Goal: Task Accomplishment & Management: Manage account settings

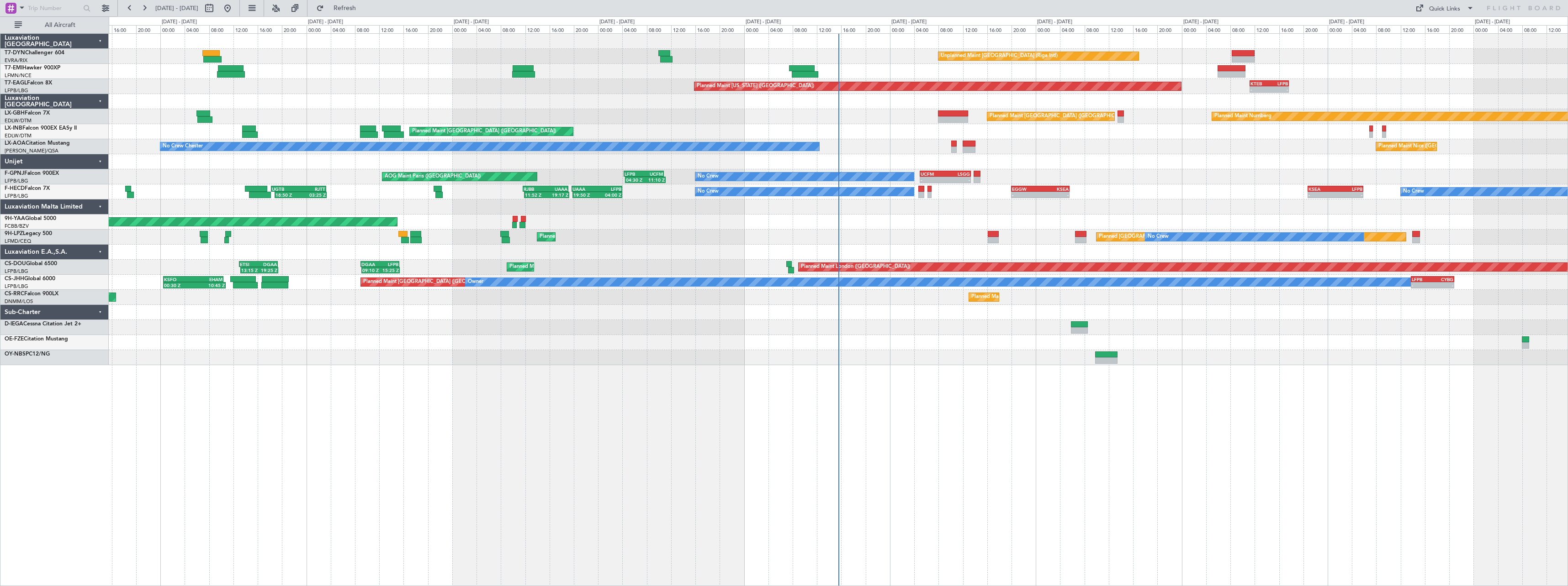
click at [748, 254] on div at bounding box center [838, 252] width 1458 height 15
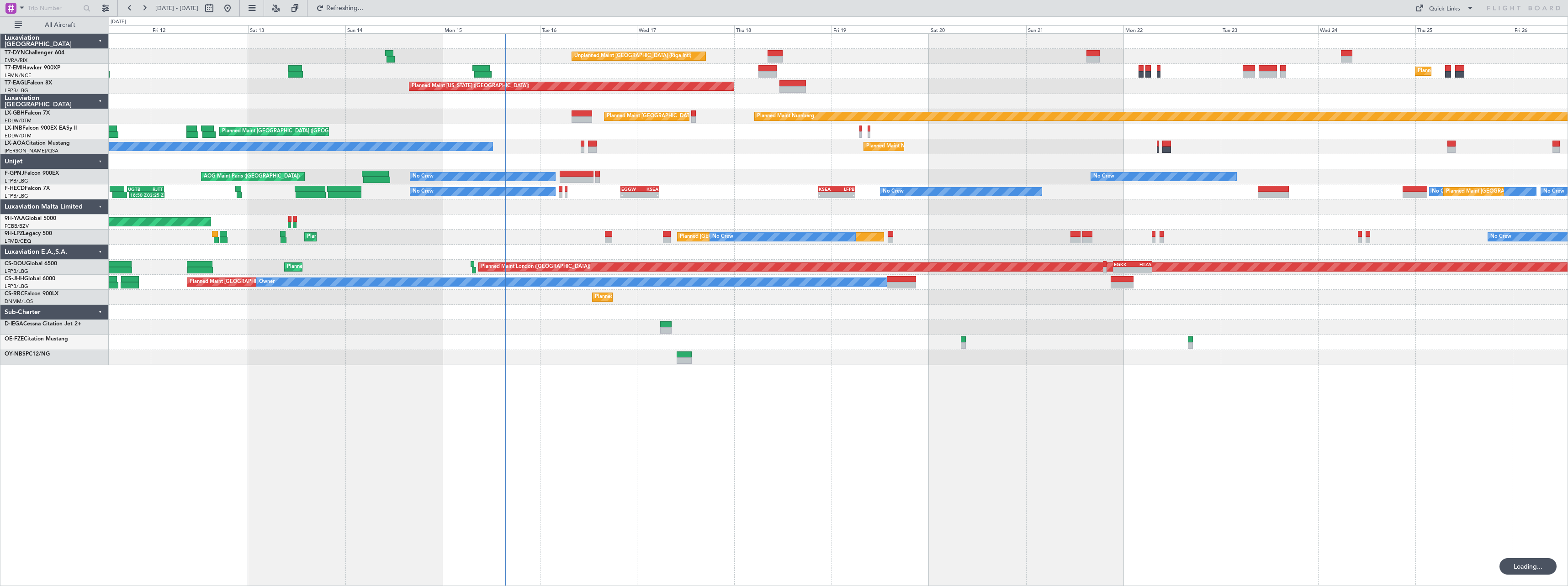
click at [505, 220] on div "AOG Maint Brazzaville (Maya-maya)" at bounding box center [838, 222] width 1458 height 15
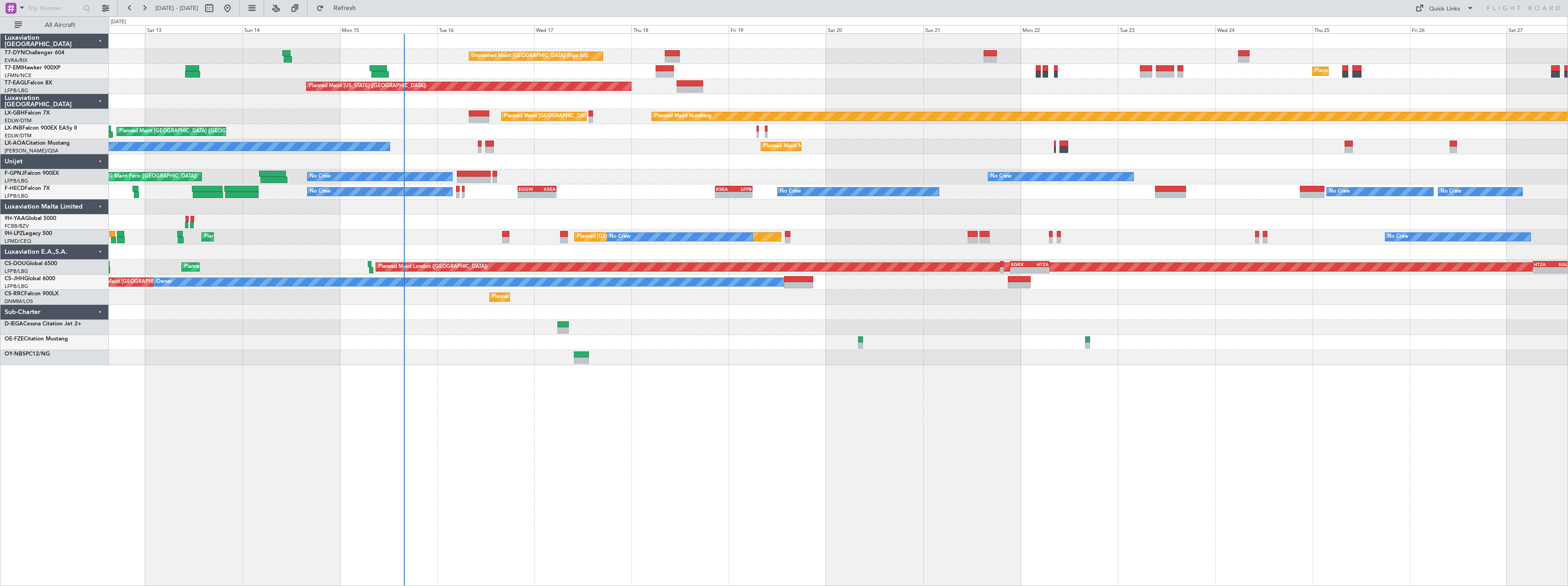
click at [689, 190] on div "Planned Maint Paris (Le Bourget) No Crew No Crew No Crew No Crew - - EGGW 20:00…" at bounding box center [838, 191] width 1458 height 15
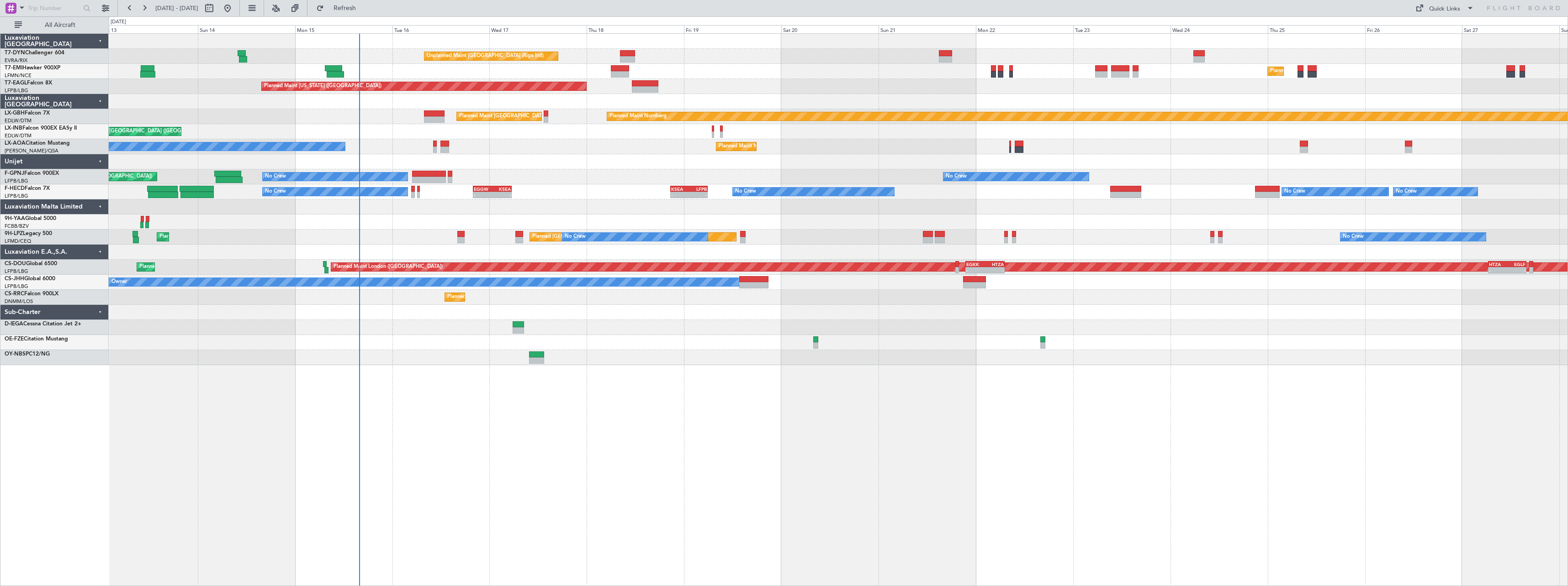
click at [960, 324] on div at bounding box center [838, 327] width 1458 height 15
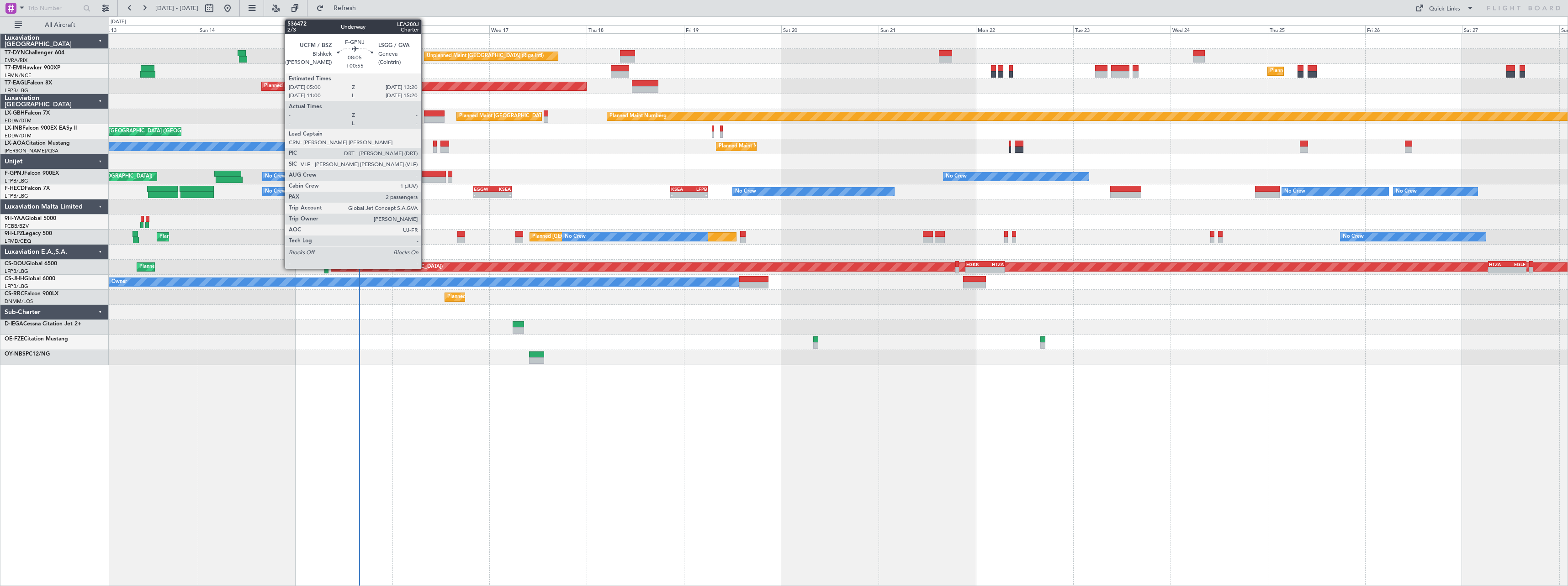
click at [425, 173] on div at bounding box center [429, 174] width 34 height 6
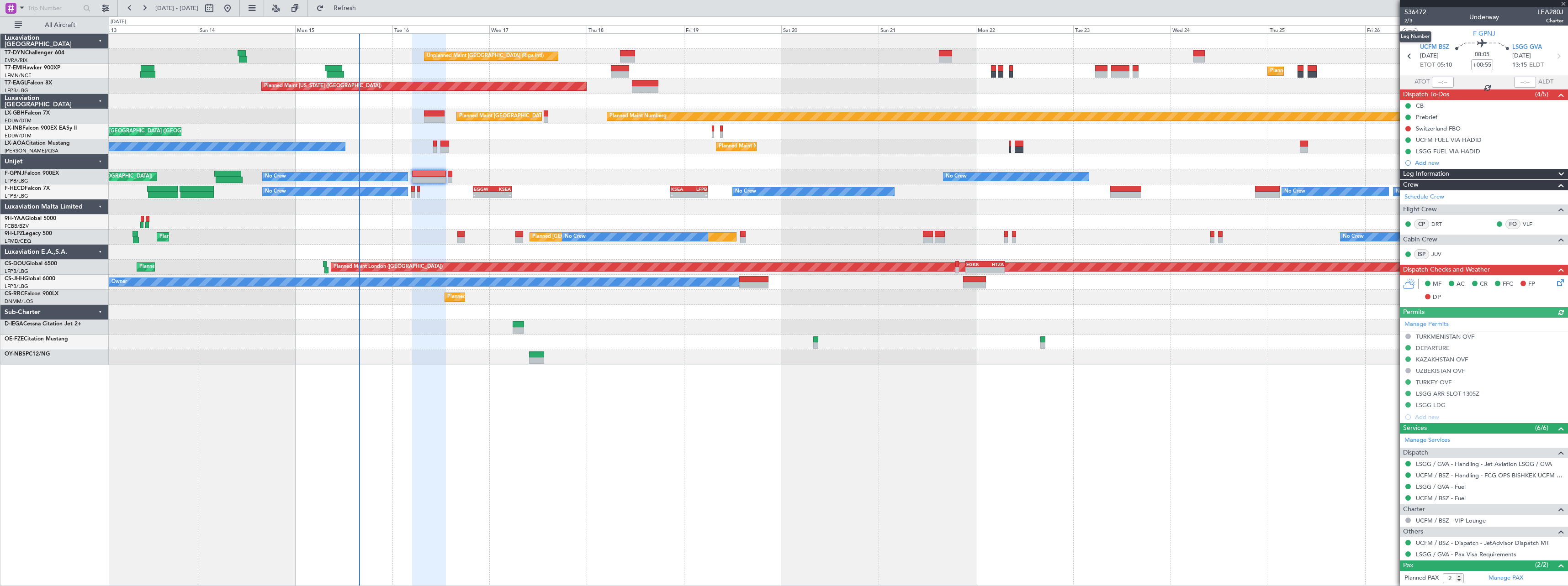
click at [1411, 19] on span "2/3" at bounding box center [1415, 21] width 22 height 8
click at [1407, 22] on span "2/3" at bounding box center [1415, 21] width 22 height 8
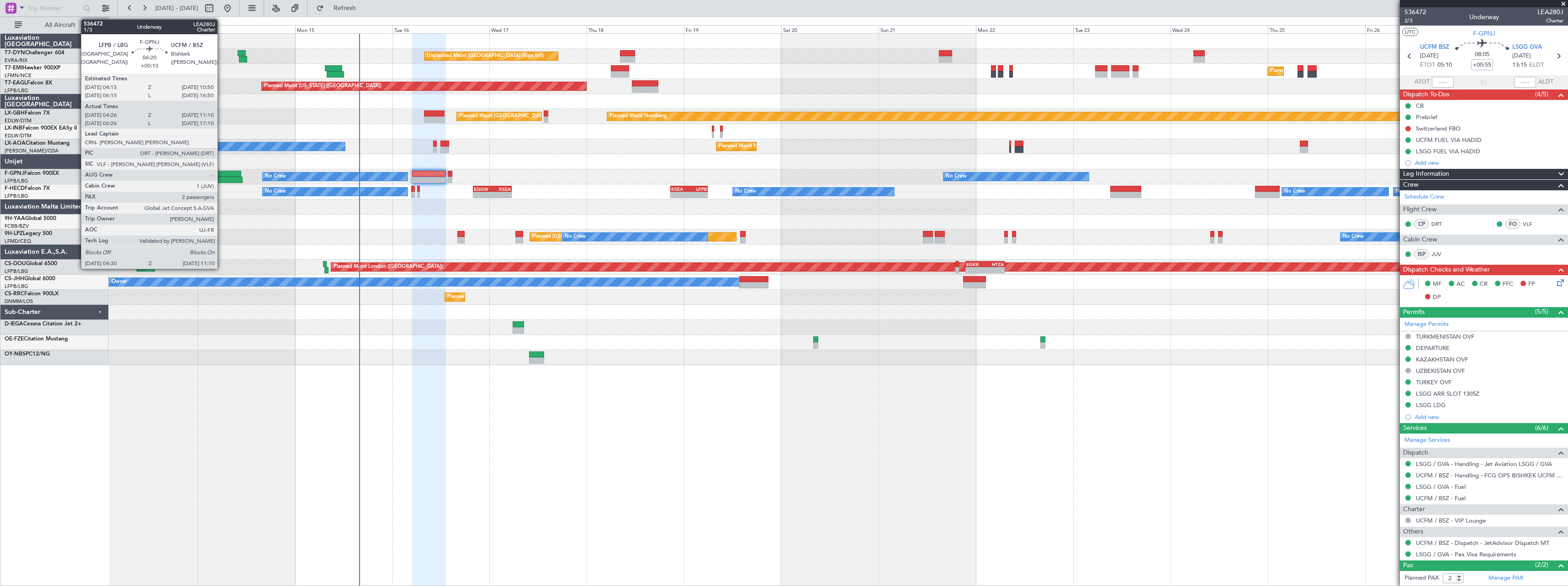
click at [221, 174] on div at bounding box center [228, 174] width 27 height 6
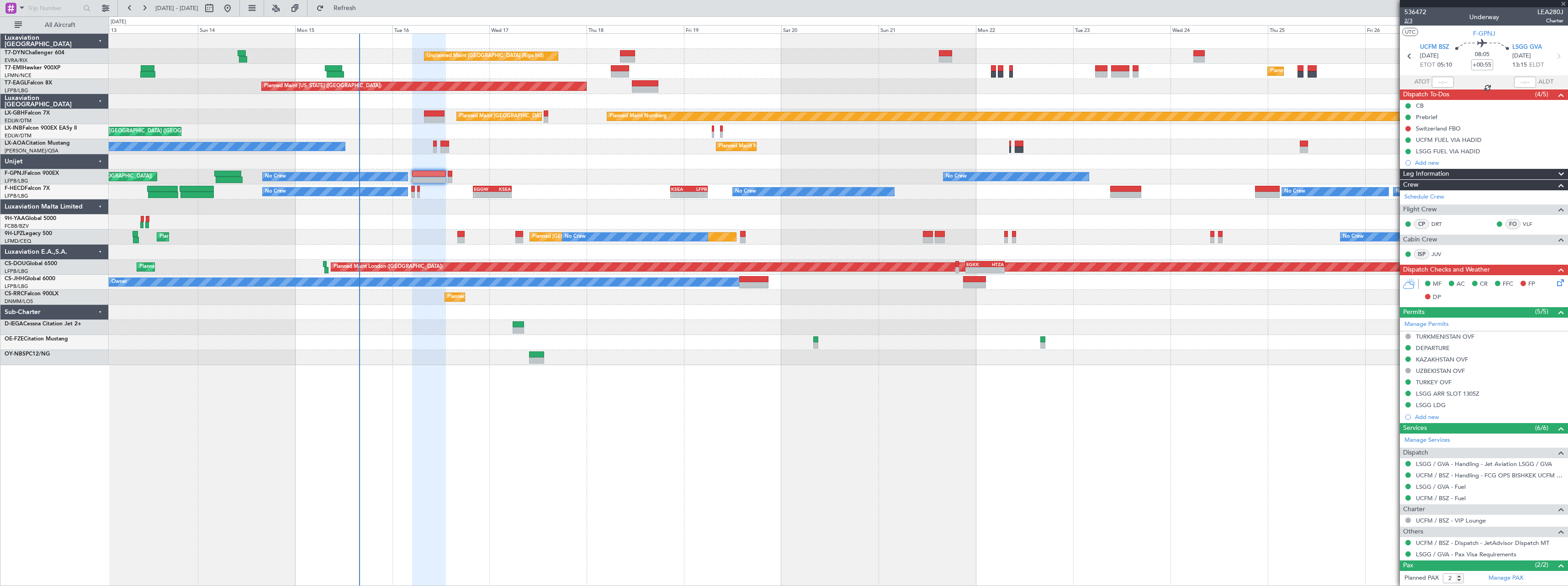
type input "+00:10"
type input "04:36"
type input "11:05"
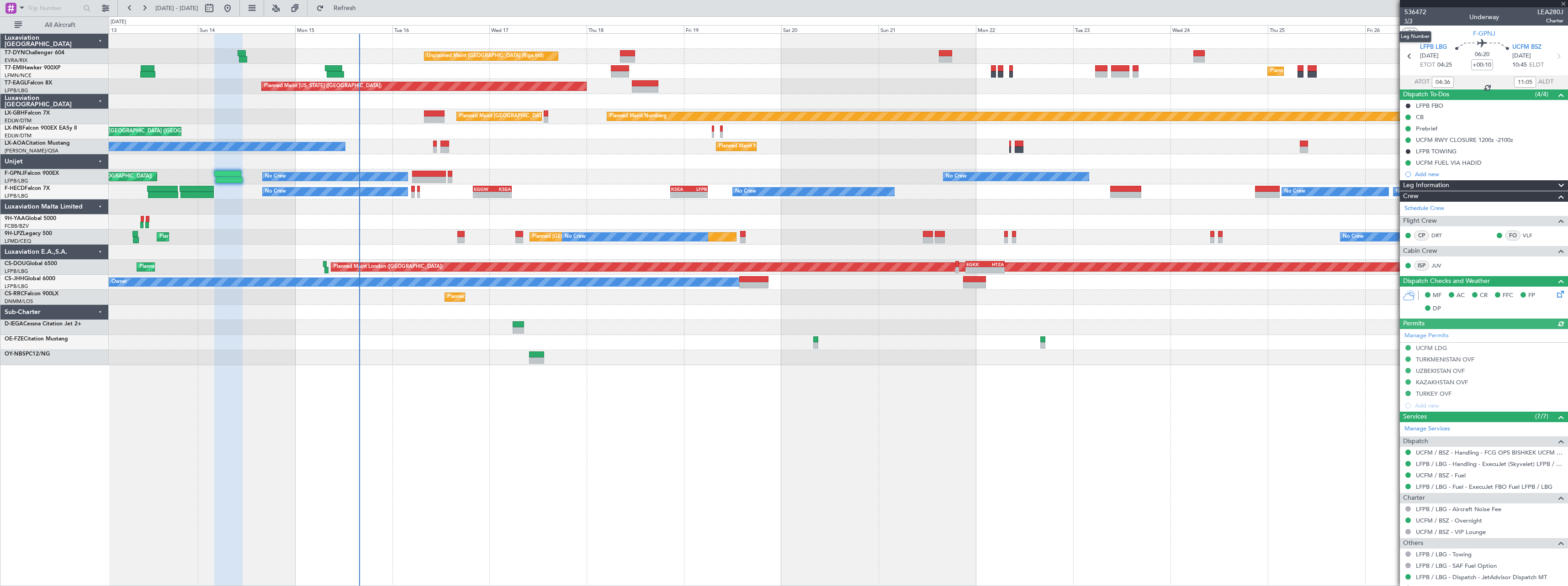
click at [1411, 21] on span "1/3" at bounding box center [1415, 21] width 22 height 8
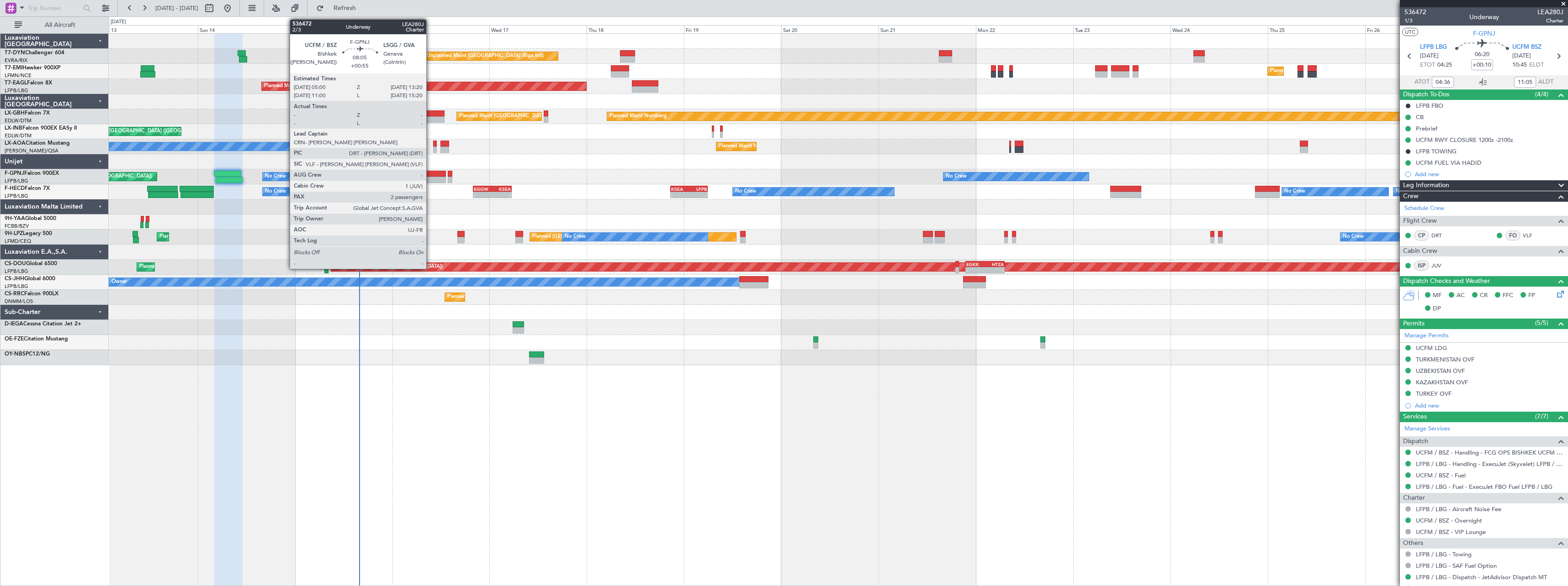
click at [430, 176] on div at bounding box center [429, 174] width 34 height 6
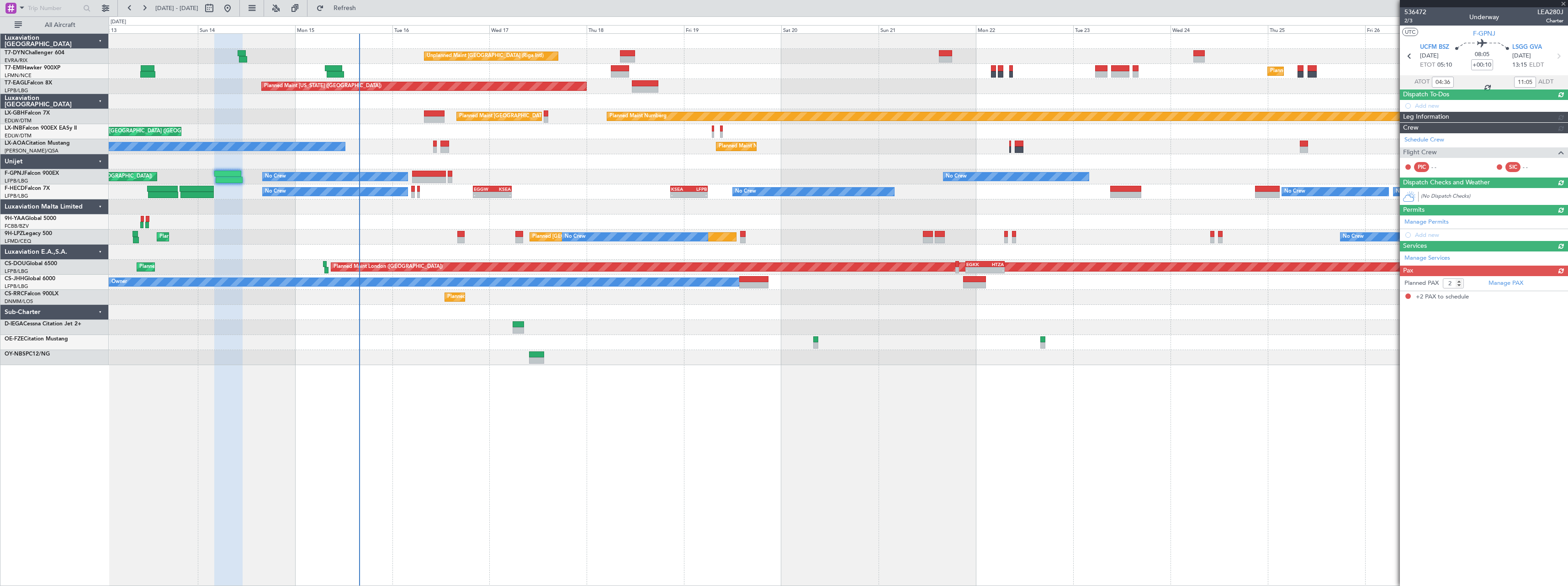
type input "+00:55"
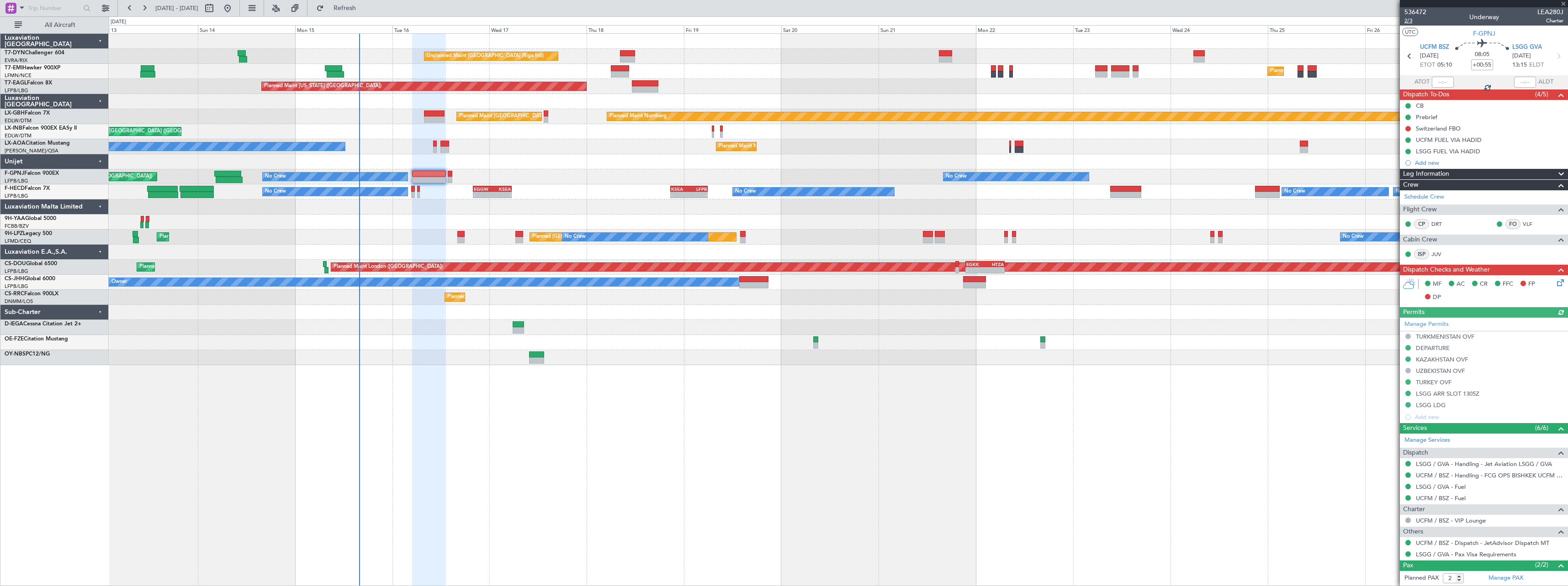
click at [1411, 21] on span "2/3" at bounding box center [1415, 21] width 22 height 8
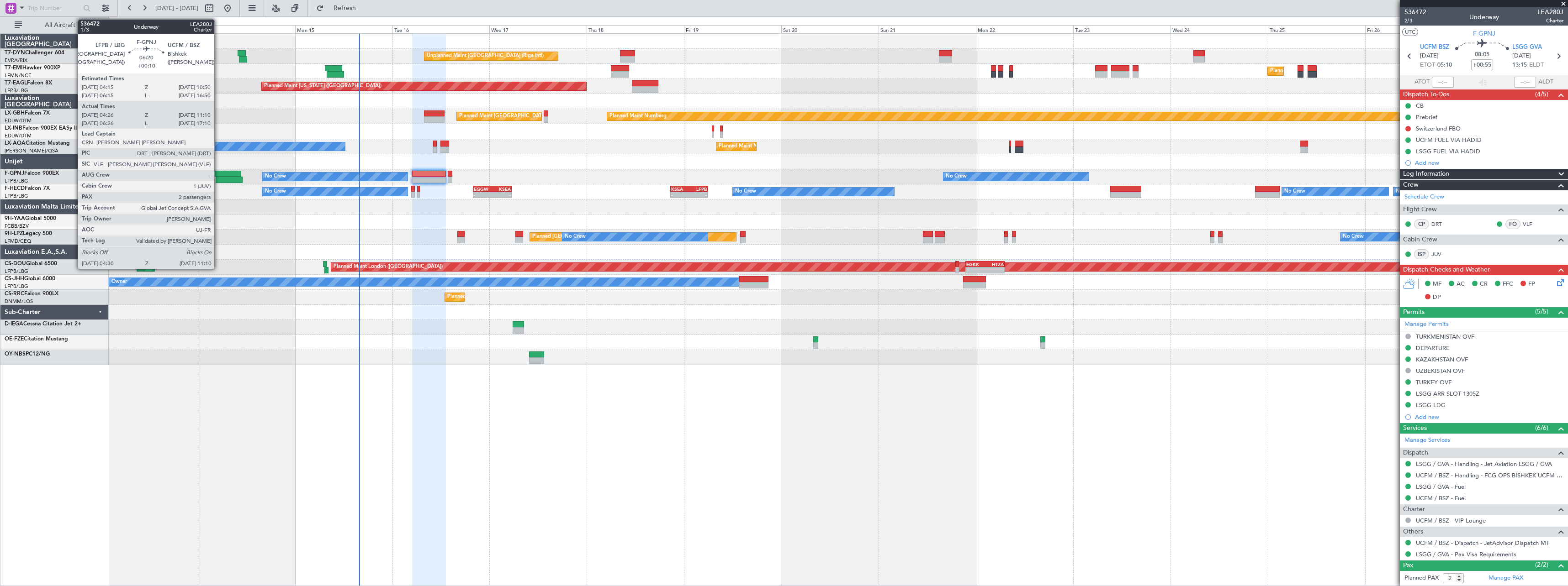
click at [218, 174] on div at bounding box center [228, 174] width 27 height 6
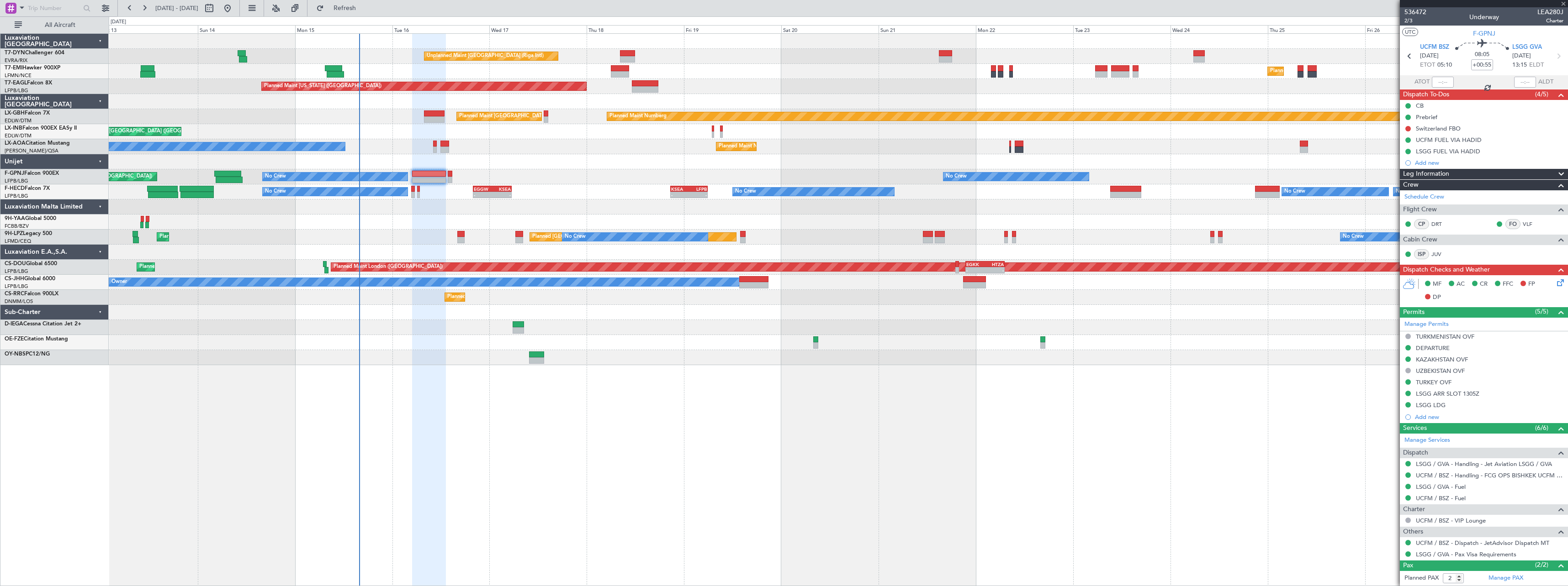
type input "+00:10"
type input "04:36"
type input "11:05"
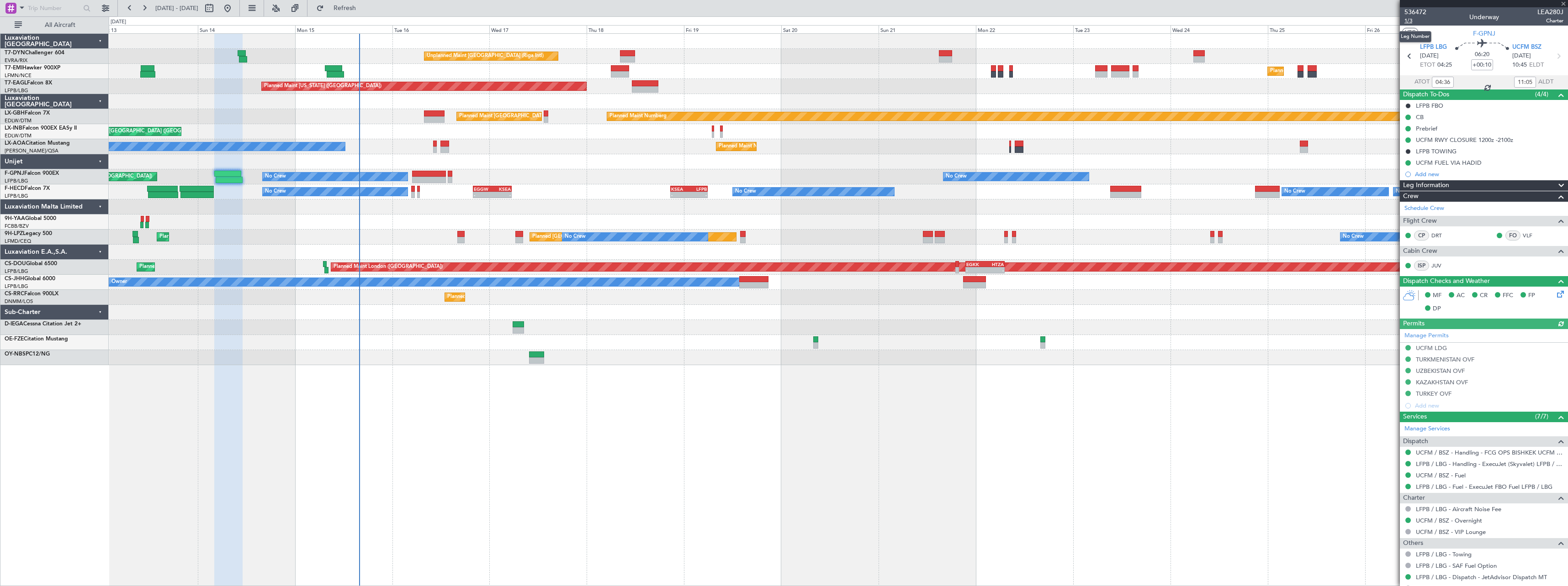
click at [1410, 21] on span "1/3" at bounding box center [1415, 21] width 22 height 8
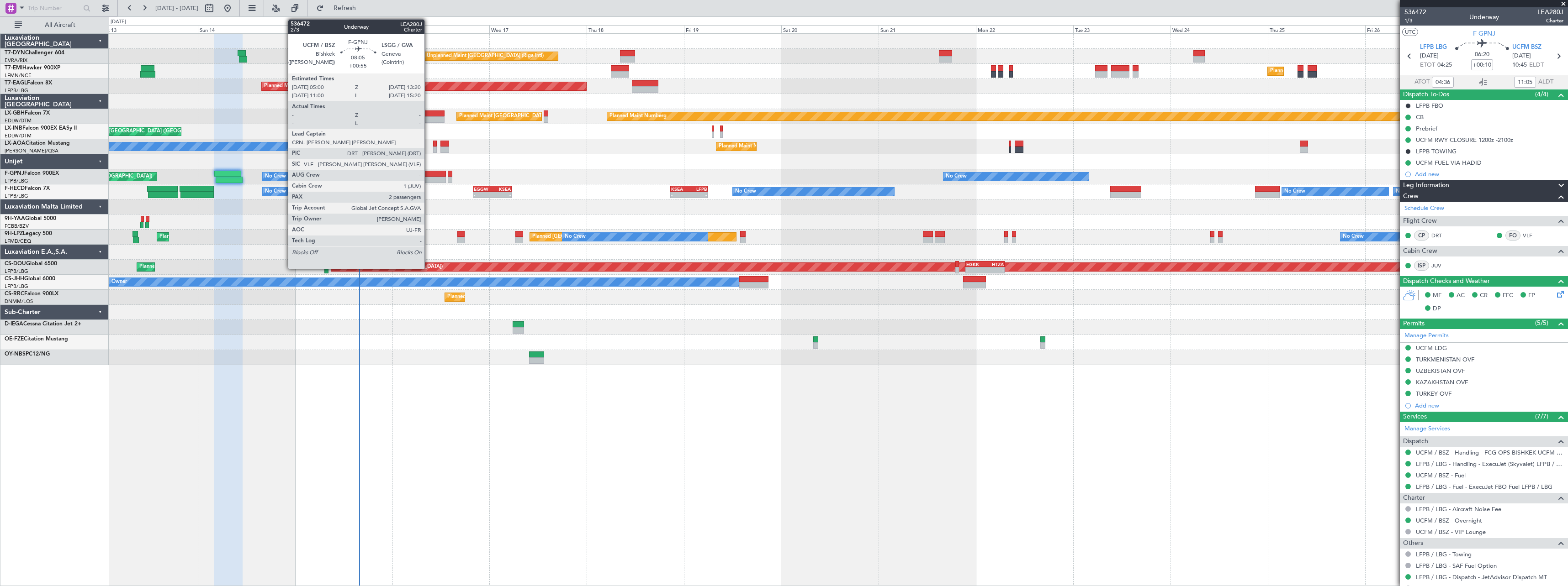
click at [428, 172] on div at bounding box center [429, 174] width 34 height 6
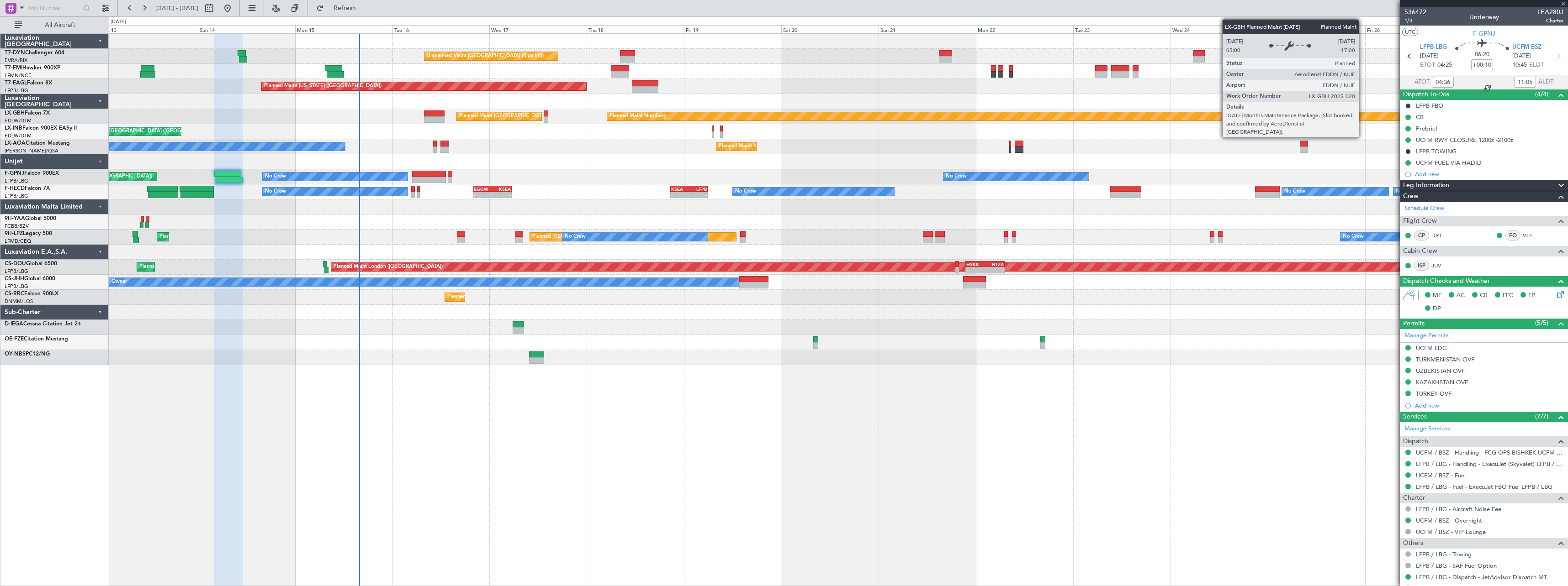
type input "+00:55"
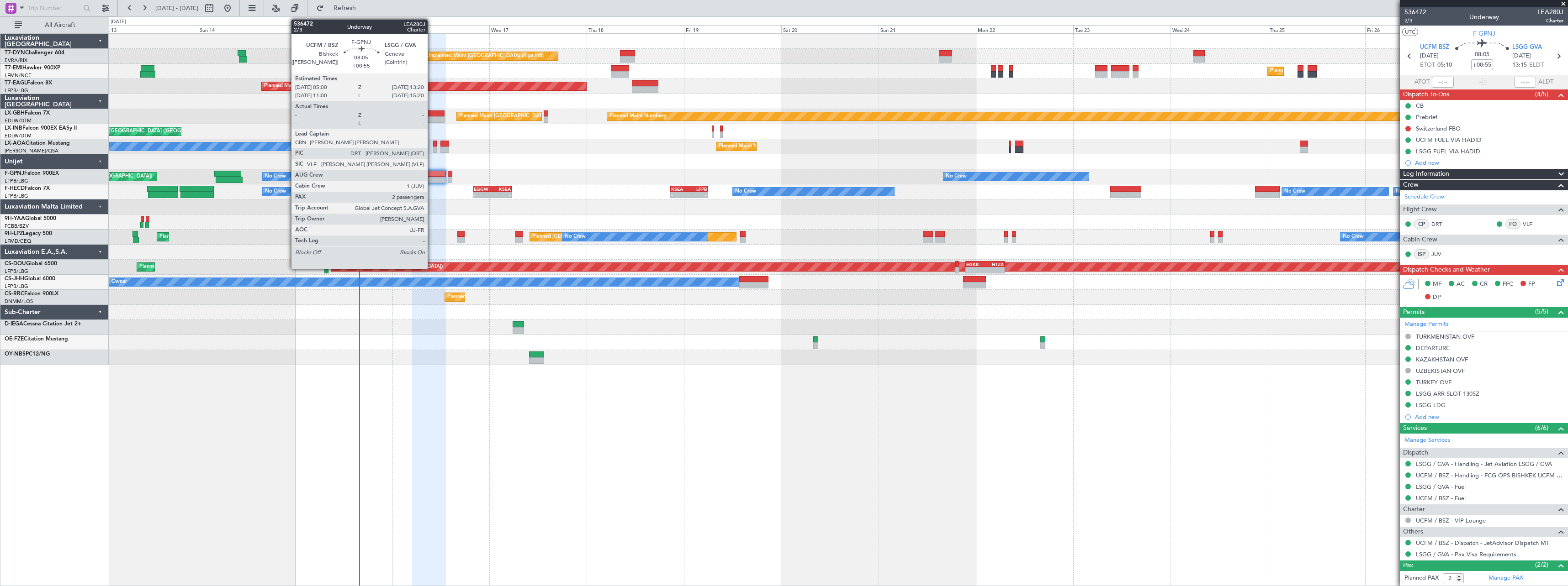
click at [432, 175] on div at bounding box center [429, 174] width 34 height 6
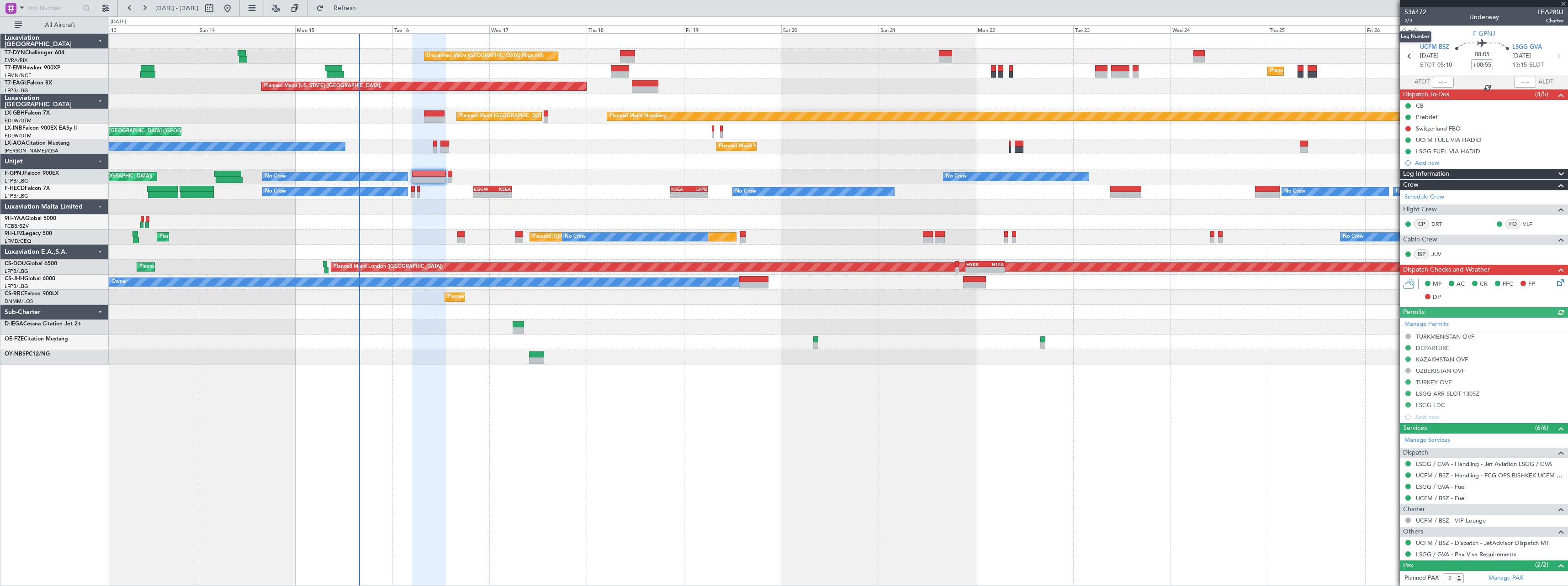
click at [1411, 21] on span "2/3" at bounding box center [1415, 21] width 22 height 8
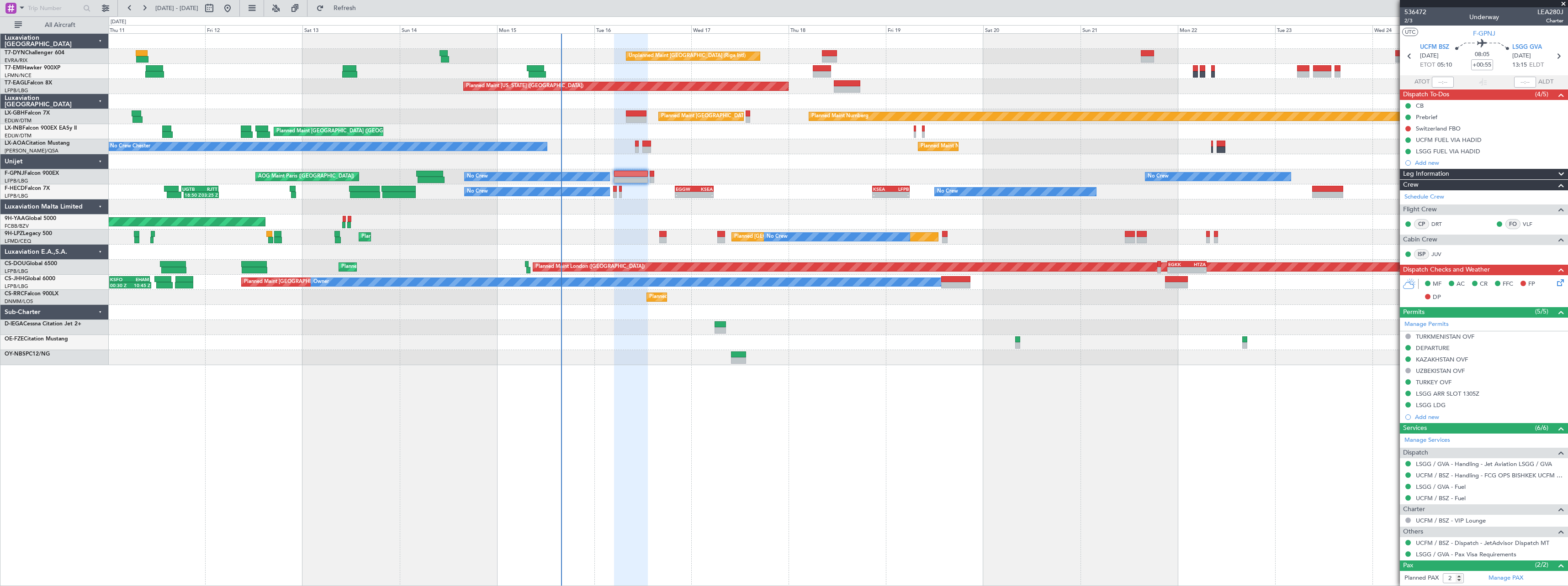
click at [758, 137] on div "Unplanned Maint Riga (Riga Intl) Planned Maint Zurich Planned Maint Zurich Plan…" at bounding box center [838, 200] width 1458 height 331
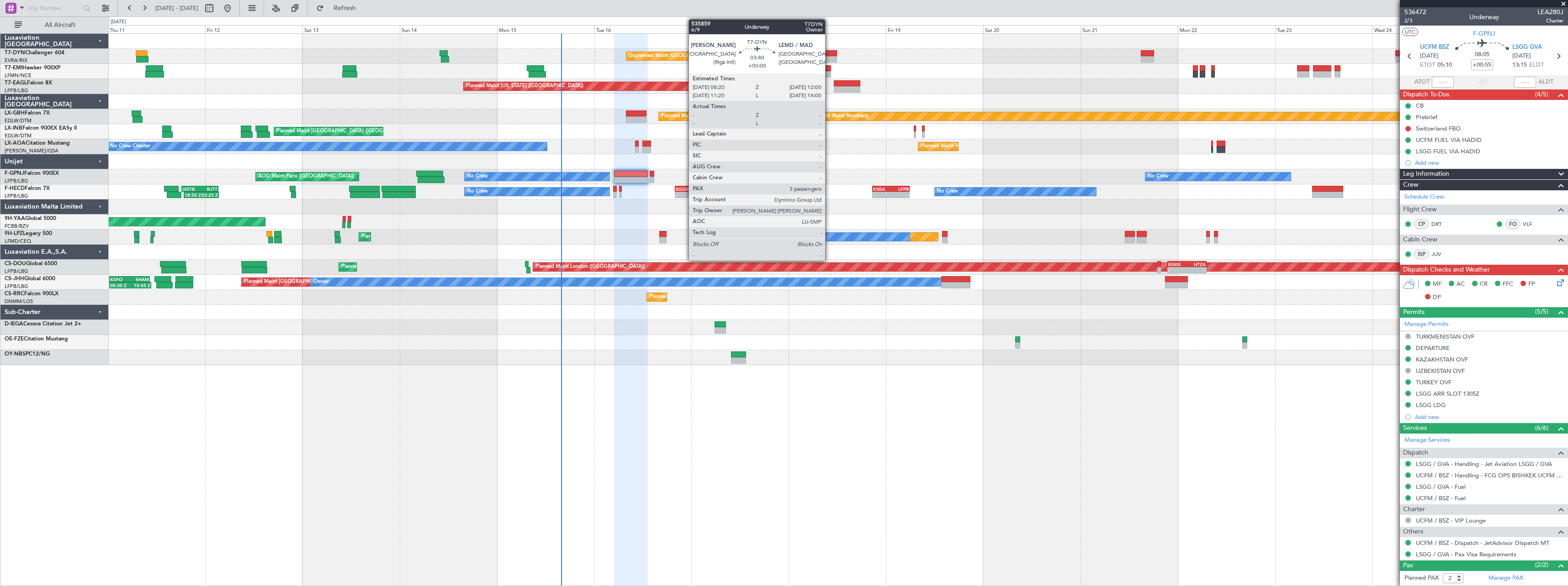
click at [829, 53] on div at bounding box center [829, 53] width 15 height 6
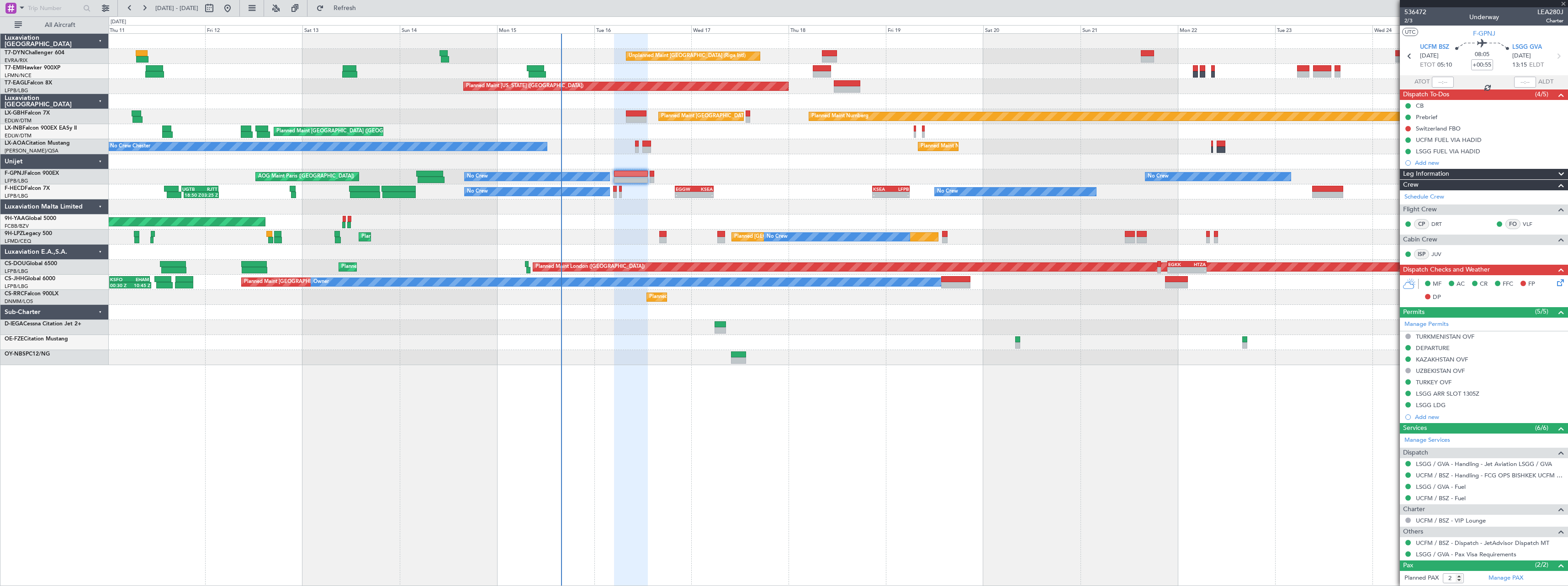
type input "3"
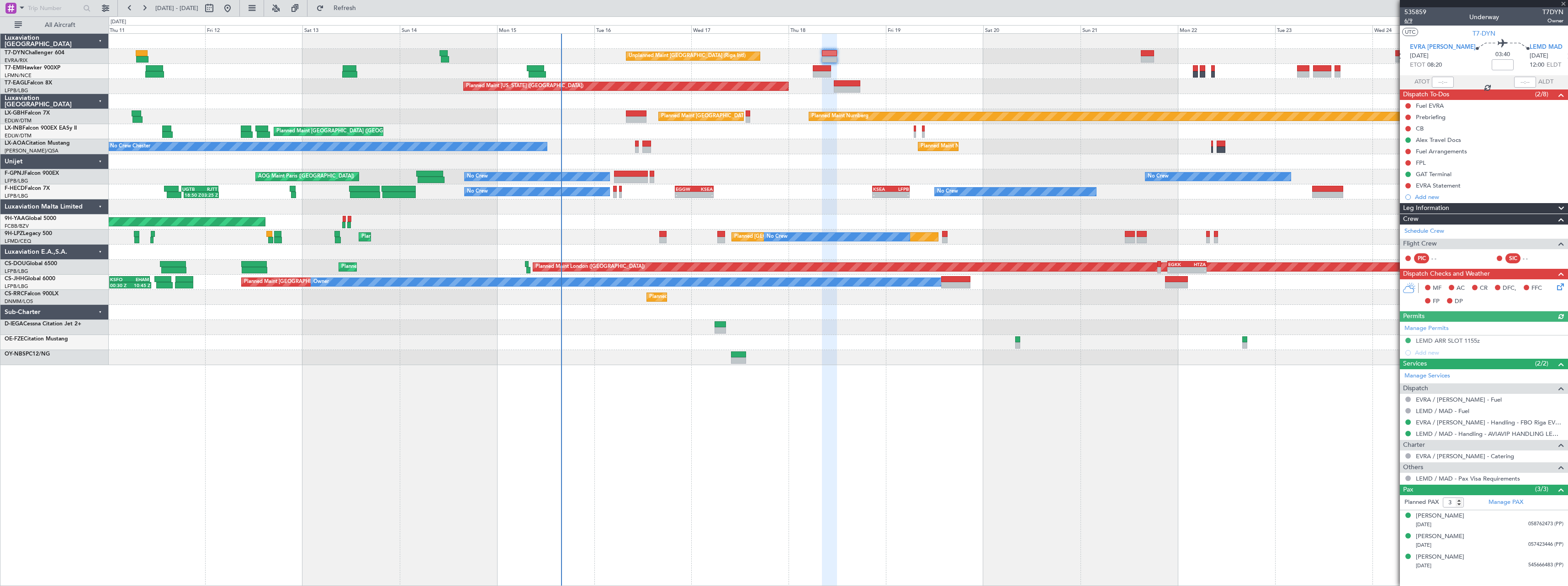
click at [1409, 21] on span "6/9" at bounding box center [1415, 21] width 22 height 8
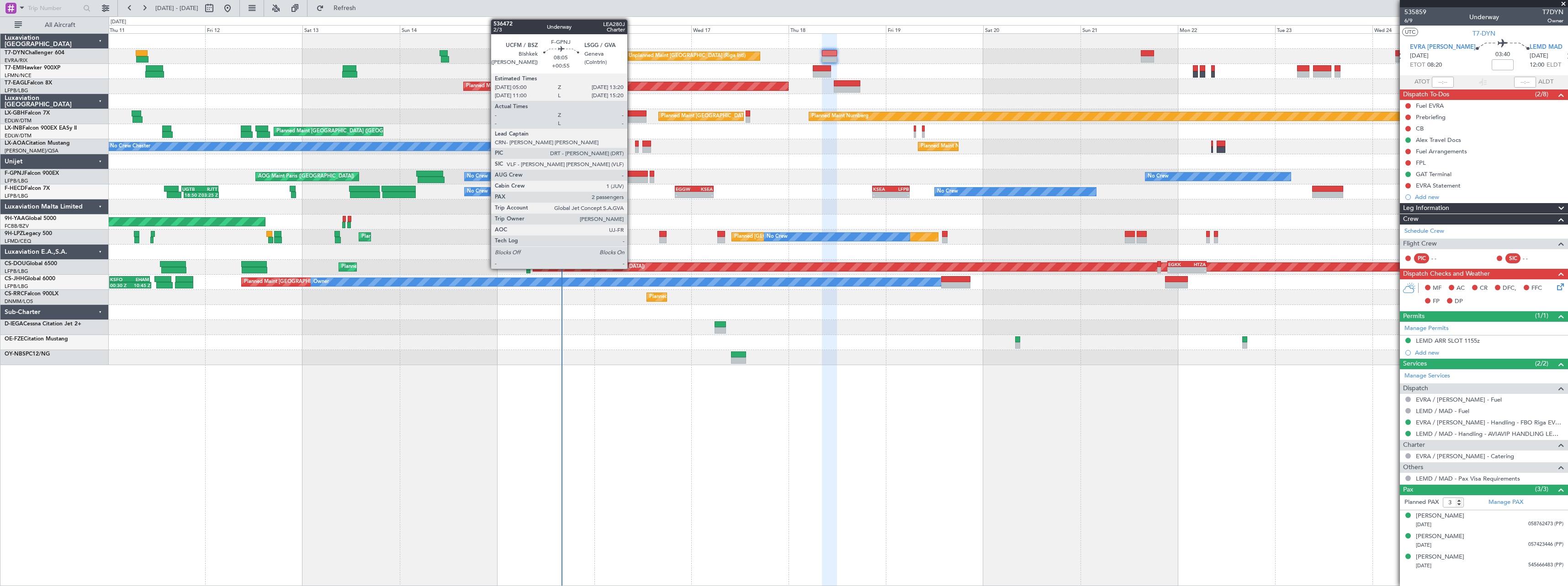
click at [631, 174] on div at bounding box center [631, 174] width 34 height 6
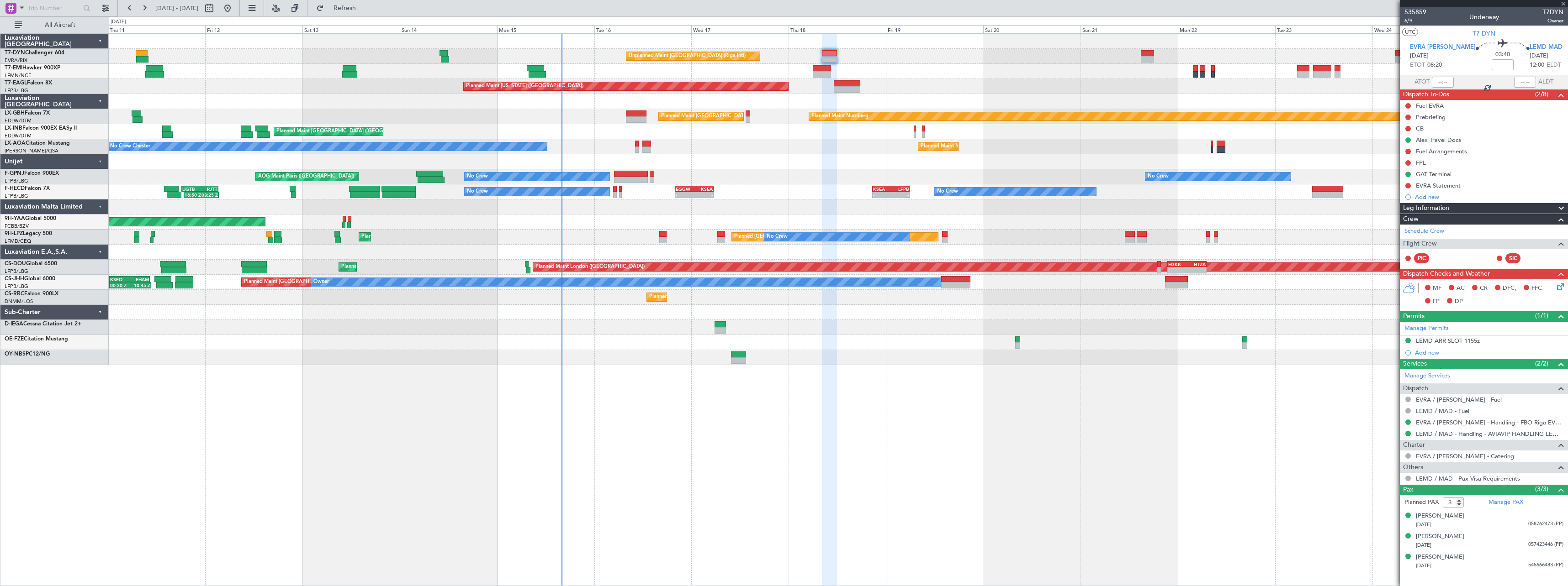
type input "+00:55"
type input "2"
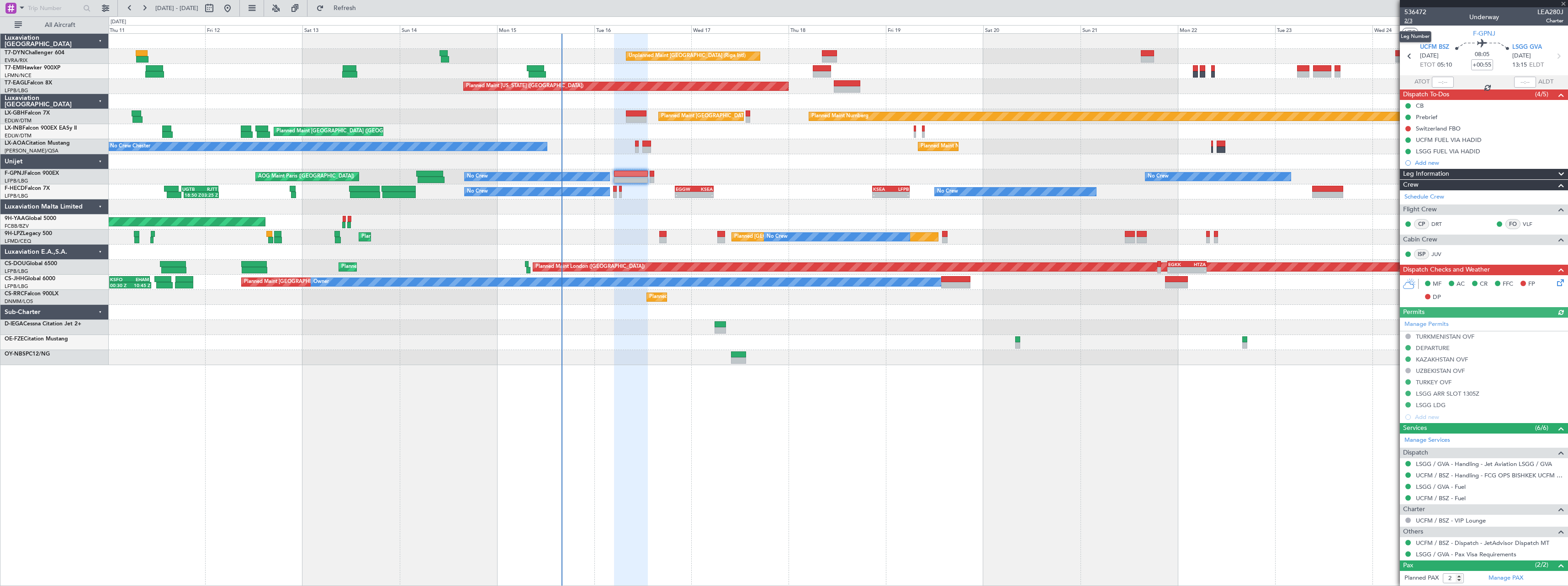
click at [1409, 21] on span "2/3" at bounding box center [1415, 21] width 22 height 8
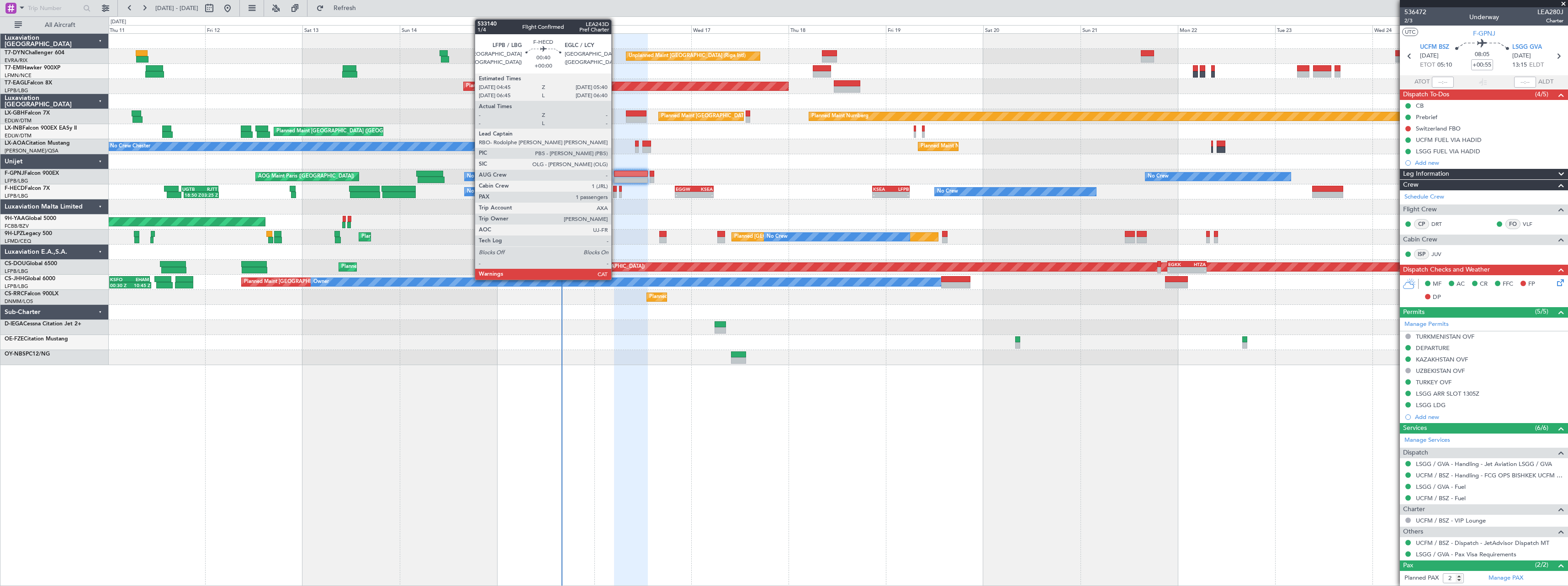
click at [615, 191] on div at bounding box center [615, 188] width 4 height 6
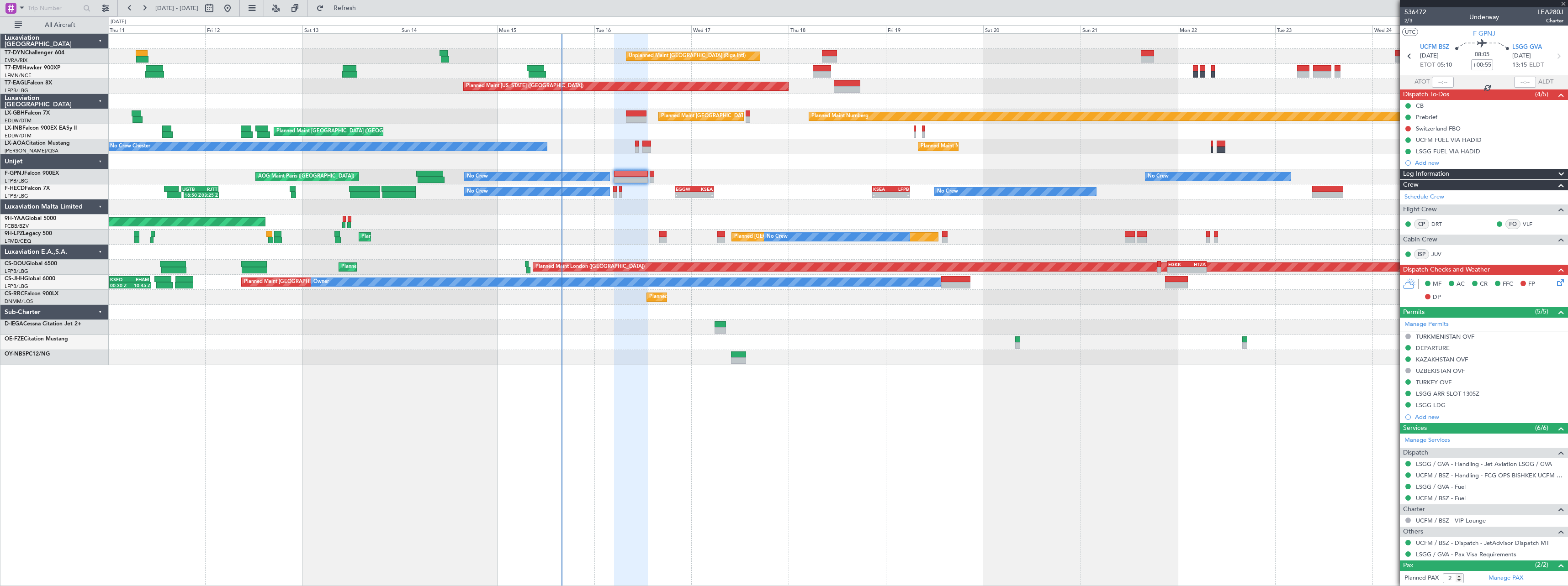
type input "1"
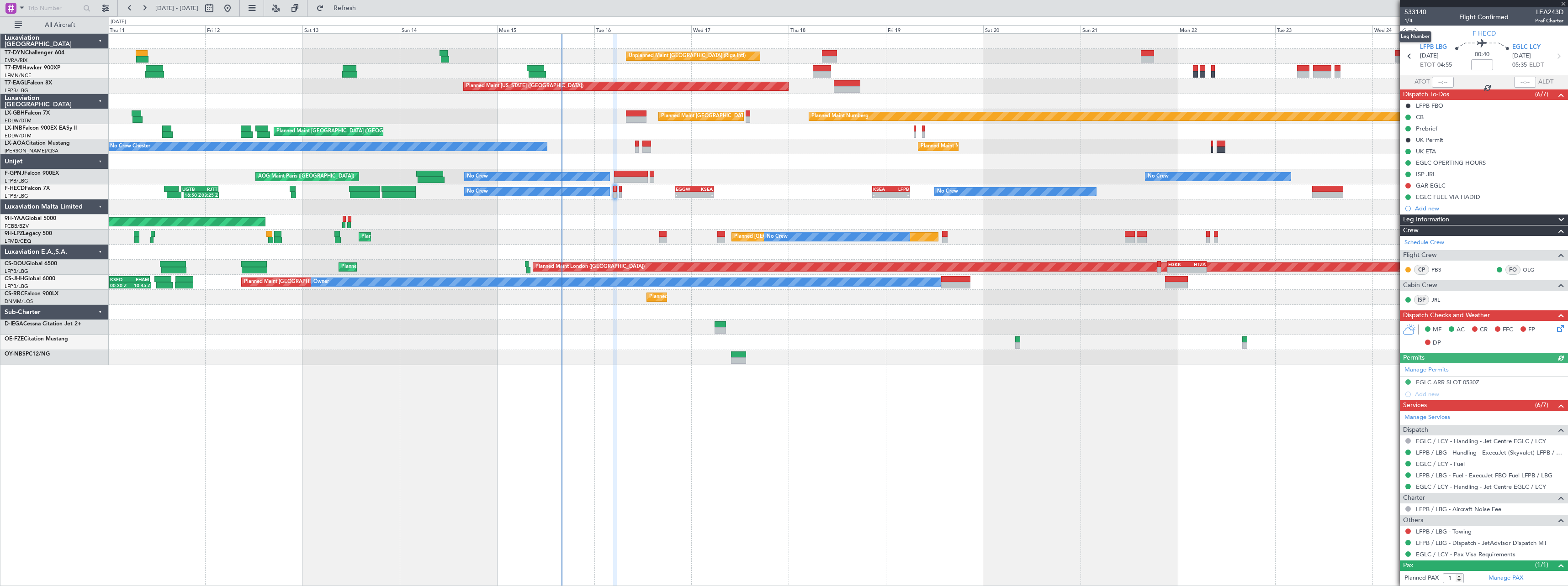
click at [1411, 21] on span "1/4" at bounding box center [1415, 21] width 22 height 8
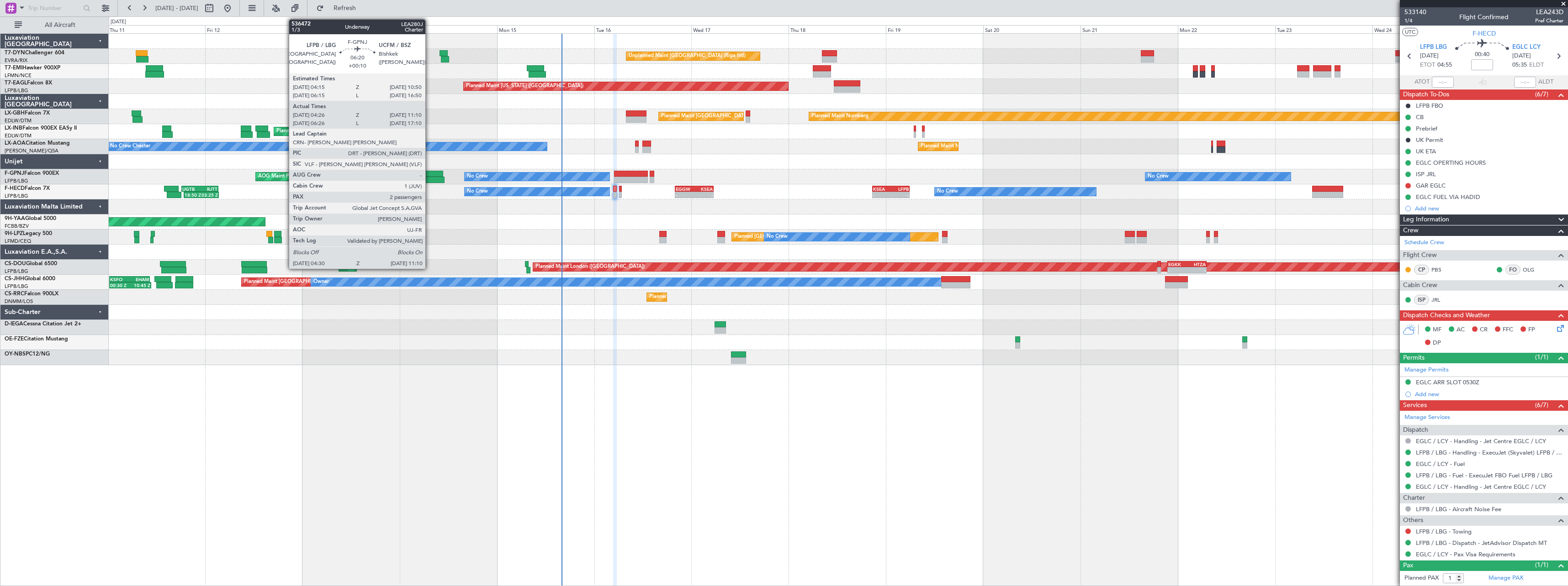
click at [430, 176] on div at bounding box center [430, 174] width 27 height 6
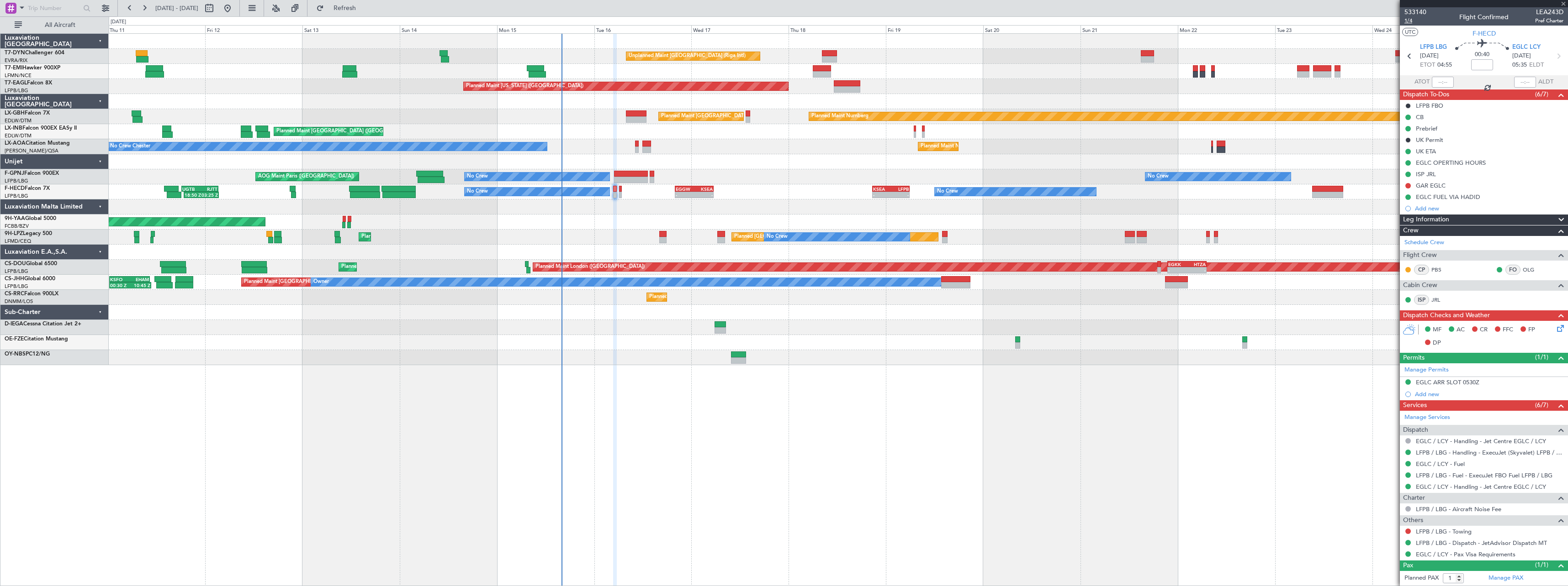
type input "+00:10"
type input "04:36"
type input "11:05"
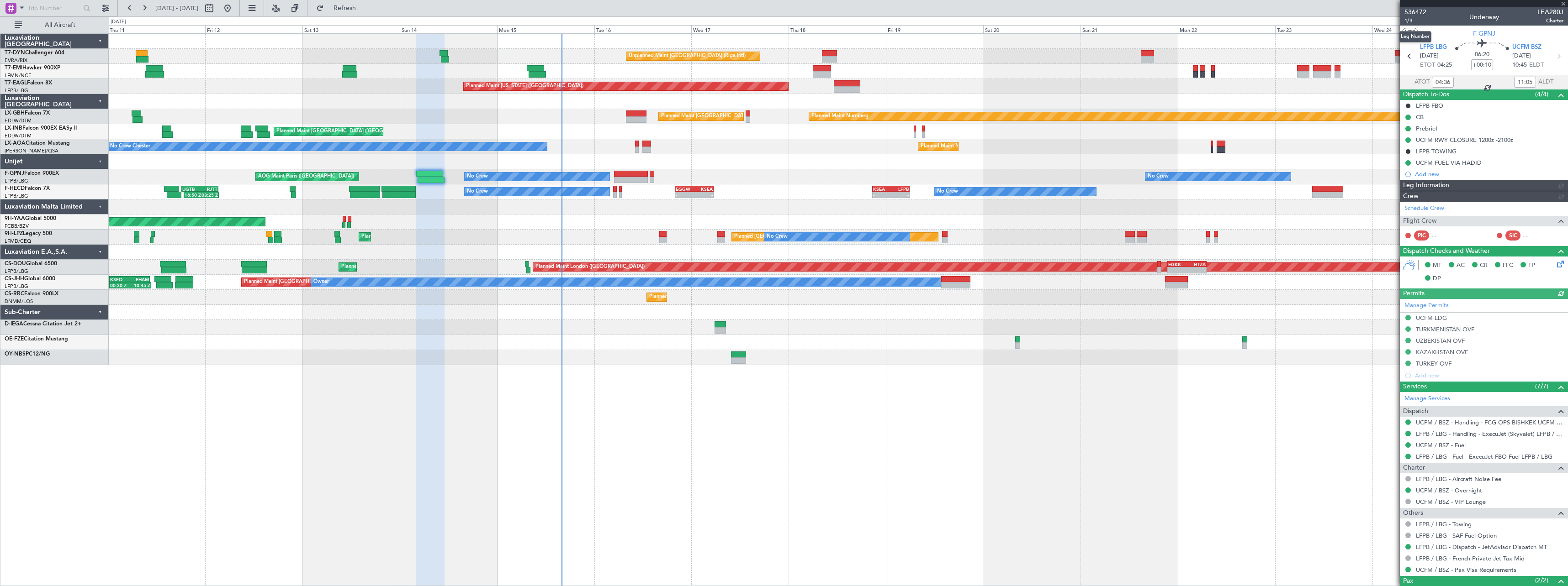
click at [1409, 21] on span "1/3" at bounding box center [1415, 21] width 22 height 8
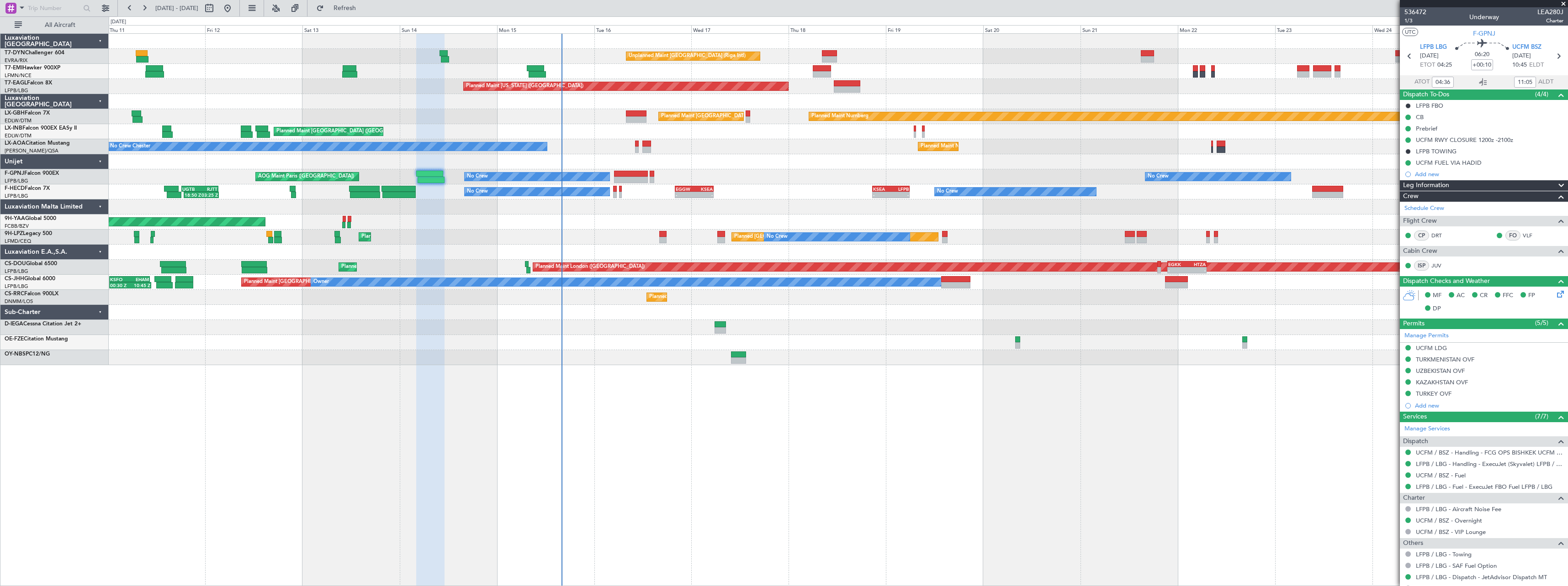
click at [1565, 2] on span at bounding box center [1563, 4] width 9 height 9
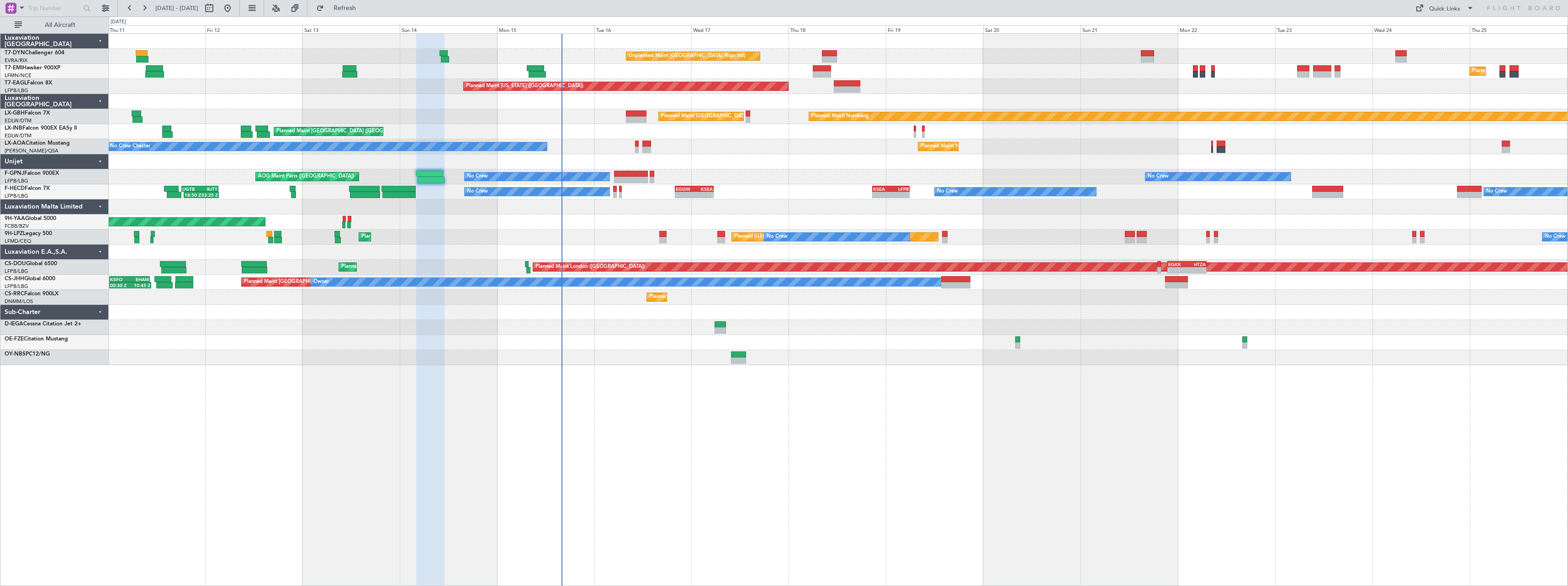
type input "0"
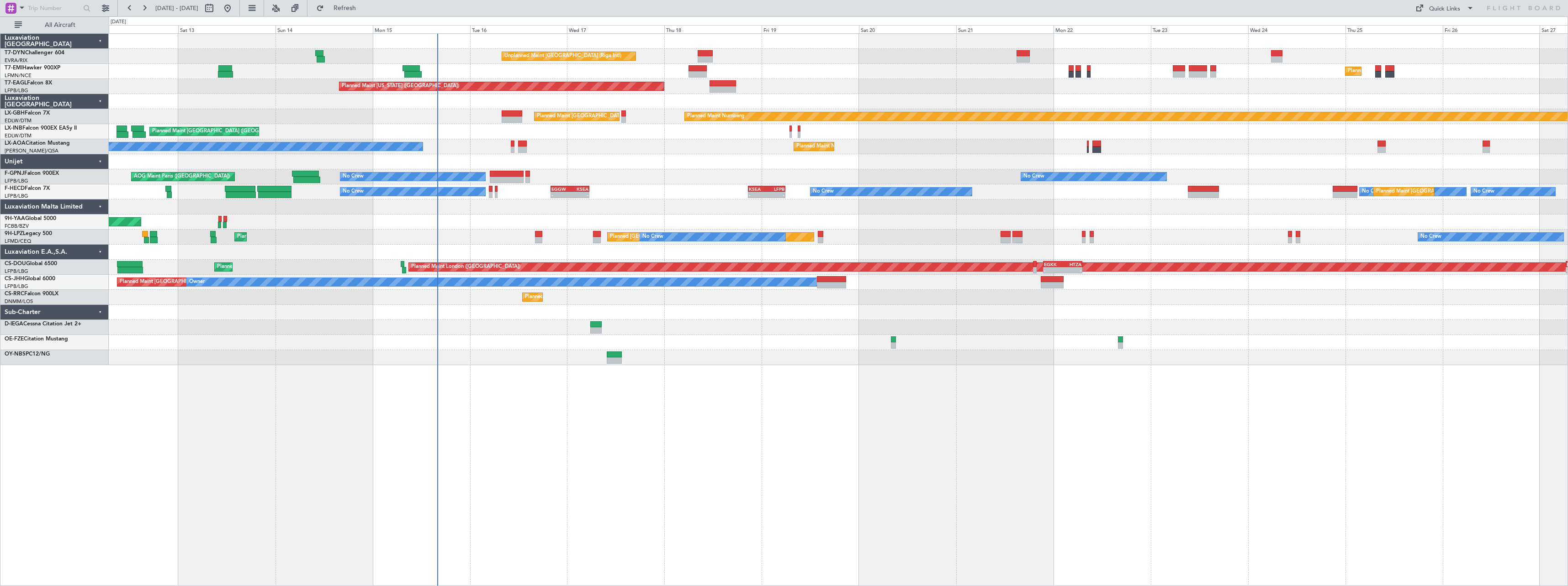
click at [655, 407] on div "Unplanned Maint Riga (Riga Intl) Planned Maint Zurich Planned Maint Zurich Plan…" at bounding box center [838, 310] width 1459 height 553
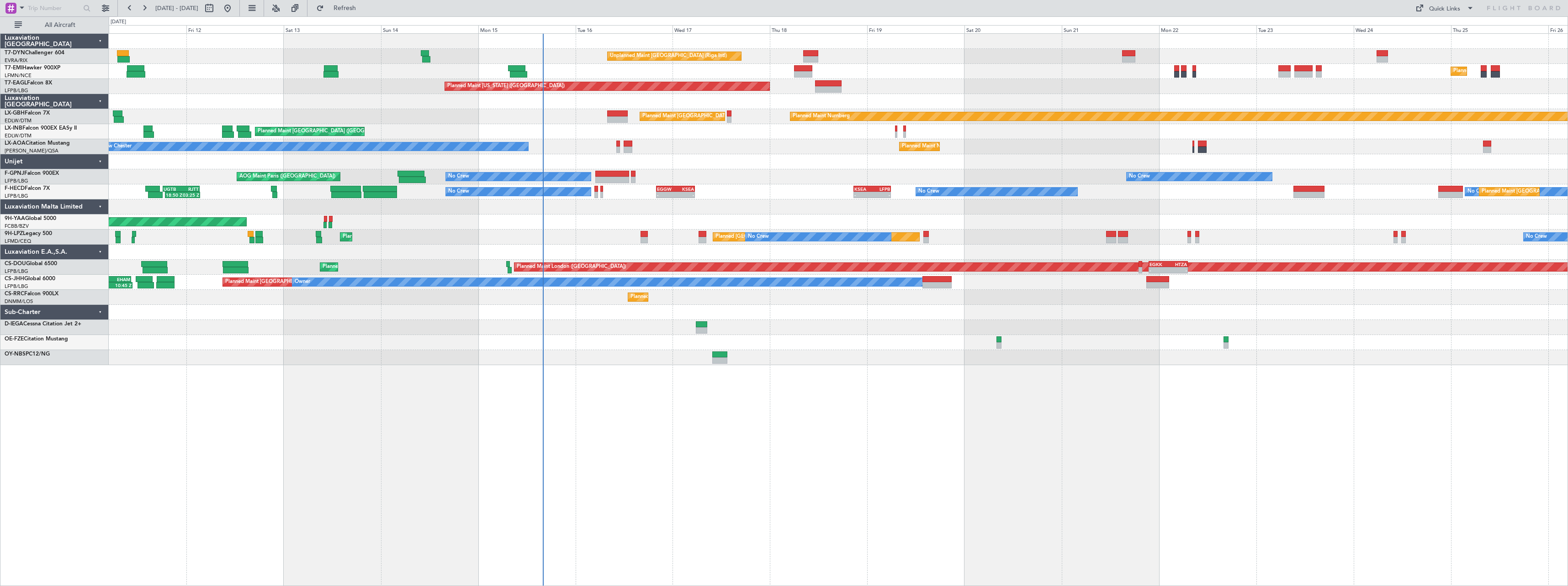
click at [876, 311] on div at bounding box center [838, 312] width 1458 height 15
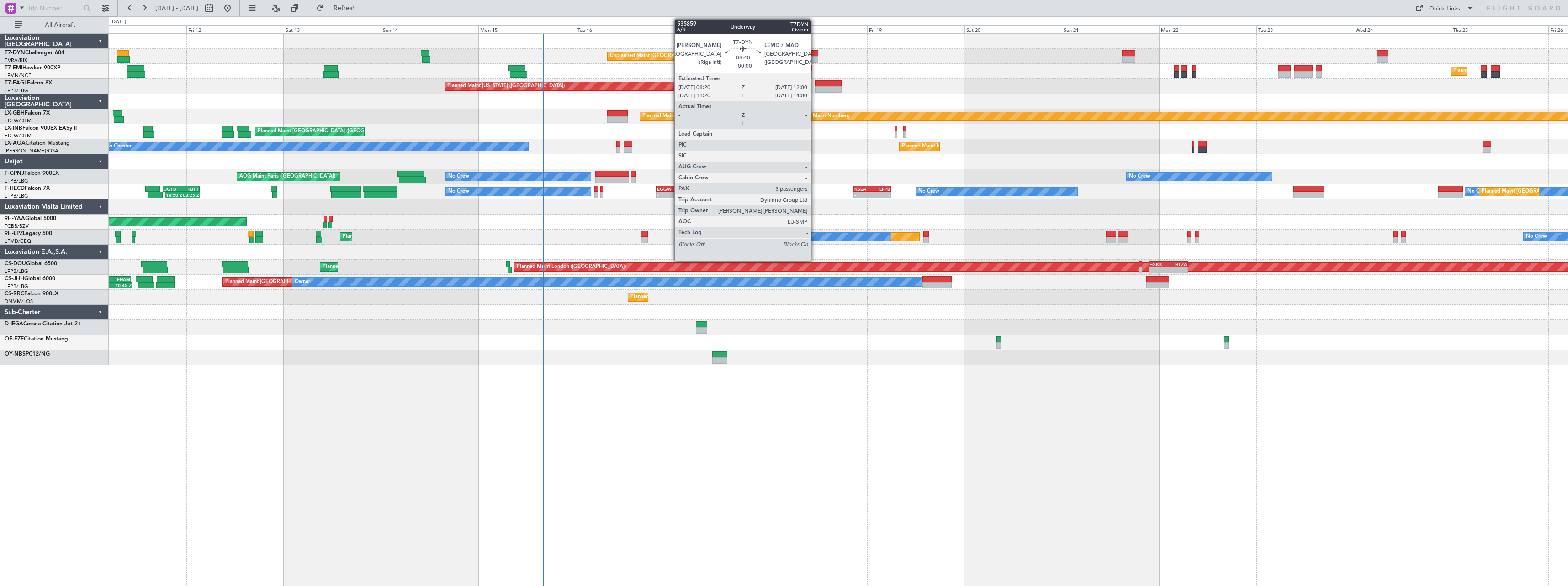
click at [815, 55] on div at bounding box center [810, 53] width 15 height 6
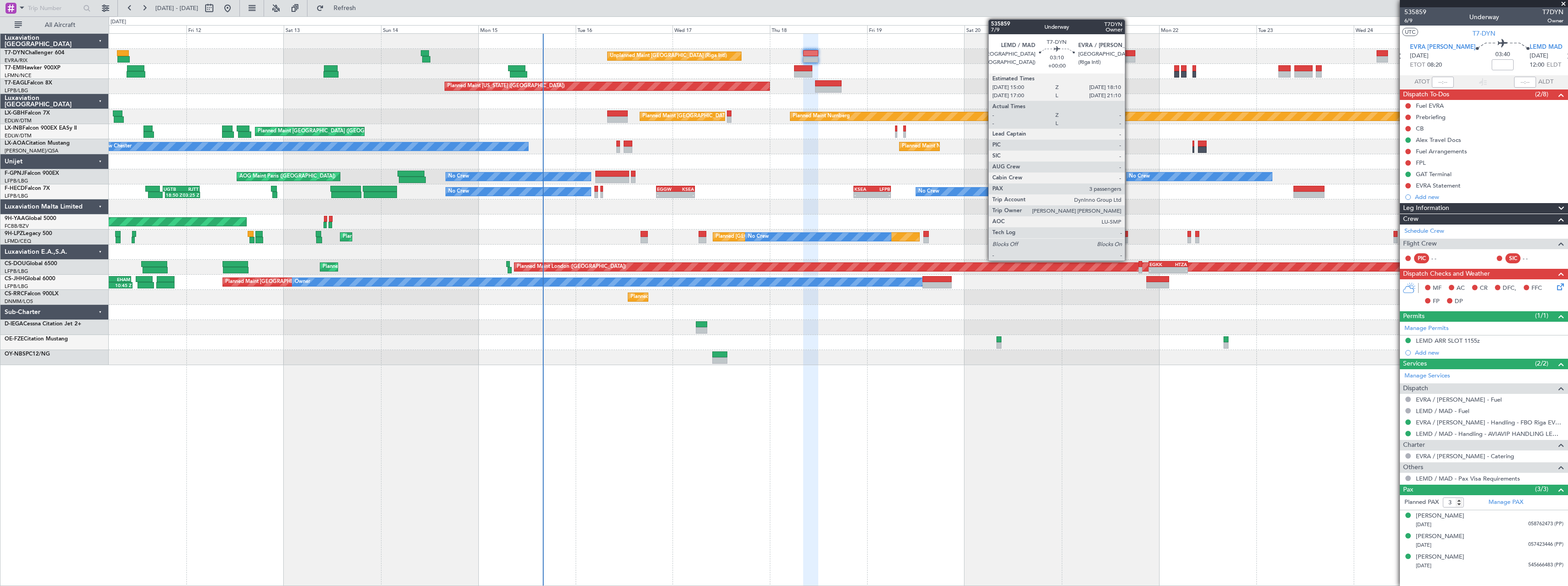
click at [1129, 55] on div at bounding box center [1128, 53] width 14 height 6
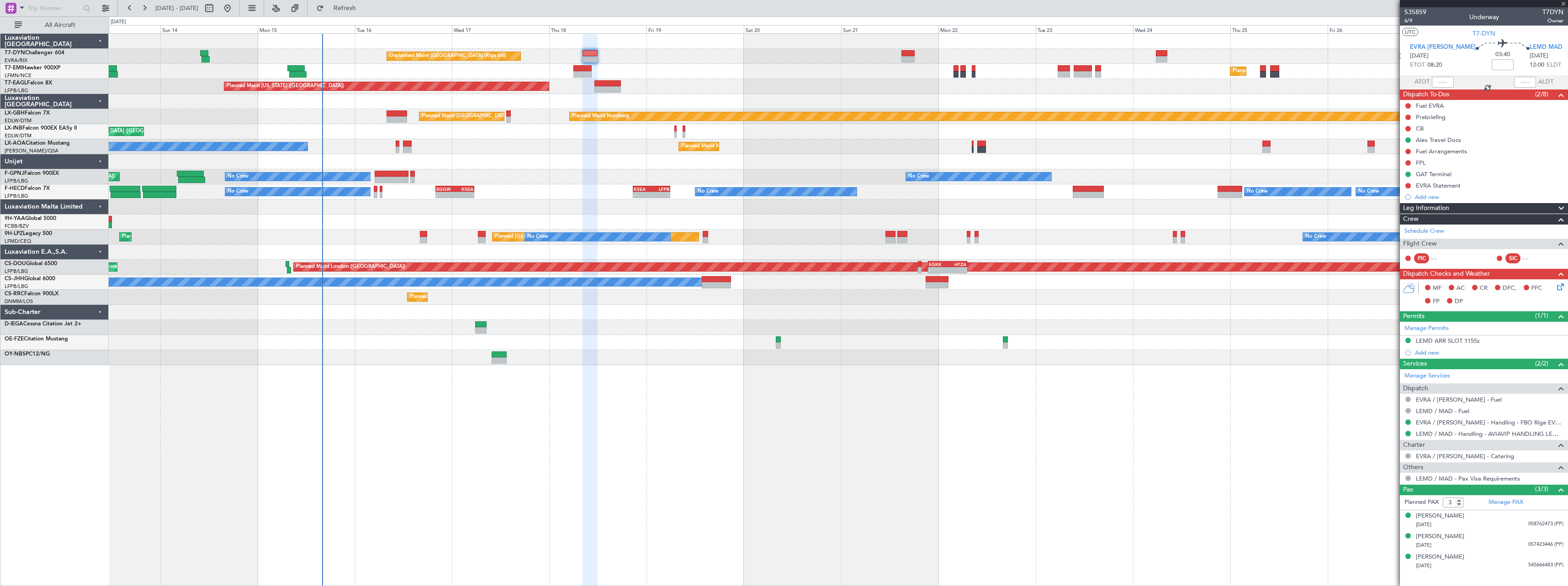
click at [1083, 84] on div "Planned Maint [US_STATE] ([GEOGRAPHIC_DATA])" at bounding box center [838, 86] width 1458 height 15
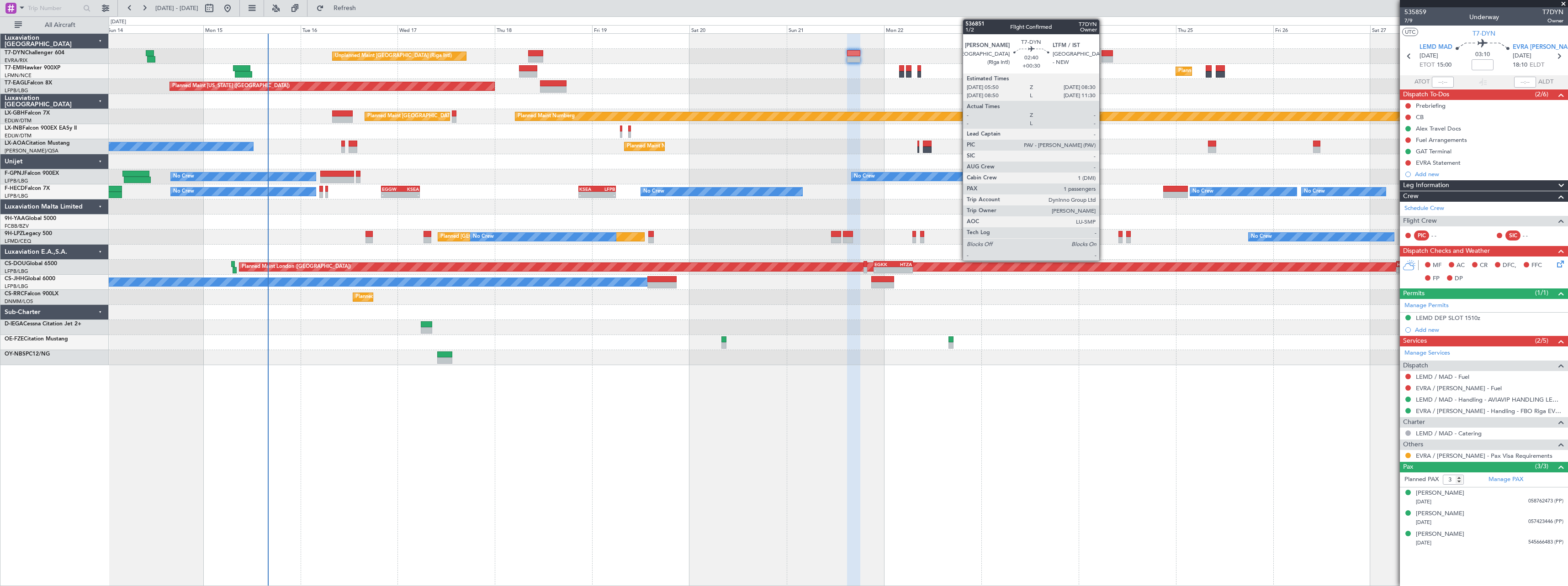
click at [1103, 59] on div at bounding box center [1106, 59] width 11 height 6
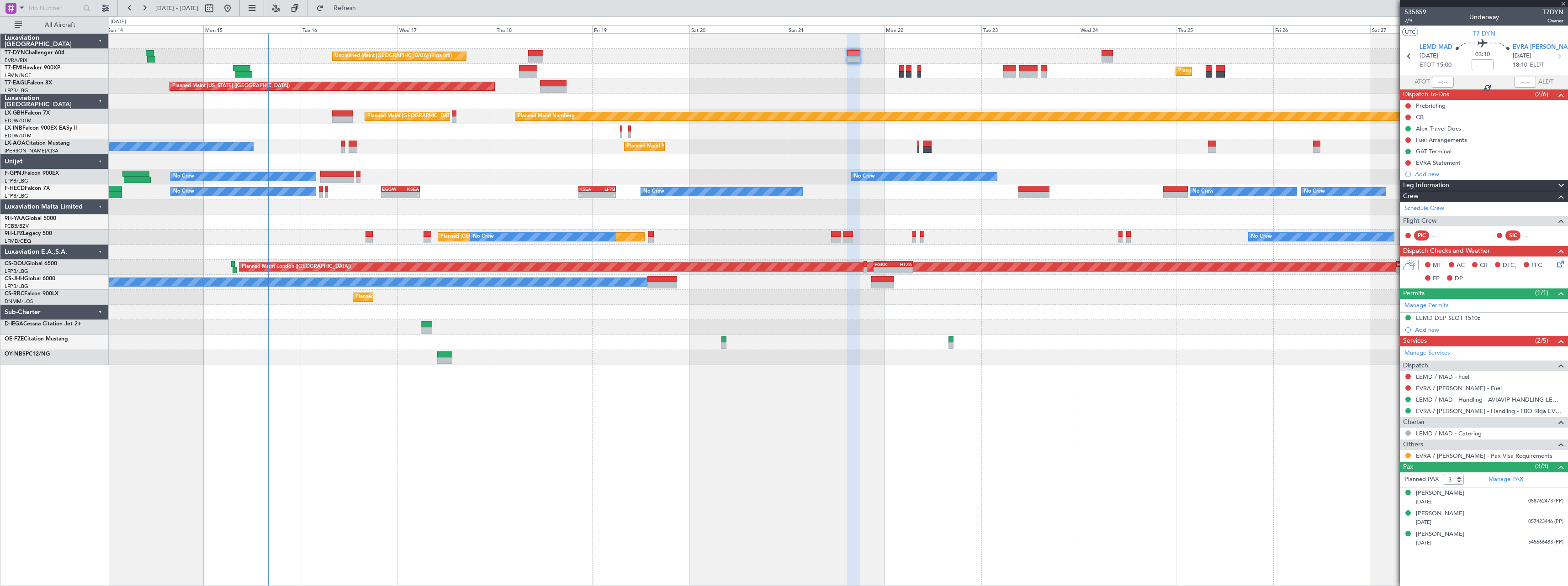
type input "+00:30"
type input "1"
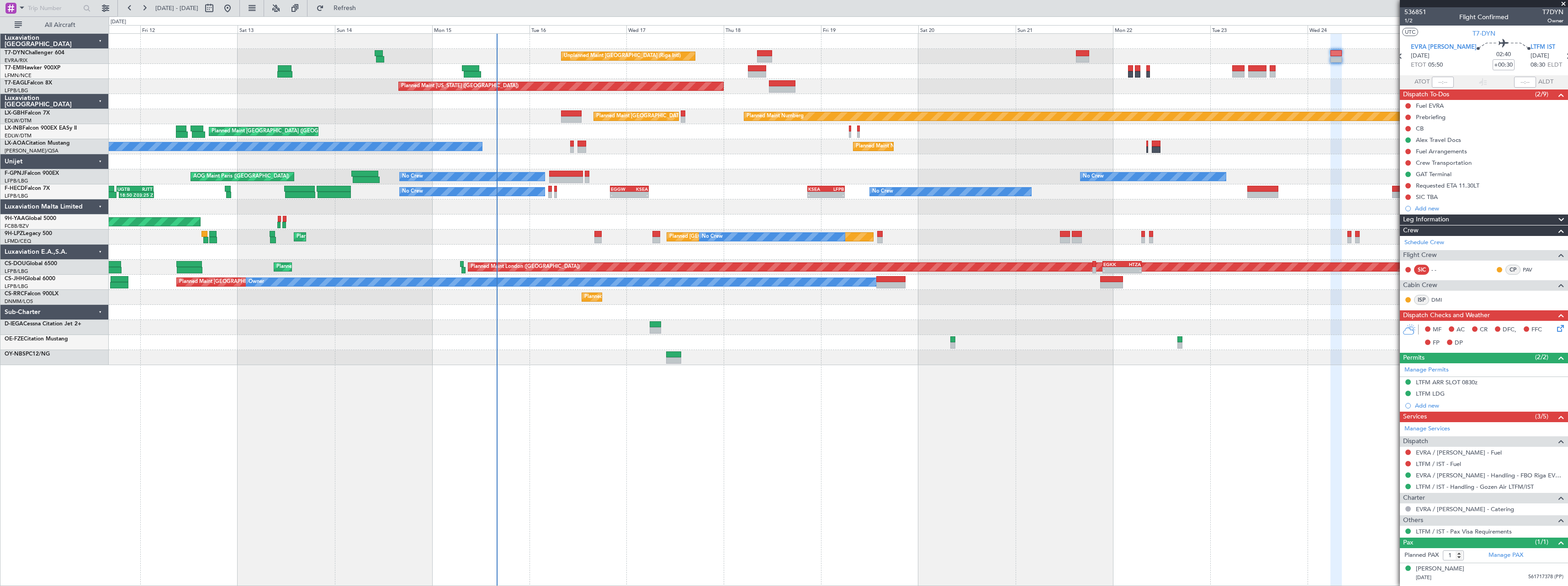
click at [800, 167] on div at bounding box center [838, 161] width 1458 height 15
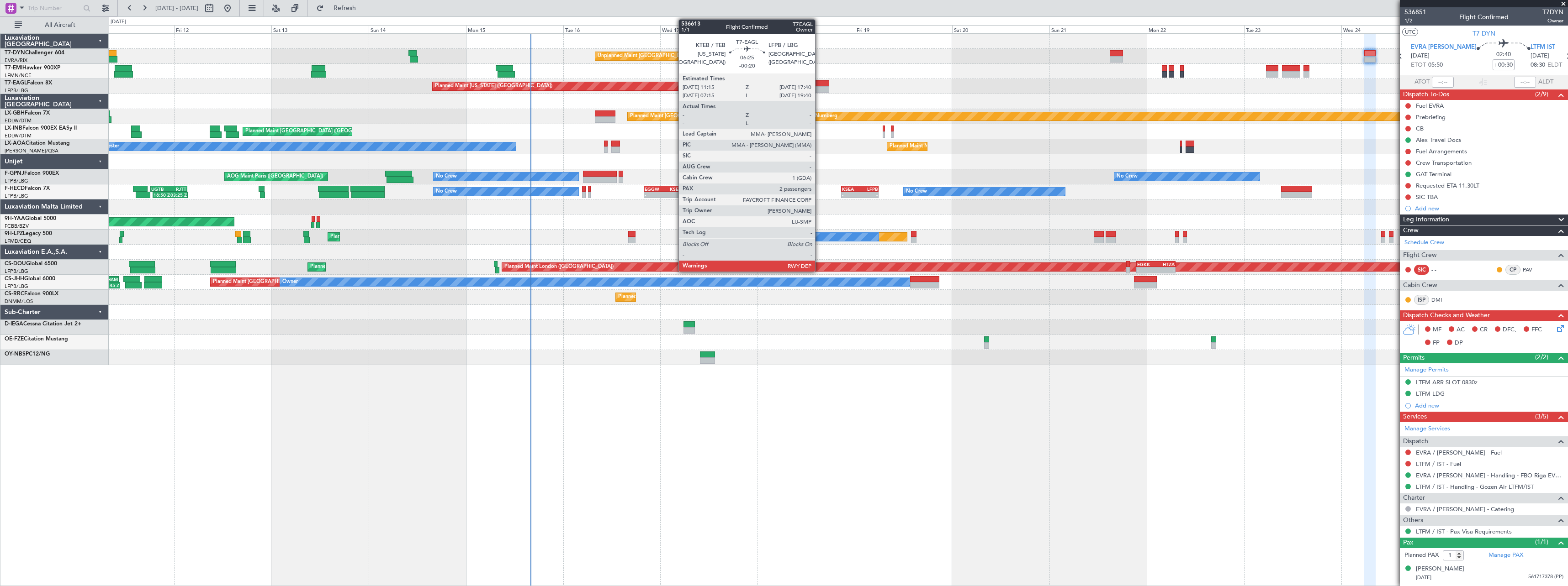
click at [819, 84] on div at bounding box center [815, 83] width 26 height 6
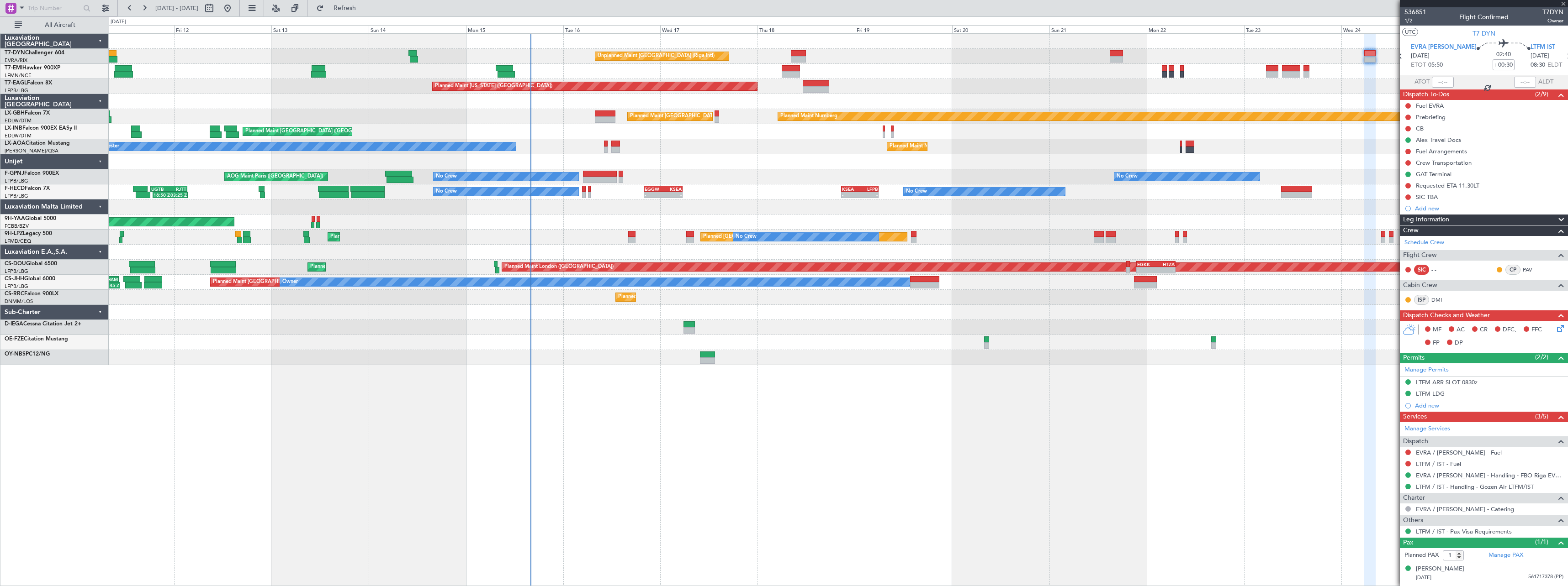
type input "-00:20"
type input "2"
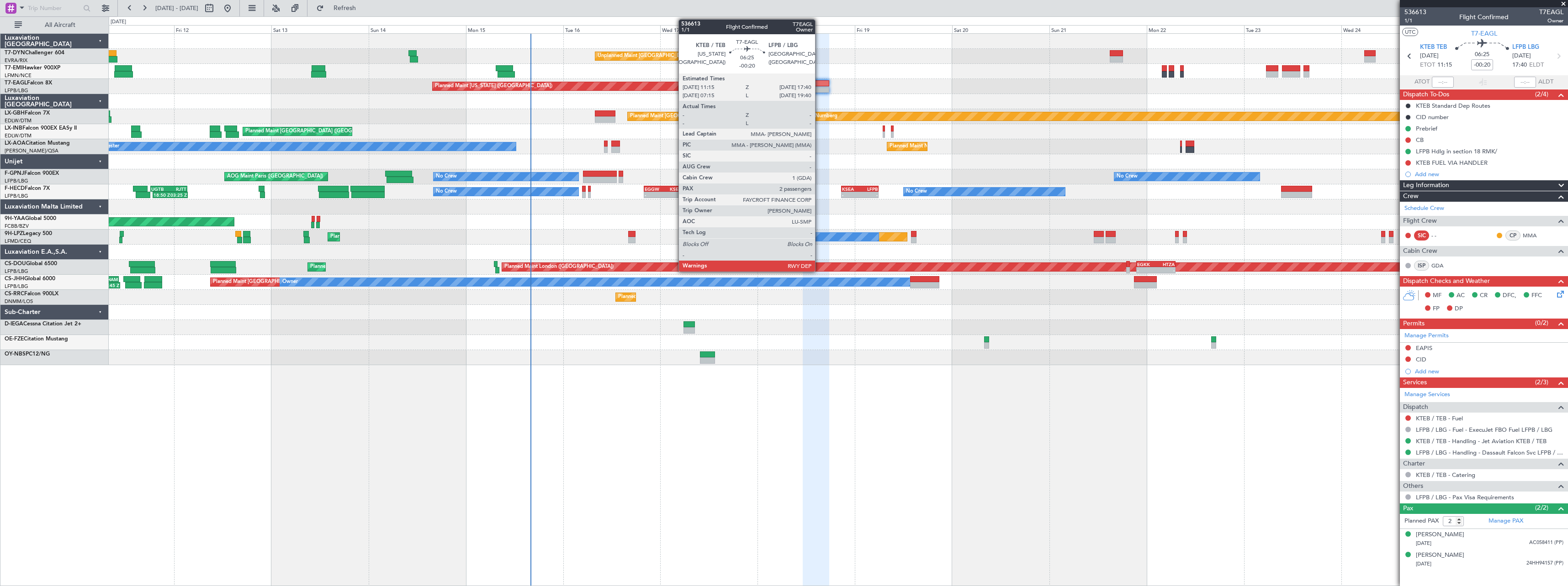
click at [819, 85] on div at bounding box center [815, 83] width 26 height 6
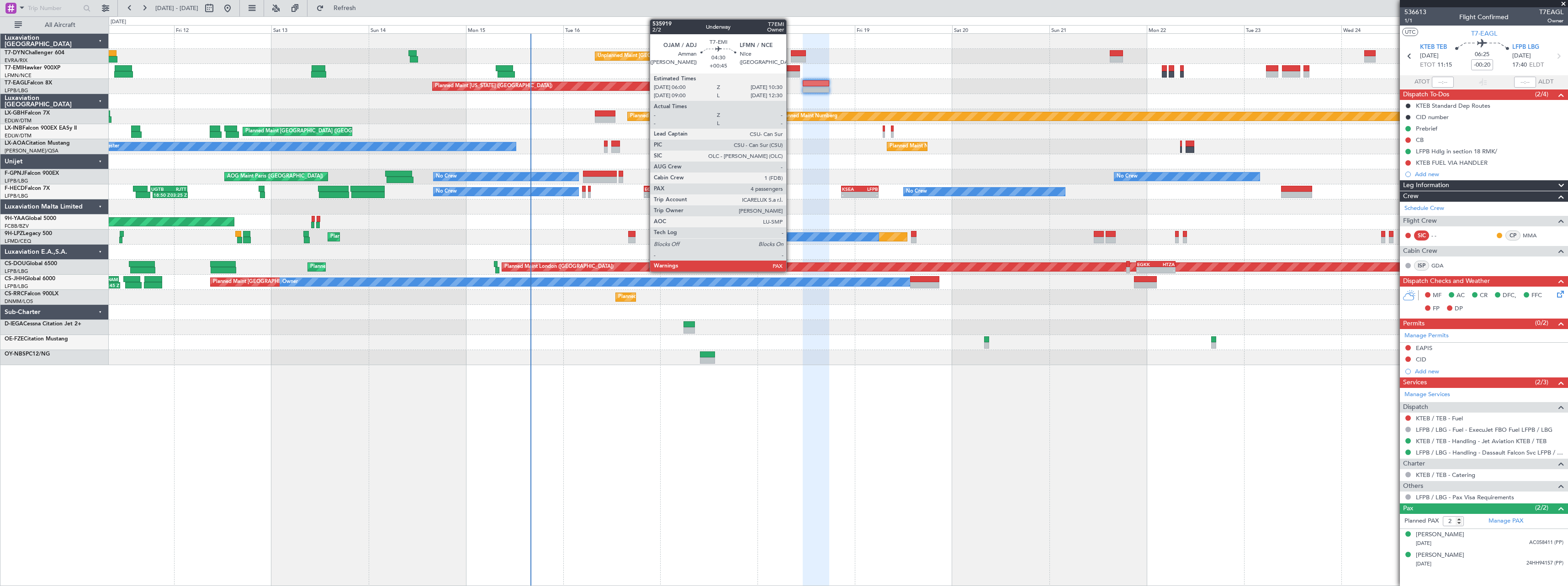
click at [790, 73] on div at bounding box center [791, 74] width 18 height 6
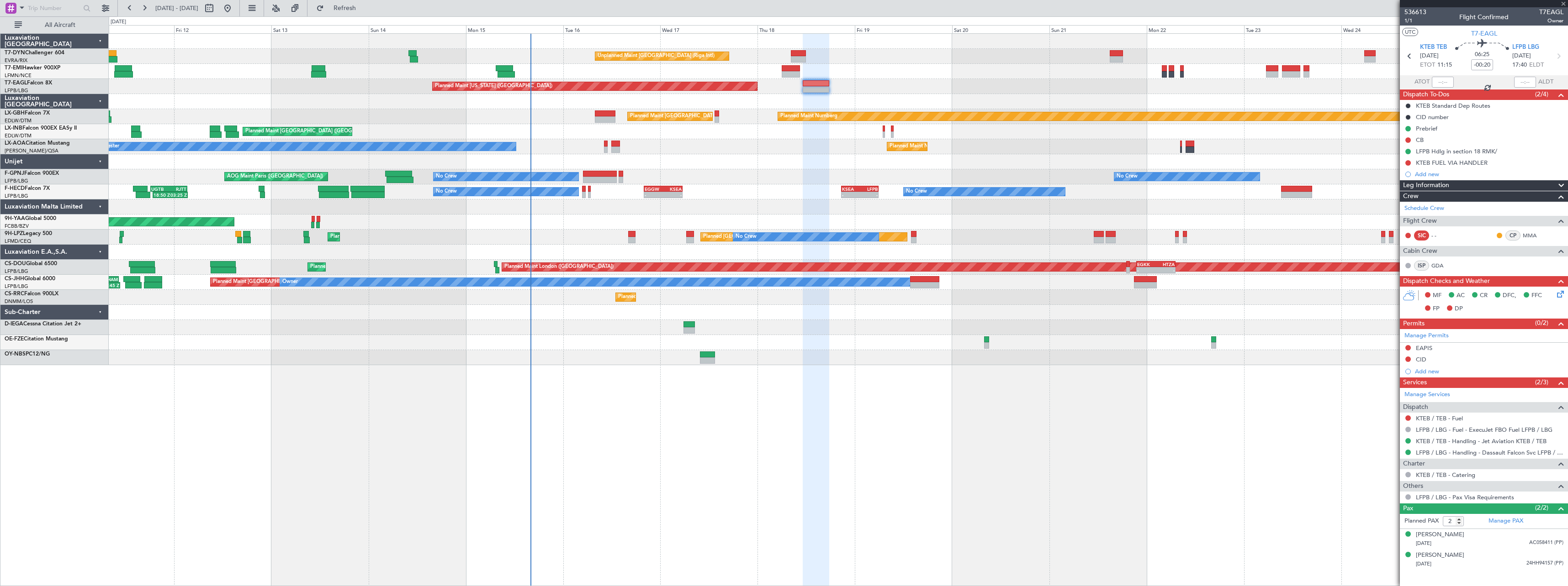
type input "+00:45"
type input "4"
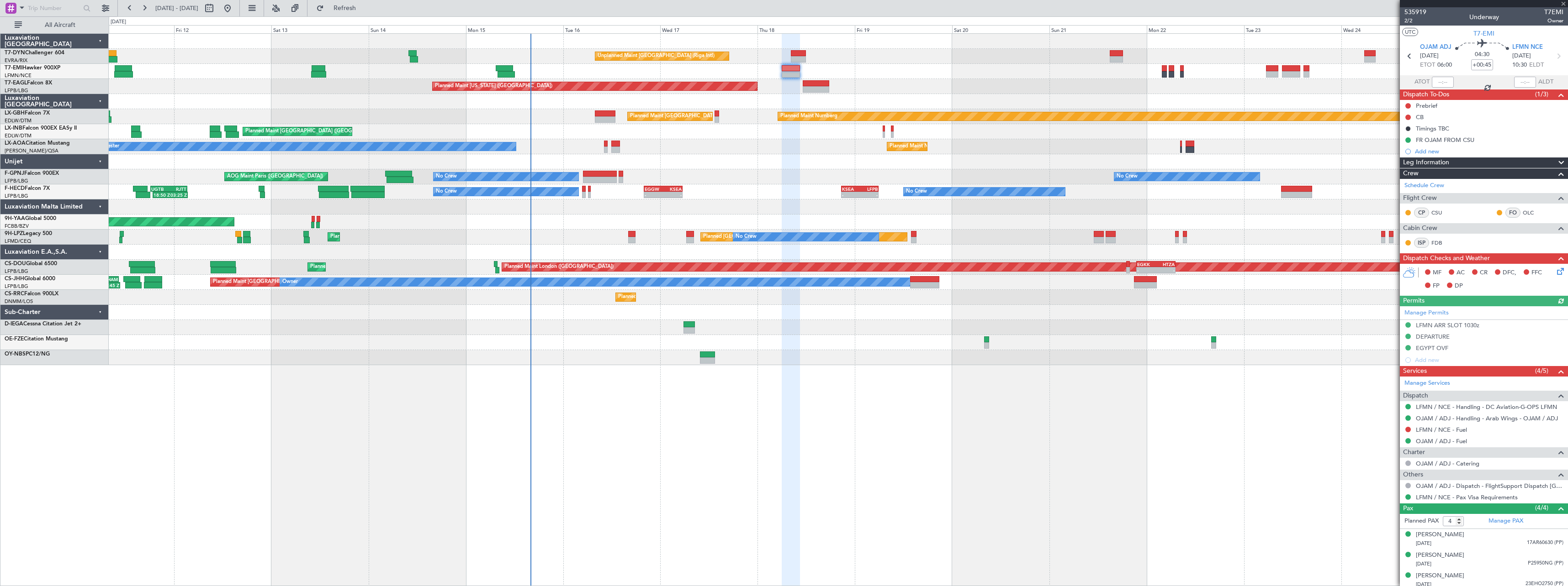
scroll to position [25, 0]
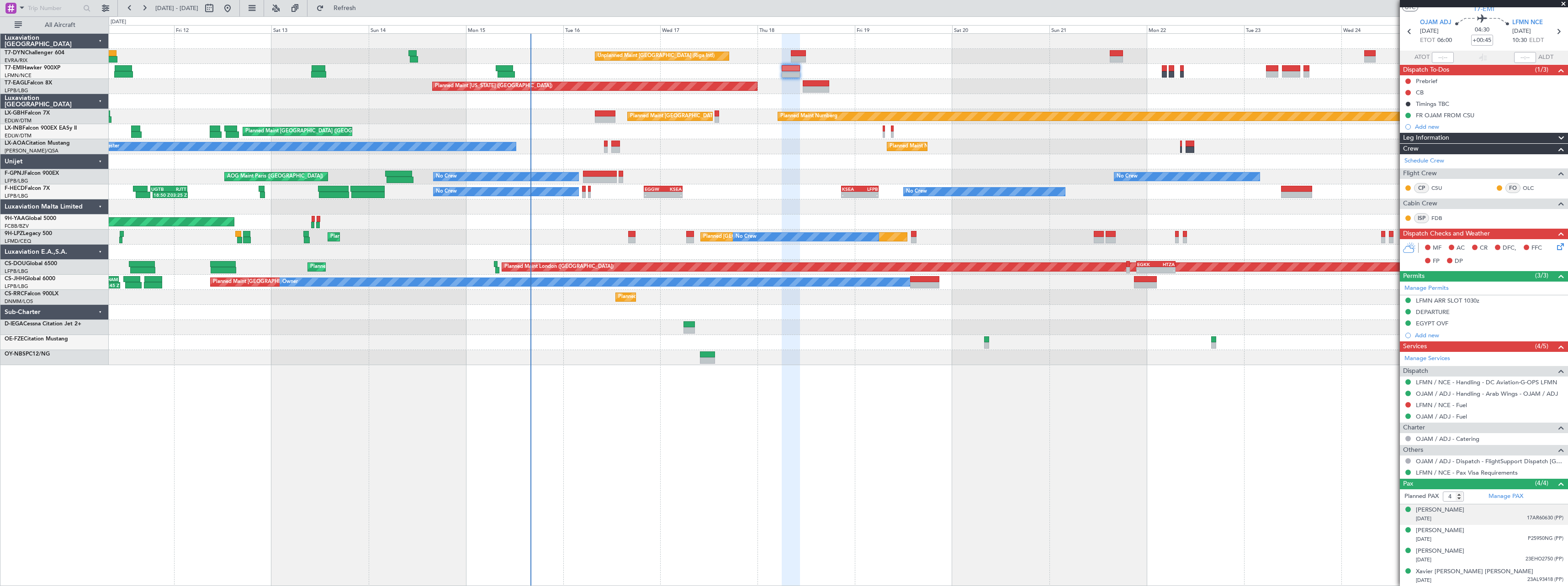
click at [1493, 511] on div "Charles Edouard Carre 26/05/1994 17AR60630 (PP)" at bounding box center [1489, 514] width 147 height 18
click at [1488, 558] on div "05/10/1938 P25950NG (PP)" at bounding box center [1489, 562] width 147 height 9
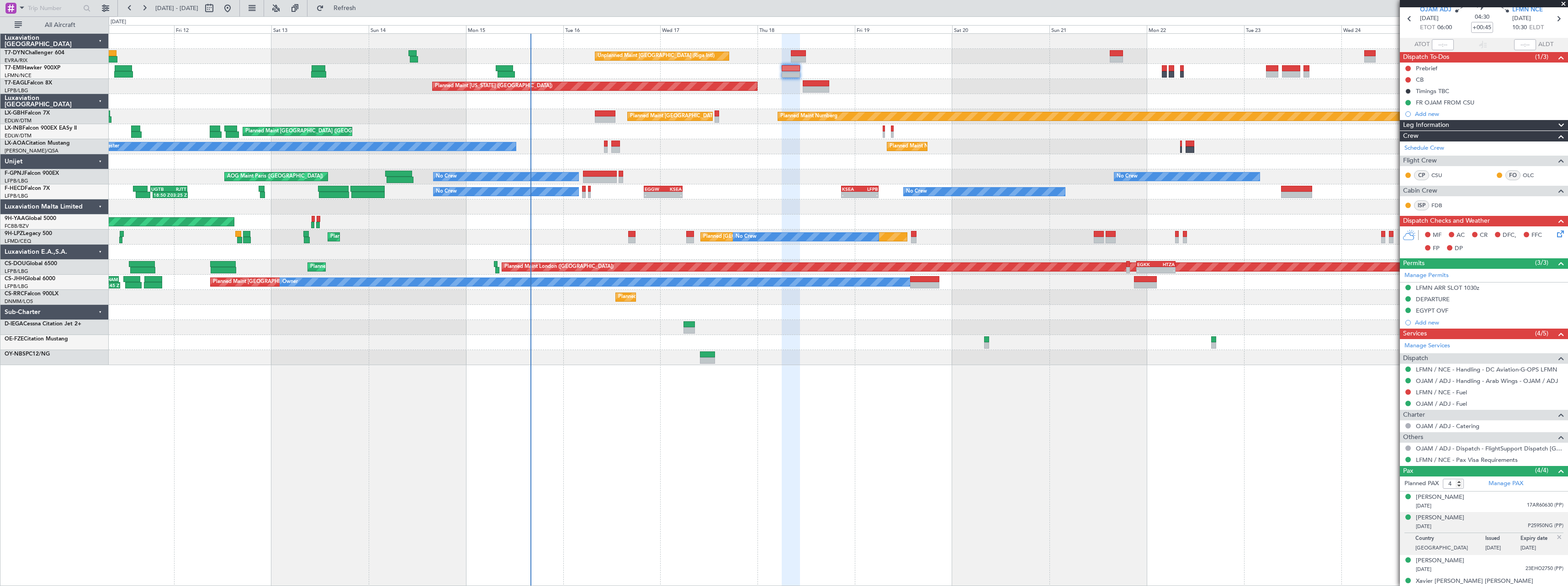
scroll to position [47, 0]
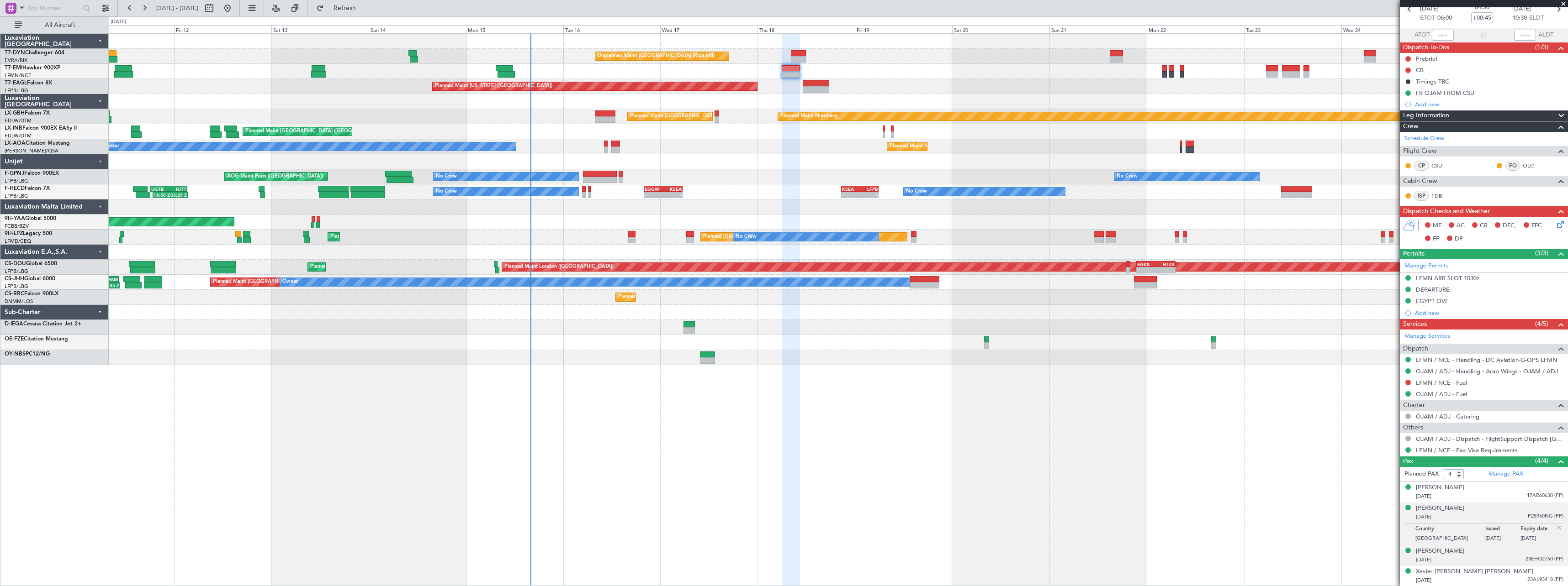
click at [1493, 557] on div "11/08/1982 23EHO2750 (PP)" at bounding box center [1489, 560] width 147 height 9
click at [1490, 582] on div "24/01/1975 23AL93418 (PP)" at bounding box center [1489, 580] width 147 height 9
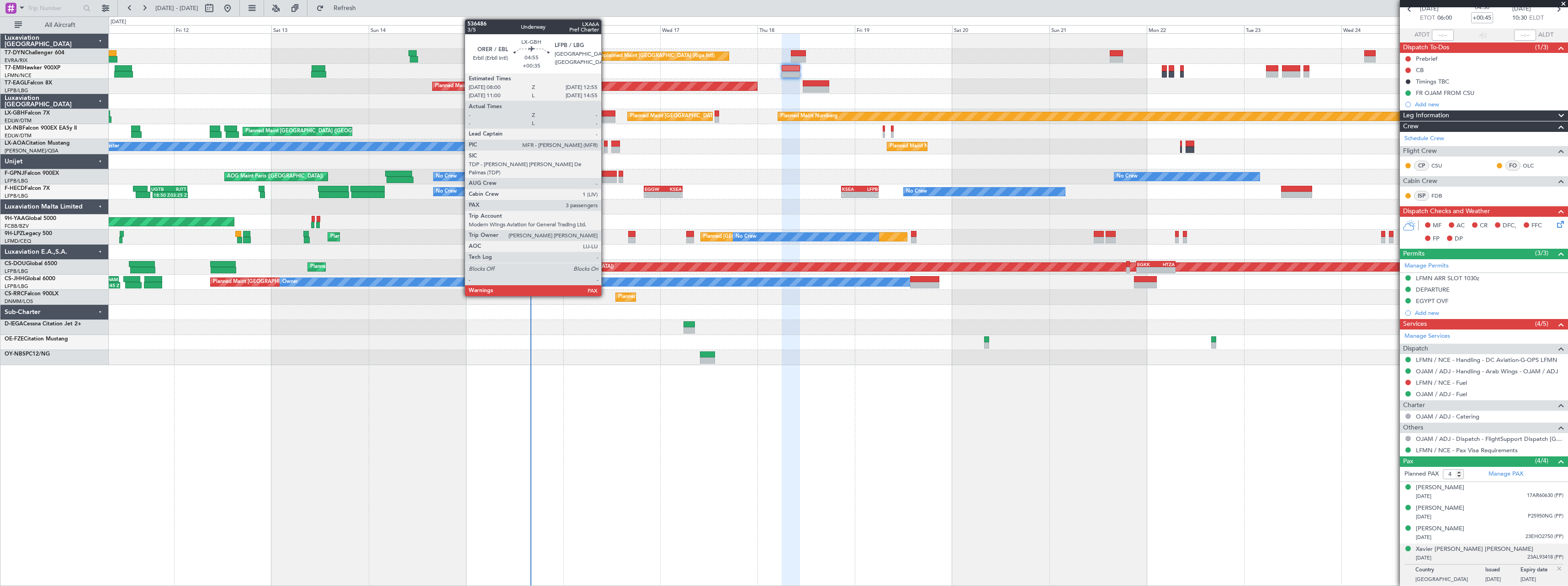
click at [605, 115] on div at bounding box center [605, 113] width 20 height 6
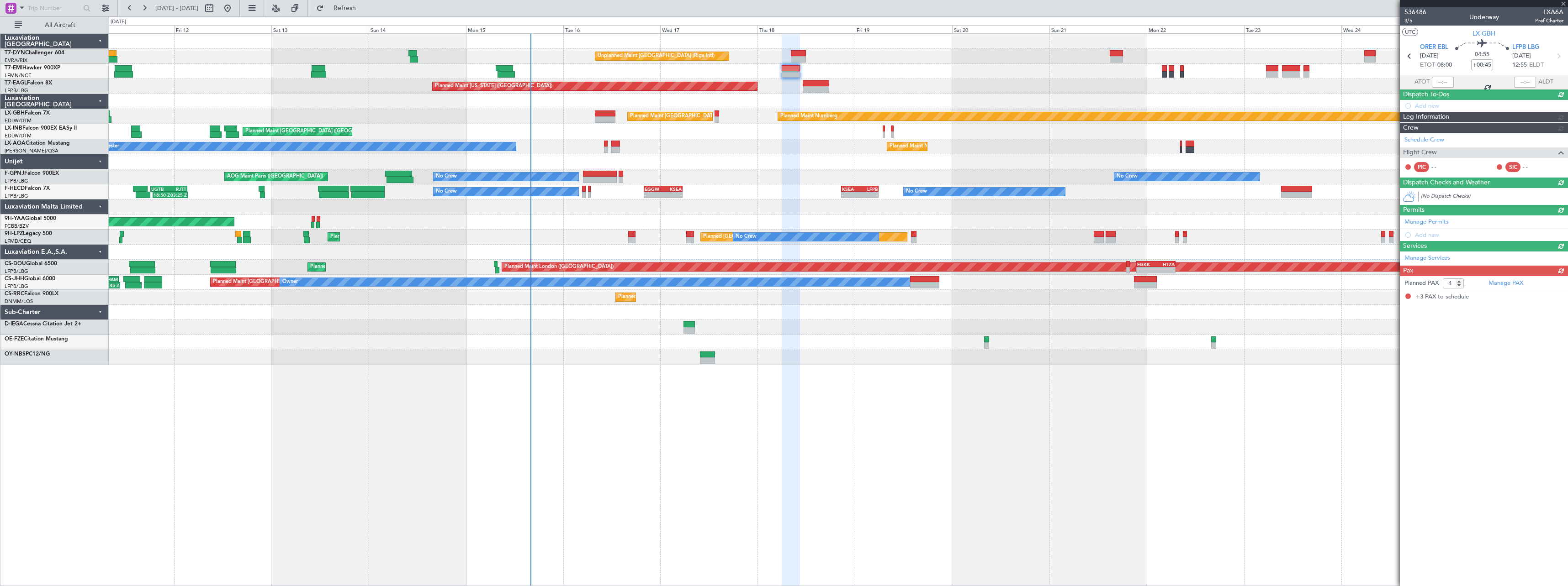
type input "+00:35"
type input "3"
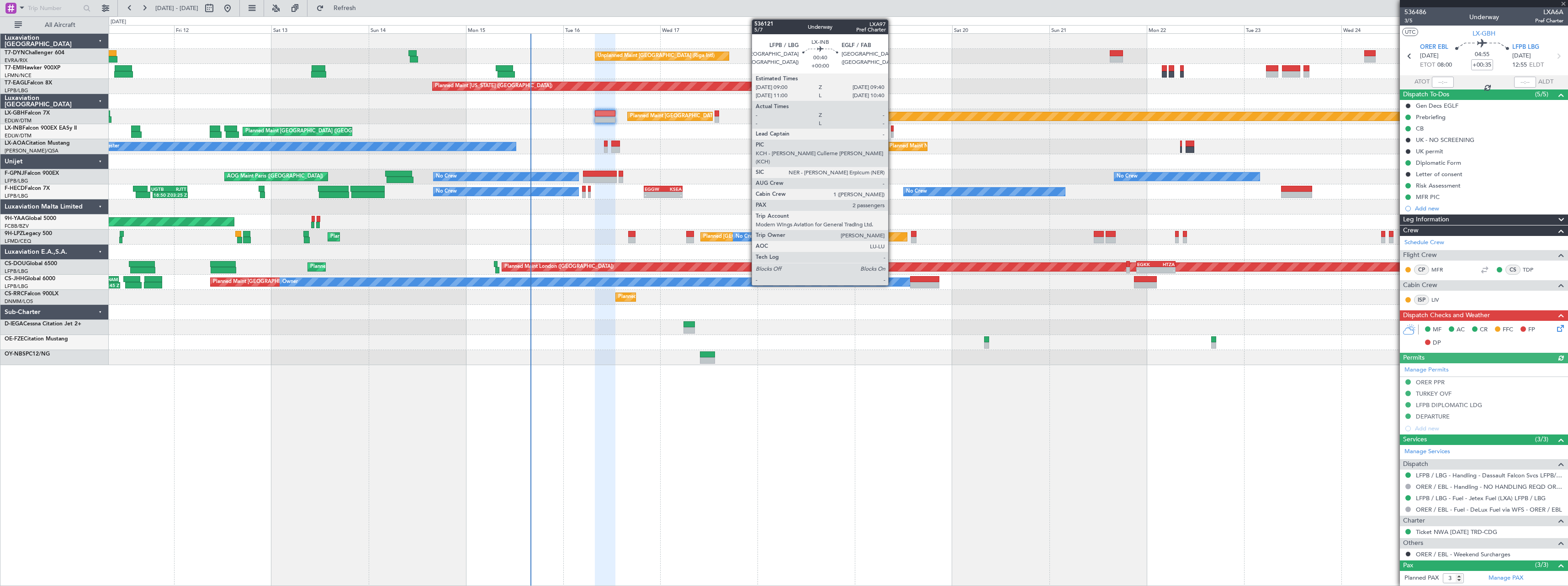
click at [892, 132] on div at bounding box center [892, 134] width 3 height 6
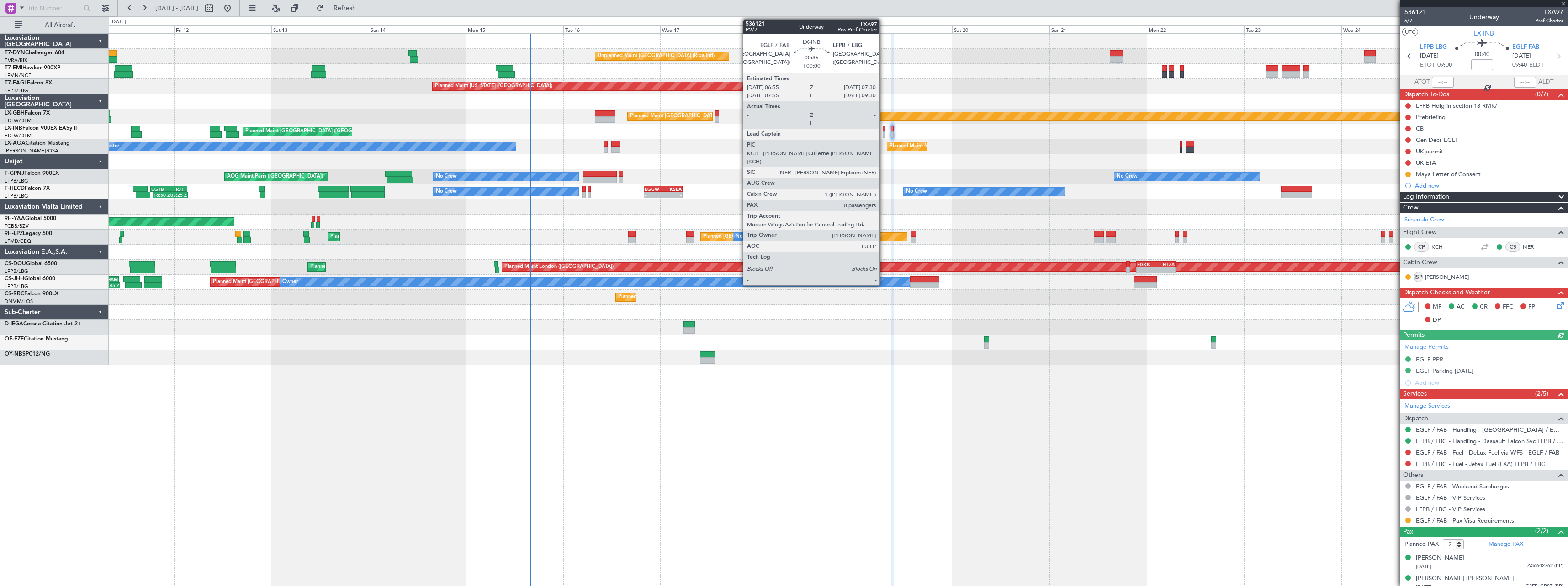
click at [884, 131] on div at bounding box center [884, 129] width 3 height 6
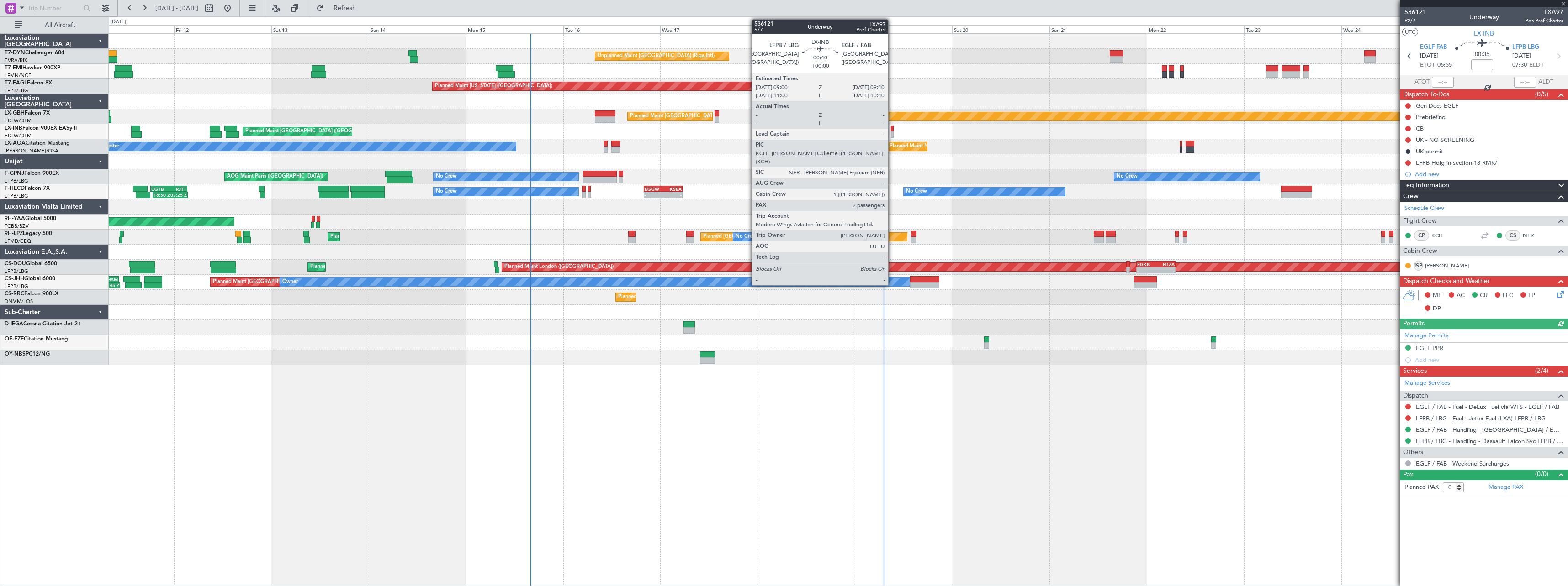
click at [892, 129] on div at bounding box center [892, 129] width 3 height 6
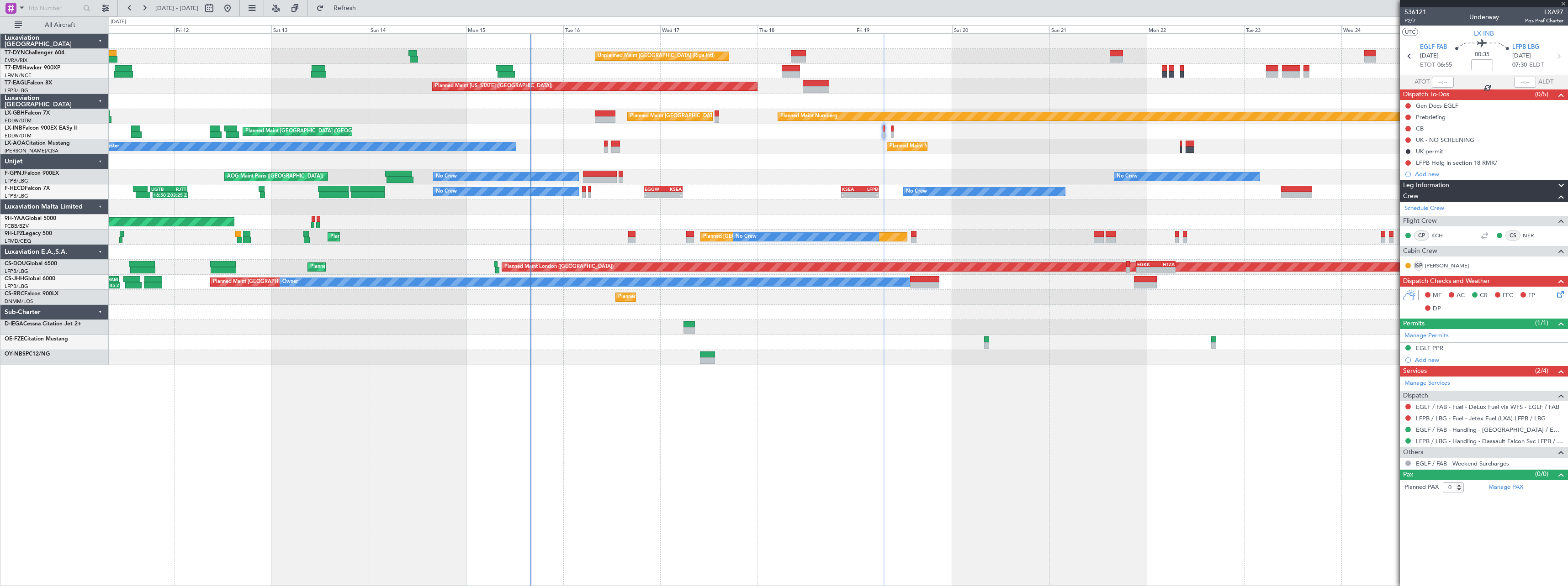
type input "2"
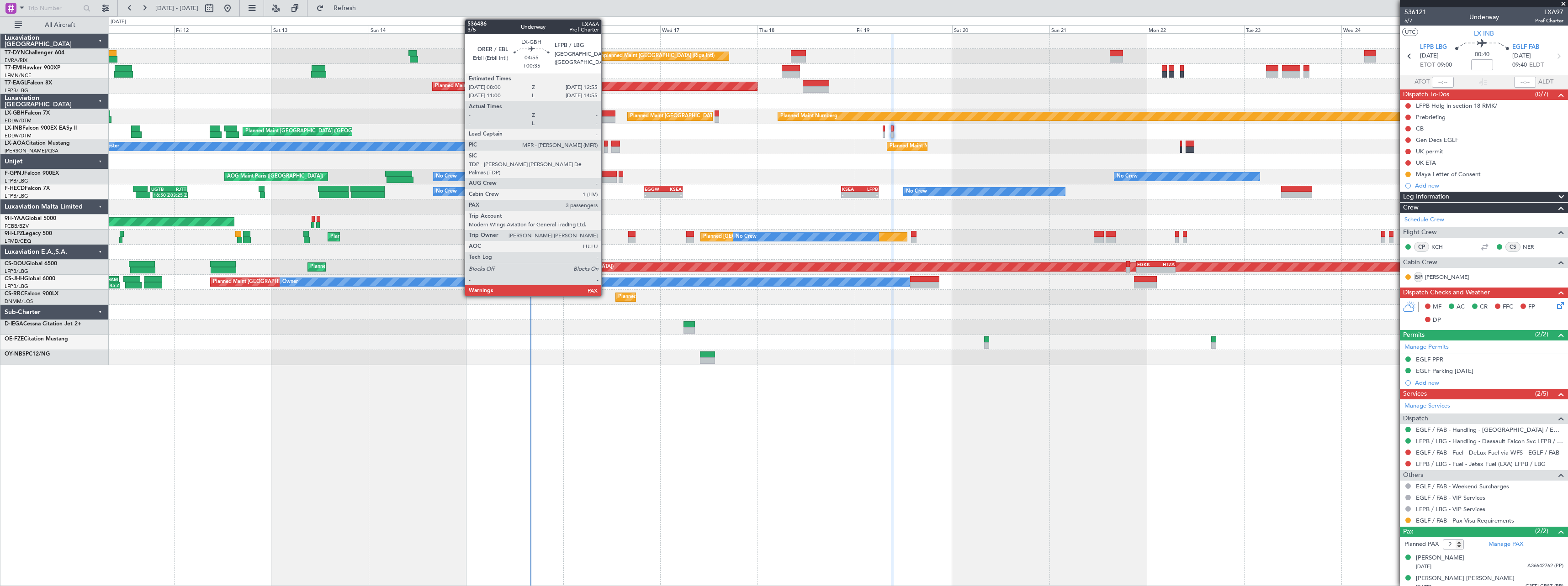
click at [605, 110] on div at bounding box center [605, 113] width 20 height 6
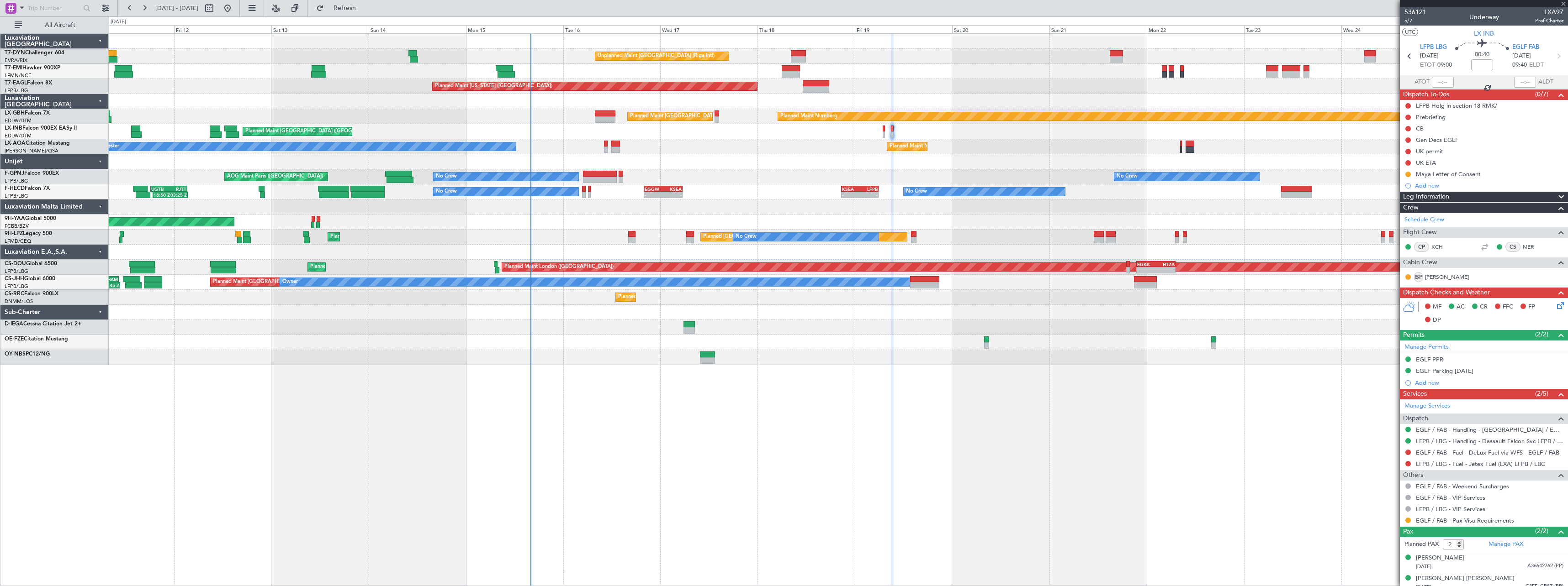
type input "+00:35"
type input "3"
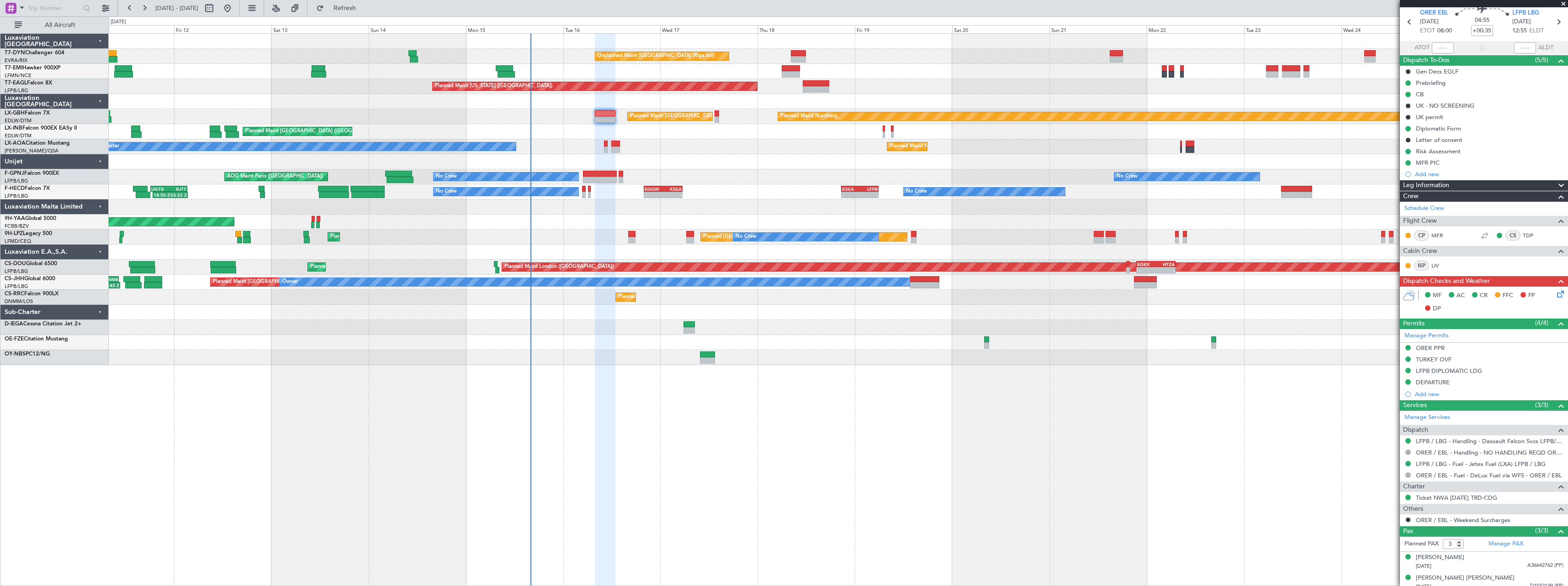
scroll to position [61, 0]
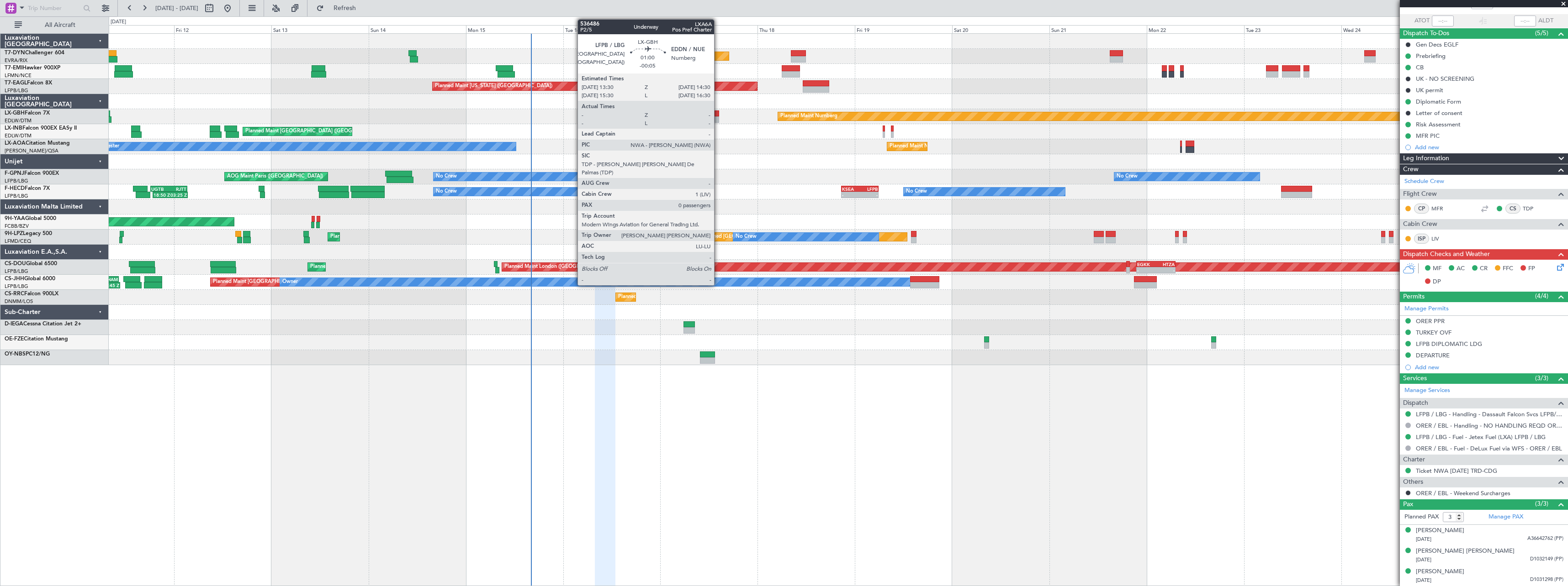
click at [718, 117] on div at bounding box center [716, 119] width 4 height 6
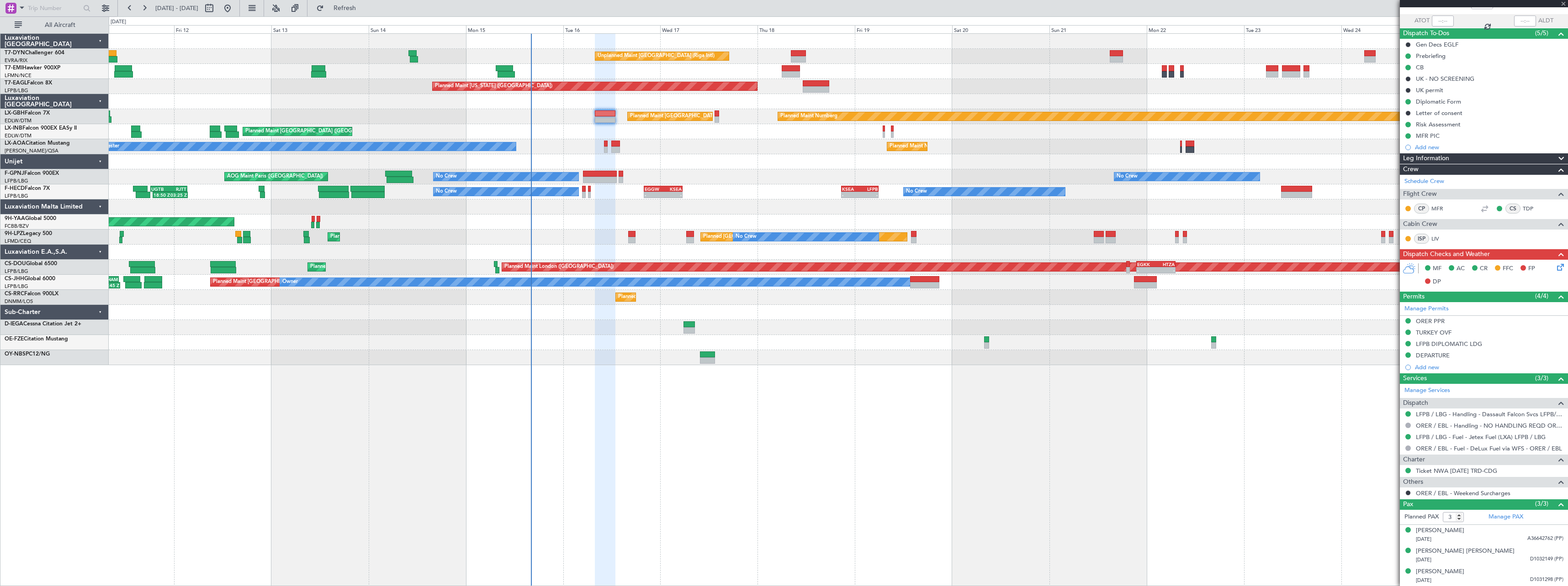
type input "-00:05"
type input "0"
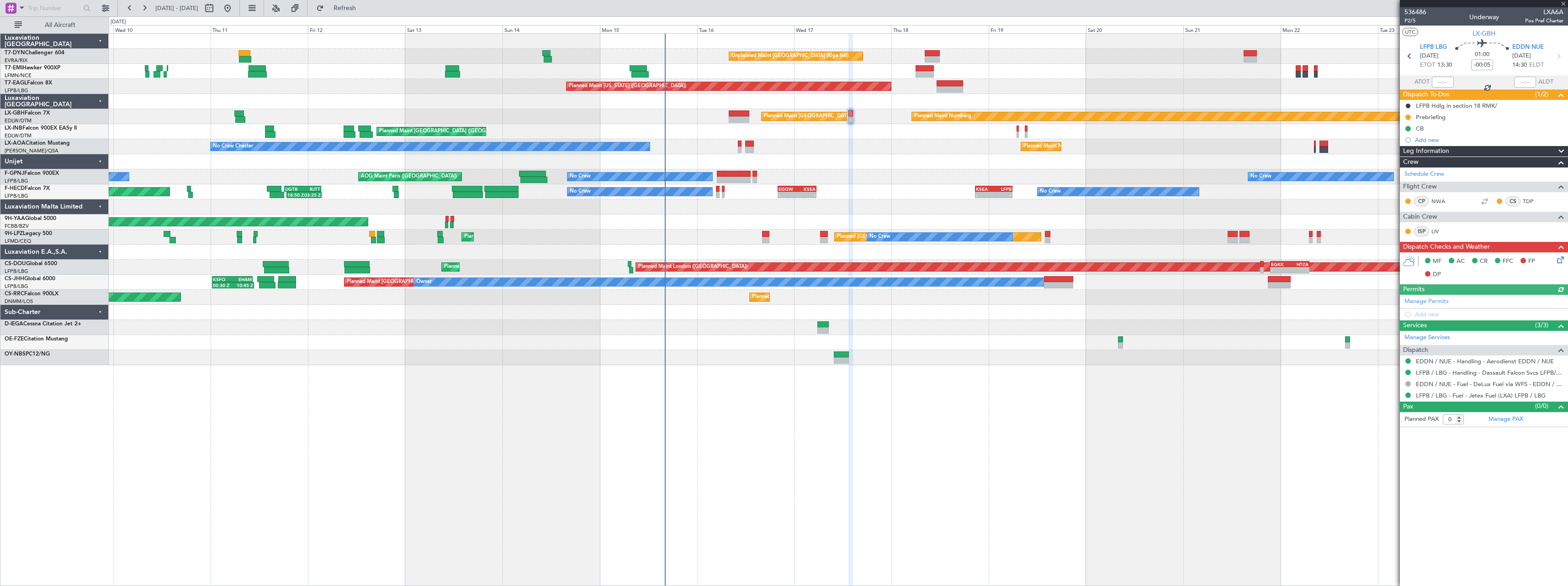
click at [843, 147] on div "No Crew Chester Planned Maint Nice (Côte d'Azur Airport) Planned Maint Paris (L…" at bounding box center [838, 146] width 1458 height 15
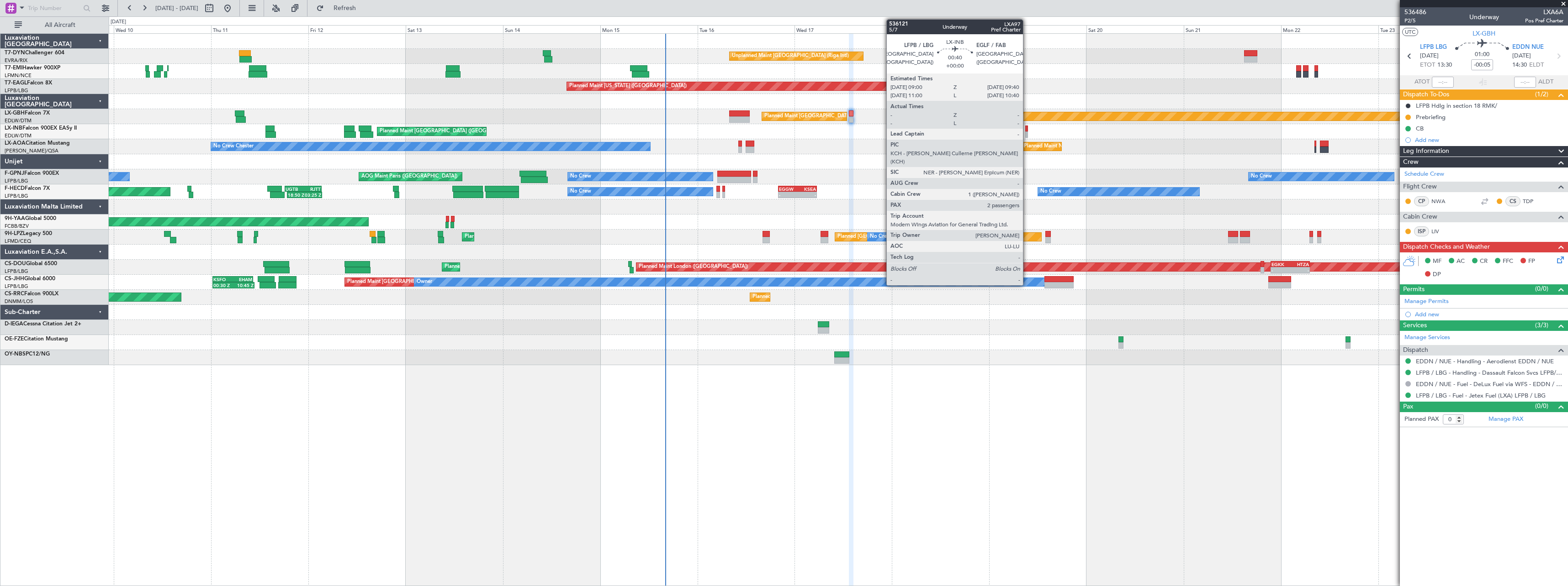
click at [1027, 131] on div at bounding box center [1027, 129] width 3 height 6
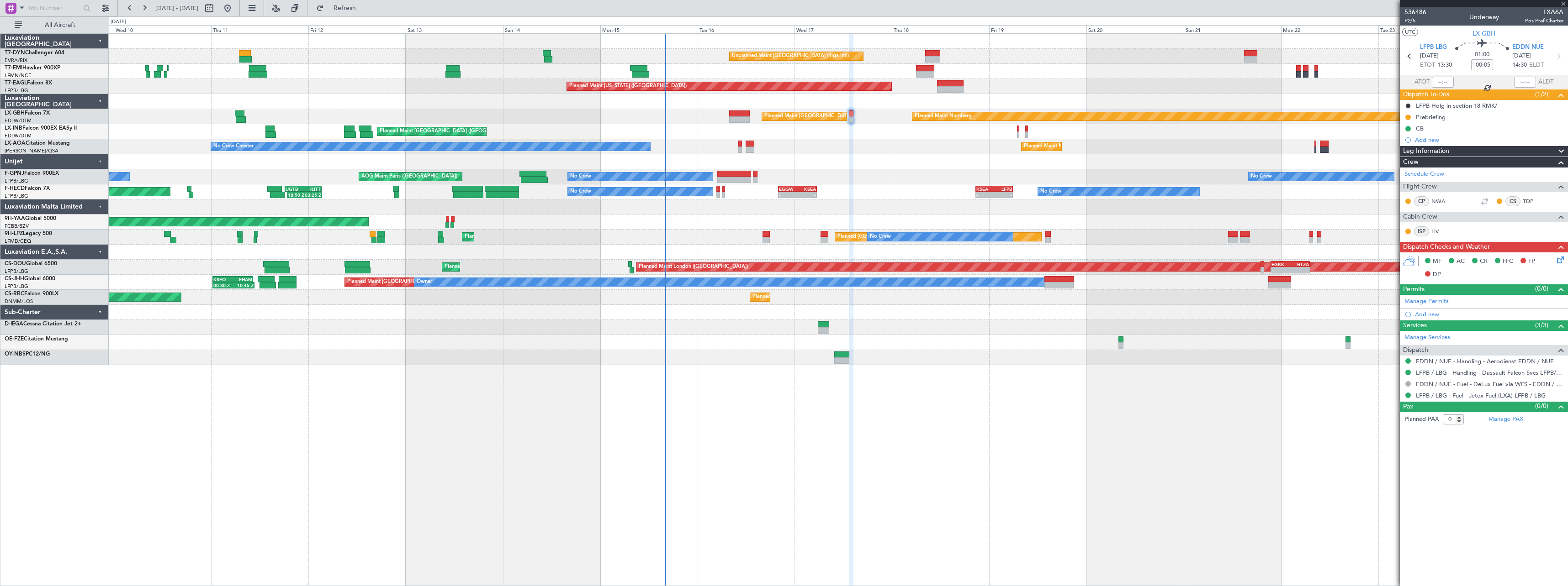
type input "2"
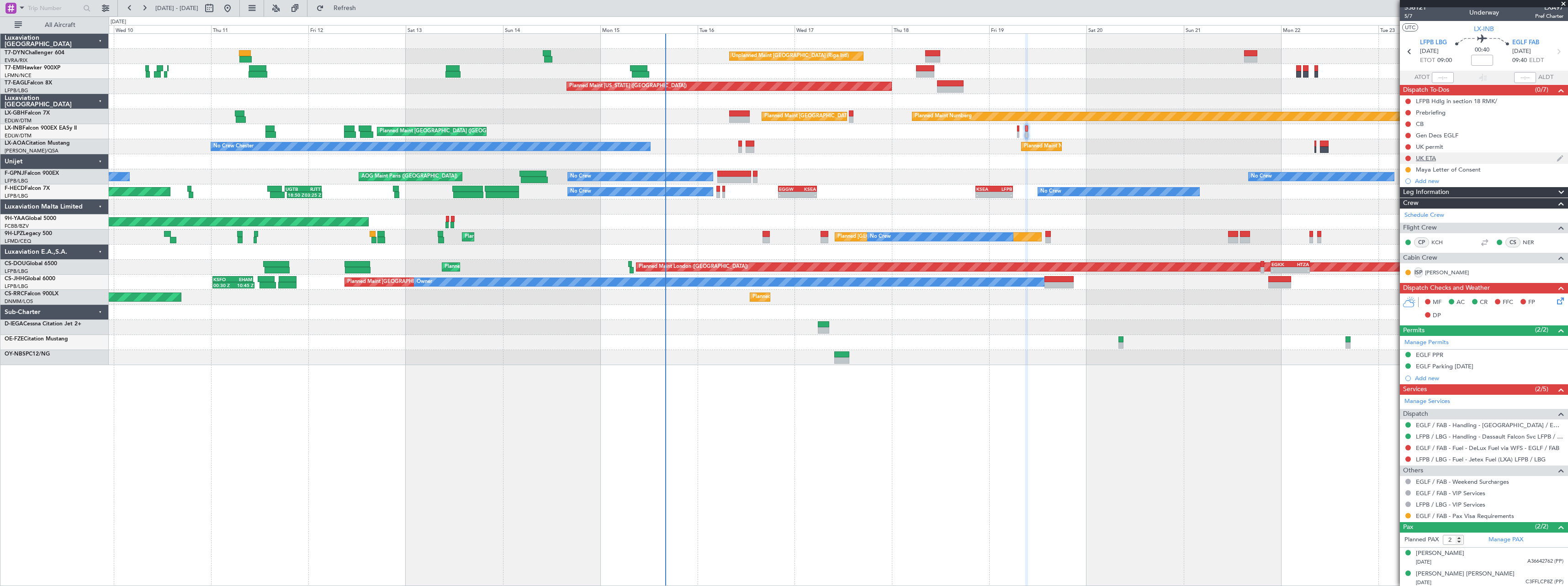
scroll to position [7, 0]
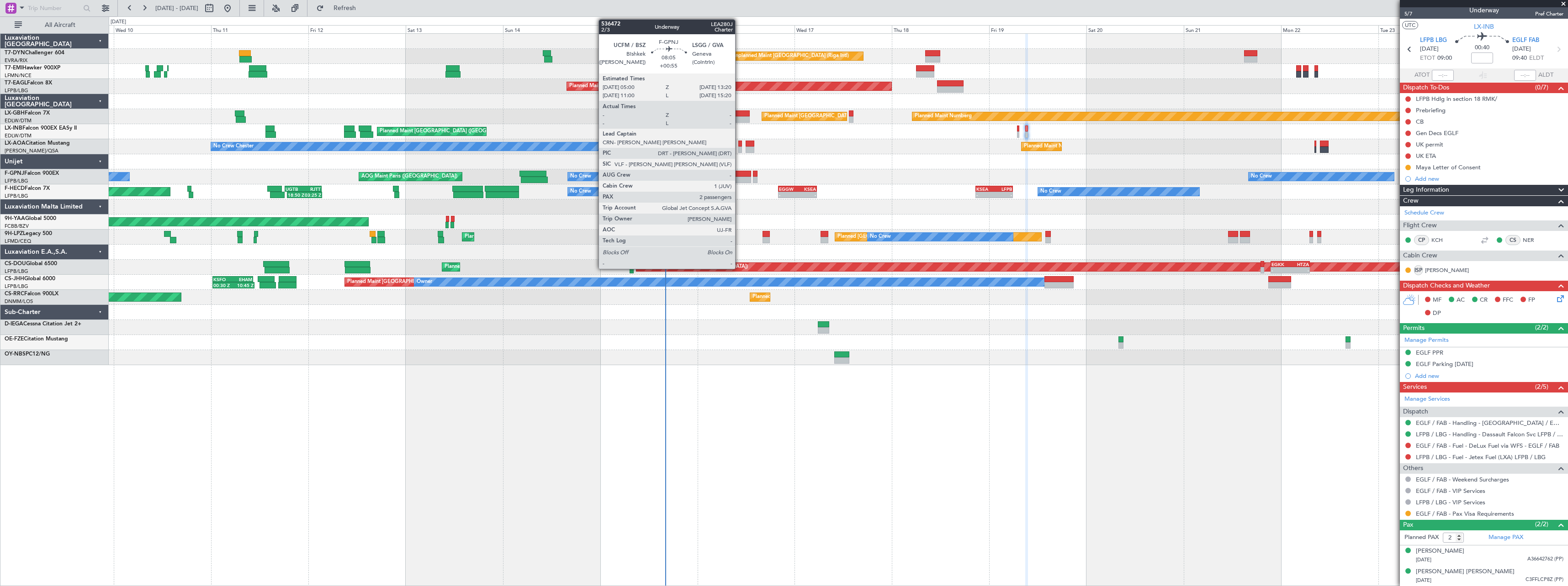
click at [739, 173] on div at bounding box center [734, 174] width 34 height 6
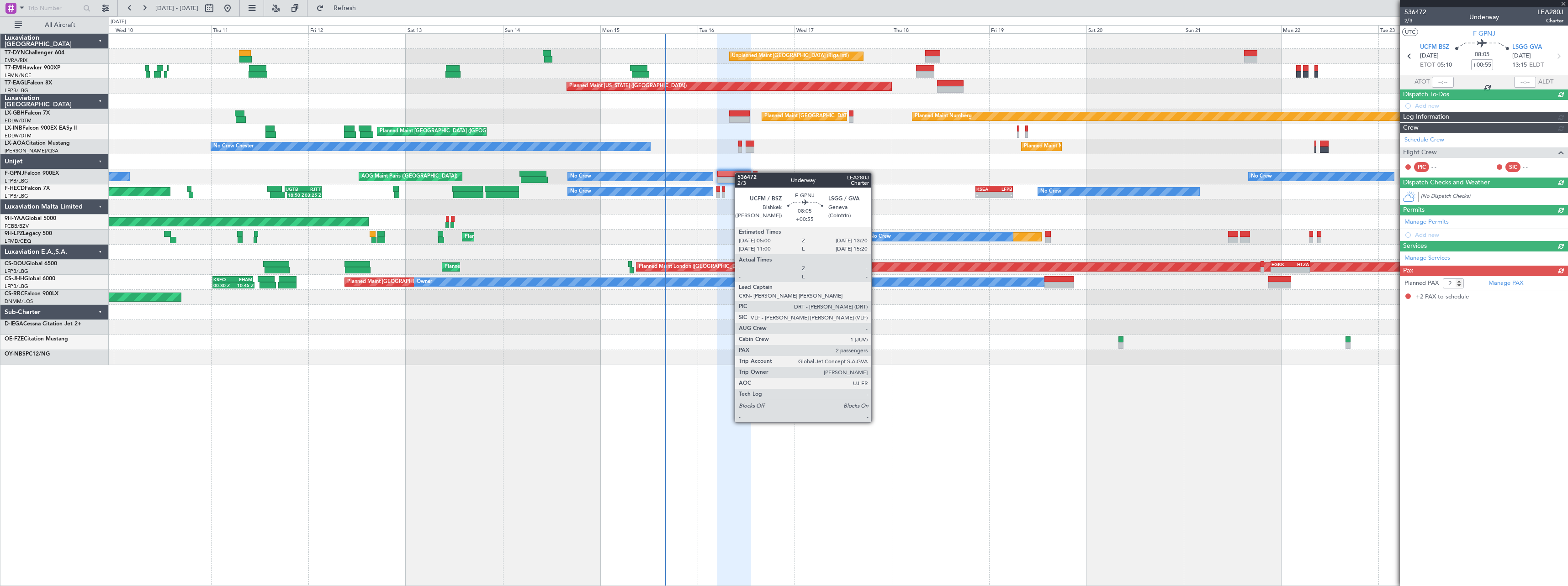
scroll to position [0, 0]
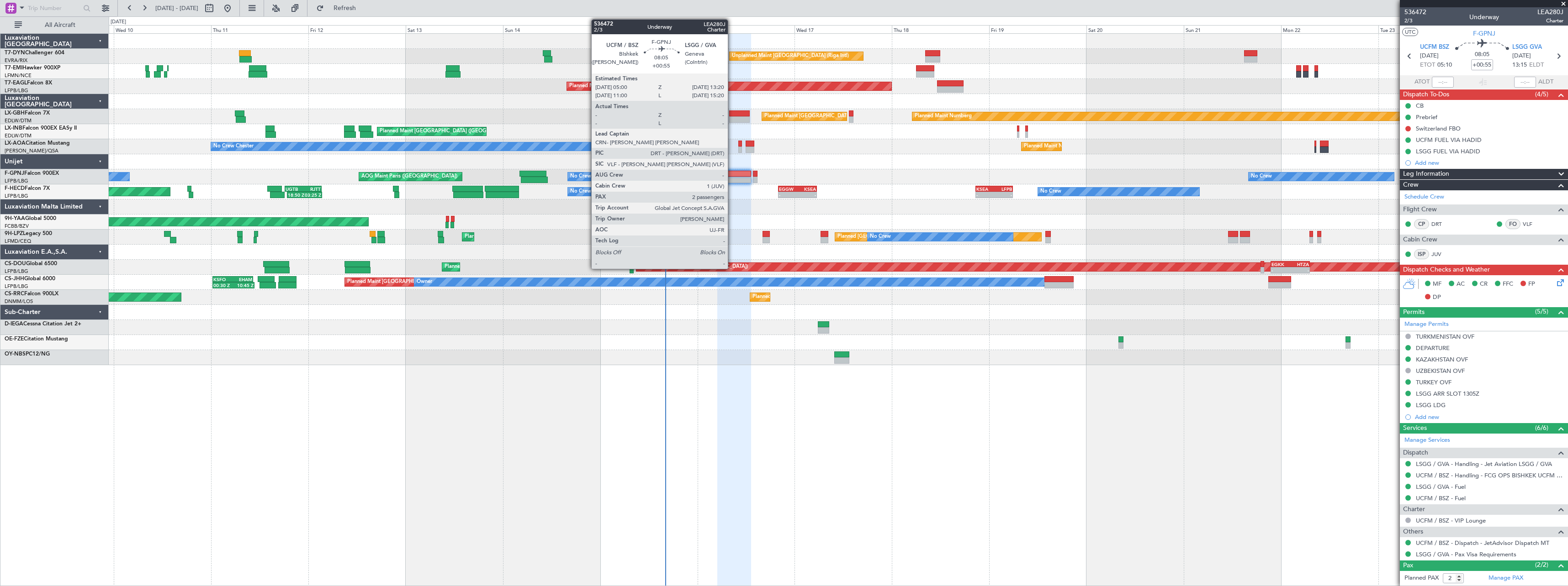
click at [732, 171] on div at bounding box center [734, 174] width 34 height 6
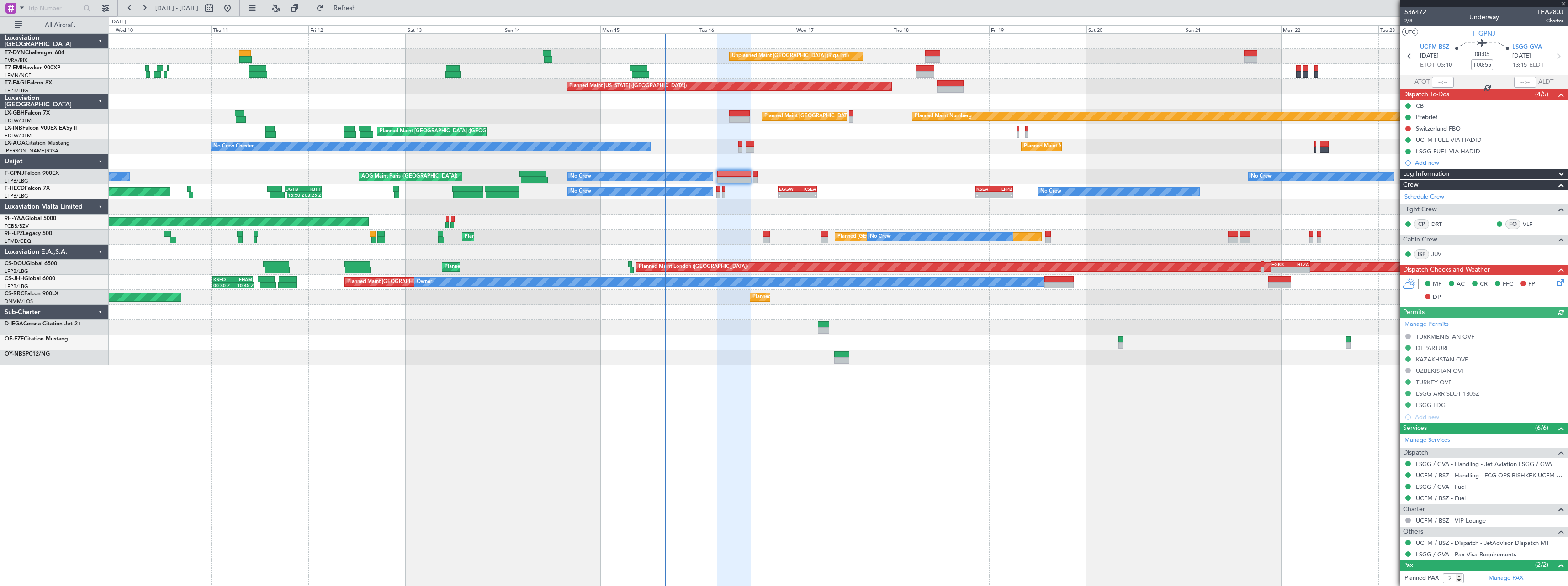
scroll to position [41, 0]
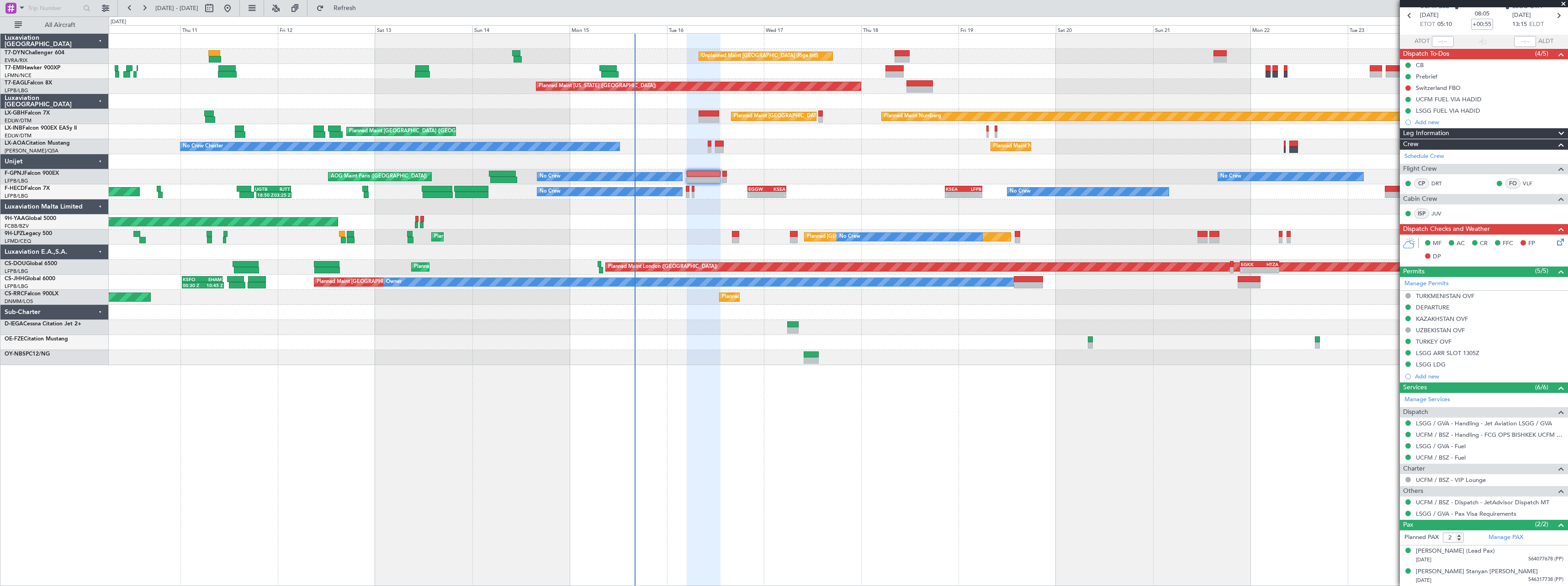
click at [1148, 228] on div "AOG Maint Brazzaville (Maya-maya)" at bounding box center [838, 222] width 1458 height 15
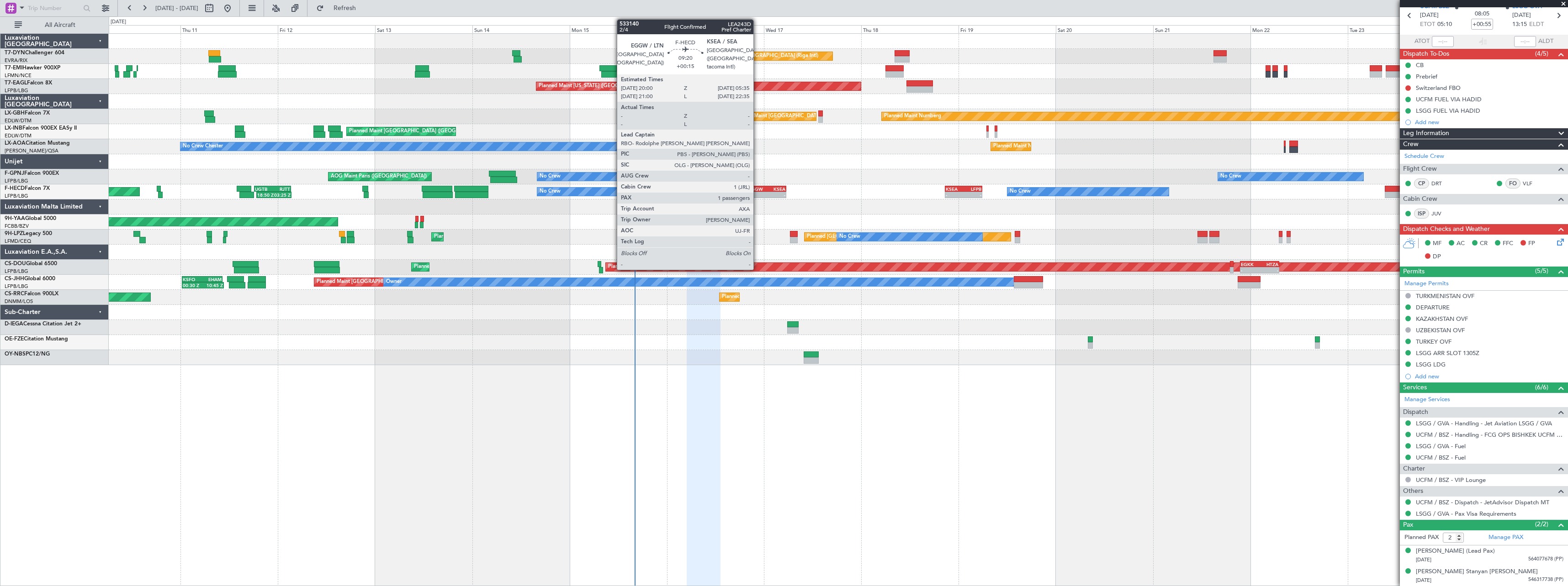
click at [758, 190] on div "EGGW" at bounding box center [758, 189] width 18 height 6
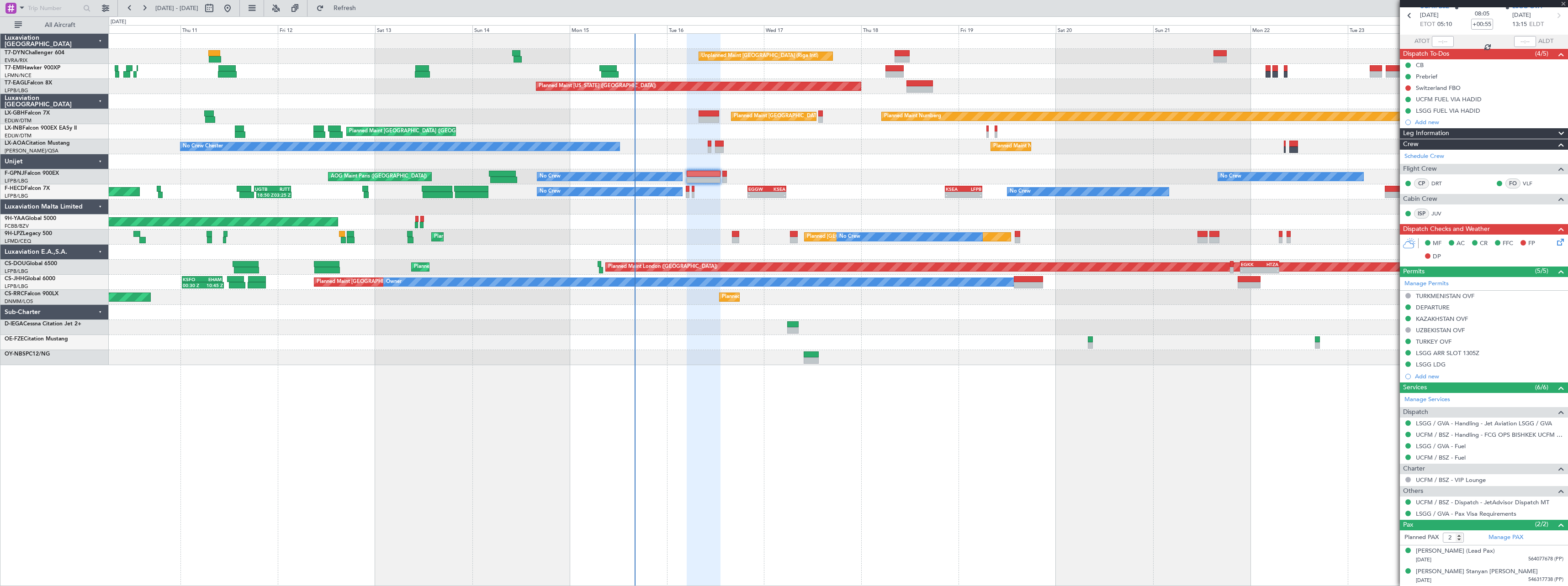
type input "+00:15"
type input "1"
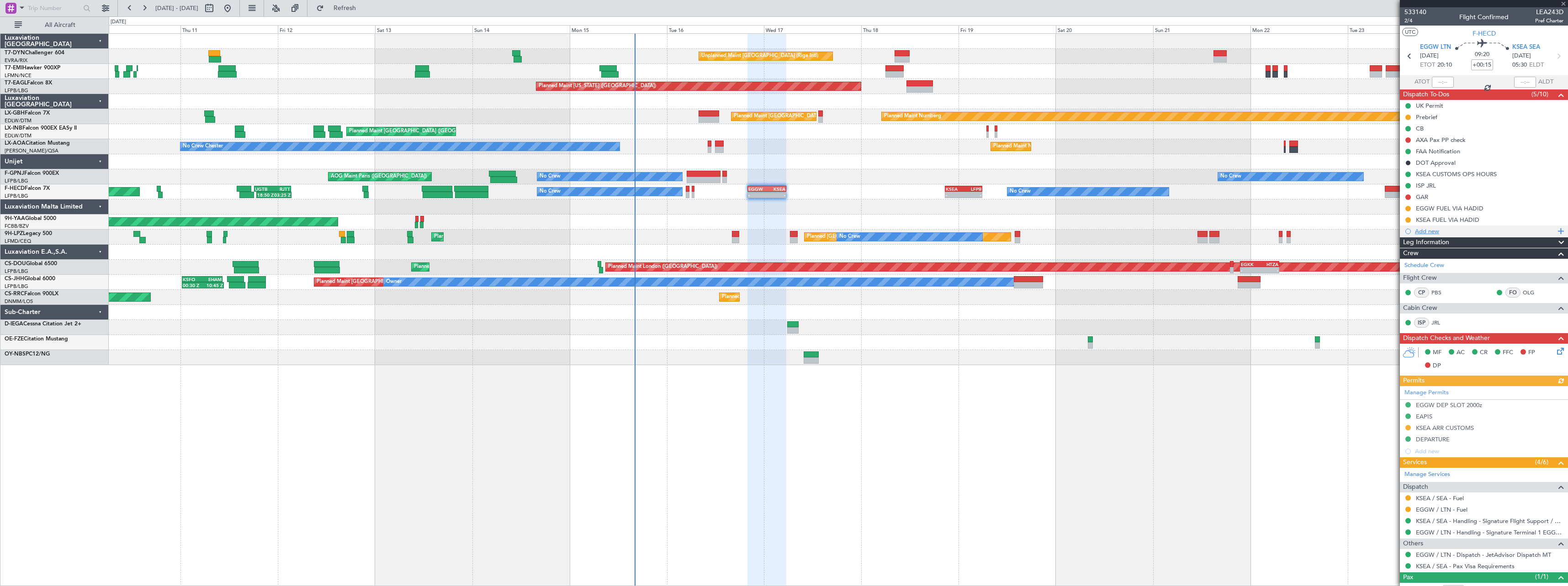
scroll to position [32, 0]
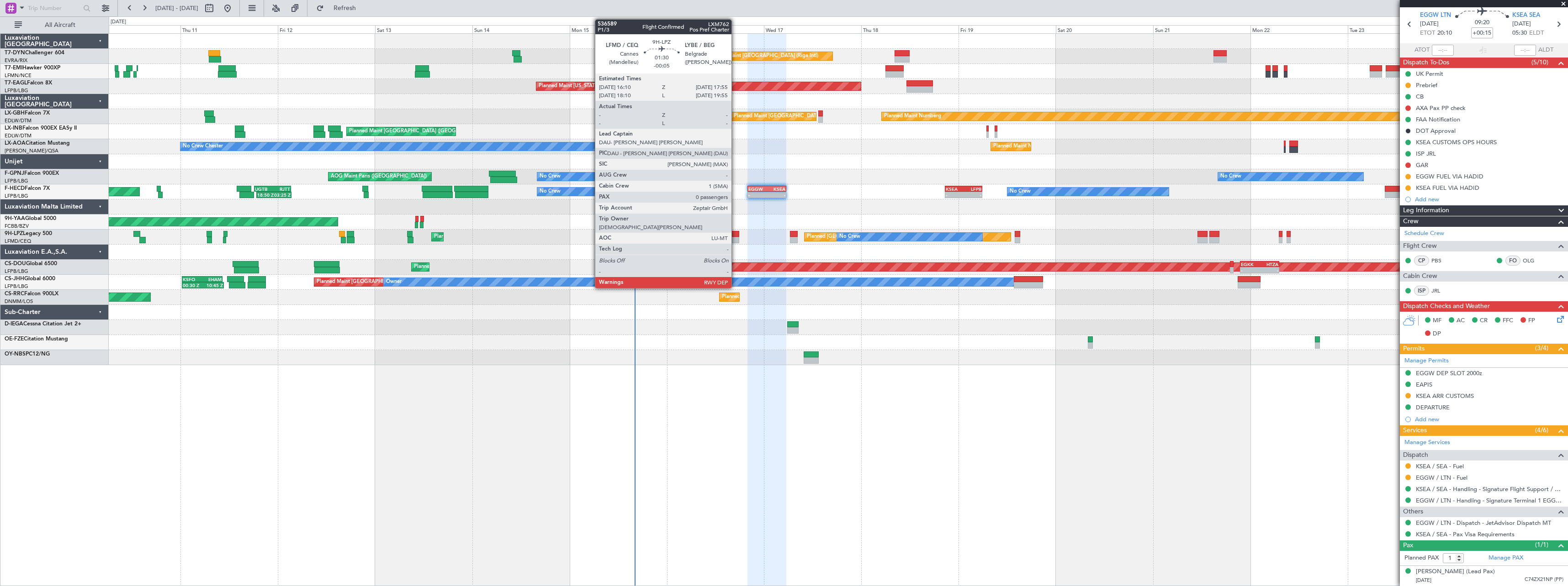
click at [736, 238] on div at bounding box center [736, 240] width 7 height 6
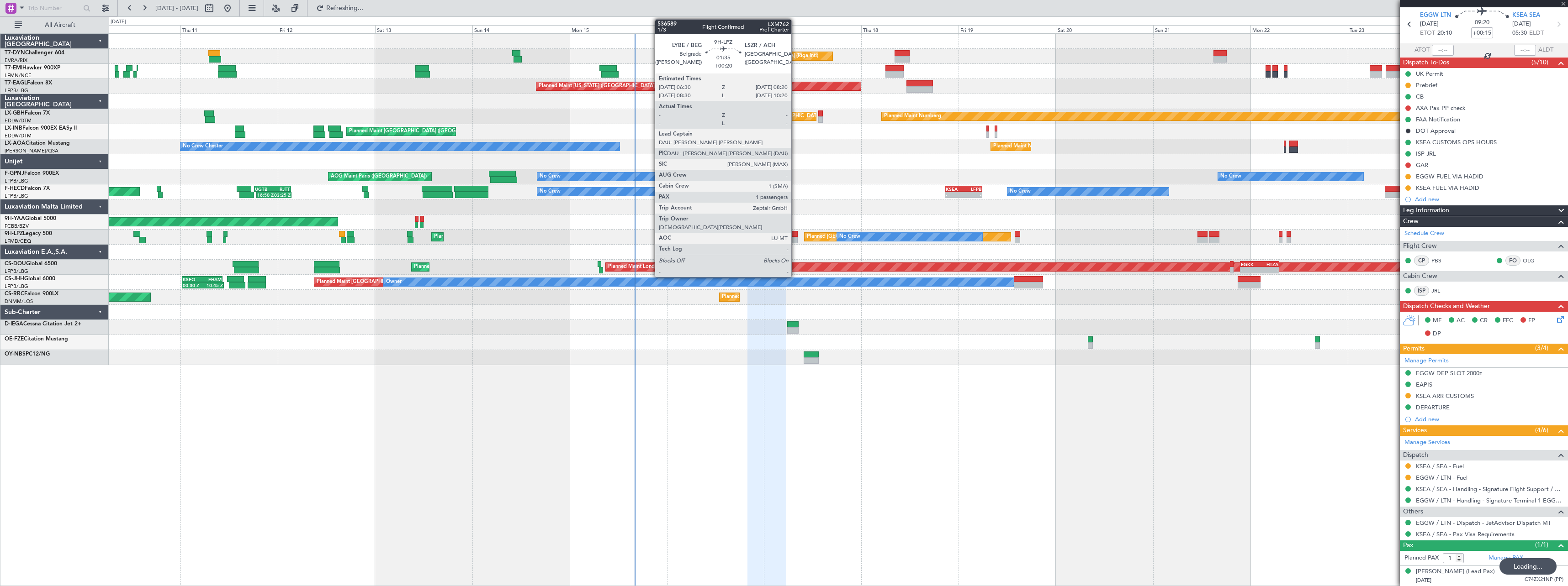
type input "-00:05"
type input "0"
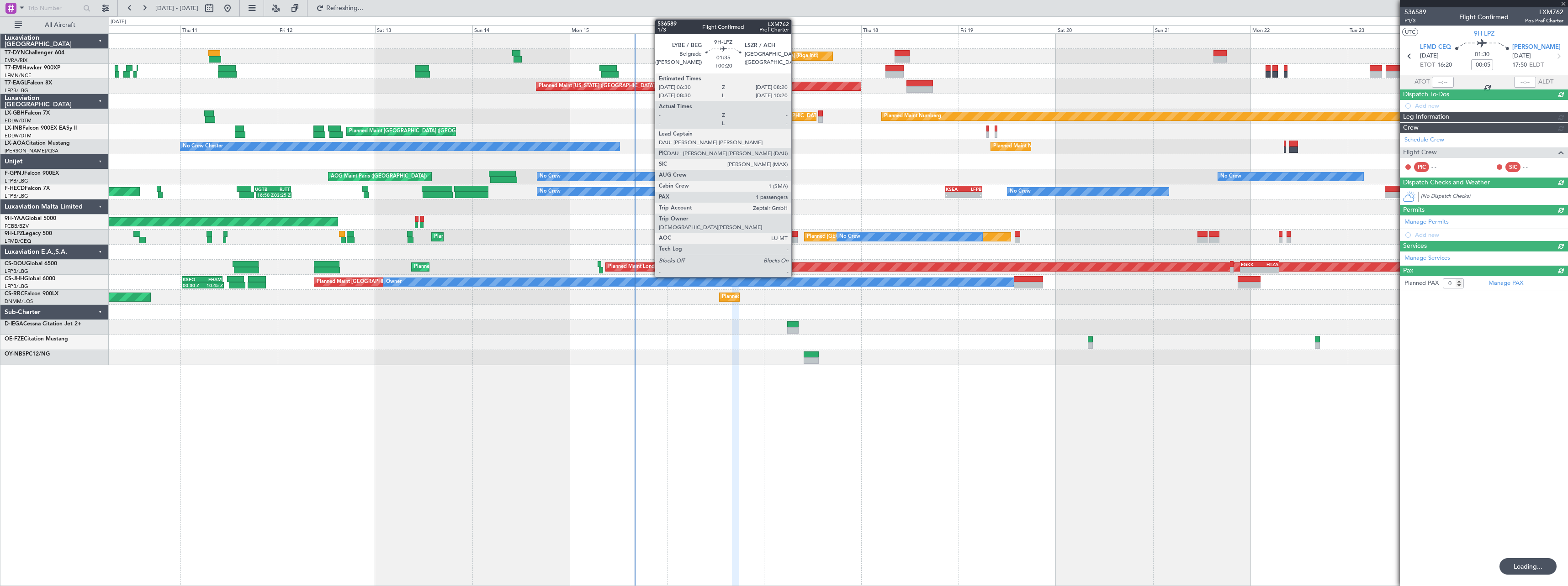
scroll to position [0, 0]
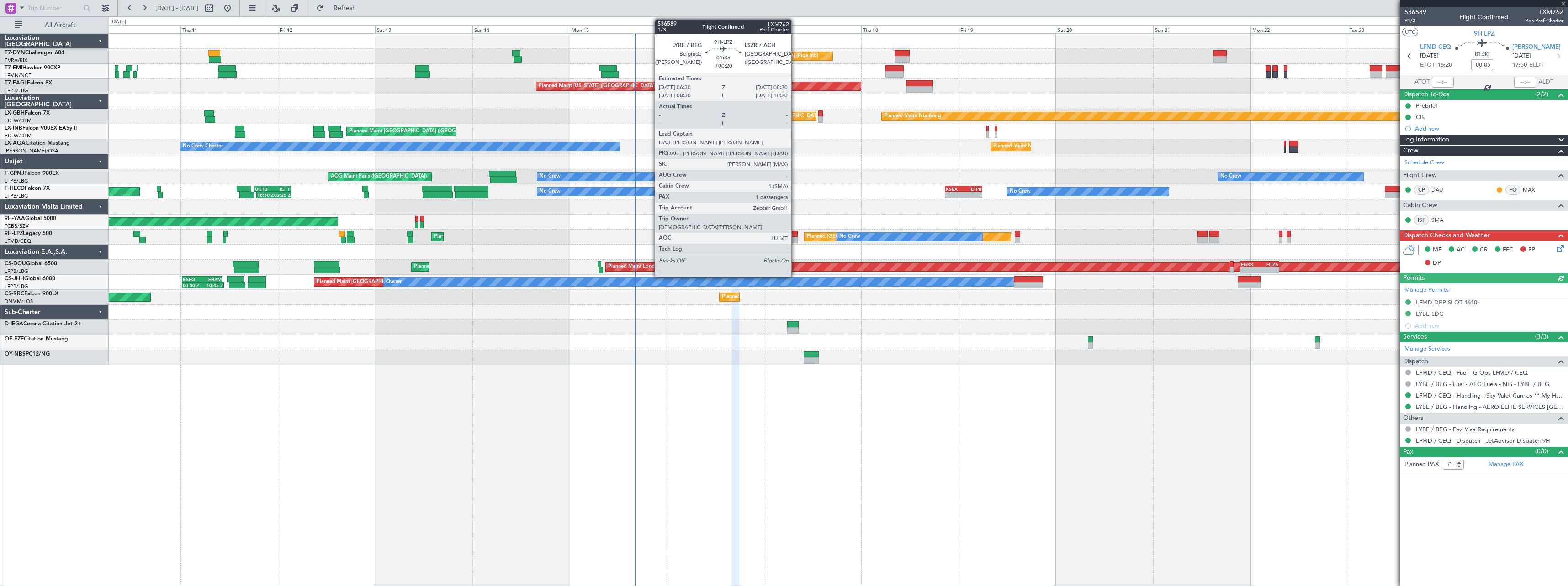
type input "+00:15"
type input "1"
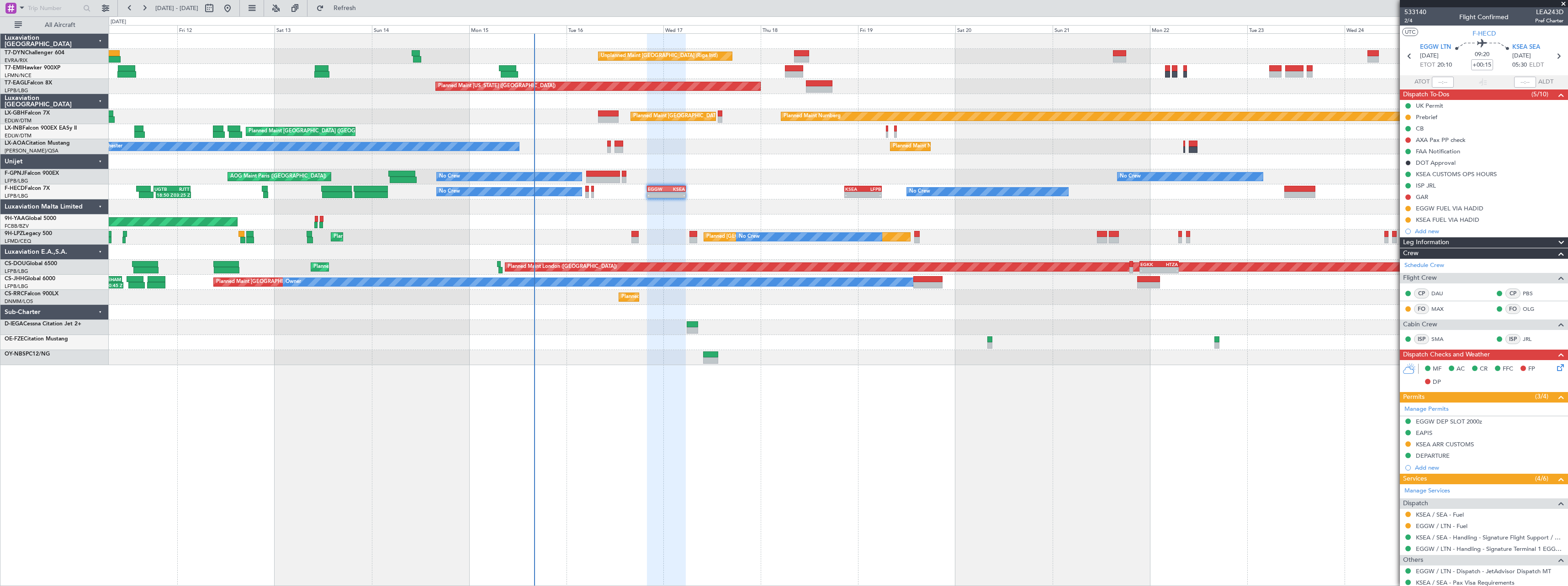
click at [864, 293] on div "Planned Maint Paris (Le Bourget) Planned Maint Paris (Le Bourget)" at bounding box center [838, 297] width 1458 height 15
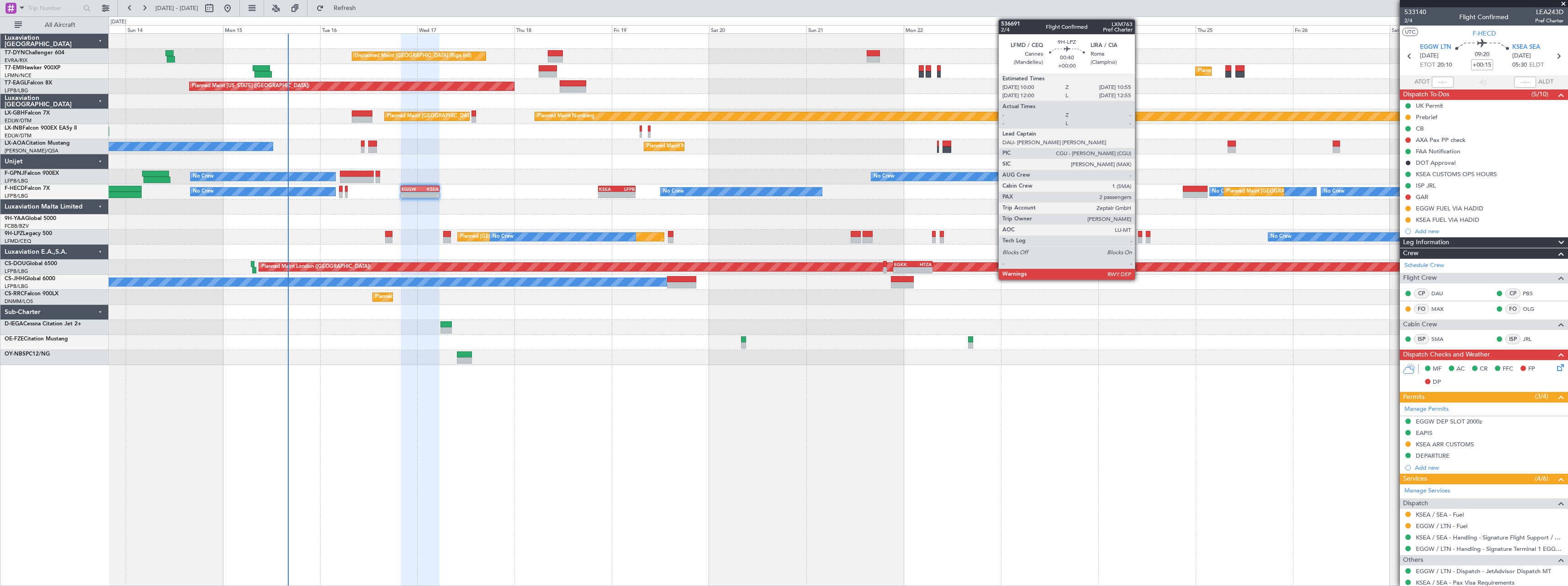
click at [1139, 236] on div at bounding box center [1140, 234] width 4 height 6
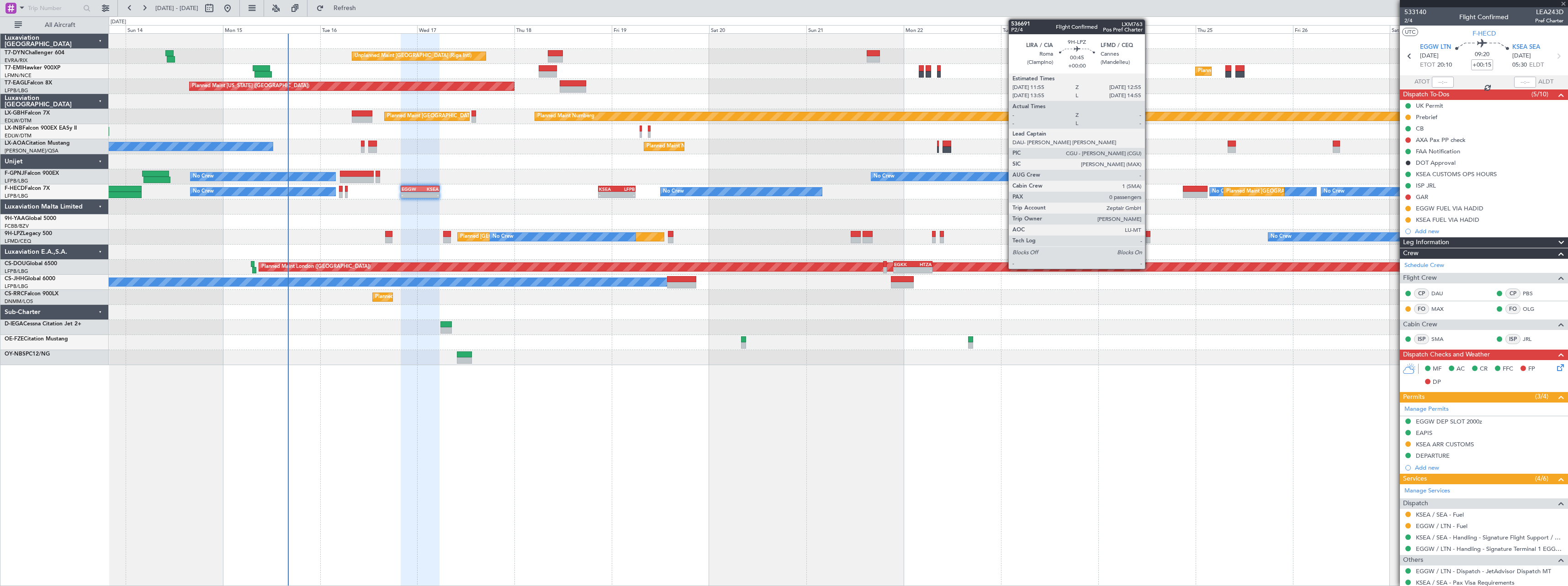
type input "2"
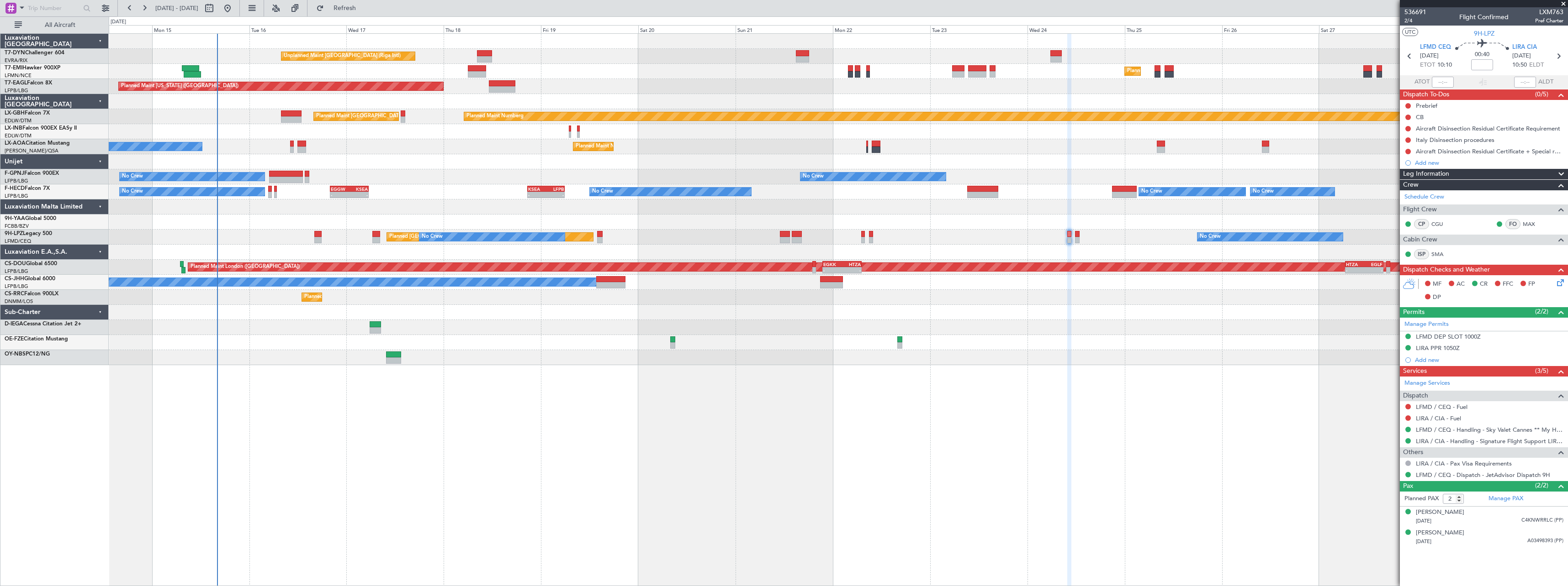
click at [967, 234] on div "Planned Maint St Gallen (Altenrhein) No Crew No Crew Planned Maint Cannes (Mand…" at bounding box center [838, 237] width 1458 height 15
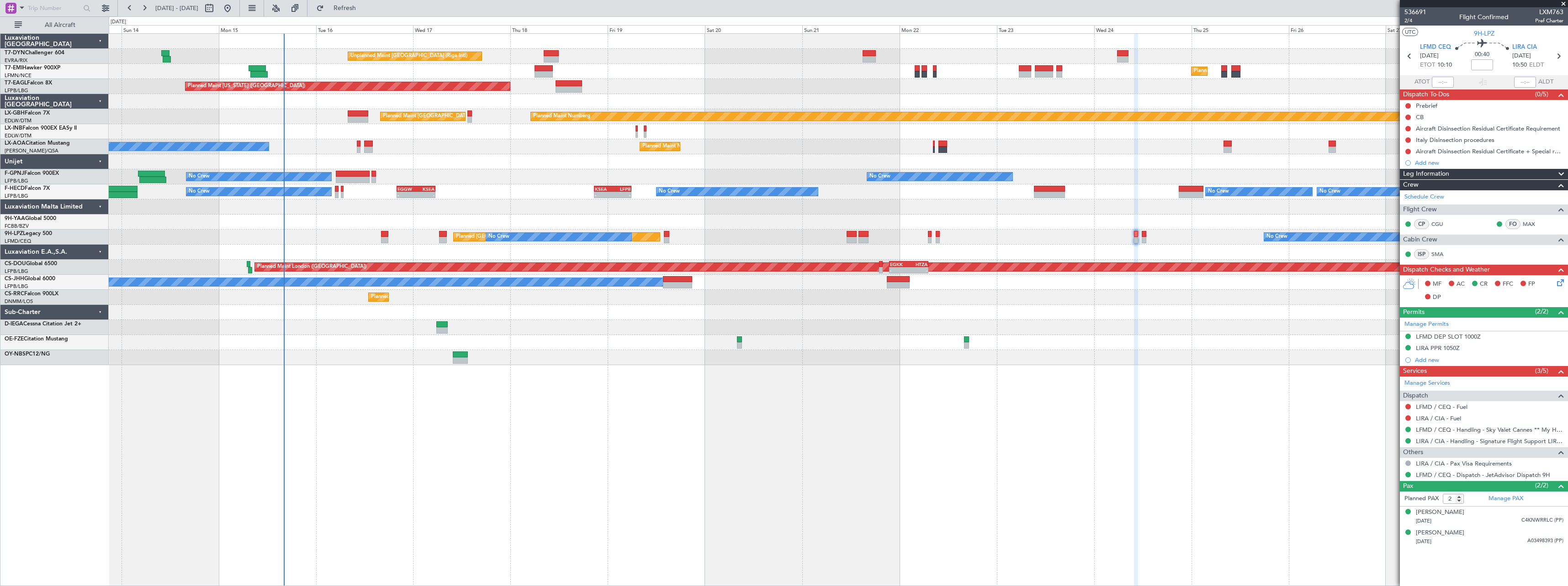
click at [974, 242] on div "Planned Maint St Gallen (Altenrhein) No Crew No Crew Planned Maint Cannes (Mand…" at bounding box center [838, 237] width 1458 height 15
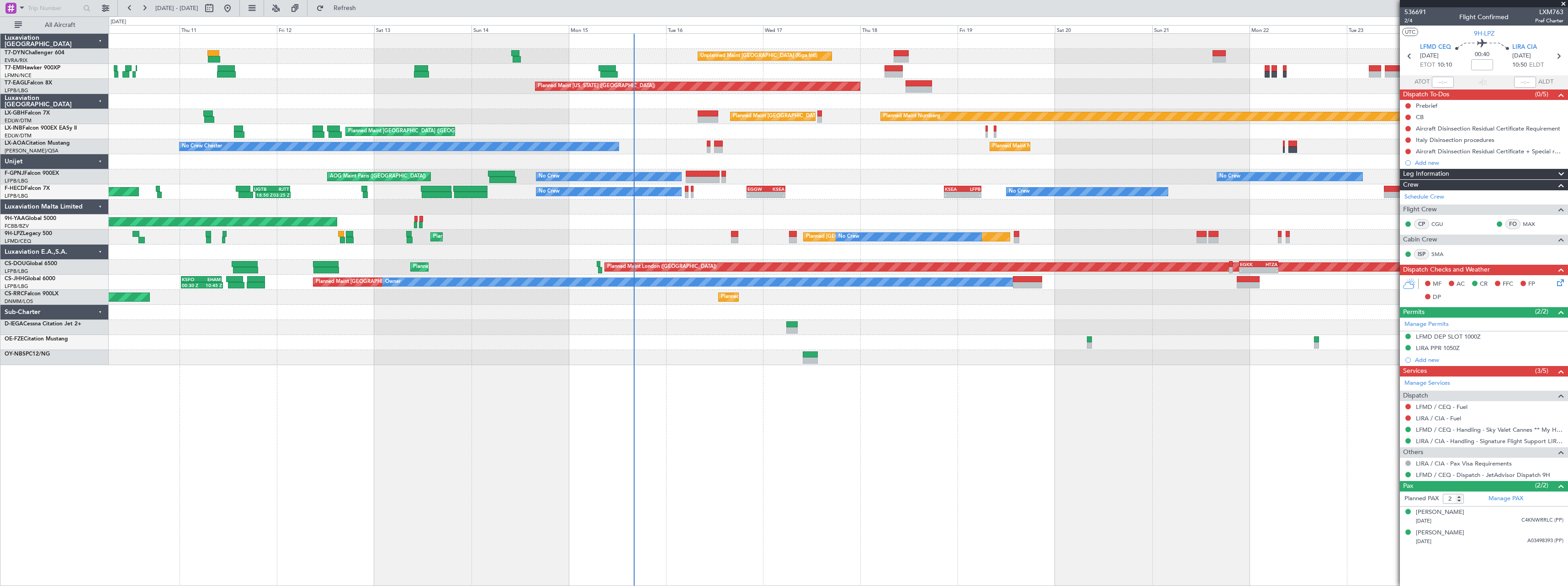
click at [678, 238] on div "Planned Maint St Gallen (Altenrhein) No Crew Planned Maint Cannes (Mandelieu) N…" at bounding box center [838, 237] width 1458 height 15
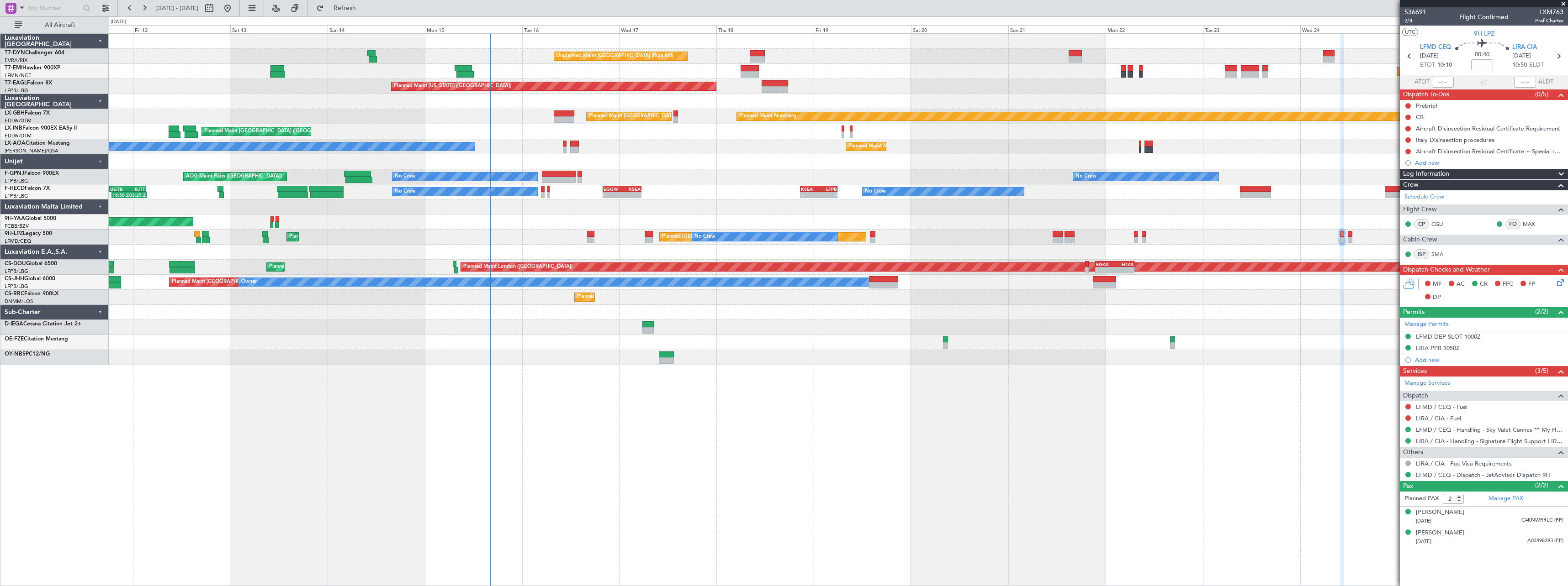
click at [893, 330] on div at bounding box center [838, 327] width 1458 height 15
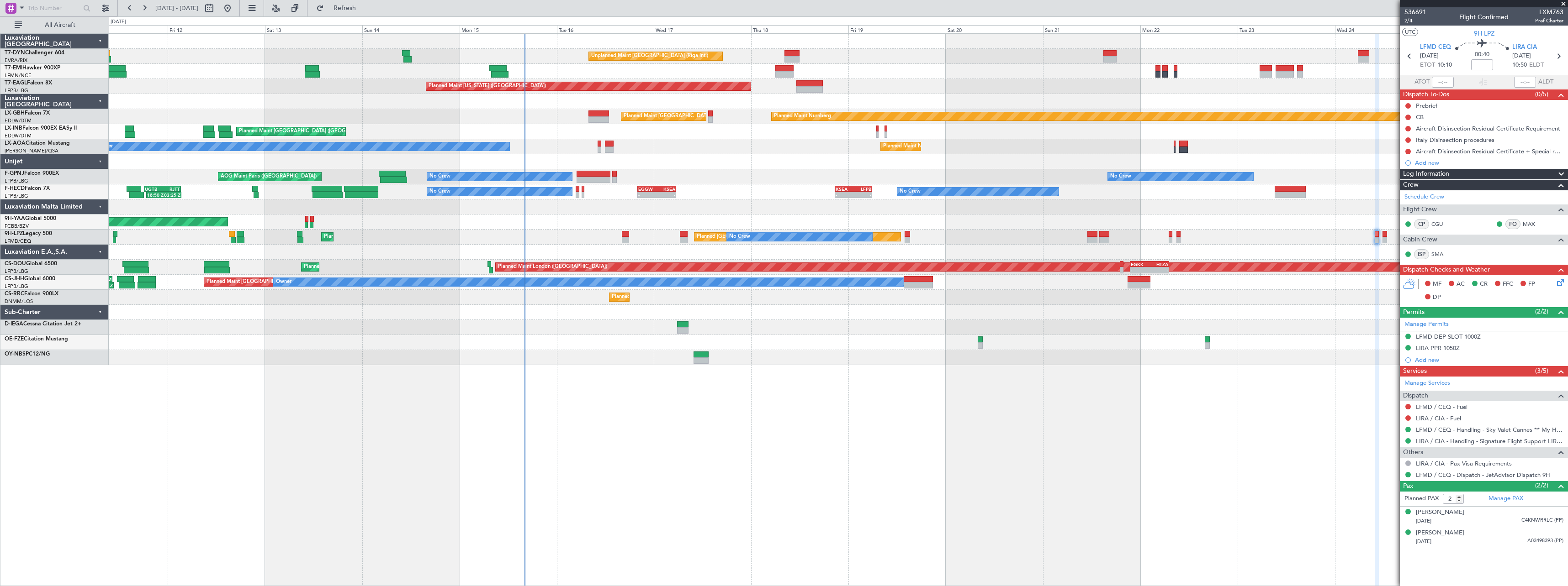
click at [872, 385] on div "Unplanned Maint Riga (Riga Intl) Planned Maint Zurich Planned Maint Zurich Plan…" at bounding box center [838, 310] width 1459 height 553
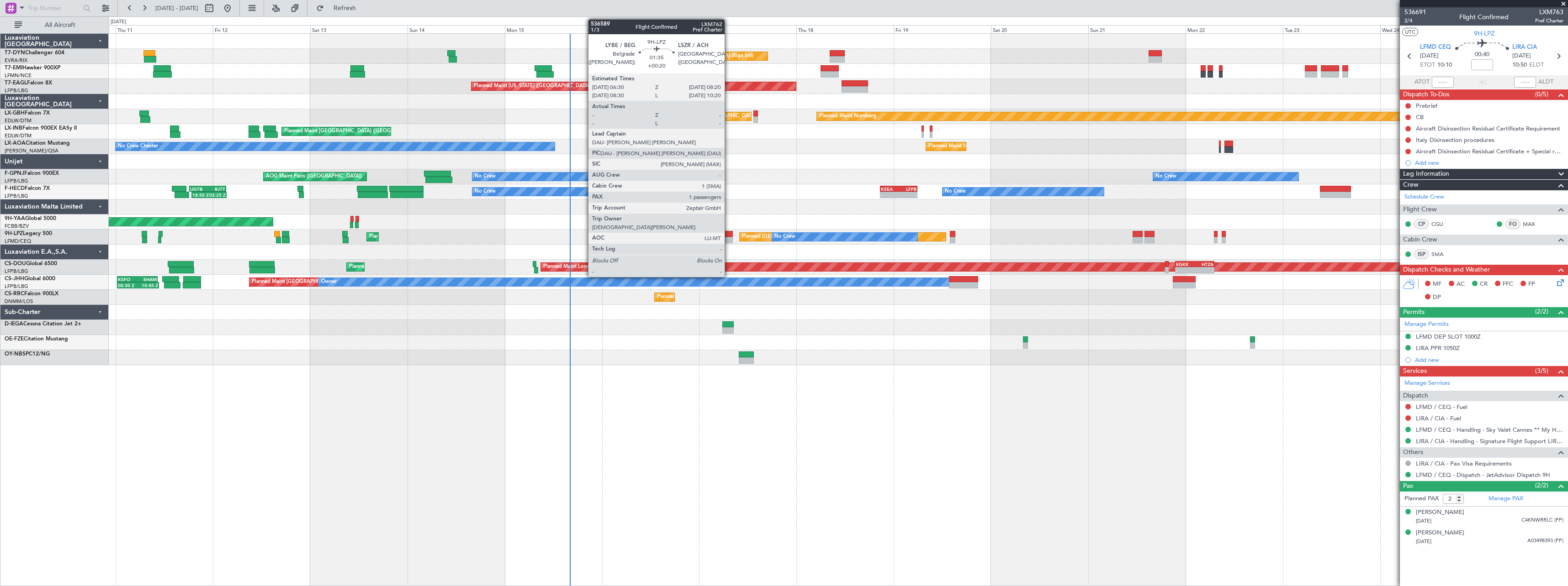
click at [729, 238] on div at bounding box center [729, 240] width 8 height 6
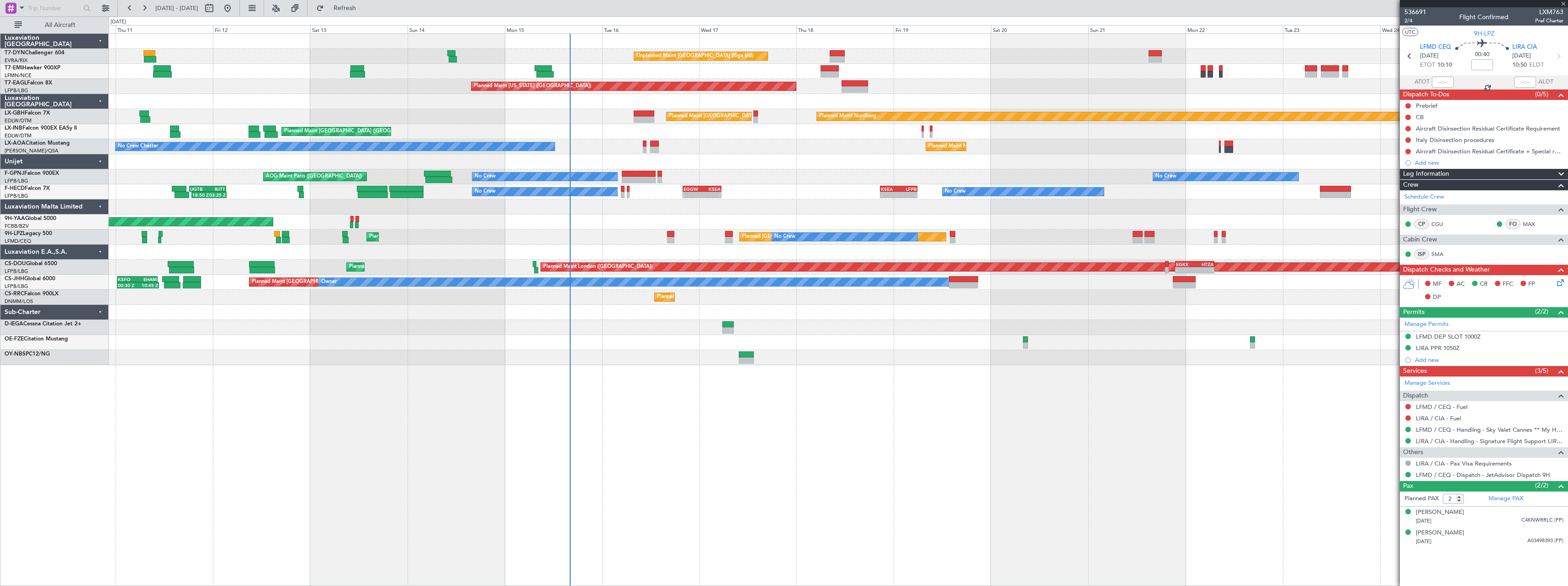
type input "+00:20"
type input "1"
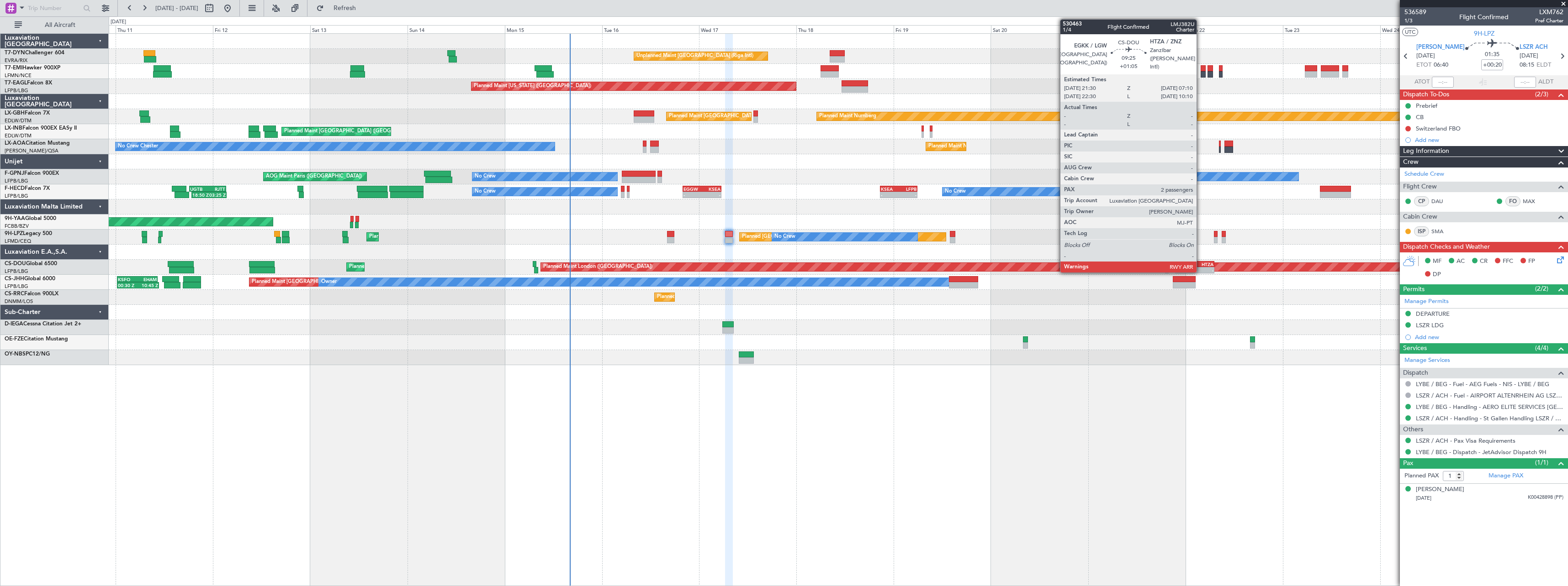
click at [1200, 265] on div "HTZA" at bounding box center [1204, 265] width 18 height 6
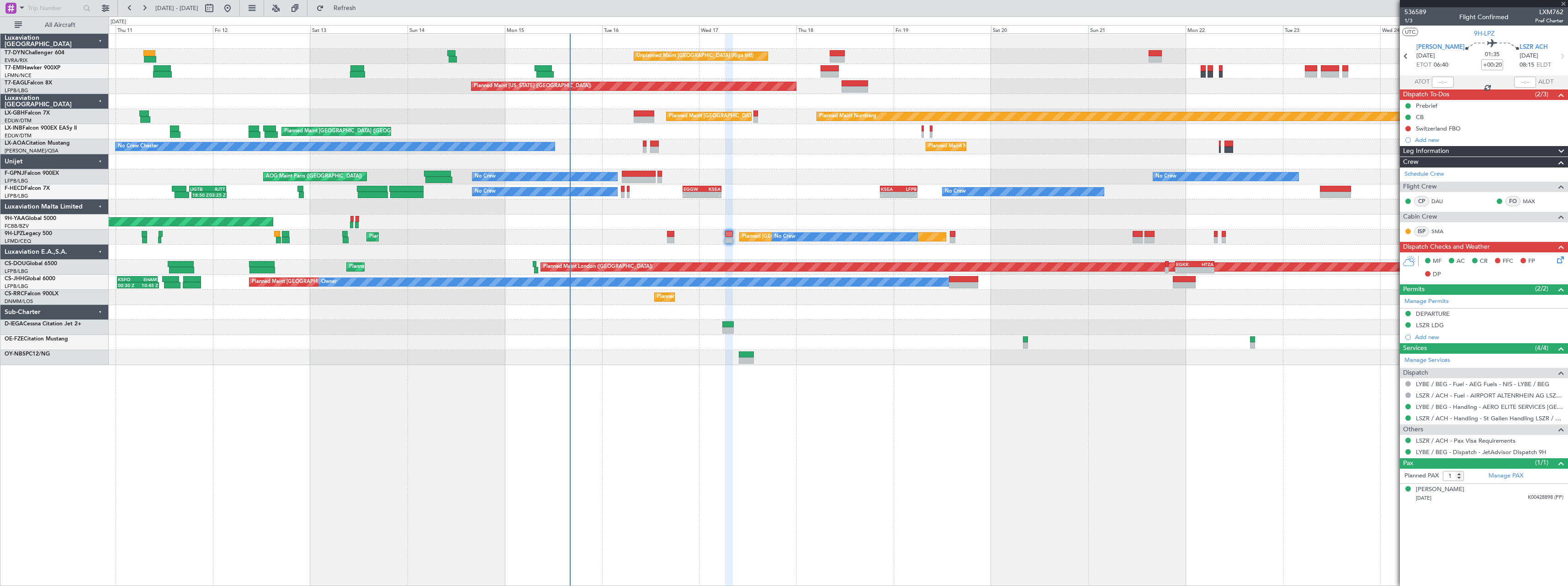
type input "+01:05"
type input "2"
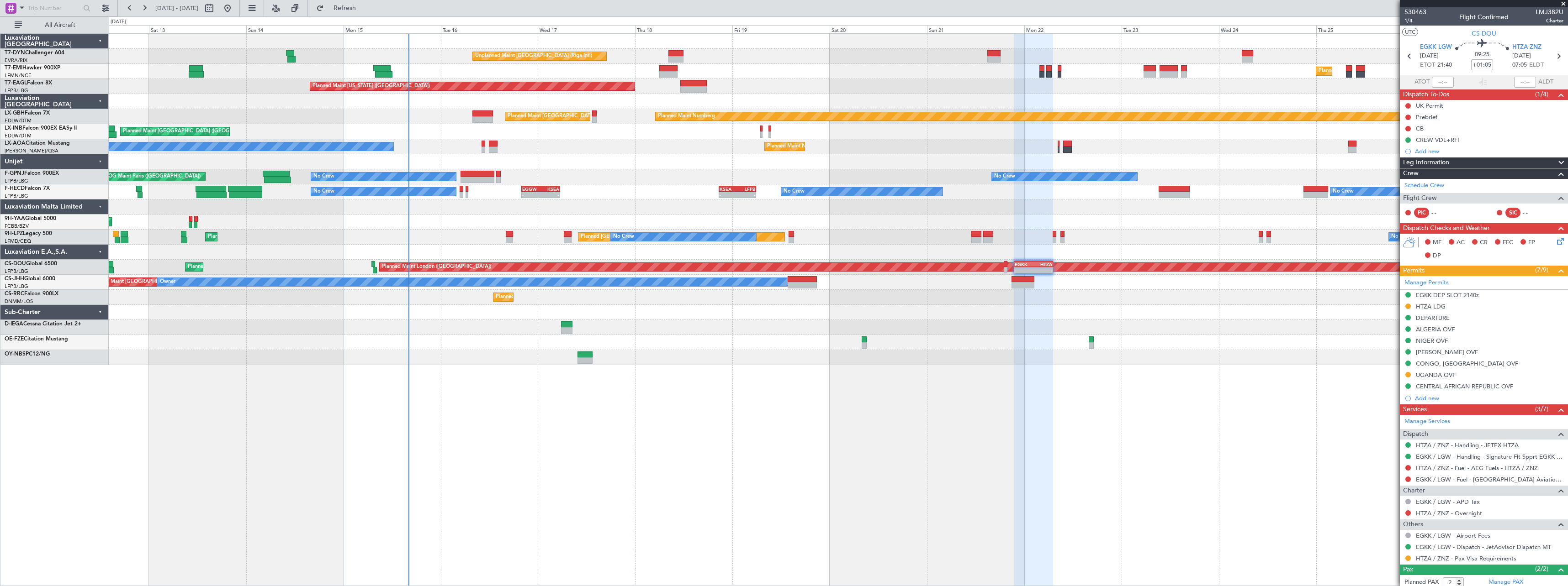
click at [944, 317] on div at bounding box center [838, 312] width 1458 height 15
click at [721, 154] on div "Unplanned Maint Riga (Riga Intl) Planned Maint Zurich Planned Maint Zurich Plan…" at bounding box center [838, 200] width 1458 height 331
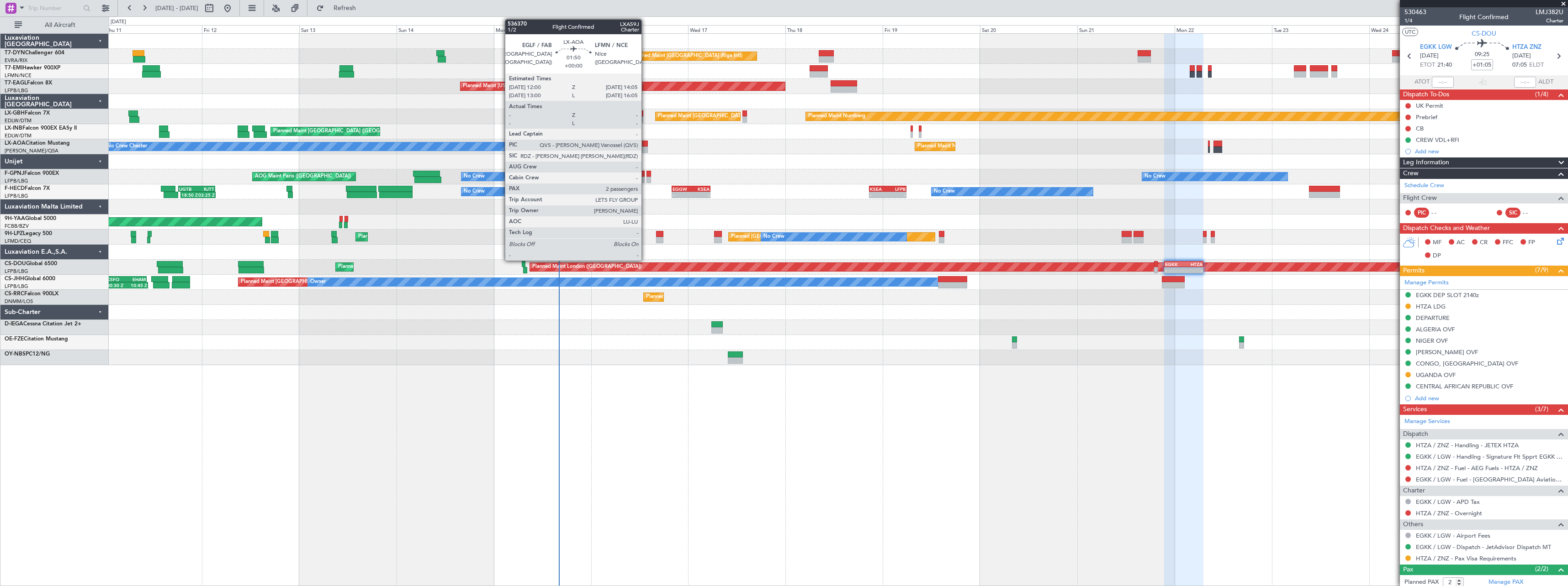
click at [645, 144] on div at bounding box center [643, 144] width 9 height 6
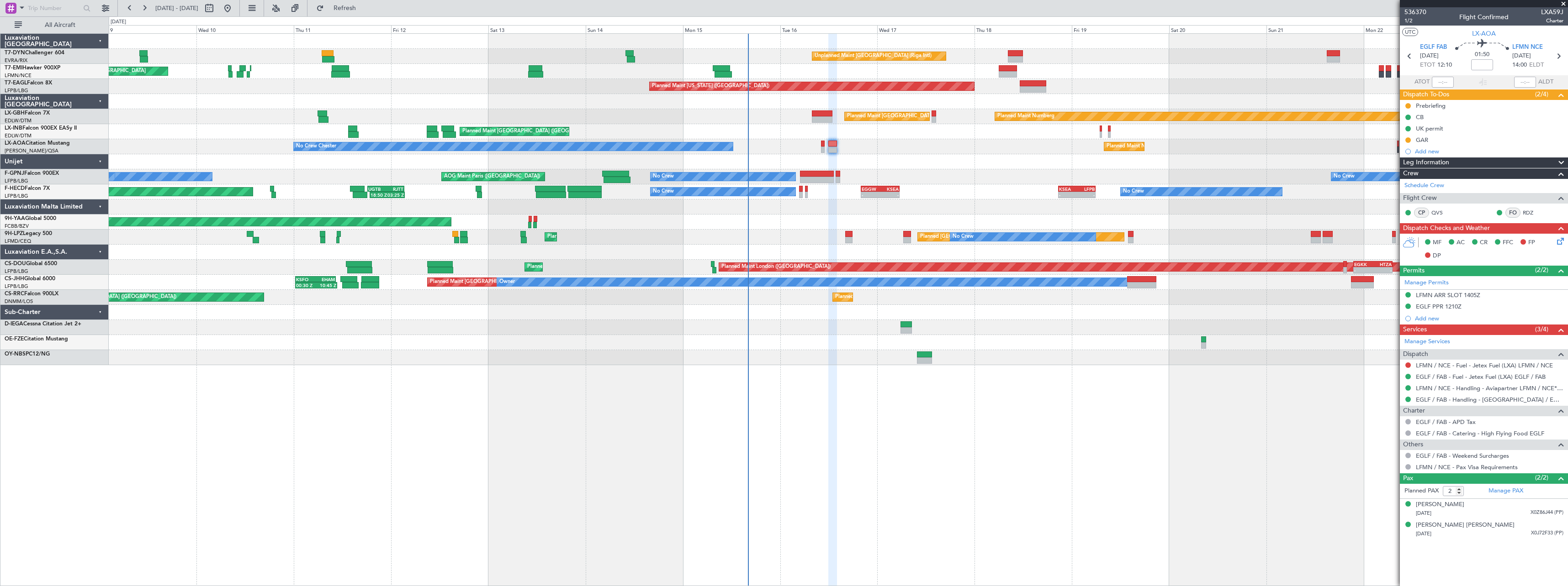
click at [912, 162] on div at bounding box center [838, 161] width 1458 height 15
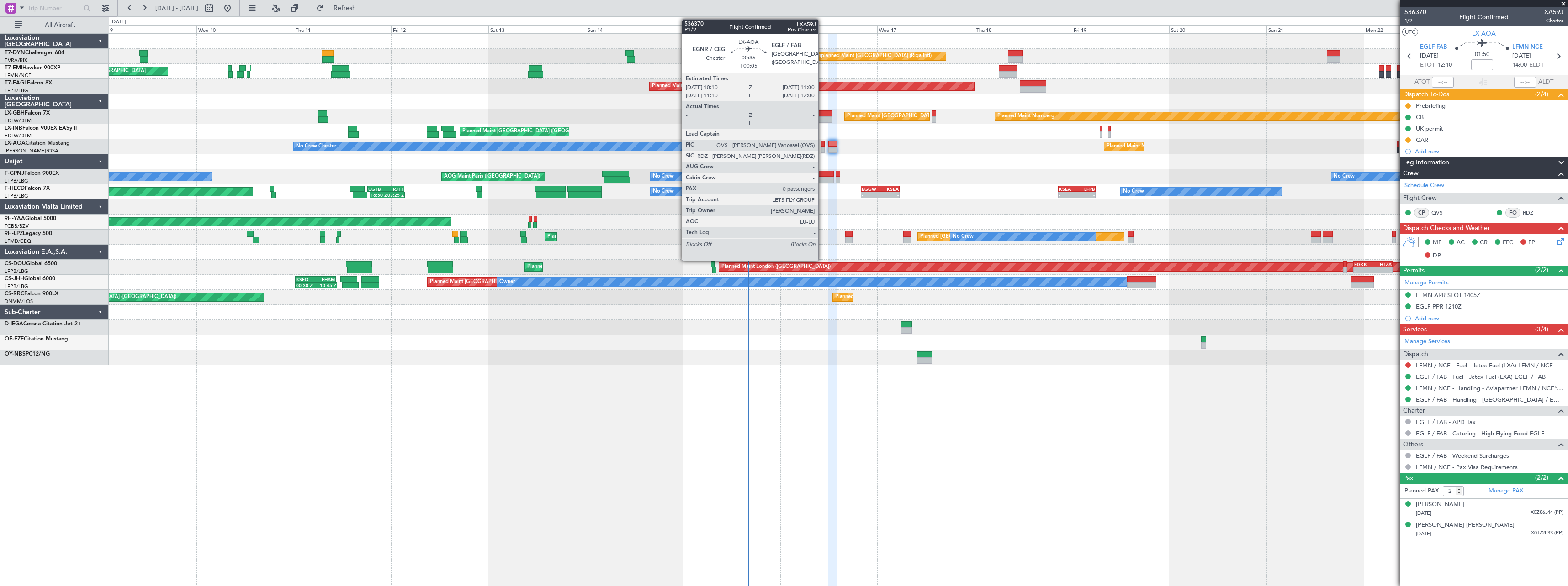
click at [822, 146] on div at bounding box center [822, 149] width 4 height 6
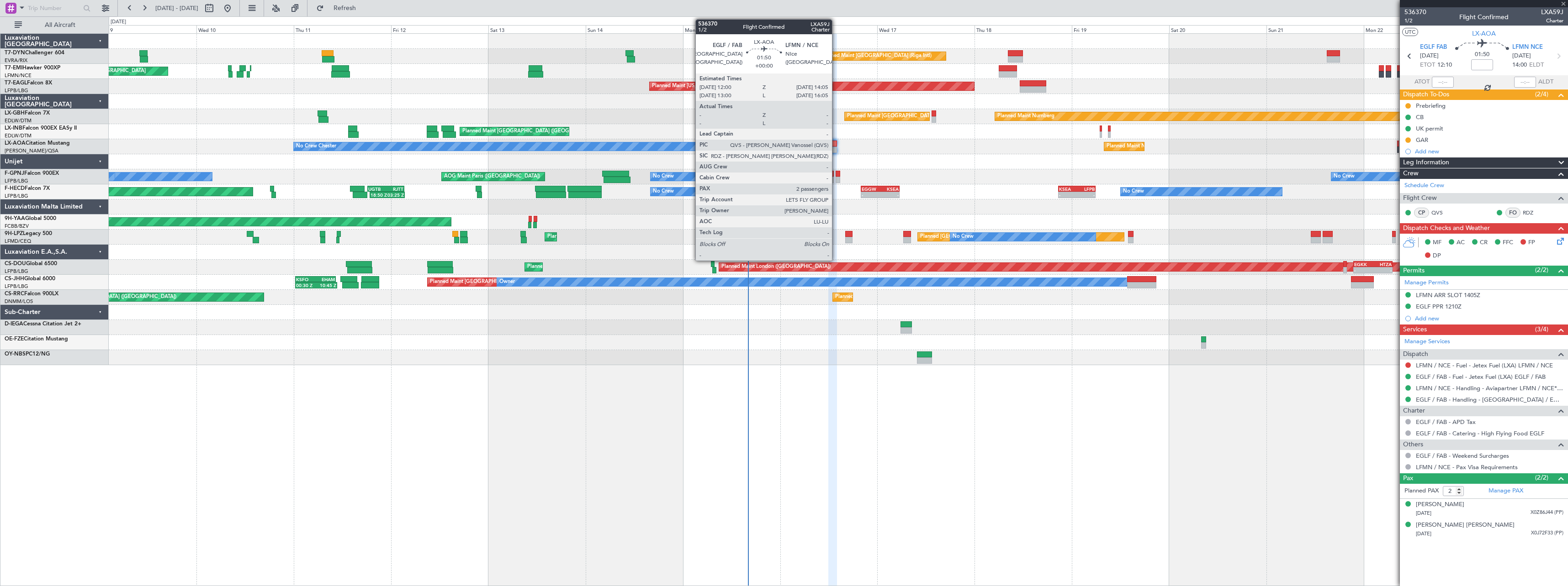
type input "+00:05"
type input "0"
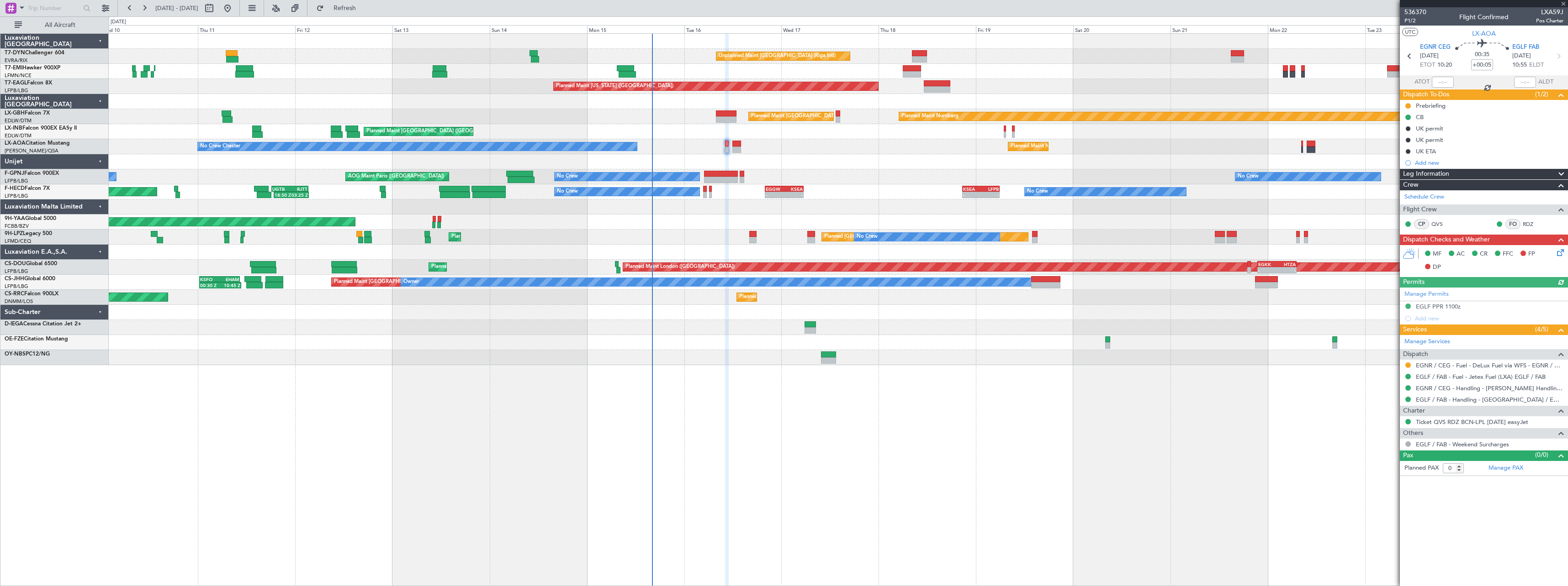
click at [817, 149] on div "No Crew Chester Planned Maint Nice (Côte d'Azur Airport) Planned Maint Paris (L…" at bounding box center [838, 146] width 1458 height 15
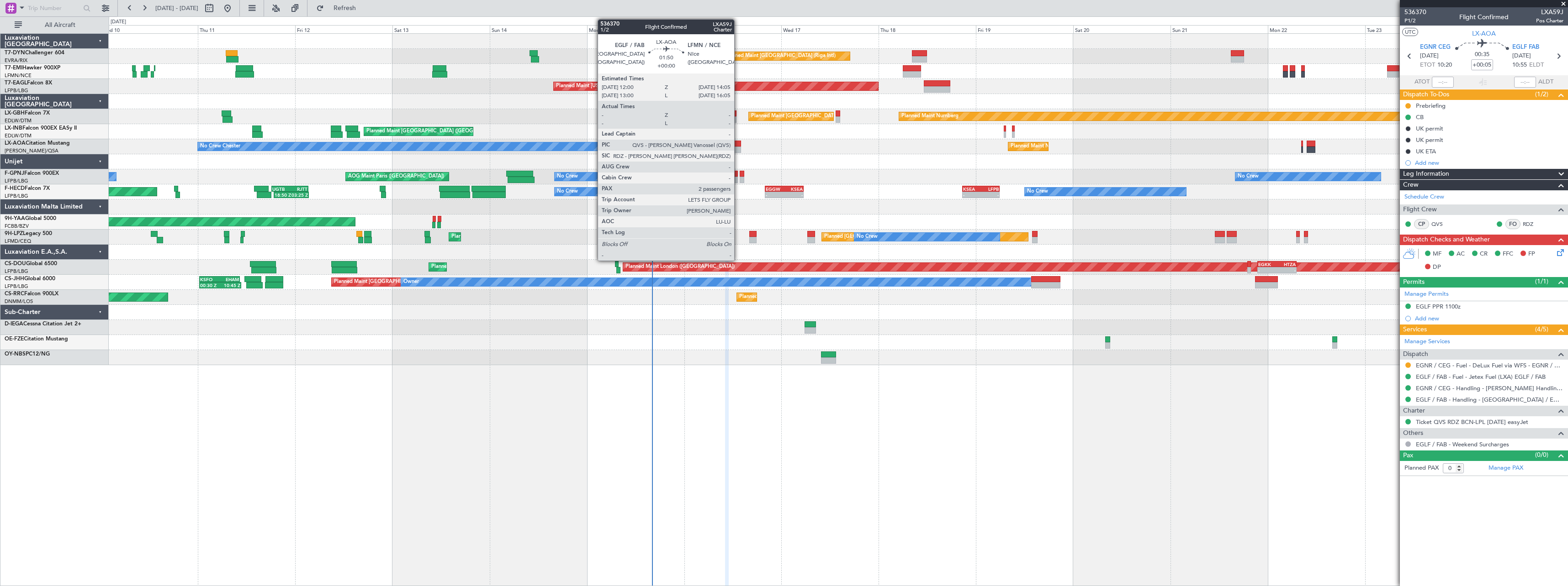
click at [737, 151] on div at bounding box center [736, 149] width 9 height 6
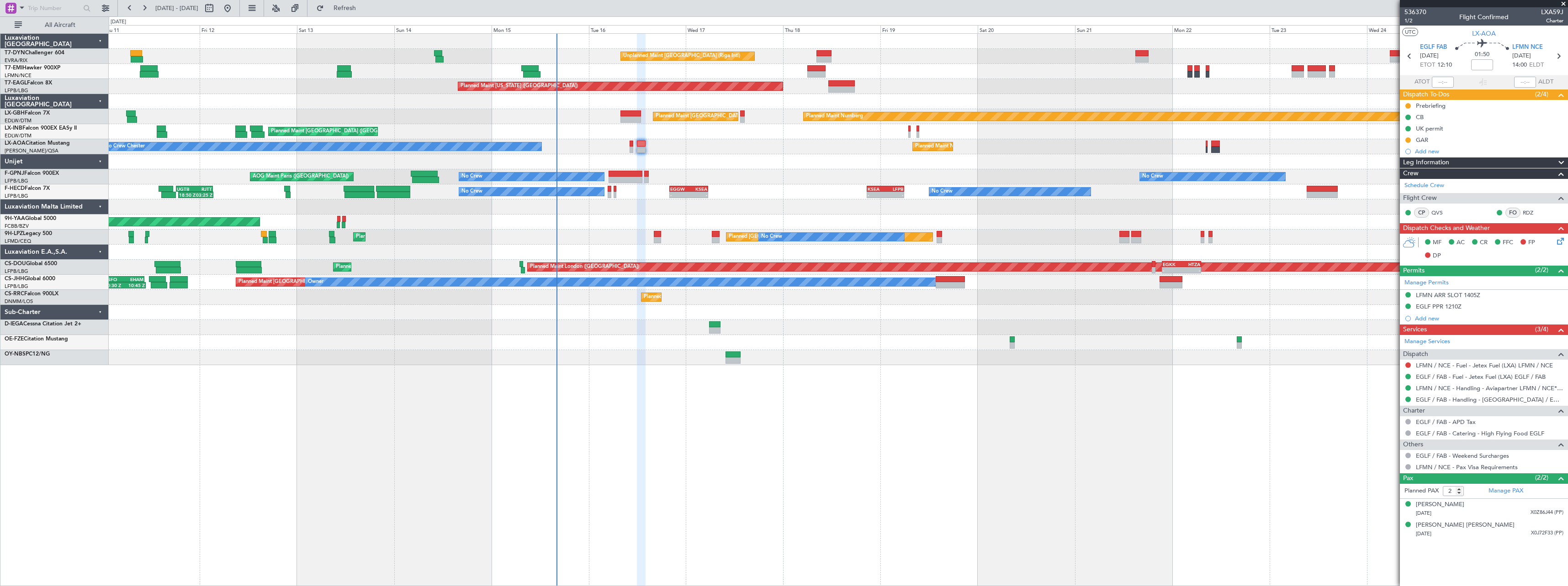
click at [783, 161] on div at bounding box center [838, 161] width 1458 height 15
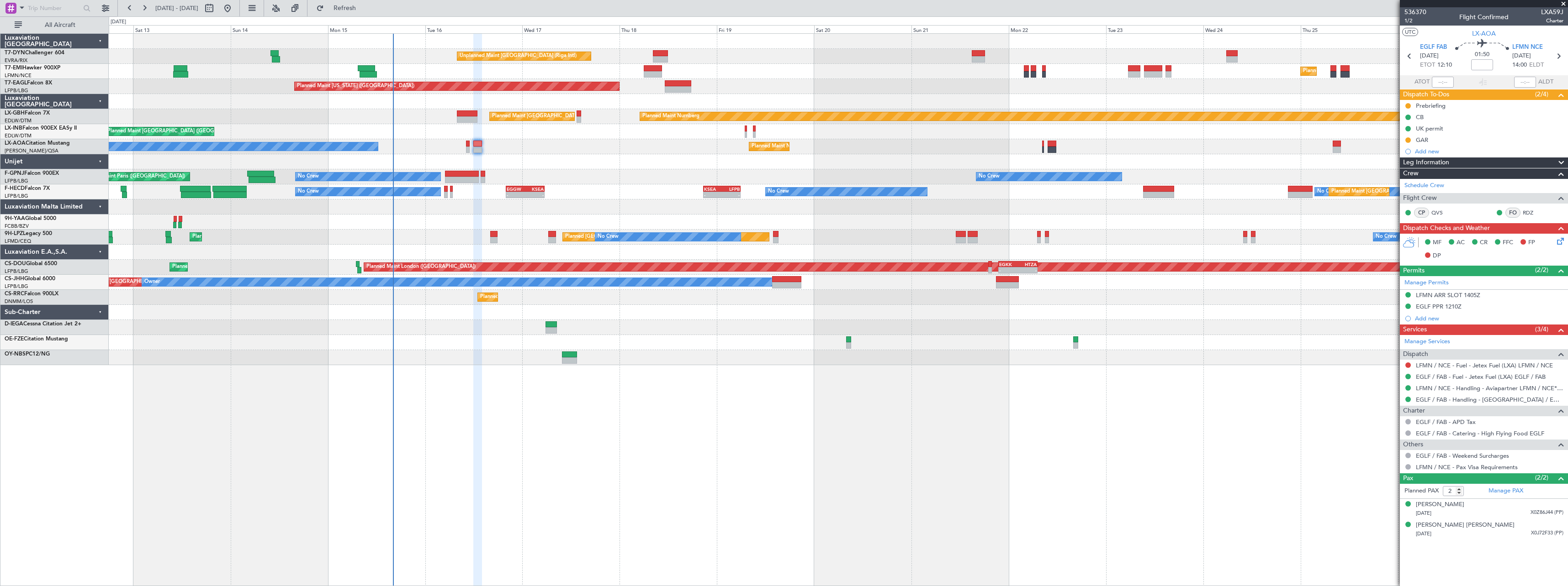
click at [798, 163] on div at bounding box center [838, 161] width 1458 height 15
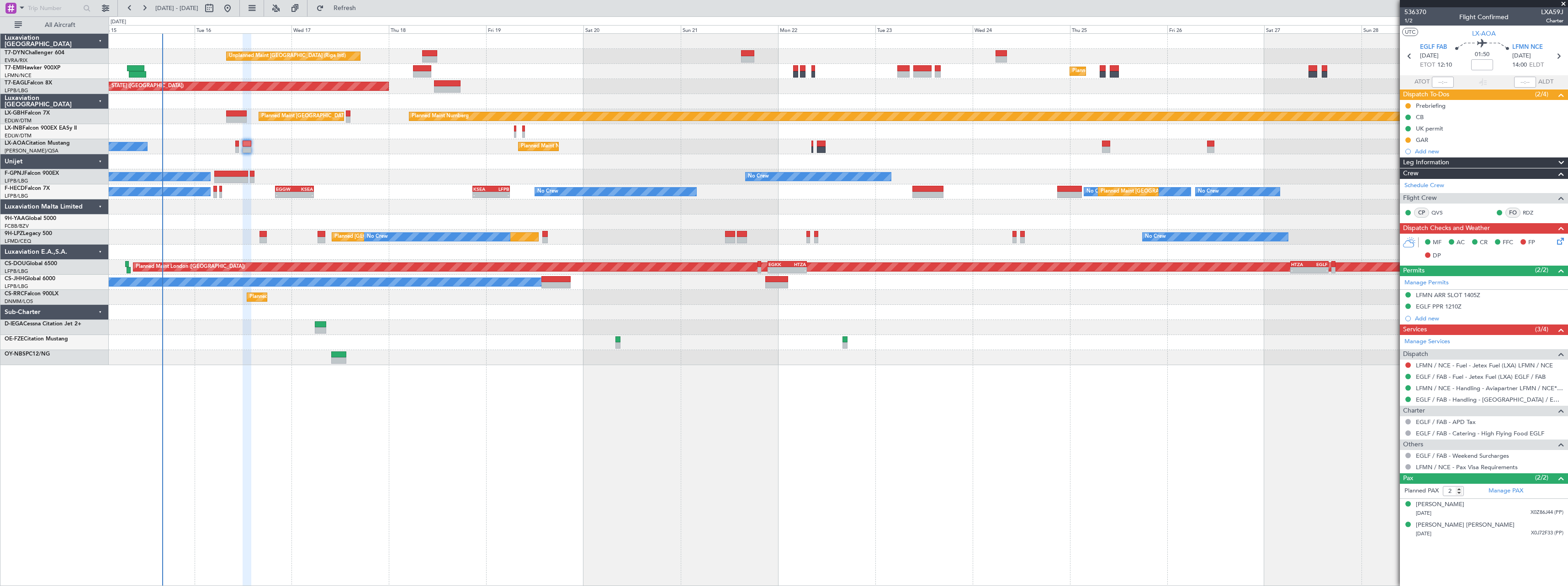
click at [851, 166] on div at bounding box center [838, 161] width 1458 height 15
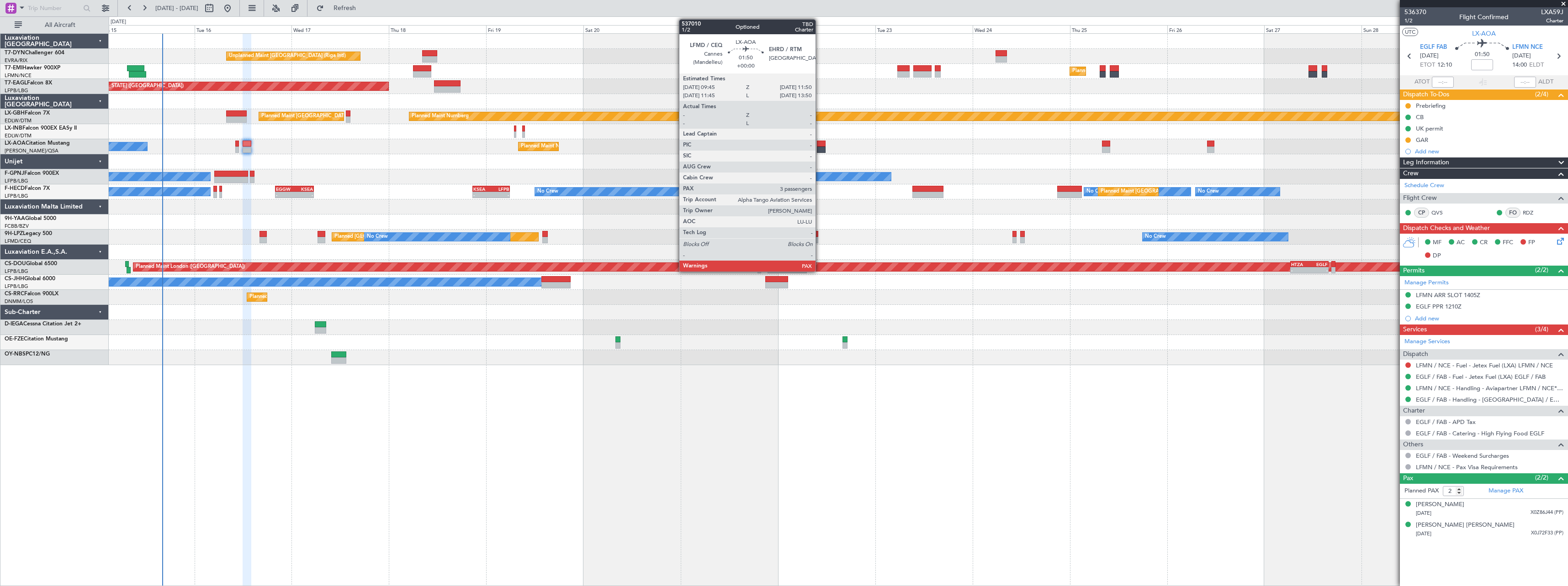
click at [820, 145] on div at bounding box center [821, 144] width 9 height 6
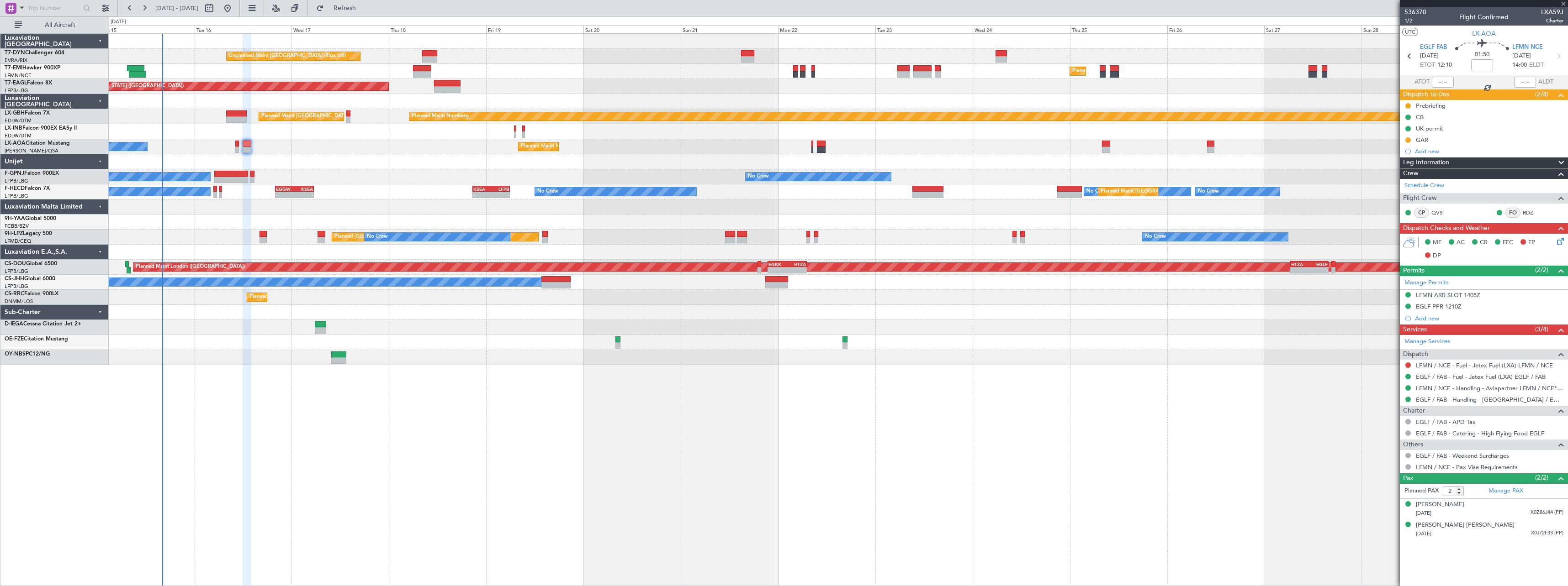
type input "3"
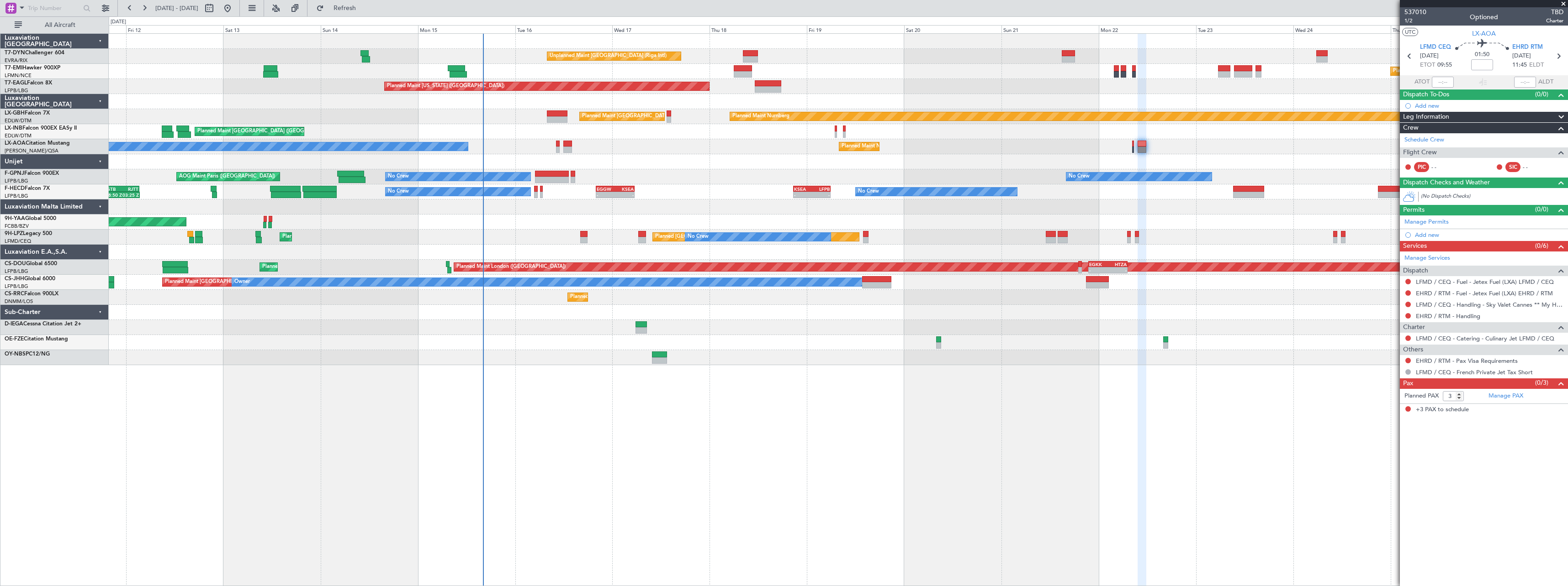
click at [946, 238] on div "Unplanned Maint Riga (Riga Intl) Planned Maint Zurich Planned Maint Zurich Plan…" at bounding box center [838, 200] width 1458 height 331
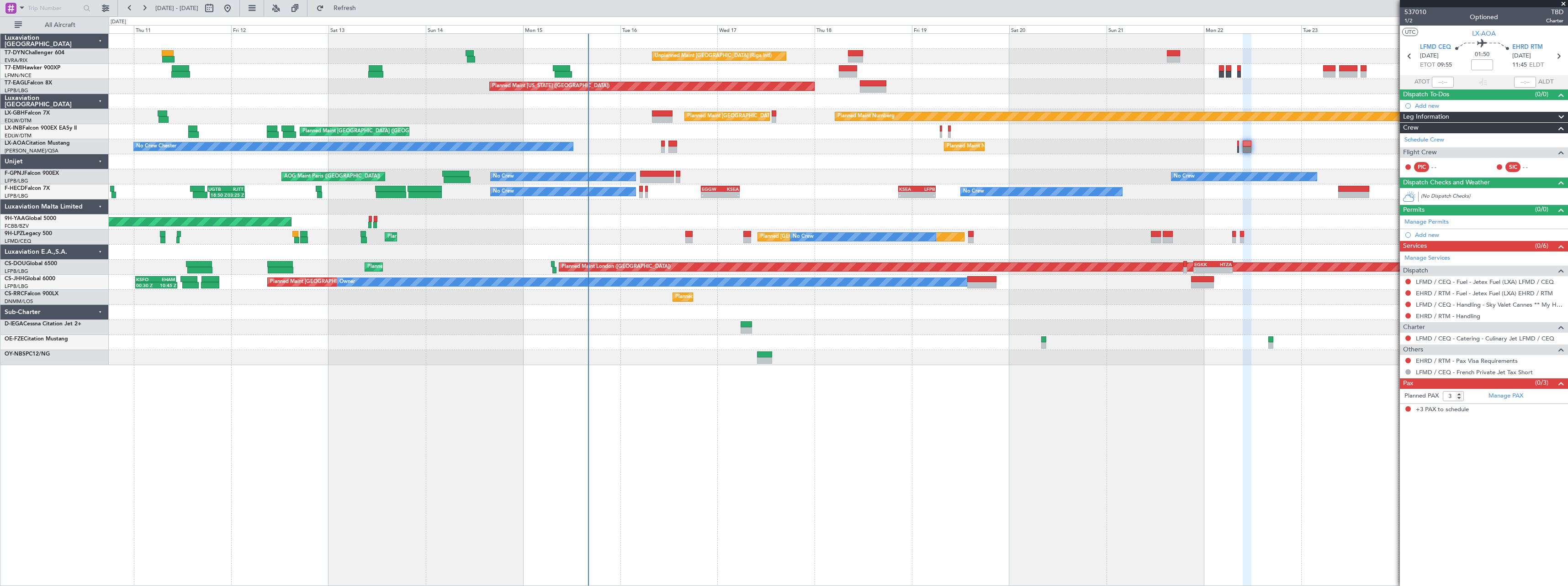
click at [918, 321] on div at bounding box center [838, 327] width 1458 height 15
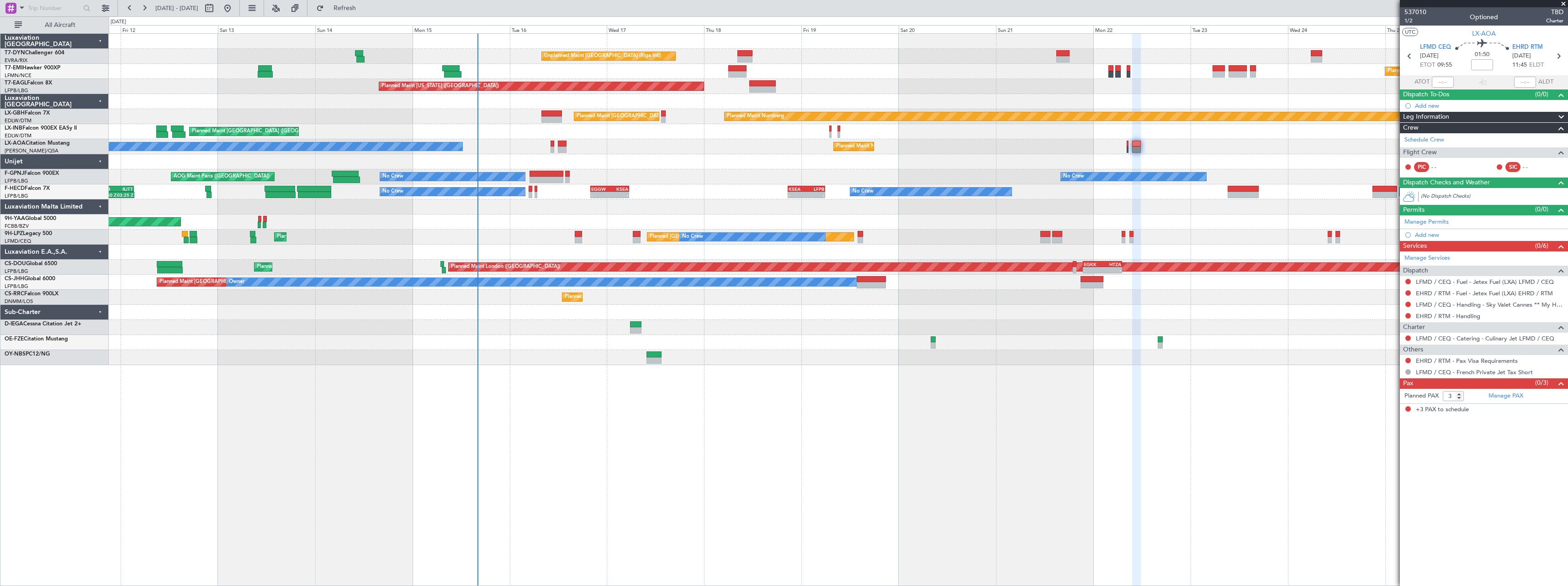
click at [769, 314] on div at bounding box center [838, 312] width 1458 height 15
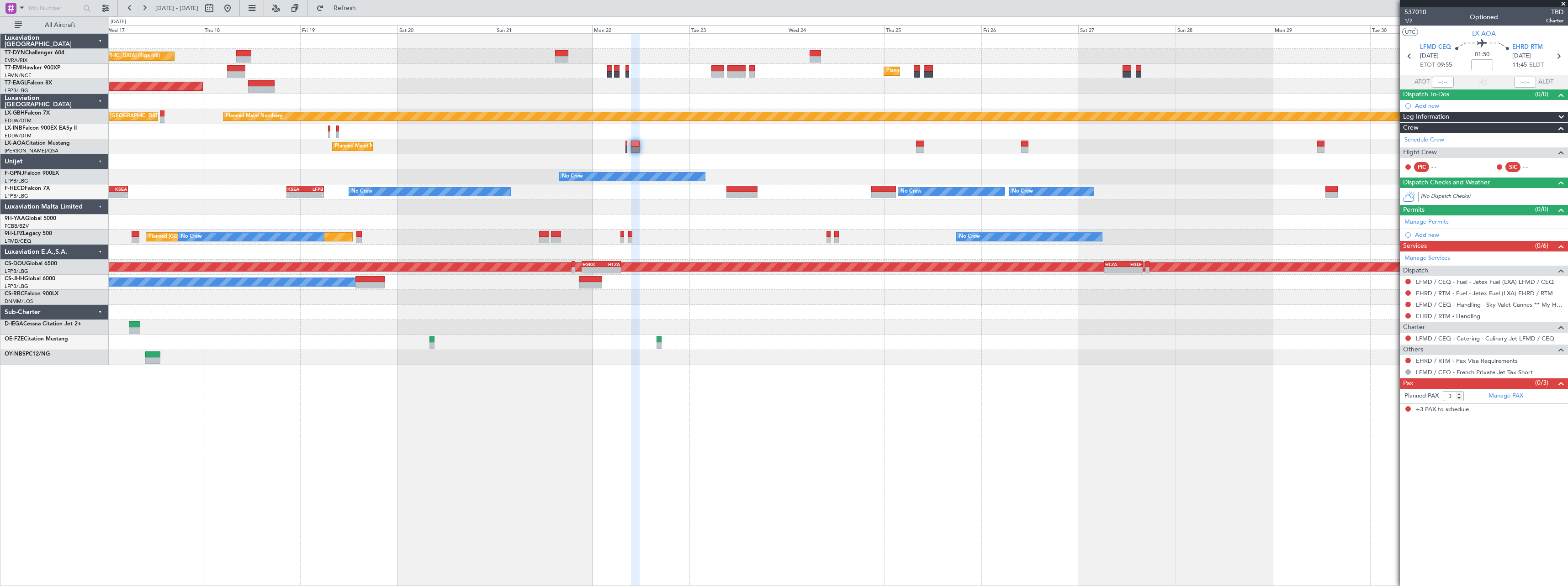
click at [647, 319] on div at bounding box center [838, 312] width 1458 height 15
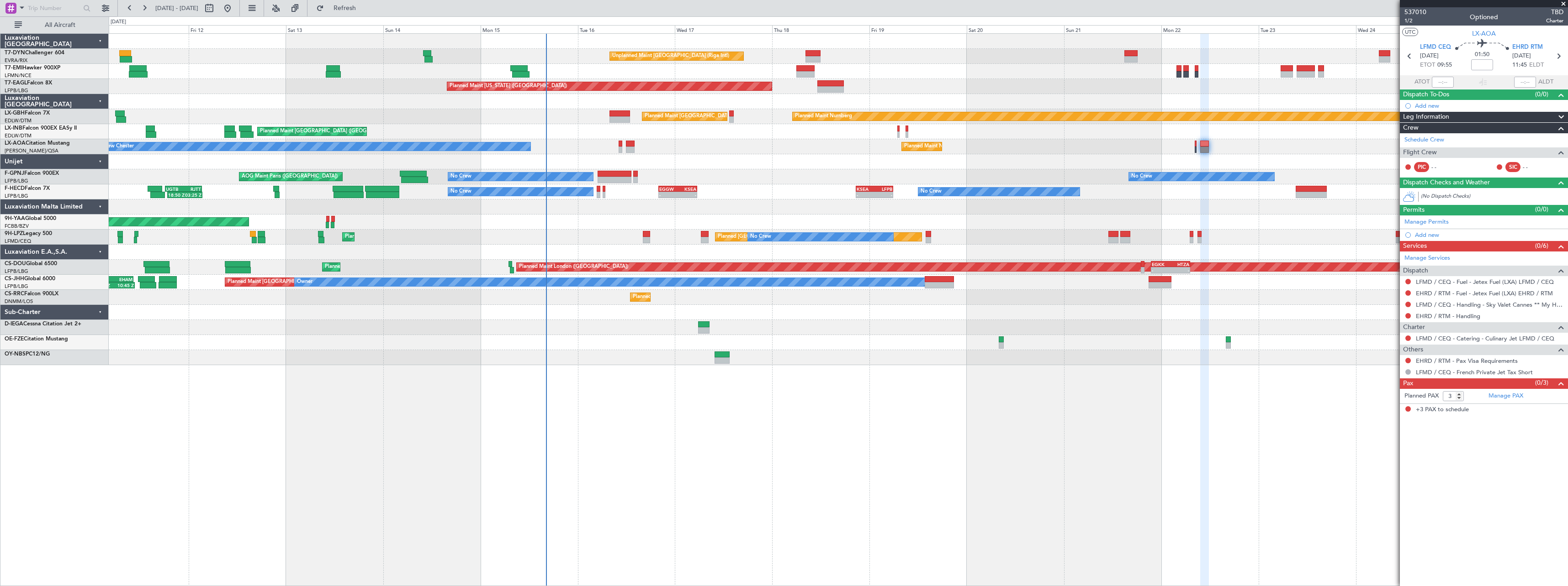
click at [750, 193] on div "No Crew Planned Maint [GEOGRAPHIC_DATA] ([GEOGRAPHIC_DATA]) No Crew - - EGGW 20…" at bounding box center [838, 191] width 1458 height 15
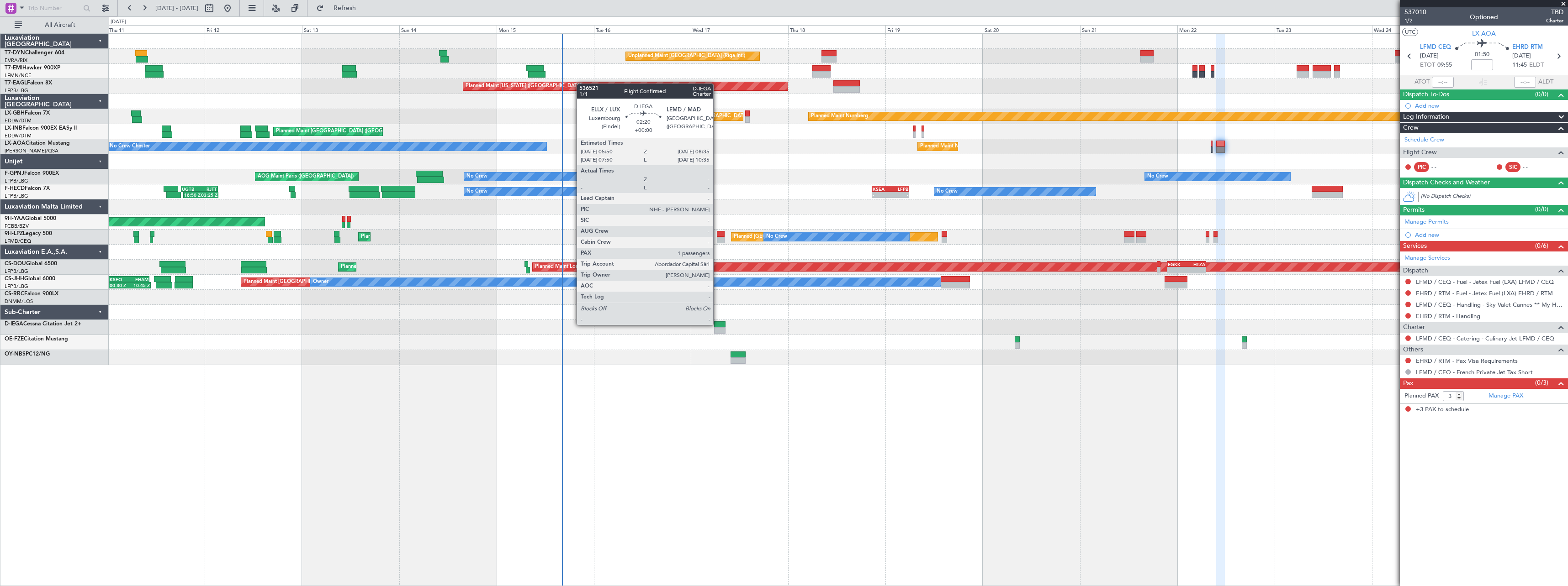
click at [717, 324] on div at bounding box center [720, 324] width 11 height 6
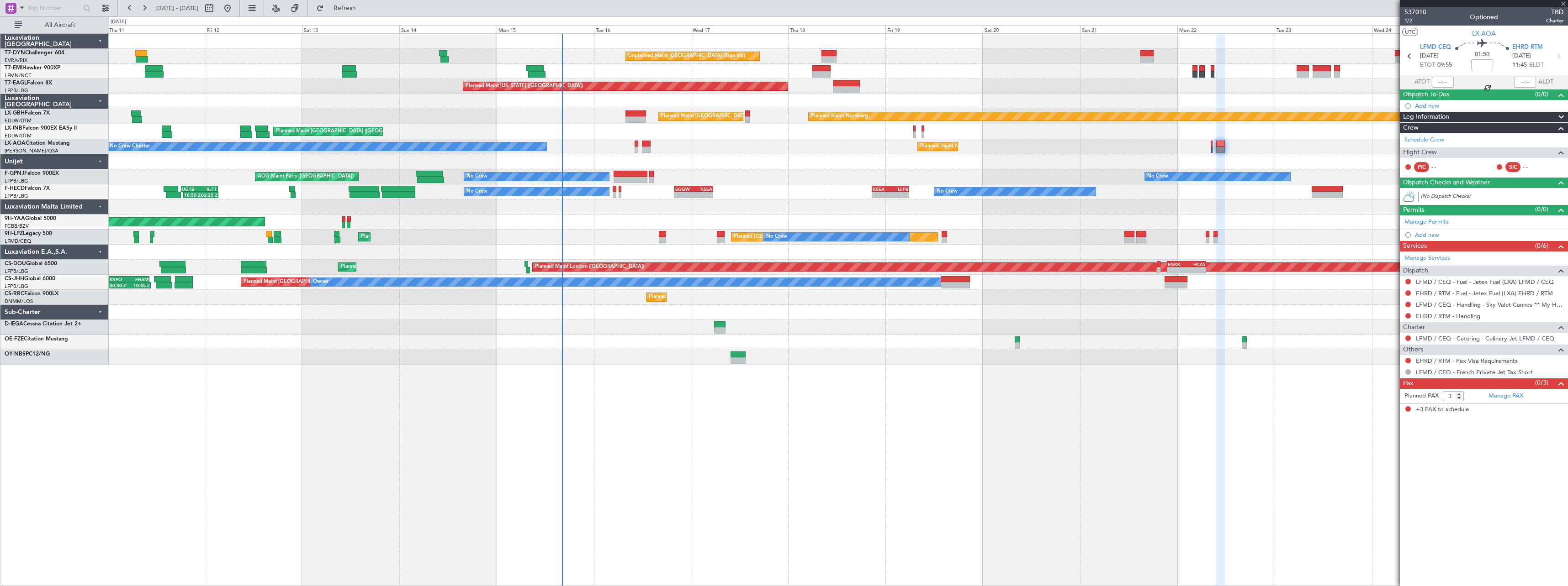
type input "1"
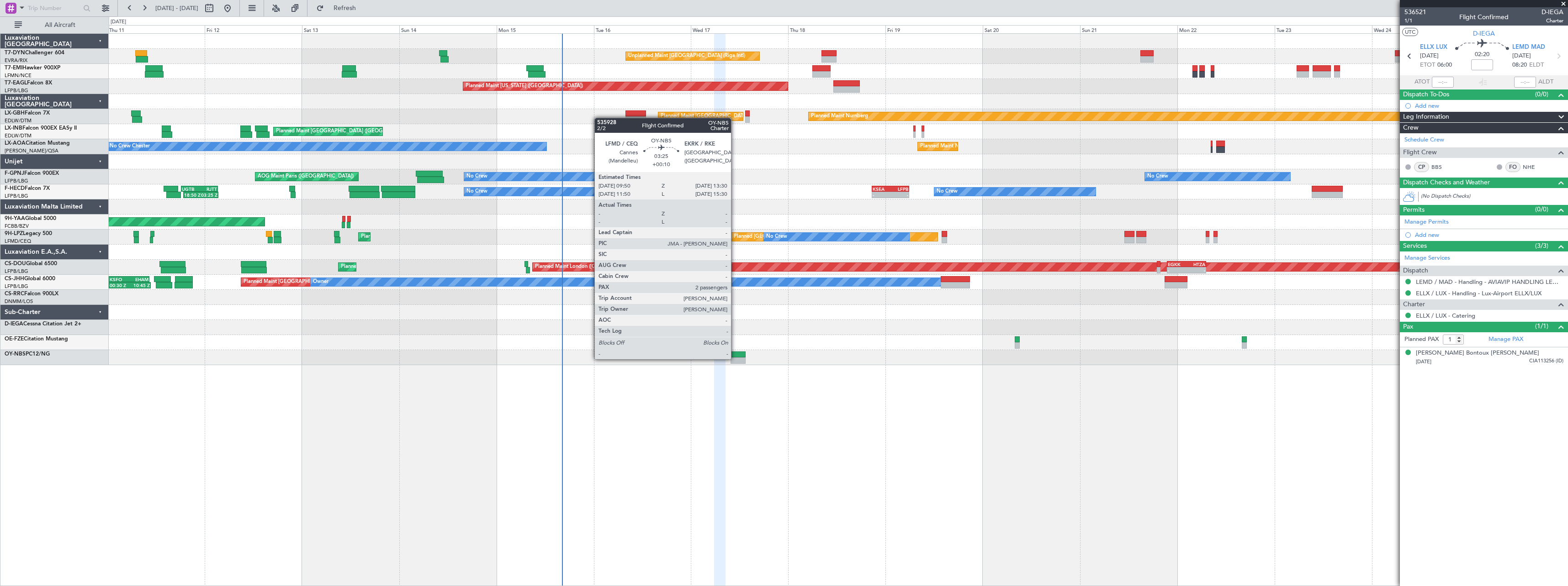
click at [735, 358] on div at bounding box center [738, 361] width 15 height 6
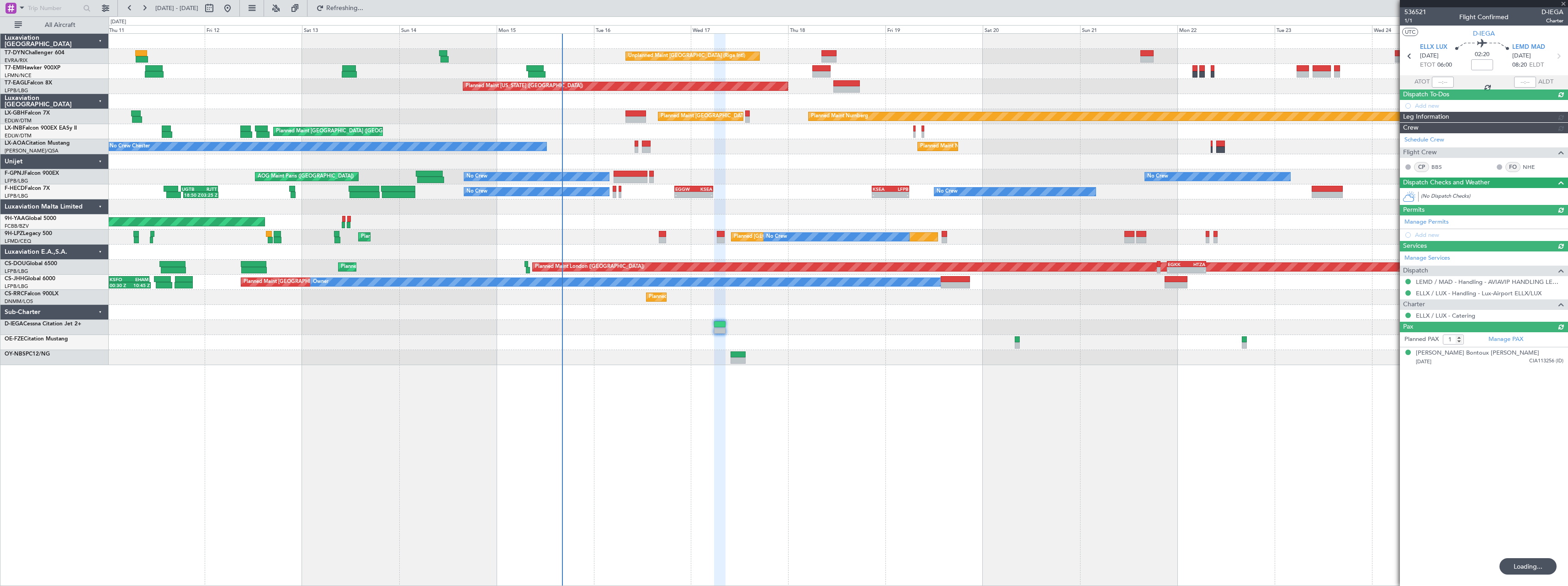
type input "+00:10"
type input "2"
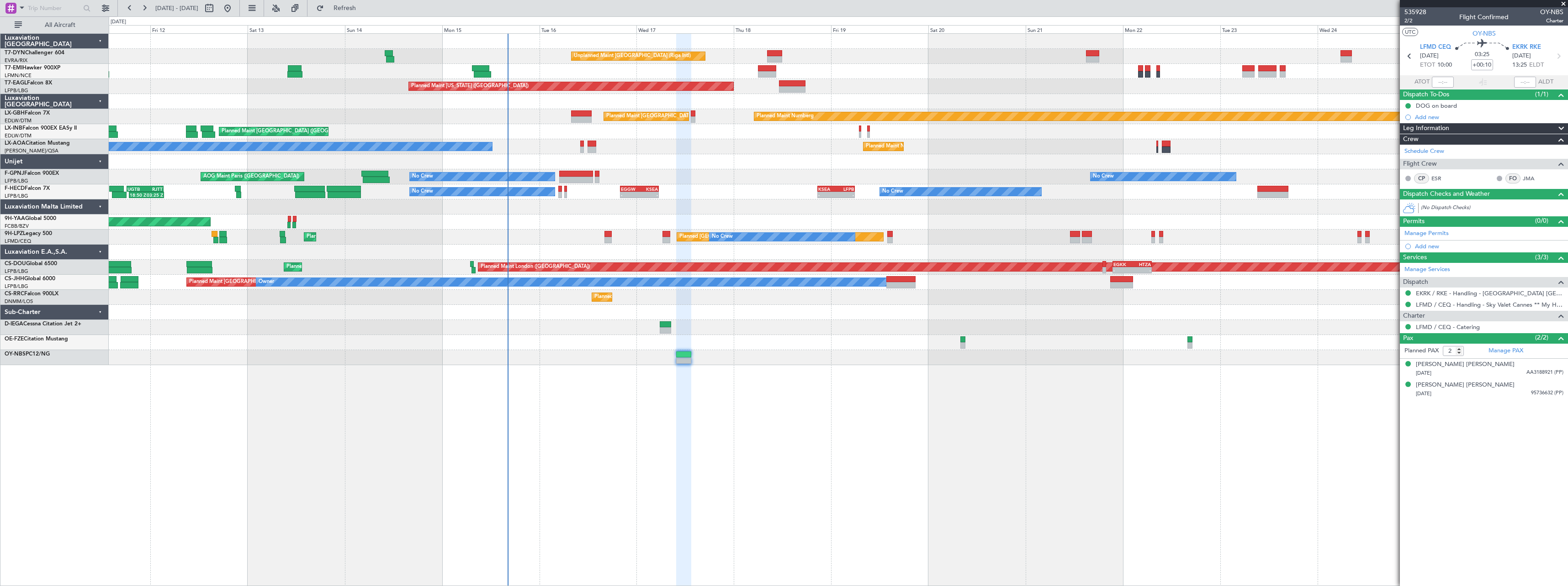
click at [984, 374] on div "Unplanned Maint Riga (Riga Intl) Planned Maint Zurich Planned Maint Zurich Plan…" at bounding box center [838, 310] width 1459 height 553
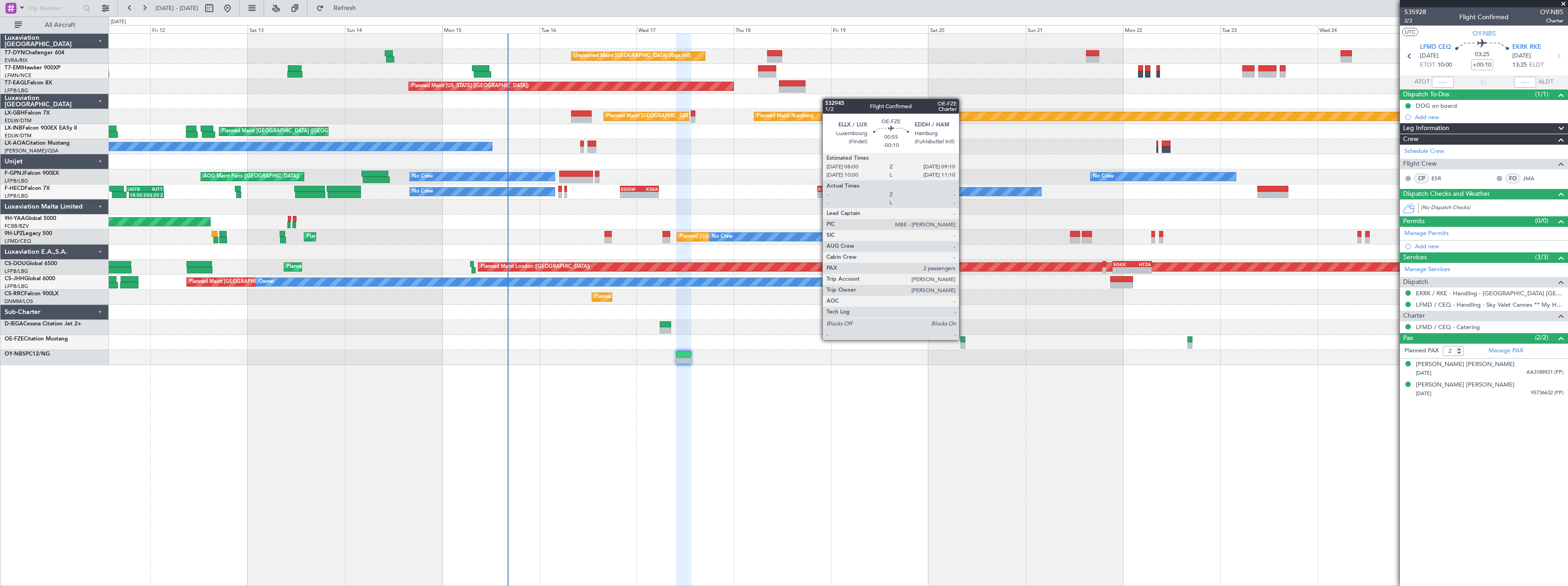
click at [963, 339] on div at bounding box center [963, 339] width 5 height 6
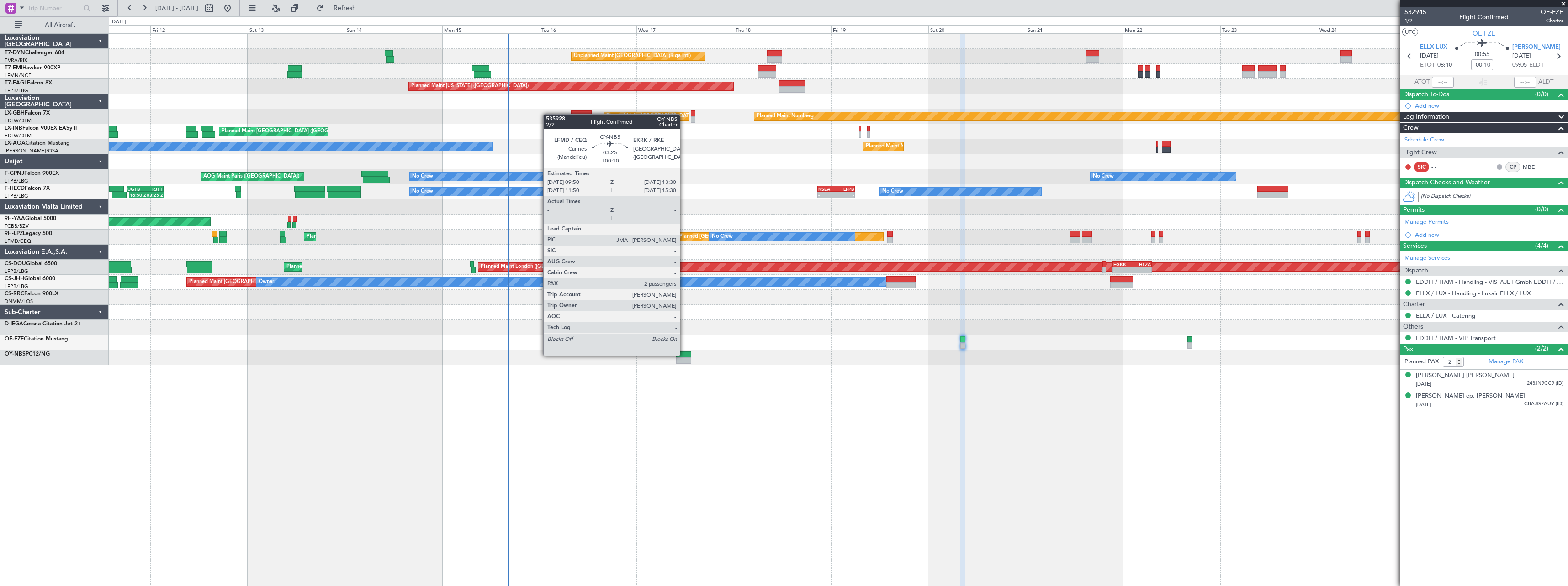
click at [684, 354] on div at bounding box center [683, 354] width 15 height 6
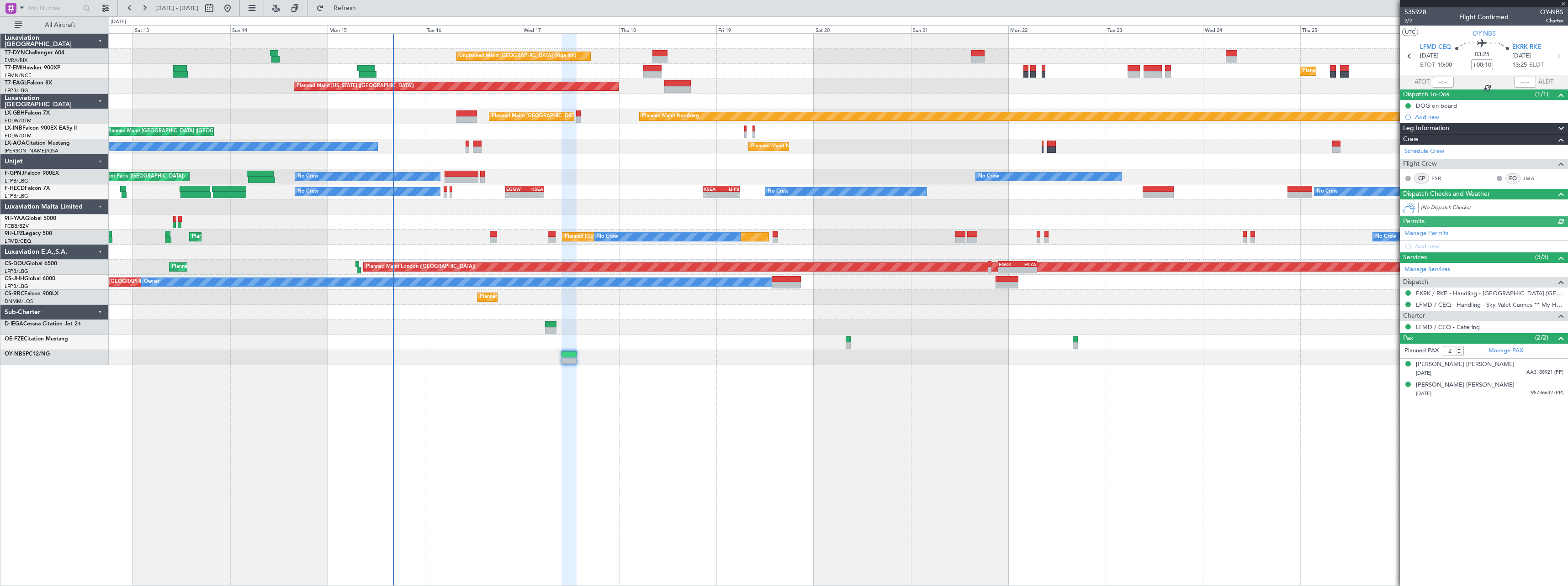
click at [830, 355] on div at bounding box center [838, 357] width 1458 height 15
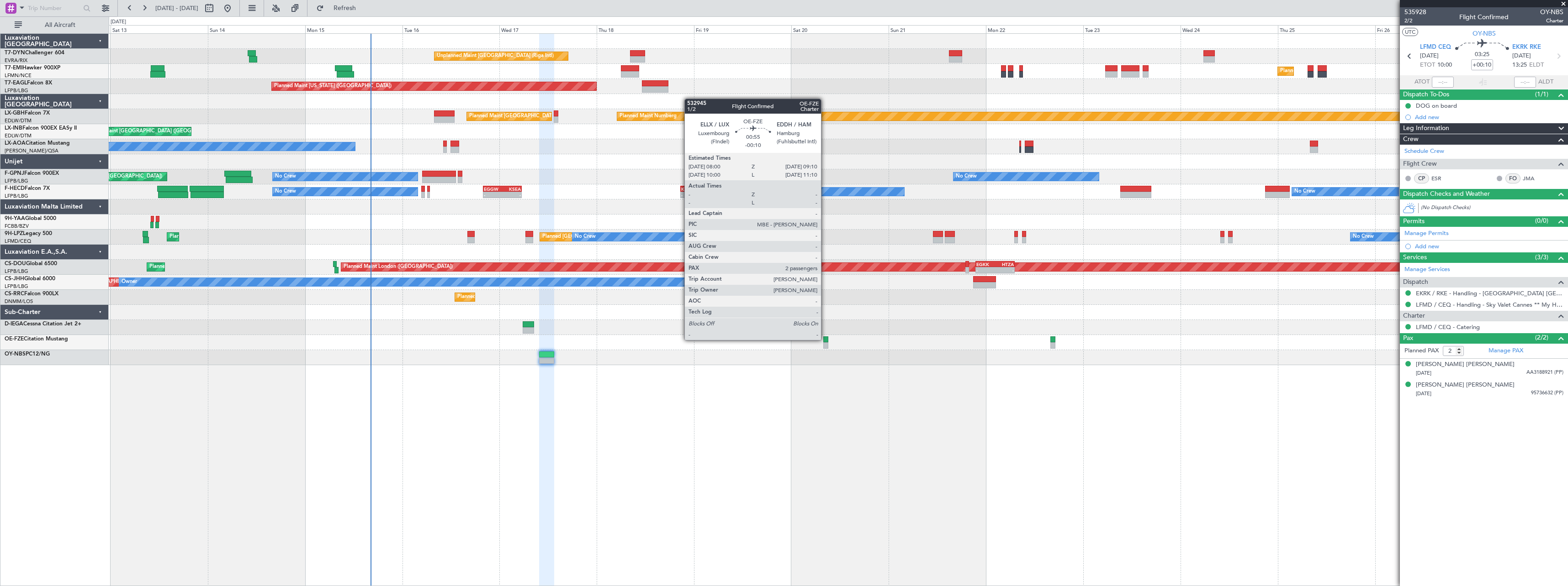
click at [825, 339] on div at bounding box center [825, 339] width 5 height 6
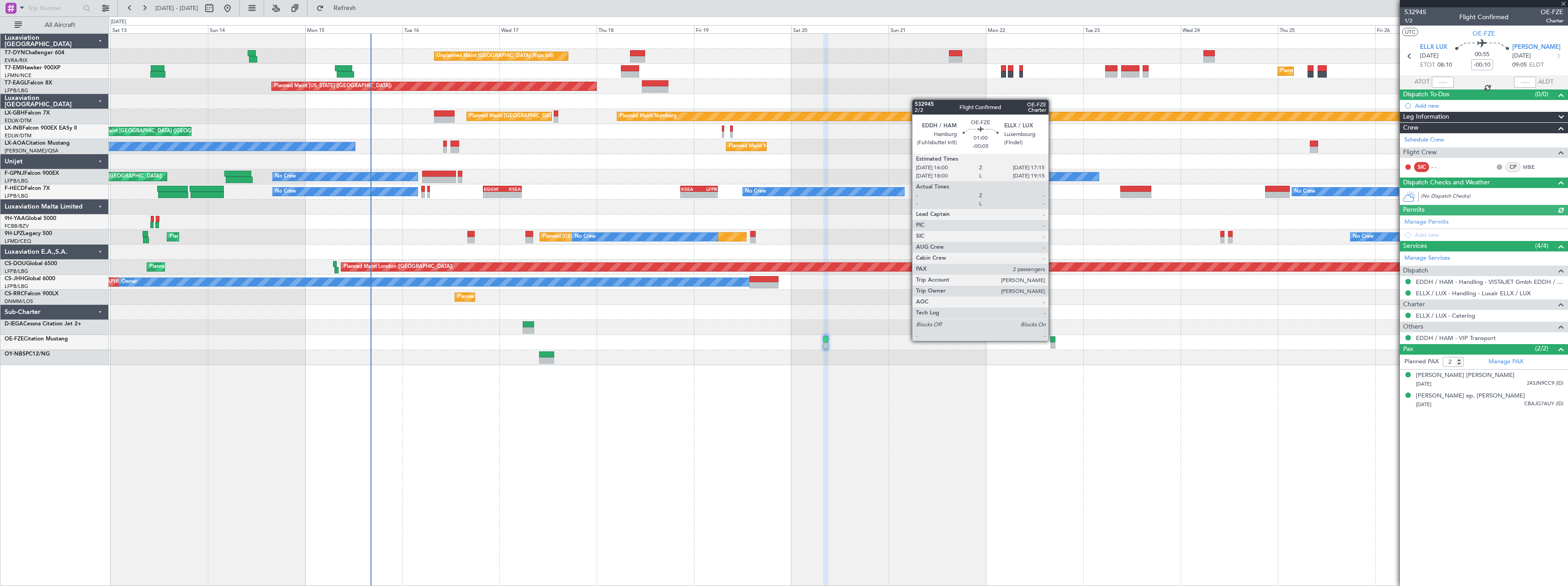
click at [1052, 340] on div at bounding box center [1053, 339] width 6 height 6
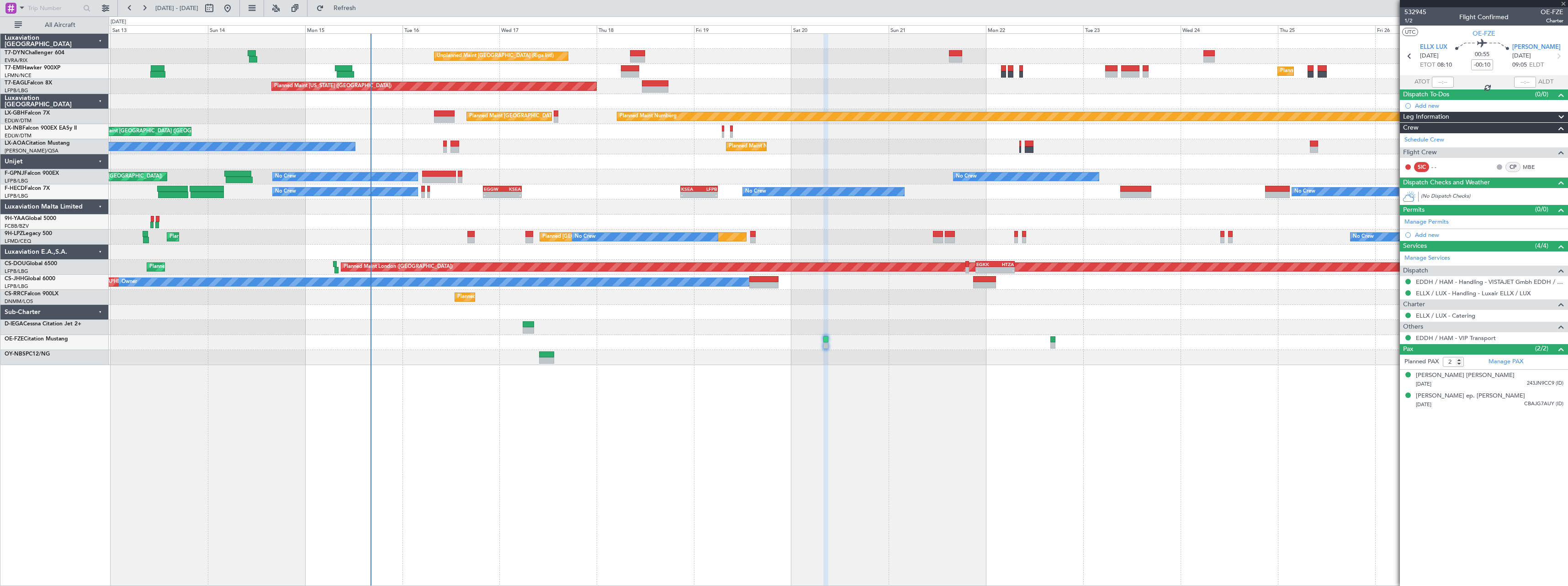
type input "-00:05"
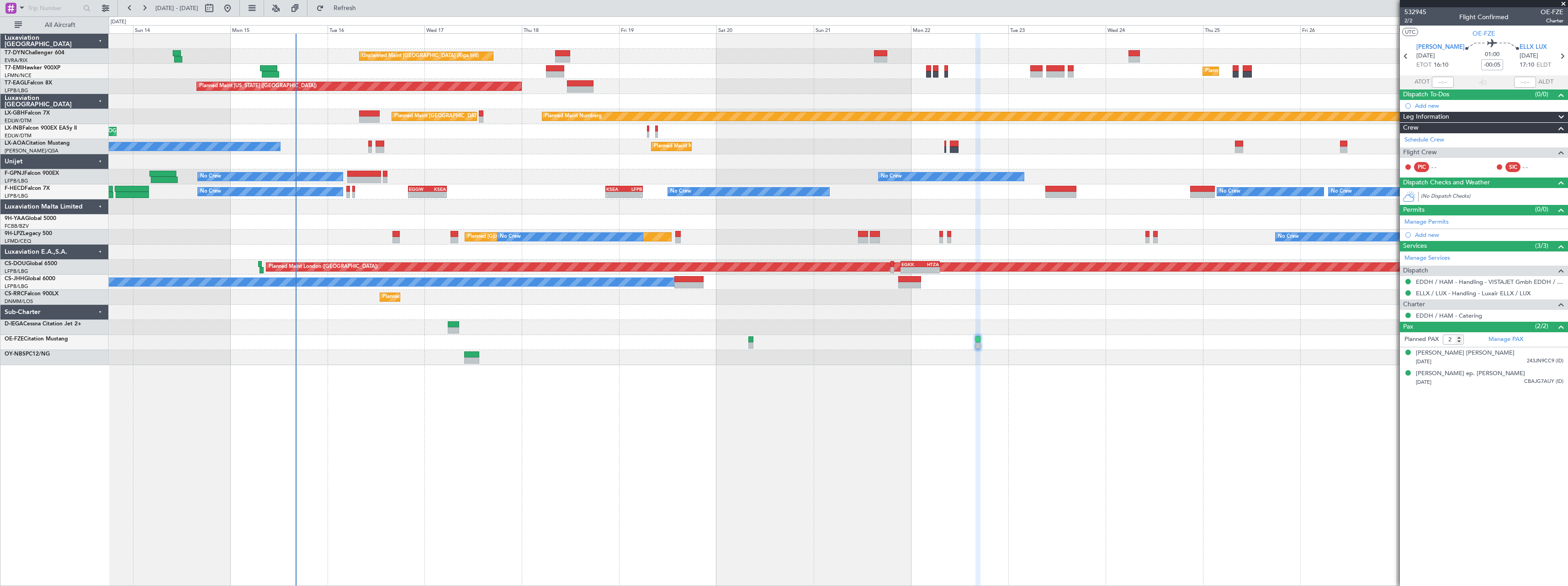
click at [626, 395] on div "Unplanned Maint Riga (Riga Intl) Planned Maint Zurich Planned Maint New York (T…" at bounding box center [838, 310] width 1459 height 553
click at [1565, 3] on span at bounding box center [1563, 4] width 9 height 9
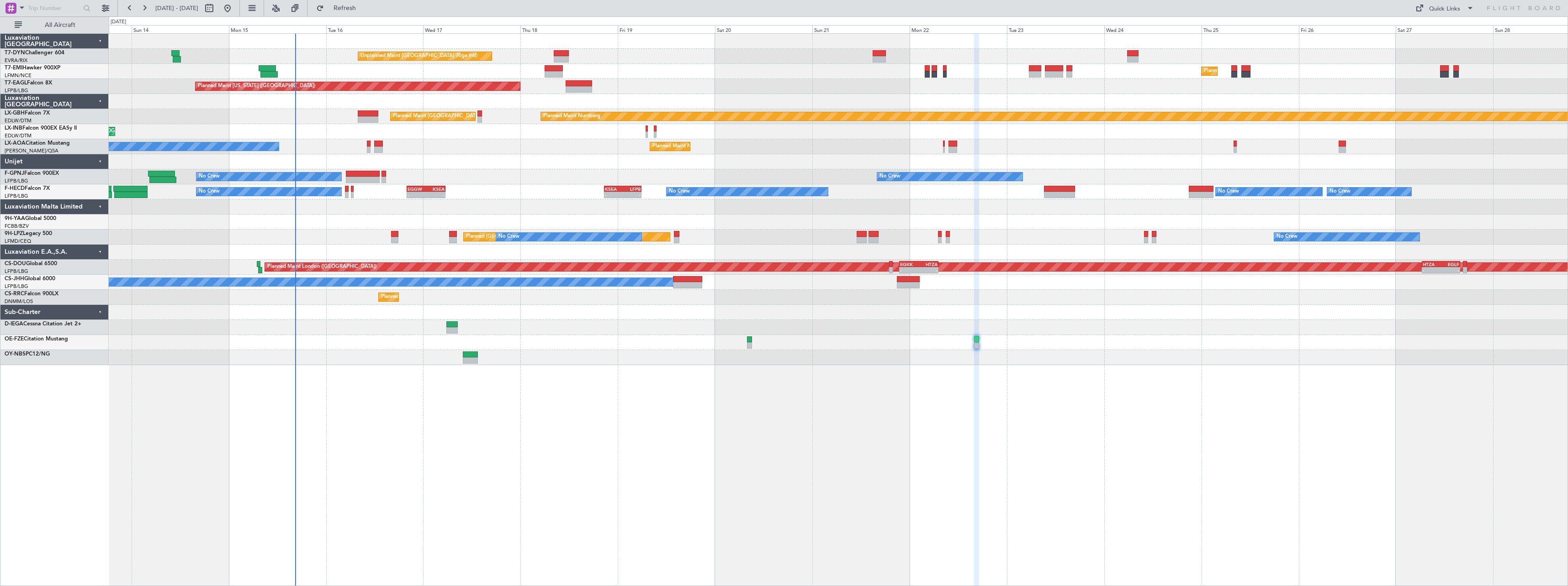
type input "0"
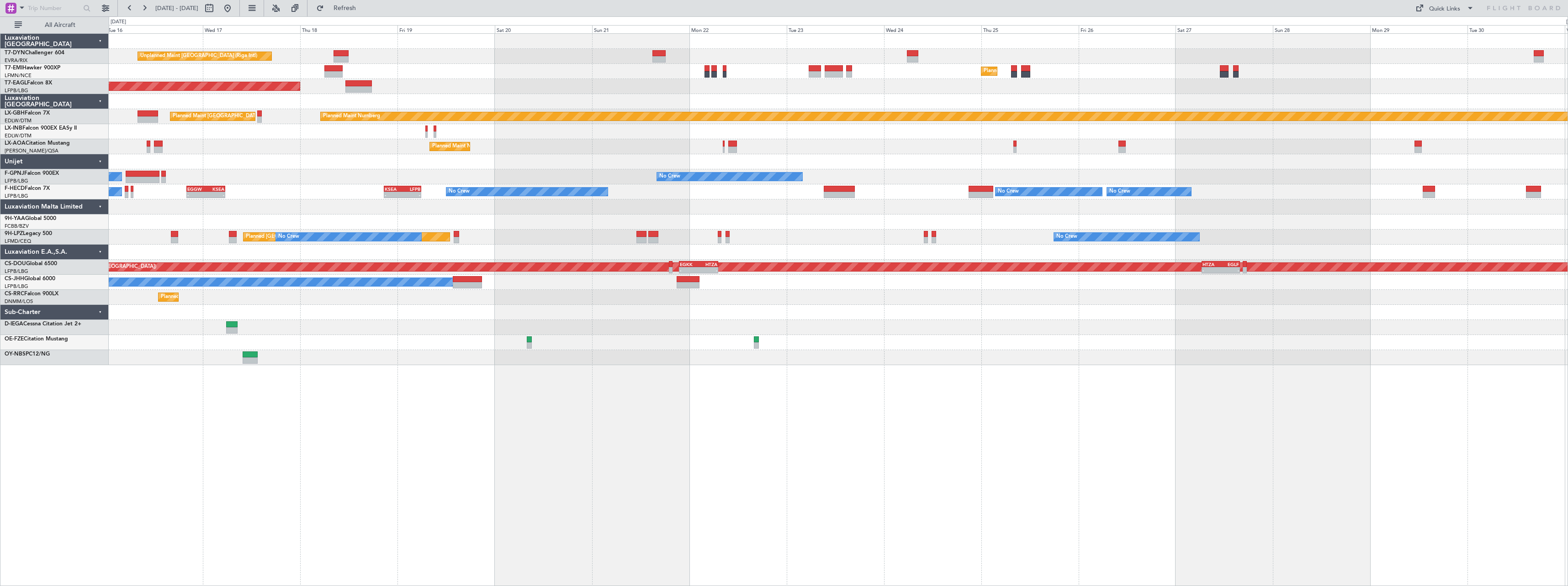
click at [877, 138] on div "Planned Maint [GEOGRAPHIC_DATA] ([GEOGRAPHIC_DATA])" at bounding box center [838, 132] width 1458 height 15
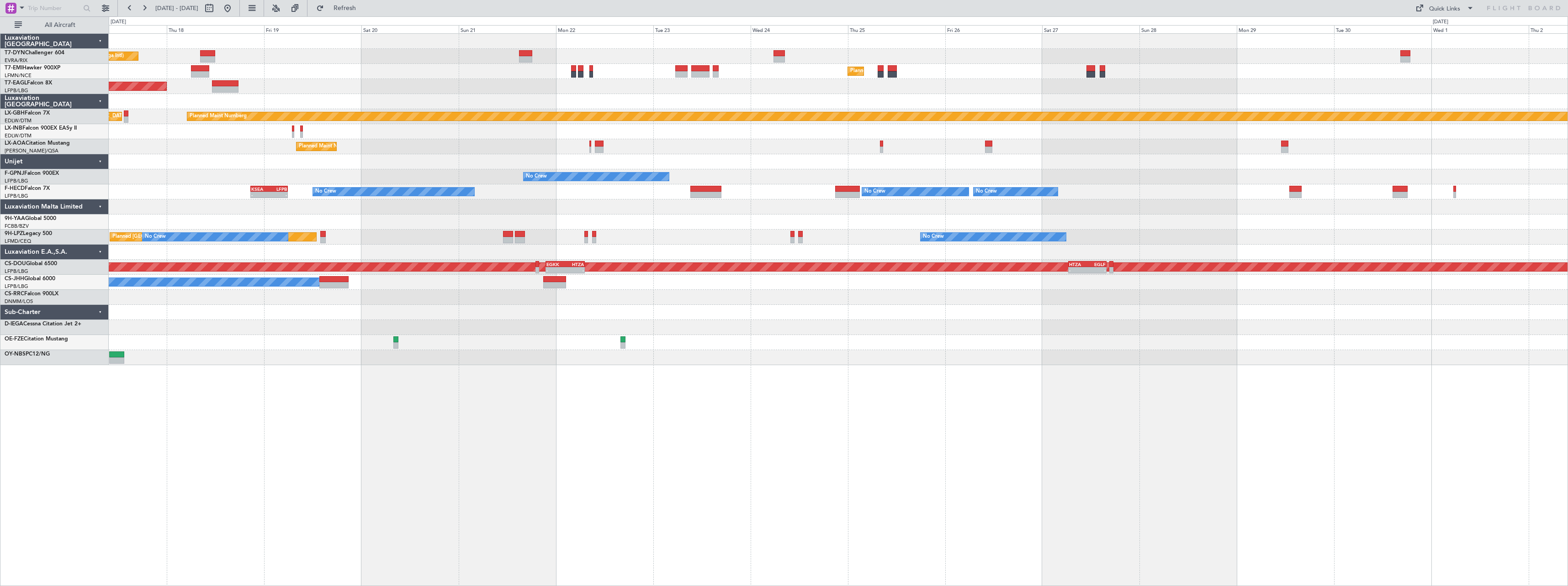
click at [1160, 174] on div "Unplanned Maint Riga (Riga Intl) Planned Maint Zurich Planned Maint New York (T…" at bounding box center [838, 200] width 1458 height 331
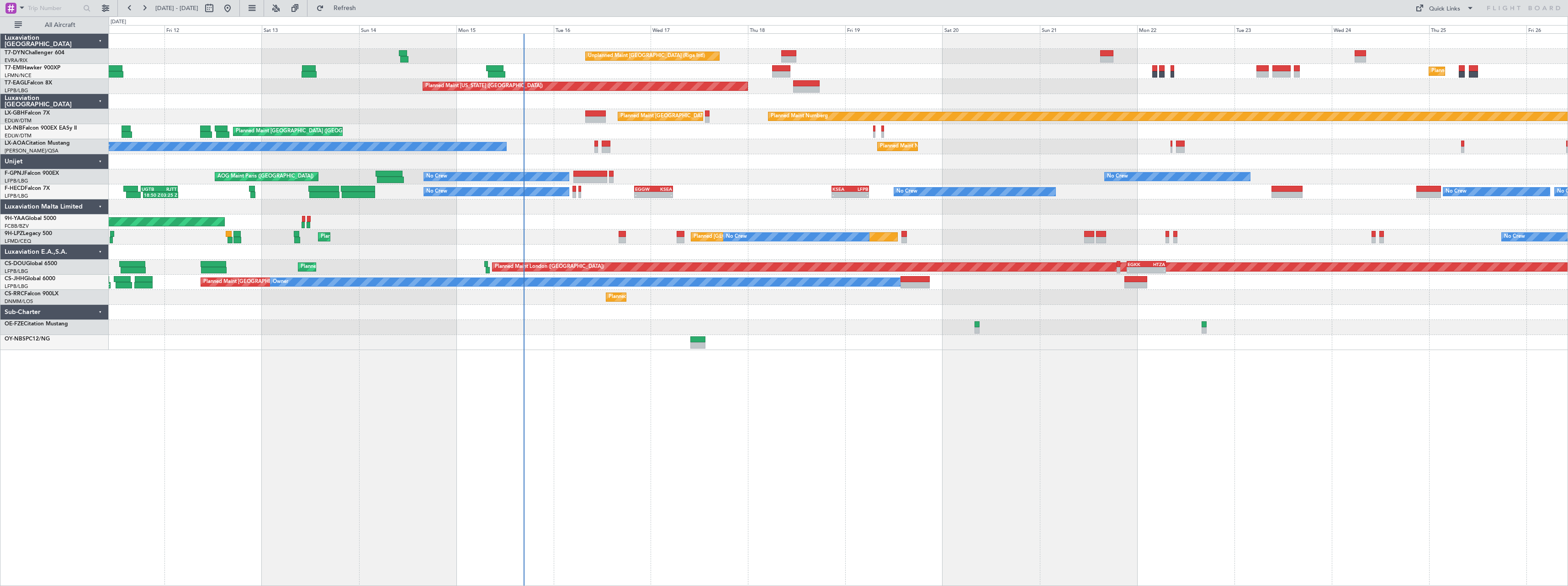
click at [1334, 375] on div "Unplanned Maint Riga (Riga Intl) Planned Maint Zurich Planned Maint Zurich Plan…" at bounding box center [838, 310] width 1459 height 553
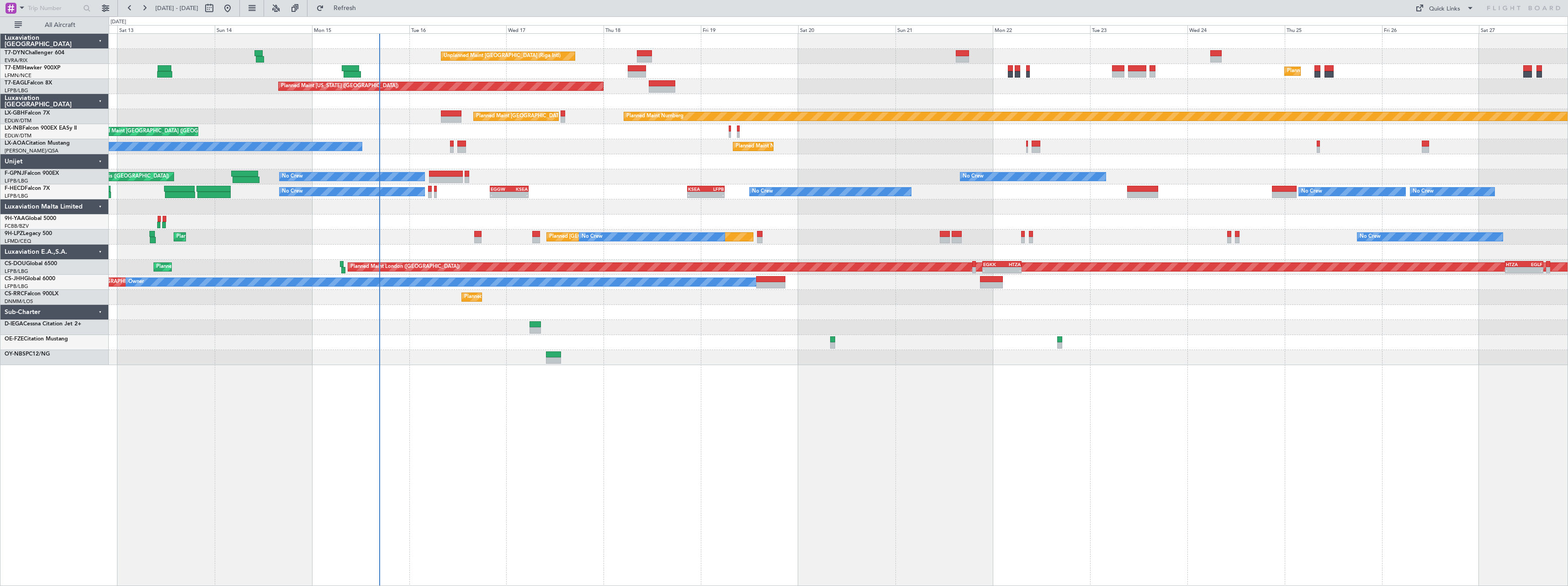
click at [715, 345] on div at bounding box center [838, 342] width 1458 height 15
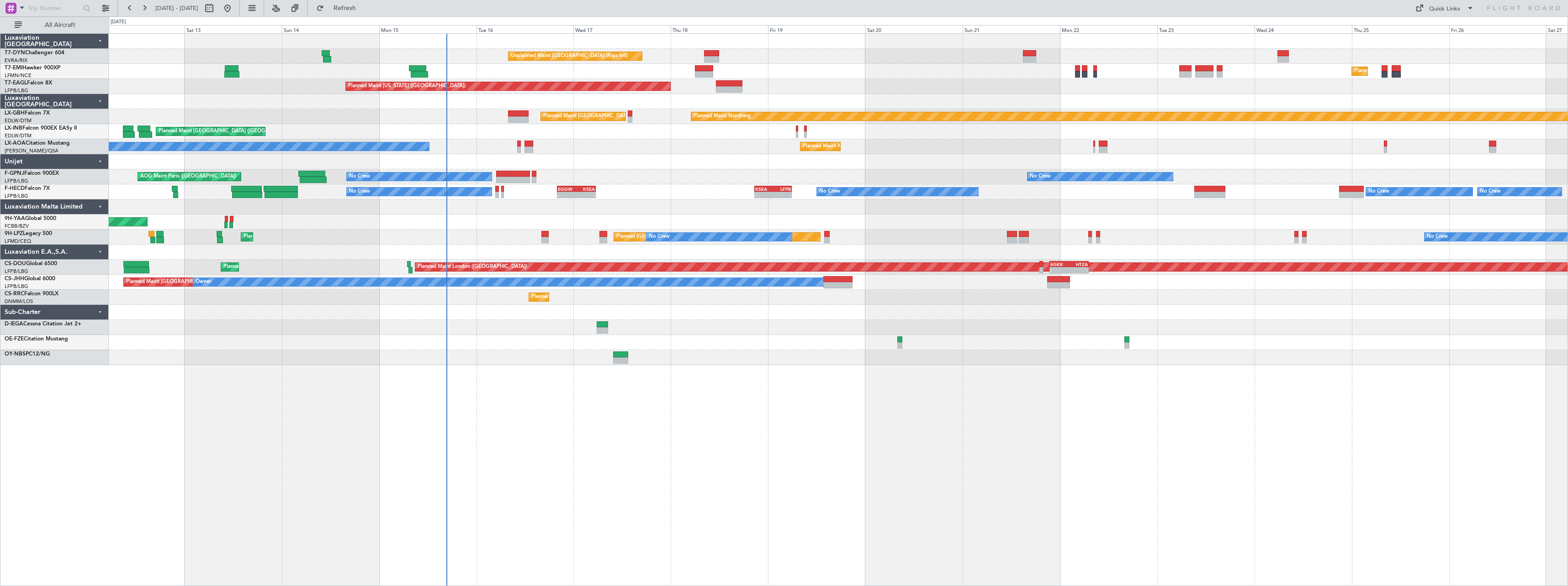
click at [787, 391] on div "Unplanned Maint Riga (Riga Intl) Planned Maint Zurich Planned Maint Zurich Plan…" at bounding box center [838, 310] width 1459 height 553
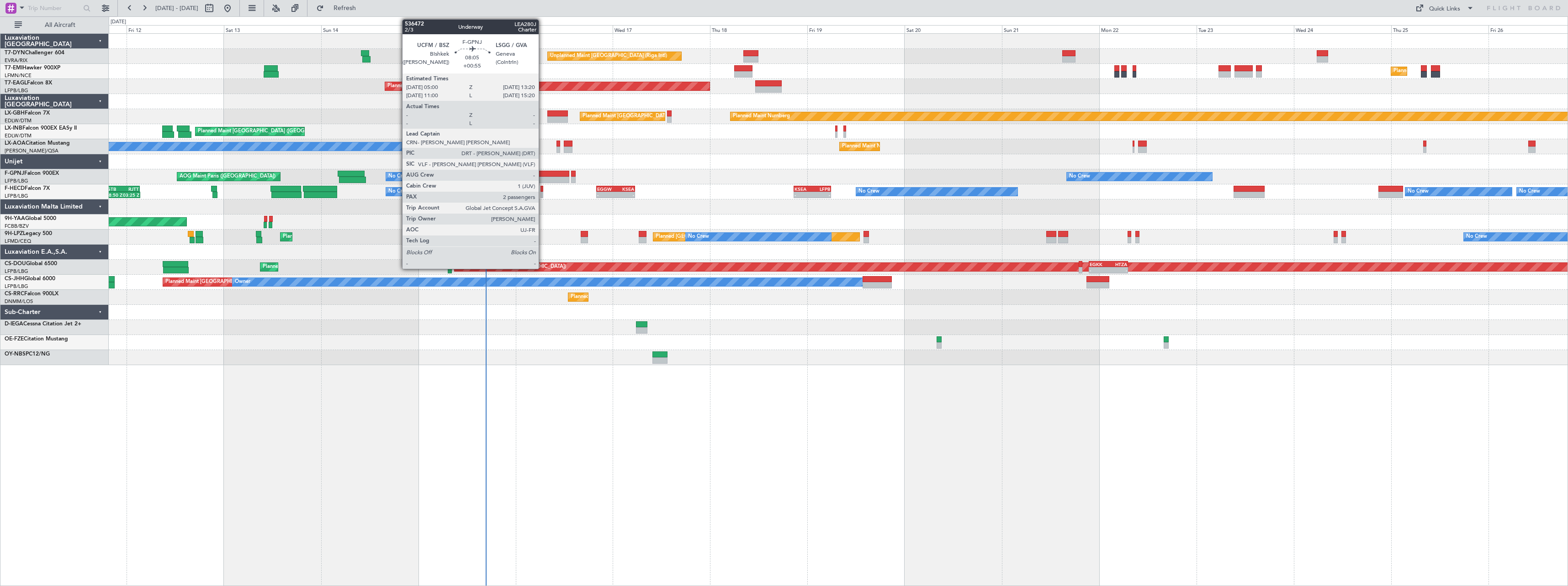
click at [543, 171] on div at bounding box center [553, 174] width 34 height 6
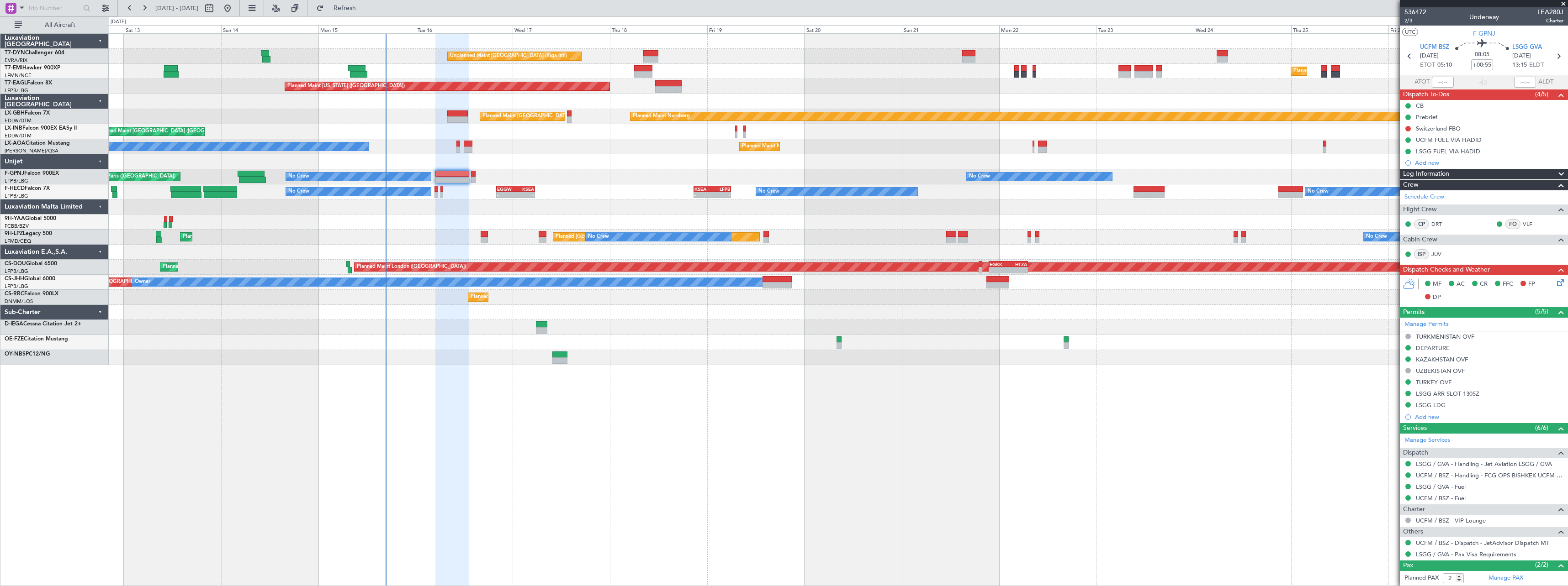
click at [806, 395] on div "Unplanned Maint Riga (Riga Intl) Planned Maint Zurich Planned Maint Zurich Plan…" at bounding box center [838, 310] width 1459 height 553
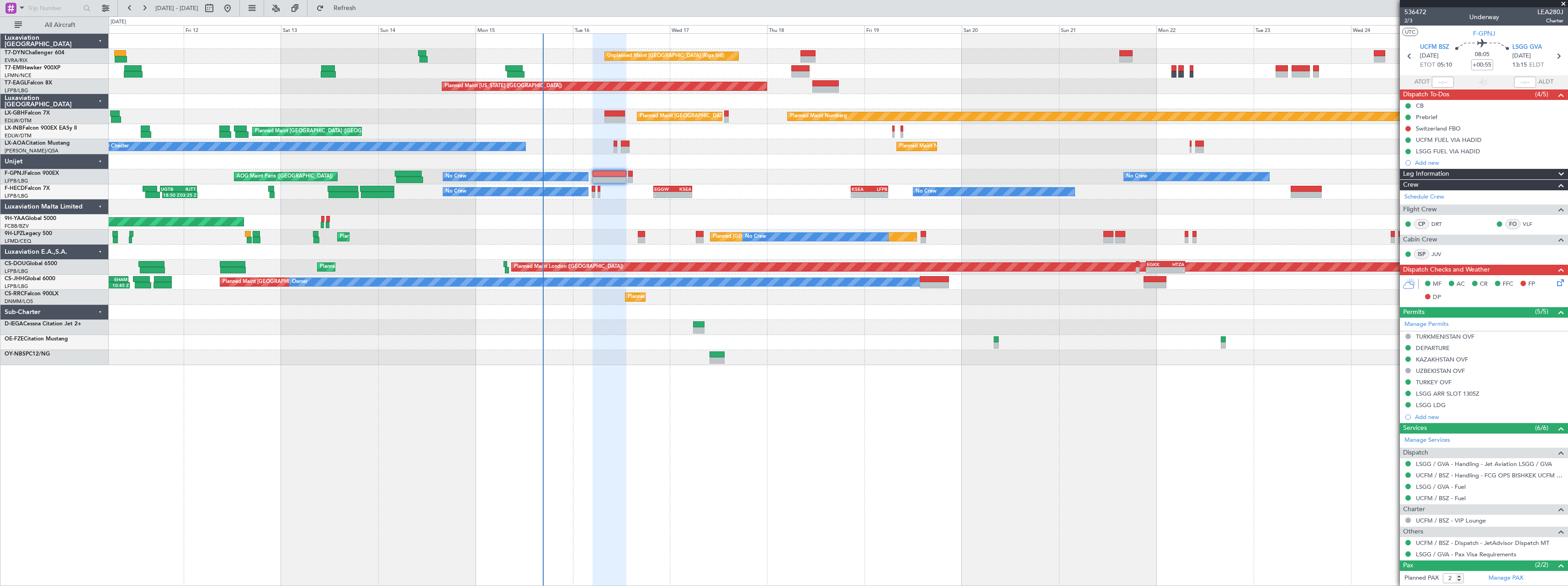
click at [917, 413] on div "Unplanned Maint Riga (Riga Intl) Planned Maint Zurich Planned Maint Zurich Plan…" at bounding box center [838, 310] width 1459 height 553
click at [618, 233] on div "No Crew Planned Maint St Gallen (Altenrhein) No Crew Planned Maint Cannes (Mand…" at bounding box center [838, 237] width 1458 height 15
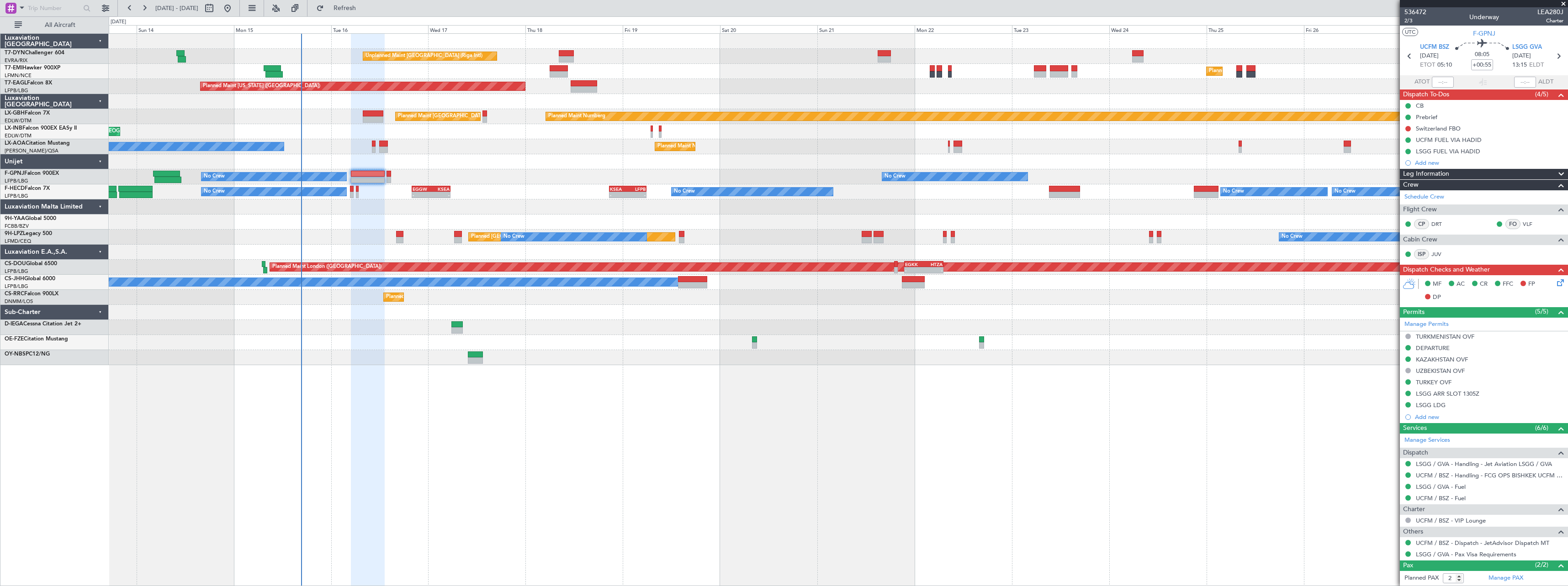
click at [539, 306] on div "Unplanned Maint Riga (Riga Intl) Planned Maint Zurich Planned Maint New York (T…" at bounding box center [838, 200] width 1458 height 331
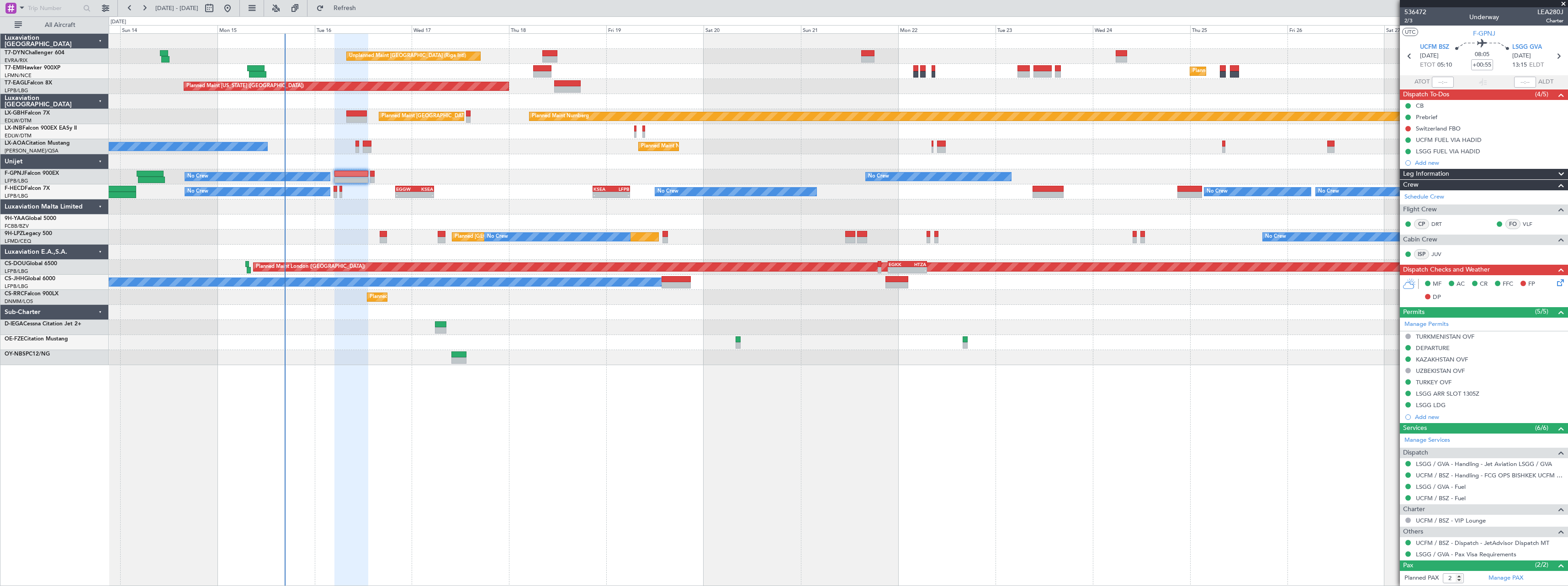
click at [624, 367] on div "Unplanned Maint Riga (Riga Intl) Planned Maint Zurich Planned Maint New York (T…" at bounding box center [838, 310] width 1459 height 553
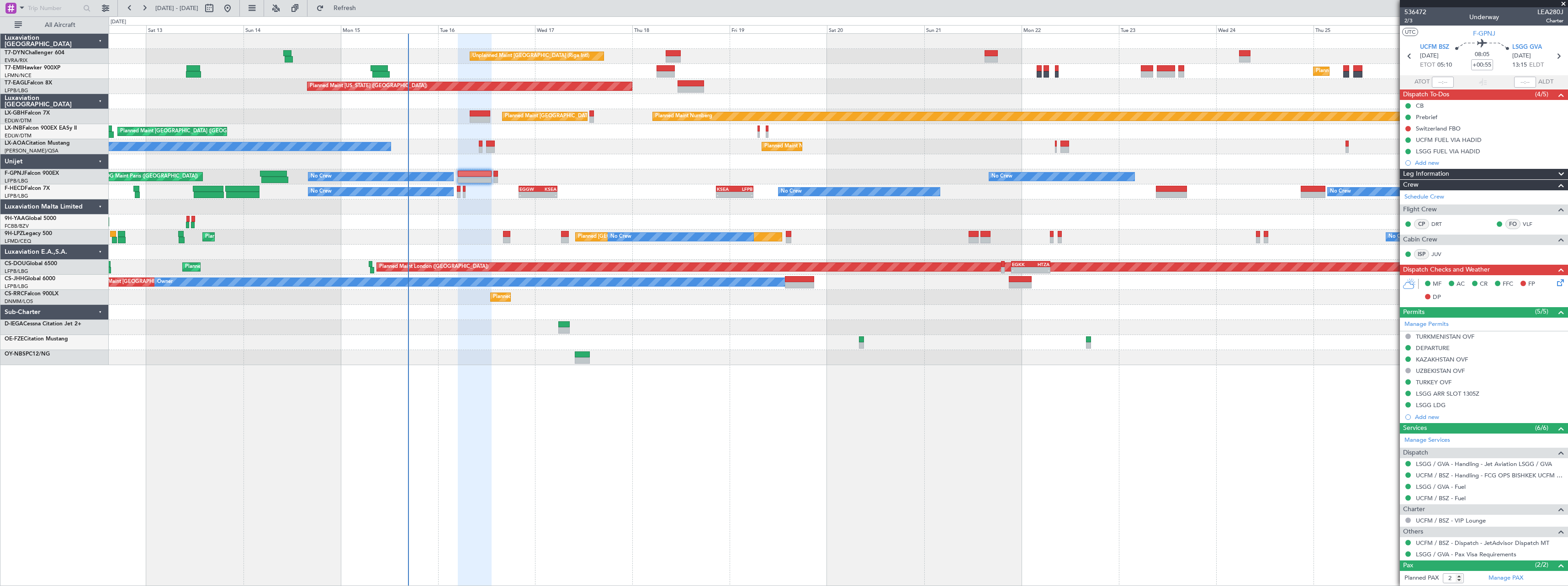
click at [684, 349] on div "Unplanned Maint Riga (Riga Intl) Planned Maint Zurich Planned Maint Zurich Plan…" at bounding box center [838, 200] width 1458 height 331
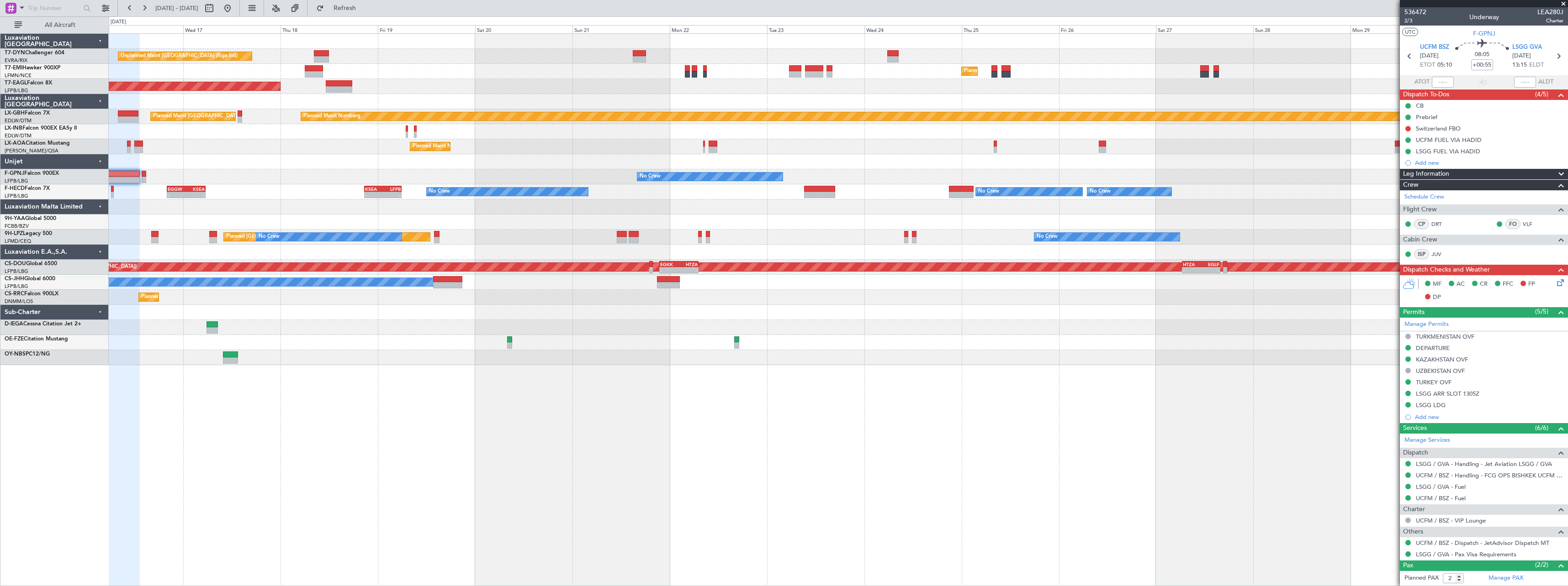
click at [575, 186] on div "Unplanned Maint Riga (Riga Intl) Planned Maint Zurich Planned Maint New York (T…" at bounding box center [838, 200] width 1458 height 331
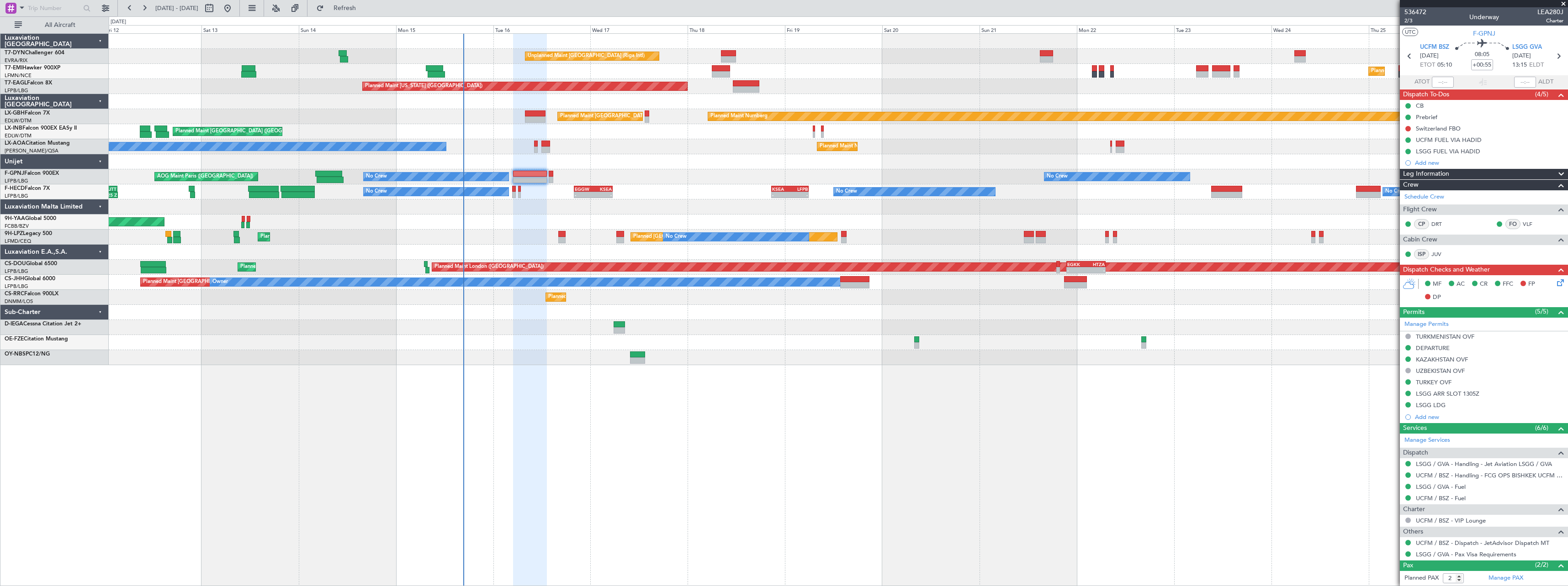
click at [958, 124] on div "Unplanned Maint Riga (Riga Intl) Planned Maint Zurich Planned Maint Zurich Plan…" at bounding box center [838, 200] width 1458 height 331
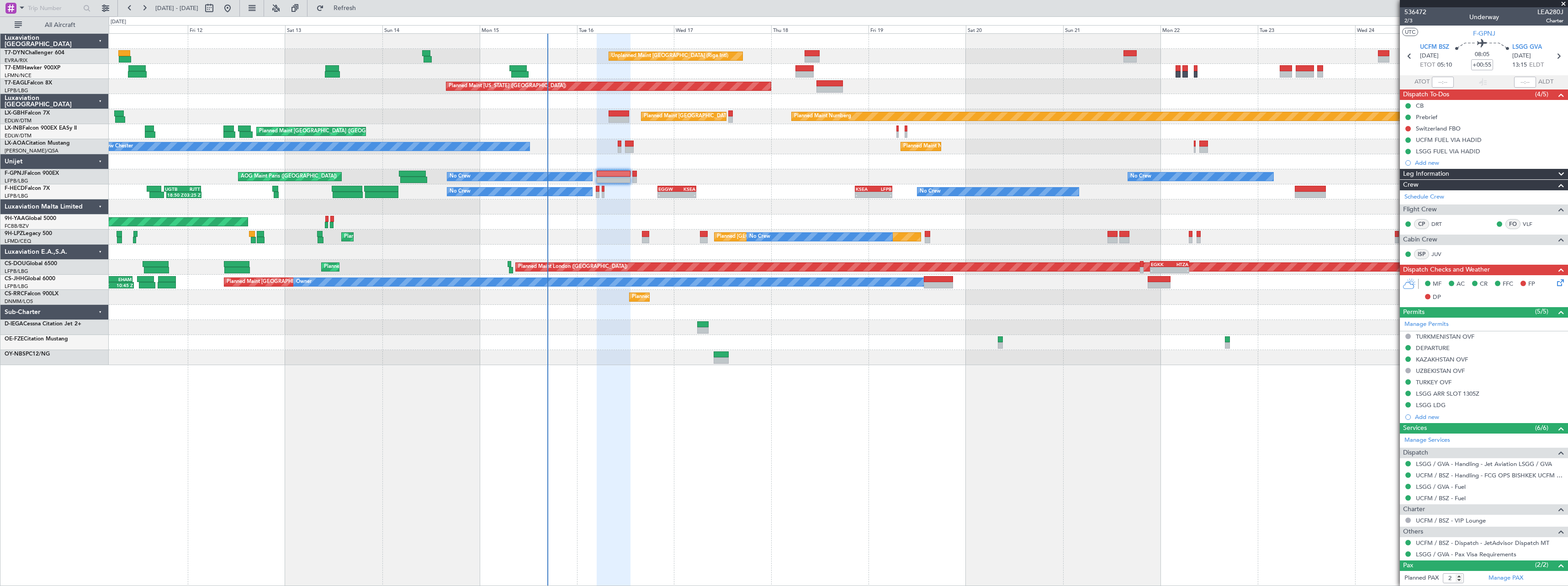
click at [615, 205] on div at bounding box center [838, 207] width 1458 height 15
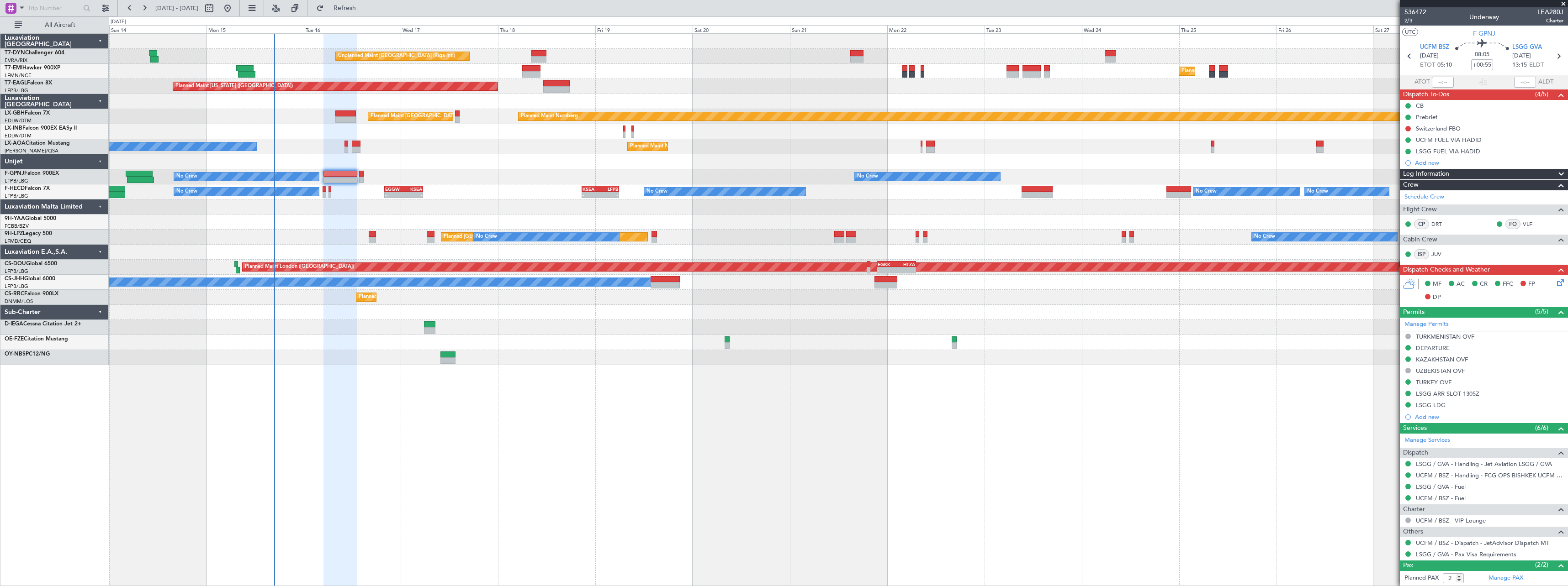
click at [787, 148] on div "Unplanned Maint Riga (Riga Intl) Planned Maint Zurich Planned Maint New York (T…" at bounding box center [838, 200] width 1458 height 331
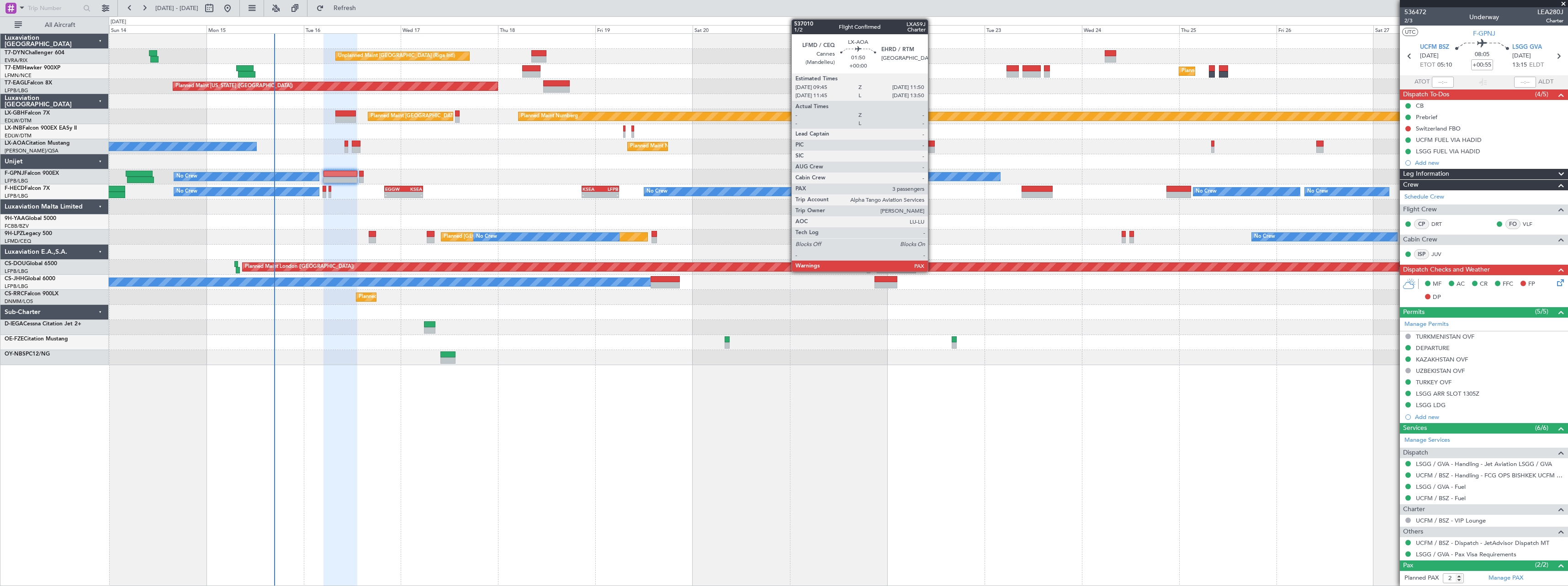
click at [932, 142] on div at bounding box center [930, 144] width 9 height 6
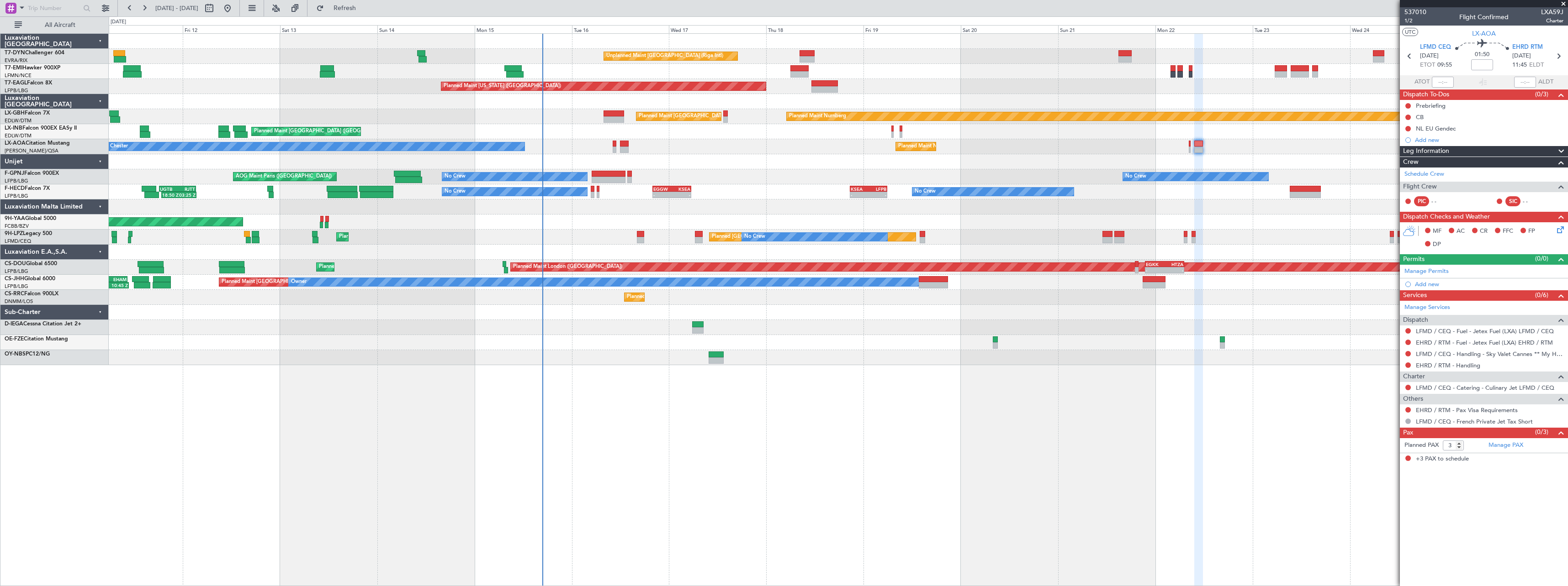
click at [839, 353] on div at bounding box center [838, 357] width 1458 height 15
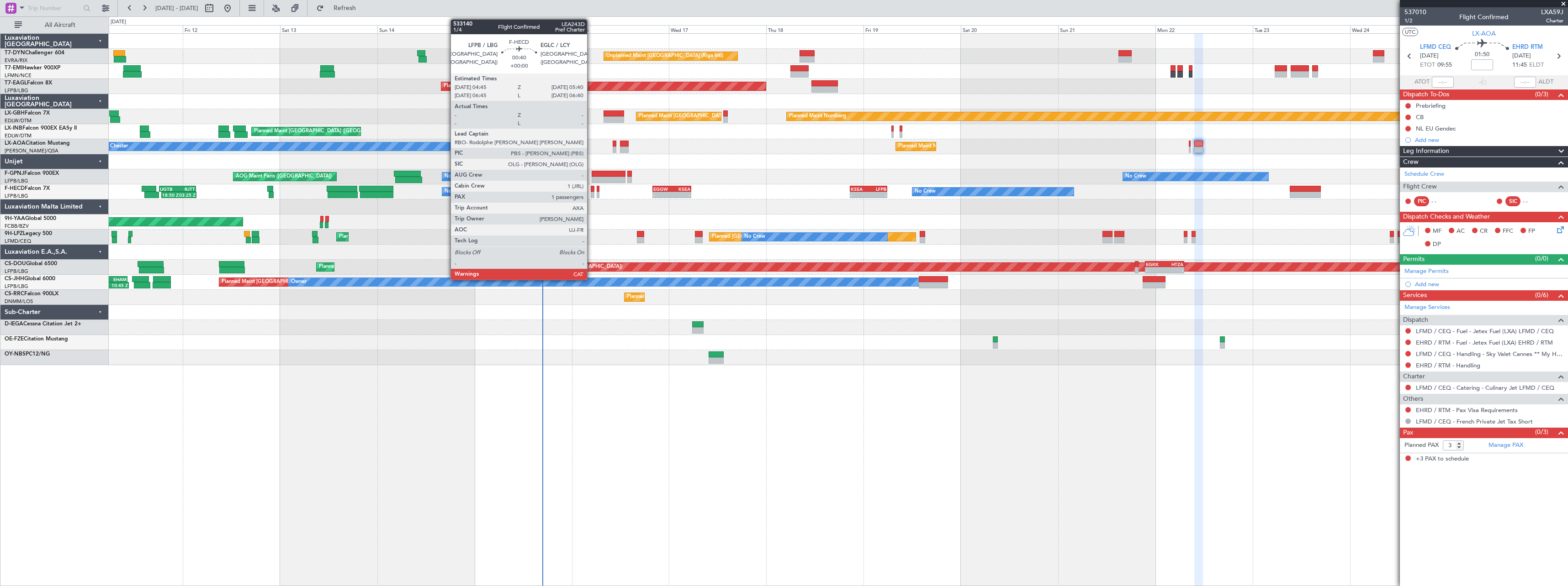
click at [591, 193] on div at bounding box center [593, 195] width 4 height 6
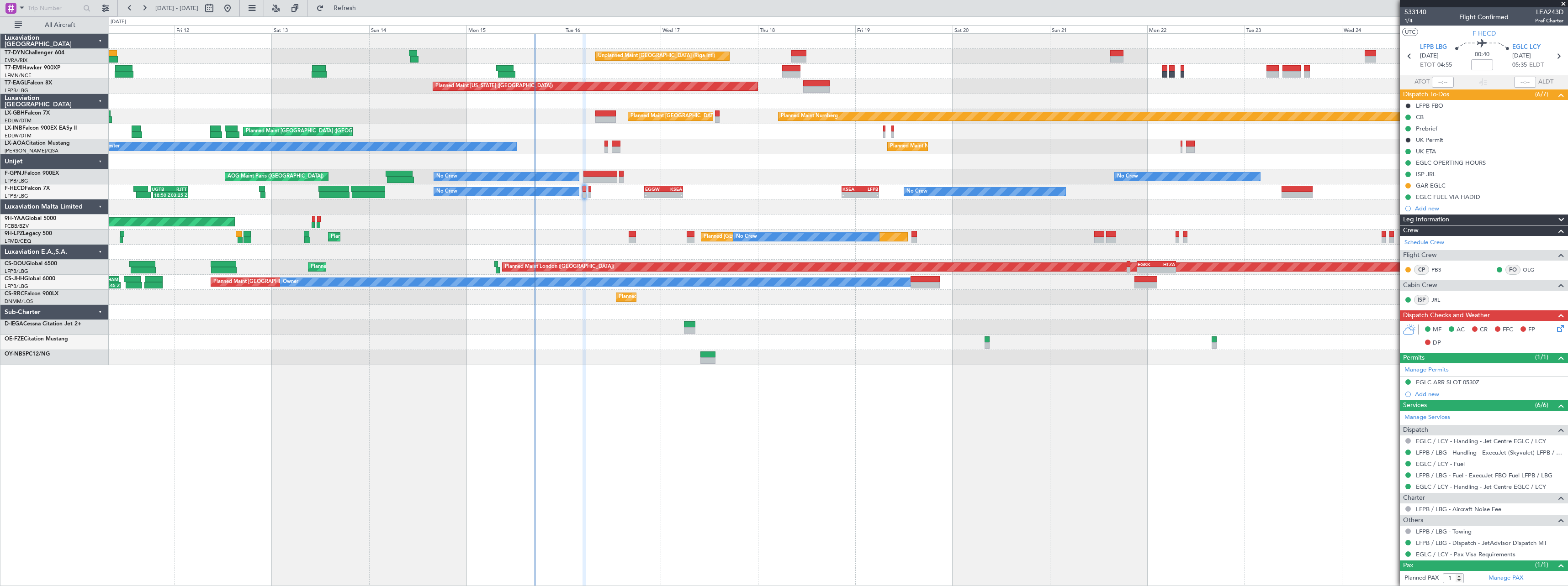
click at [549, 363] on div "Unplanned Maint Riga (Riga Intl) Planned Maint Zurich Planned Maint Zurich Plan…" at bounding box center [838, 310] width 1459 height 553
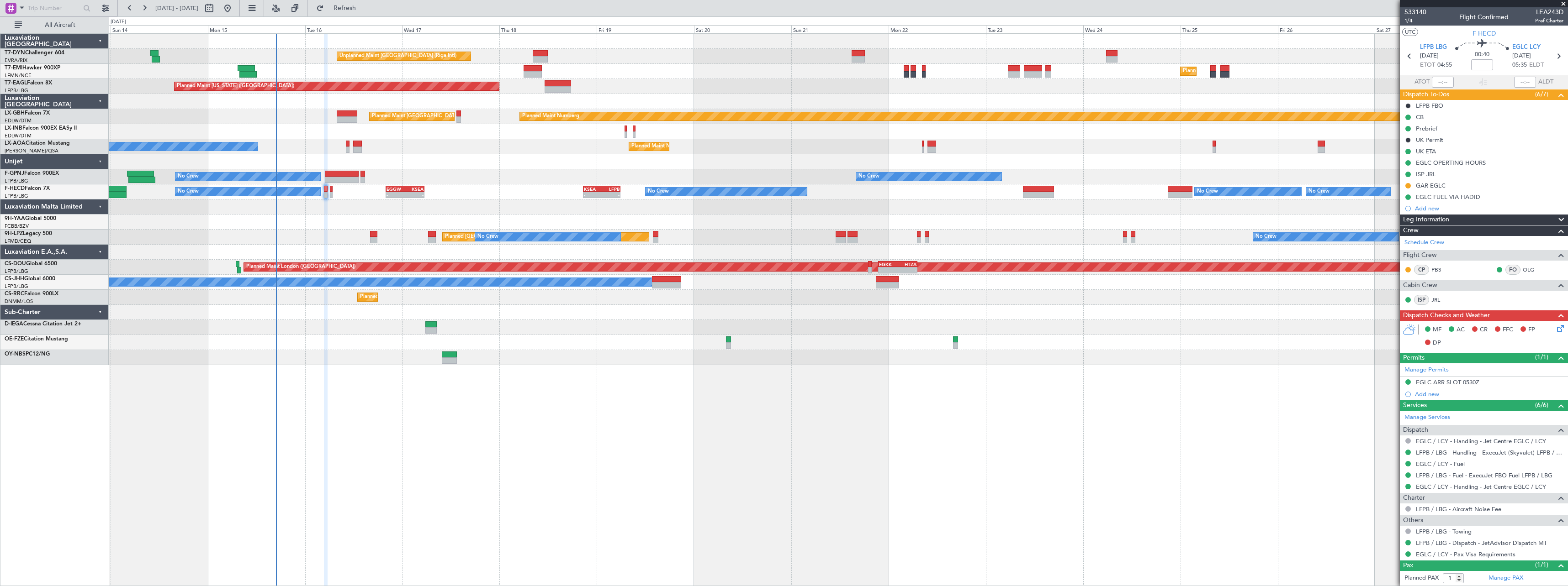
click at [875, 136] on div "Planned Maint [GEOGRAPHIC_DATA] ([GEOGRAPHIC_DATA])" at bounding box center [838, 132] width 1458 height 15
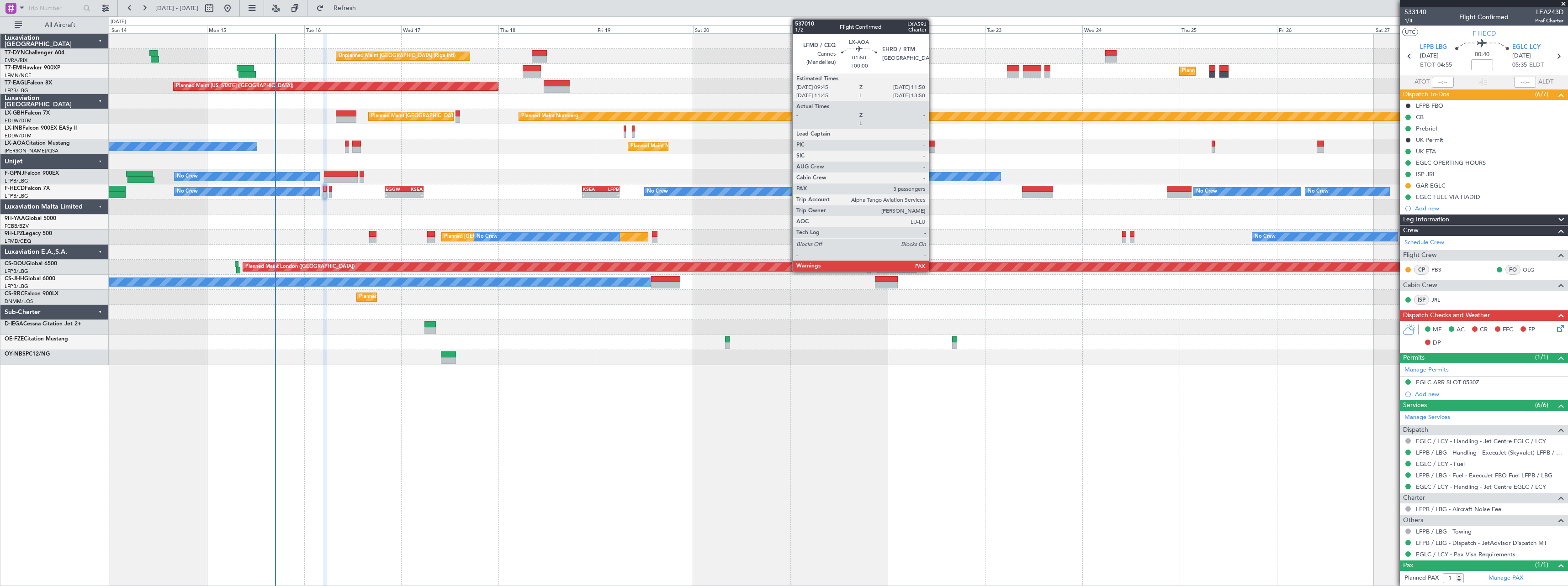
click at [933, 142] on div at bounding box center [931, 144] width 9 height 6
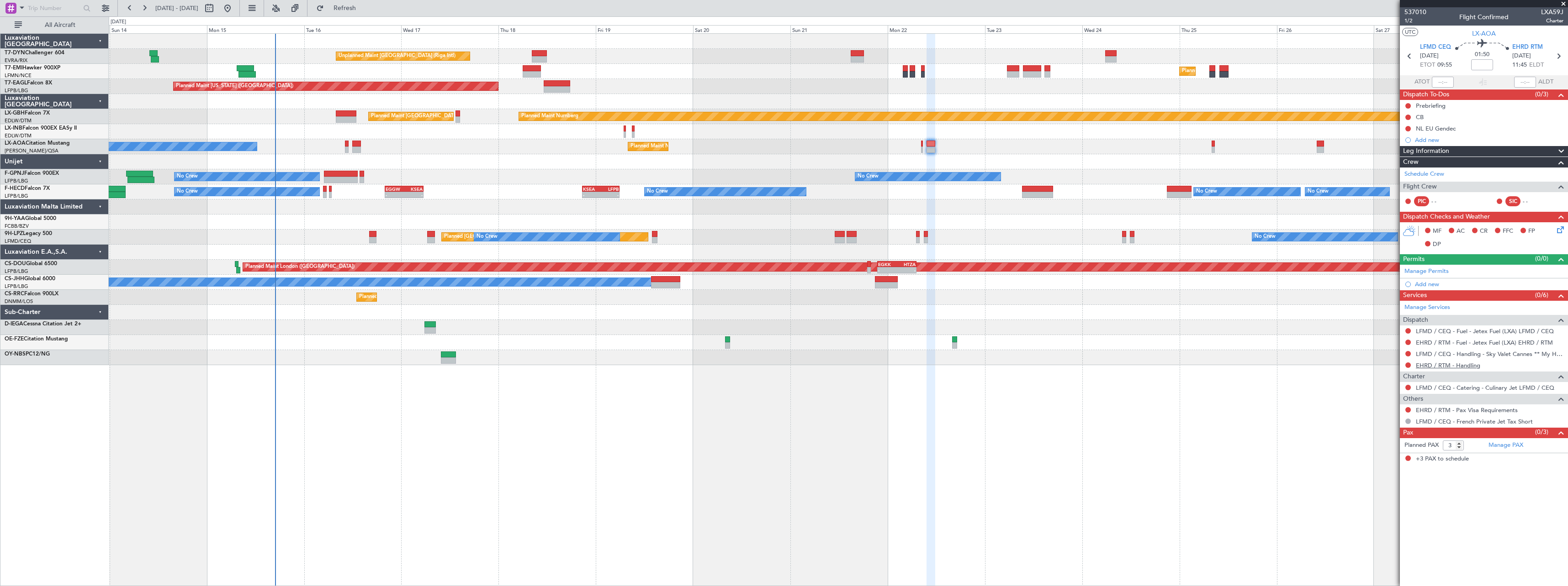
click at [1459, 367] on link "EHRD / RTM - Handling" at bounding box center [1448, 366] width 65 height 8
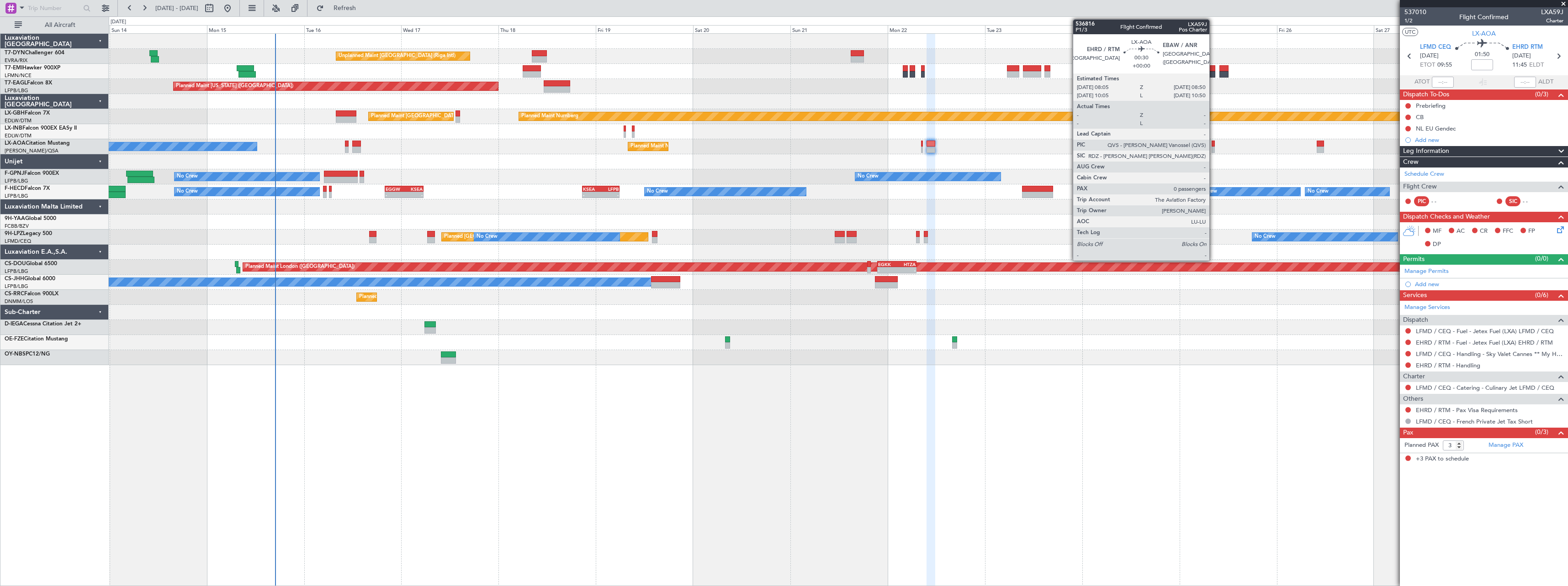
click at [1212, 148] on div at bounding box center [1213, 149] width 3 height 6
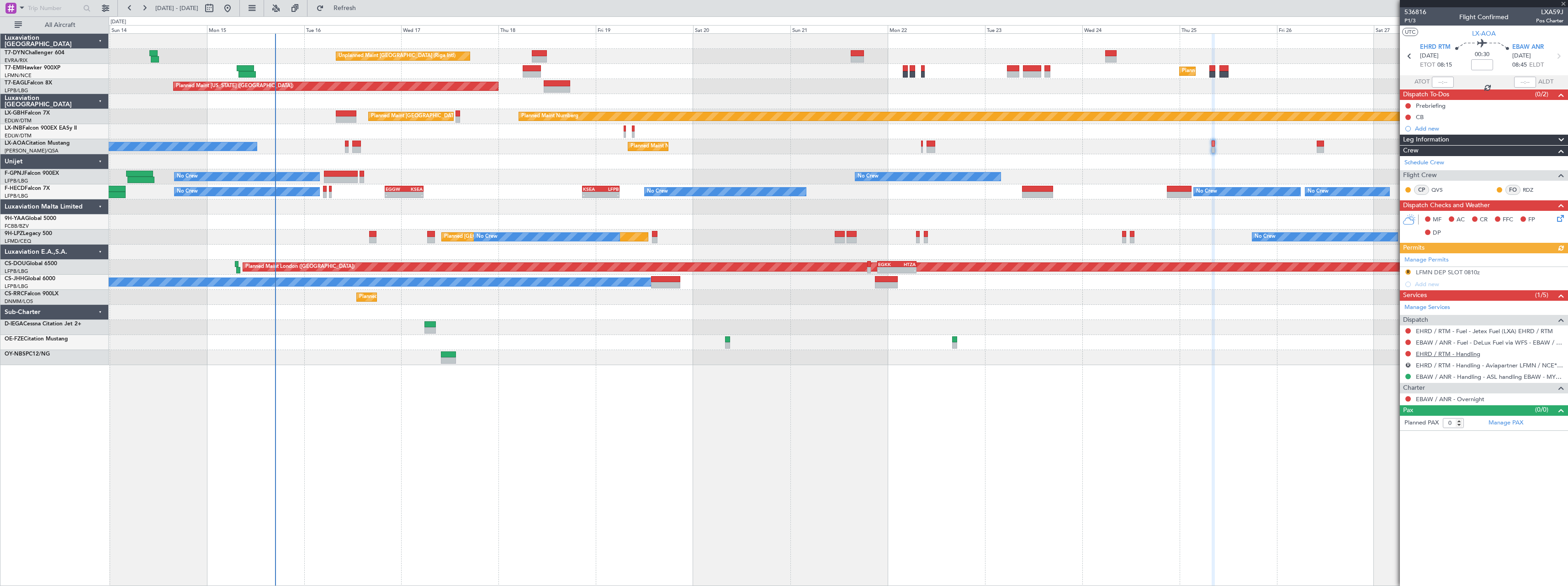
click at [1439, 356] on link "EHRD / RTM - Handling" at bounding box center [1448, 353] width 65 height 8
click at [356, 9] on span "Refresh" at bounding box center [345, 8] width 38 height 6
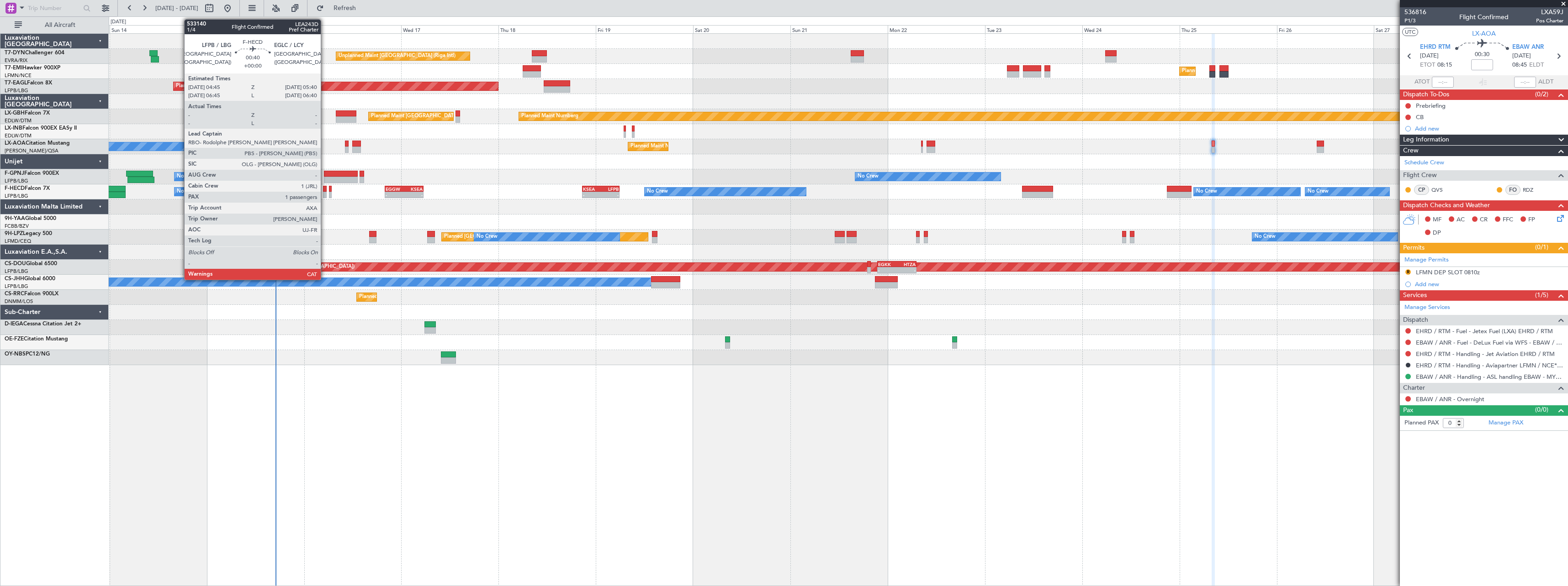
click at [325, 189] on div at bounding box center [325, 188] width 4 height 6
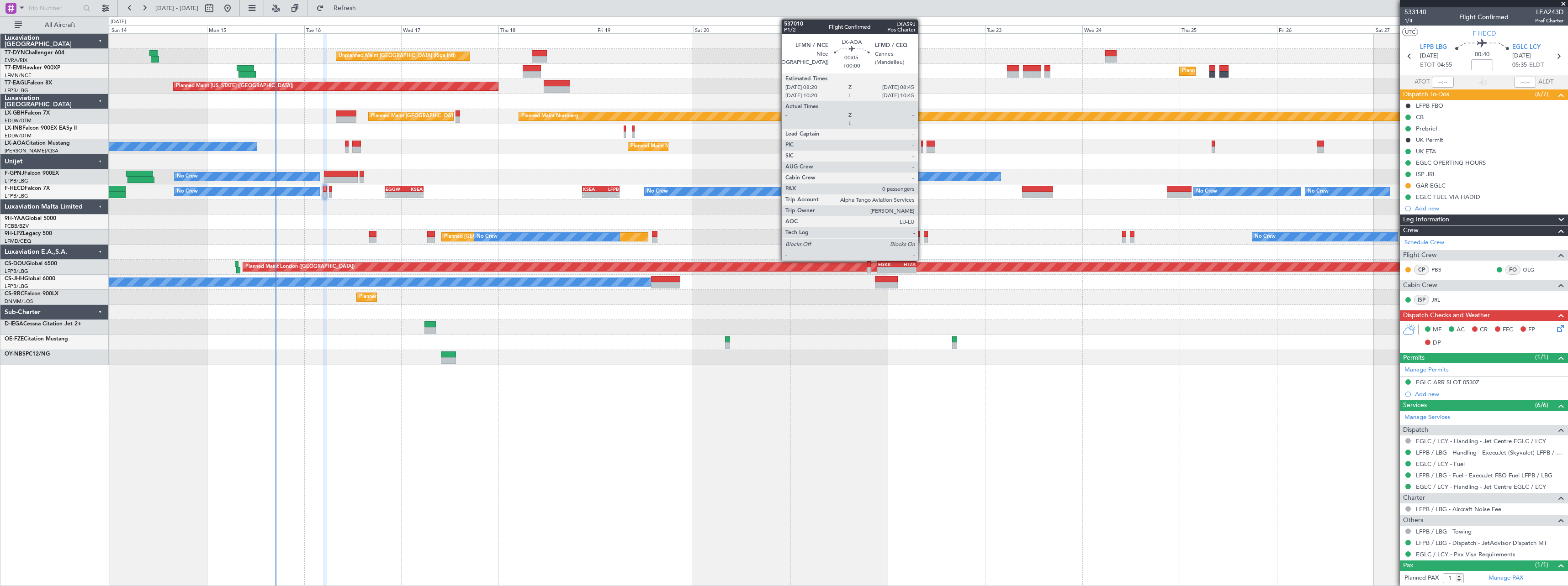
click at [922, 146] on div at bounding box center [921, 144] width 2 height 6
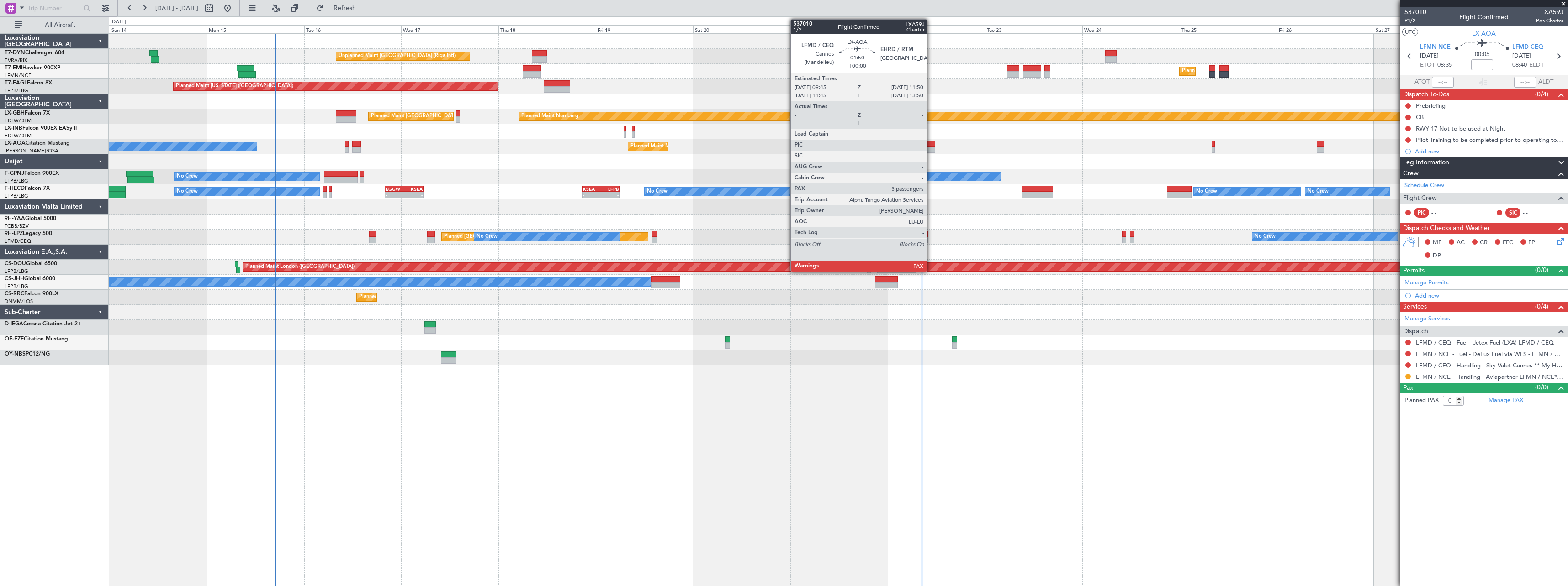
click at [931, 146] on div at bounding box center [931, 144] width 9 height 6
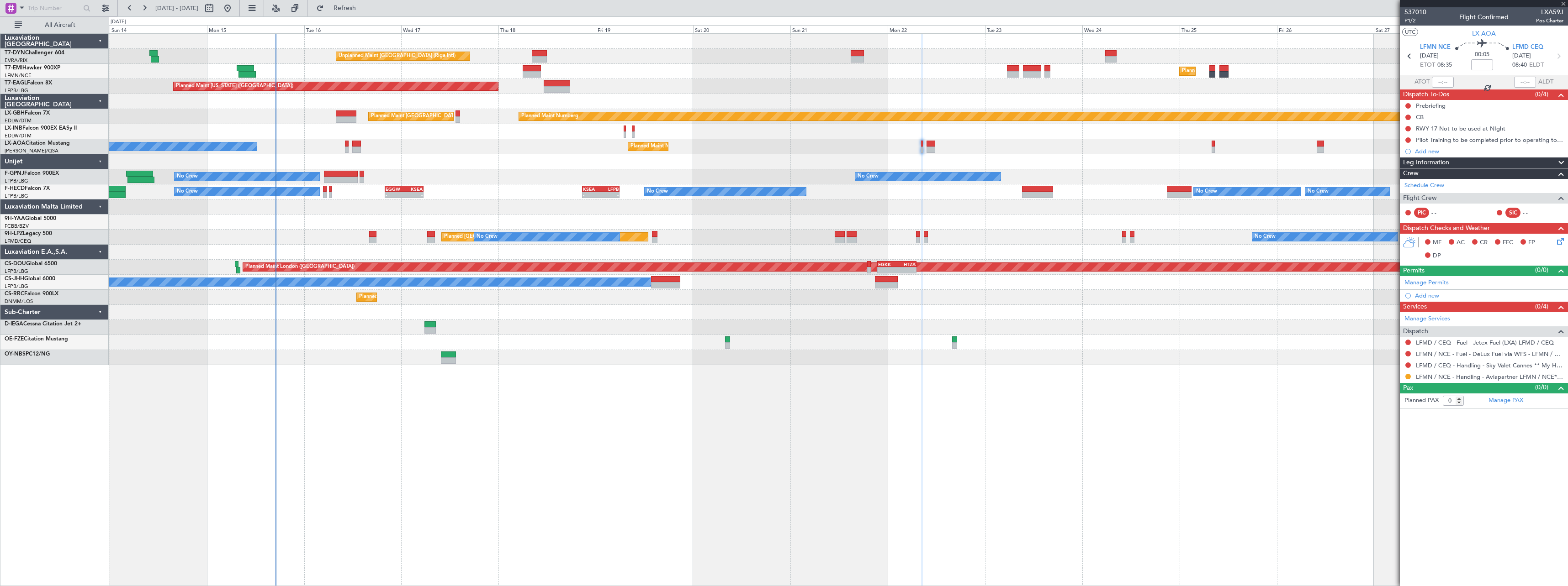
type input "3"
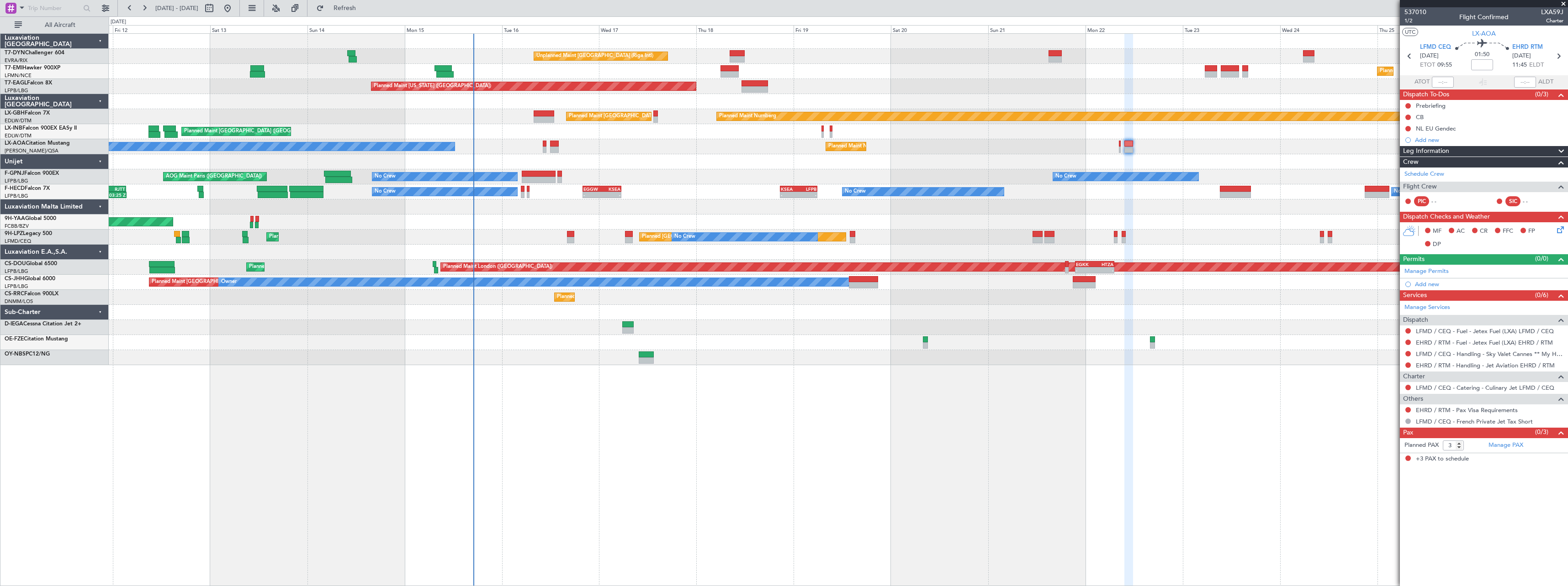
click at [660, 150] on div "Unplanned Maint Riga (Riga Intl) Planned Maint Zurich Planned Maint Zurich Plan…" at bounding box center [838, 200] width 1458 height 331
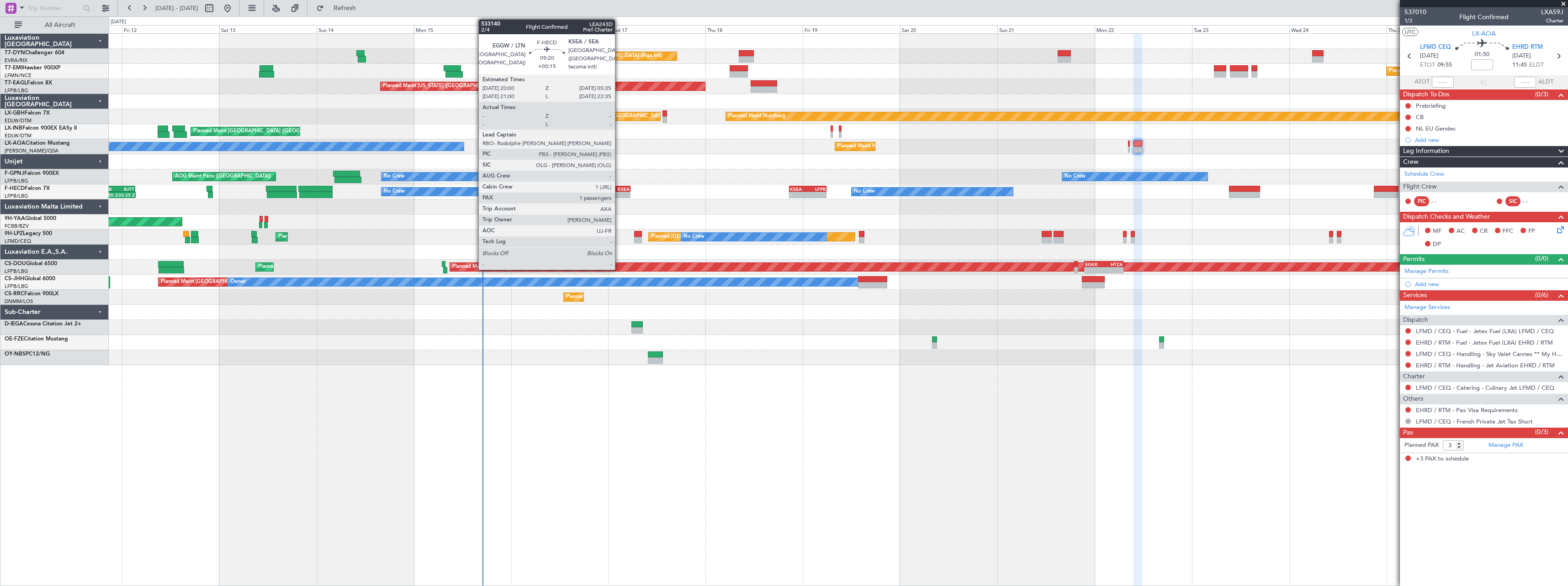
click at [618, 187] on div "KSEA" at bounding box center [620, 189] width 18 height 6
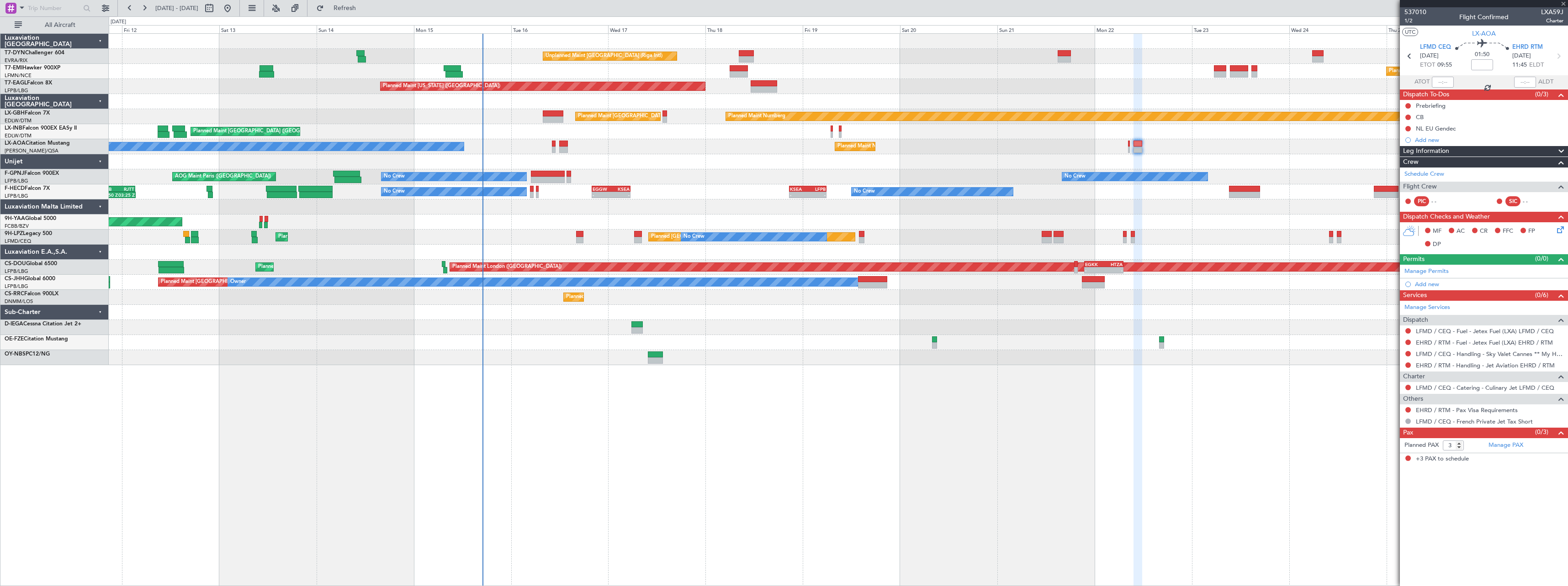
type input "+00:15"
type input "1"
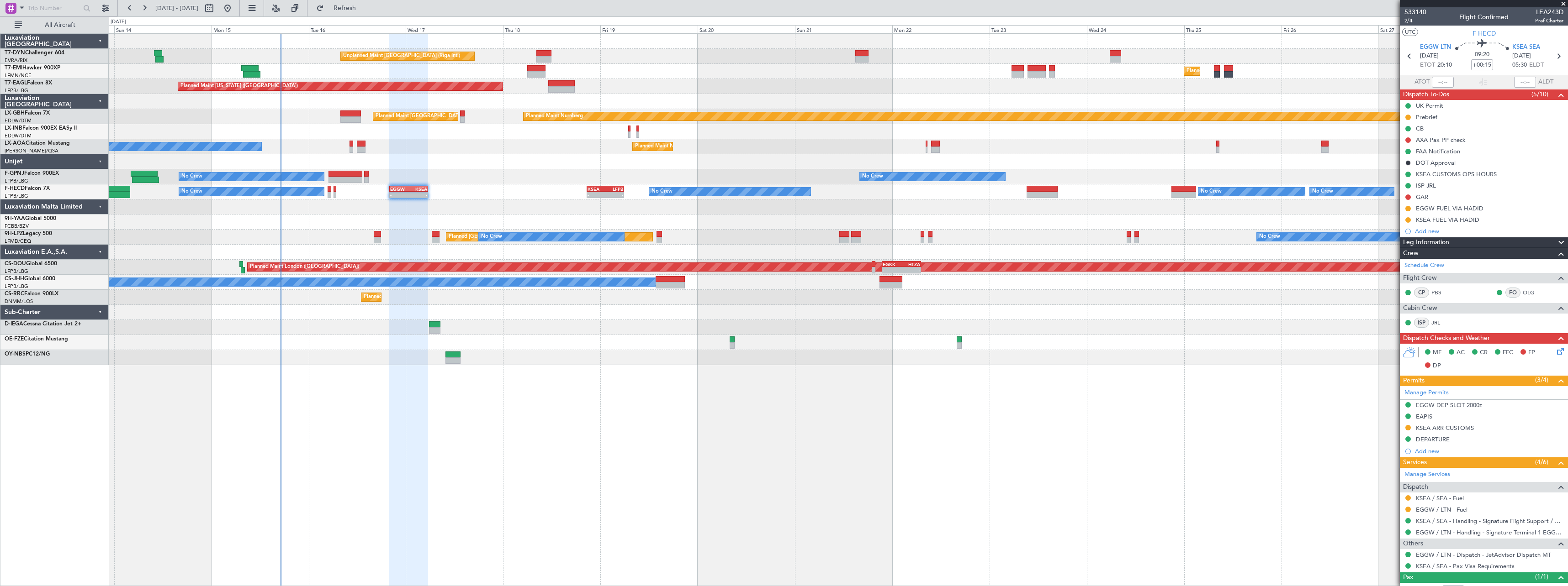
click at [537, 188] on div "No Crew Planned Maint Paris (Le Bourget) No Crew No Crew No Crew - - EGGW 20:00…" at bounding box center [838, 191] width 1458 height 15
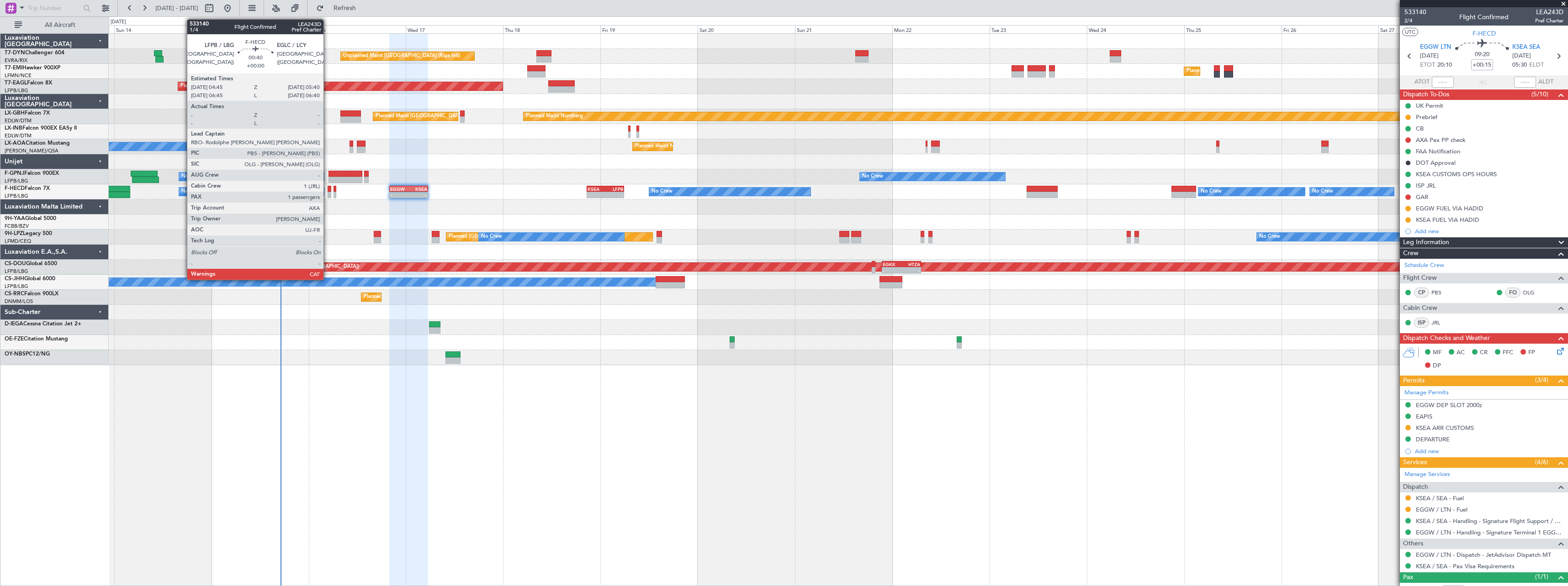
click at [327, 193] on div at bounding box center [329, 195] width 4 height 6
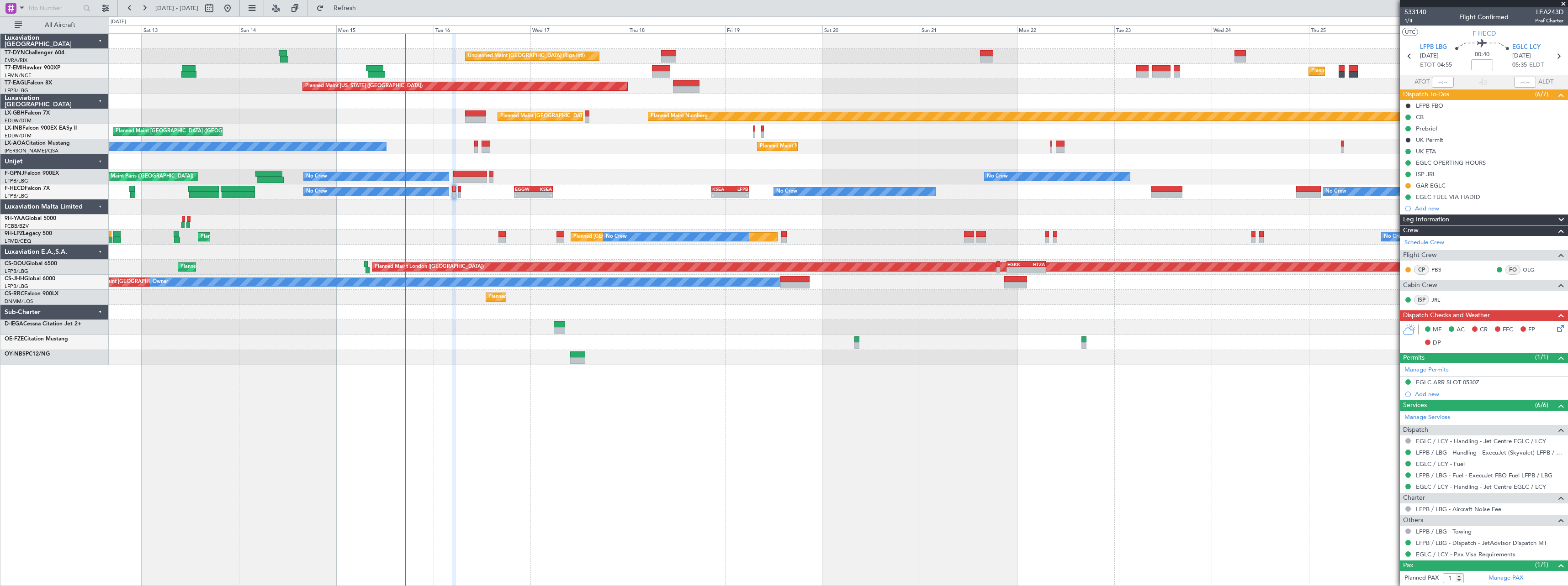
click at [714, 332] on div at bounding box center [838, 327] width 1458 height 15
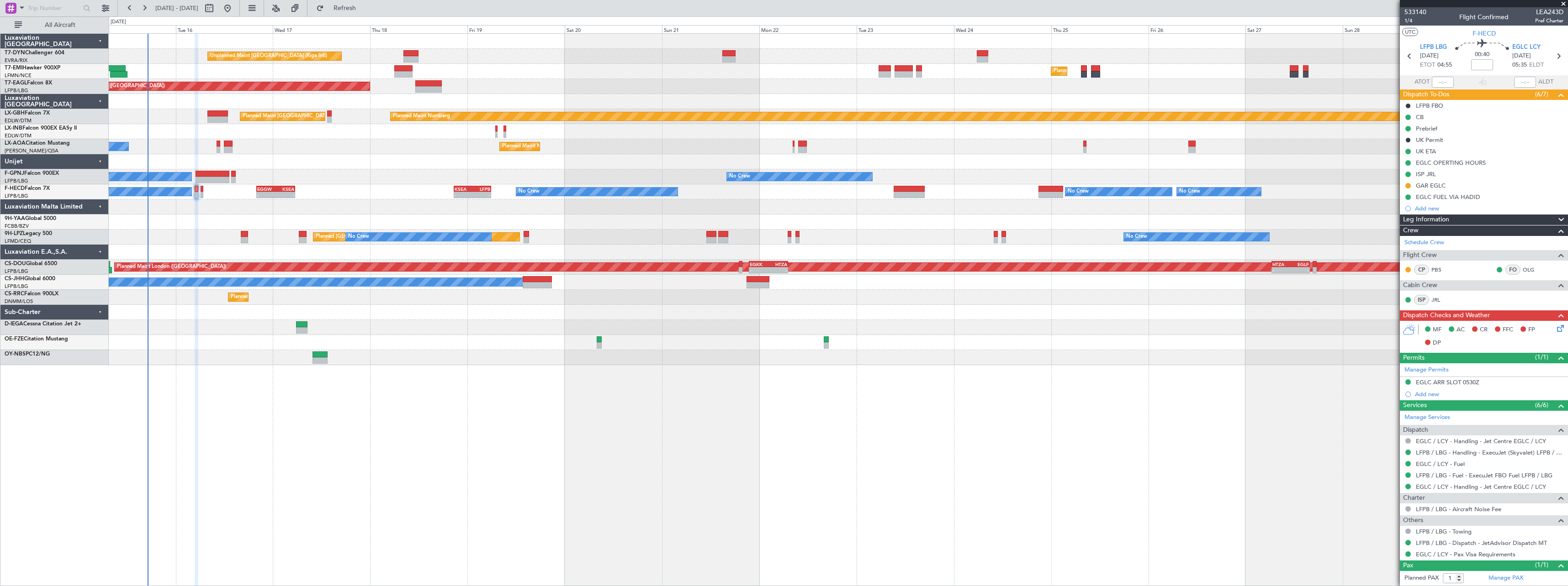
click at [763, 156] on div at bounding box center [838, 161] width 1458 height 15
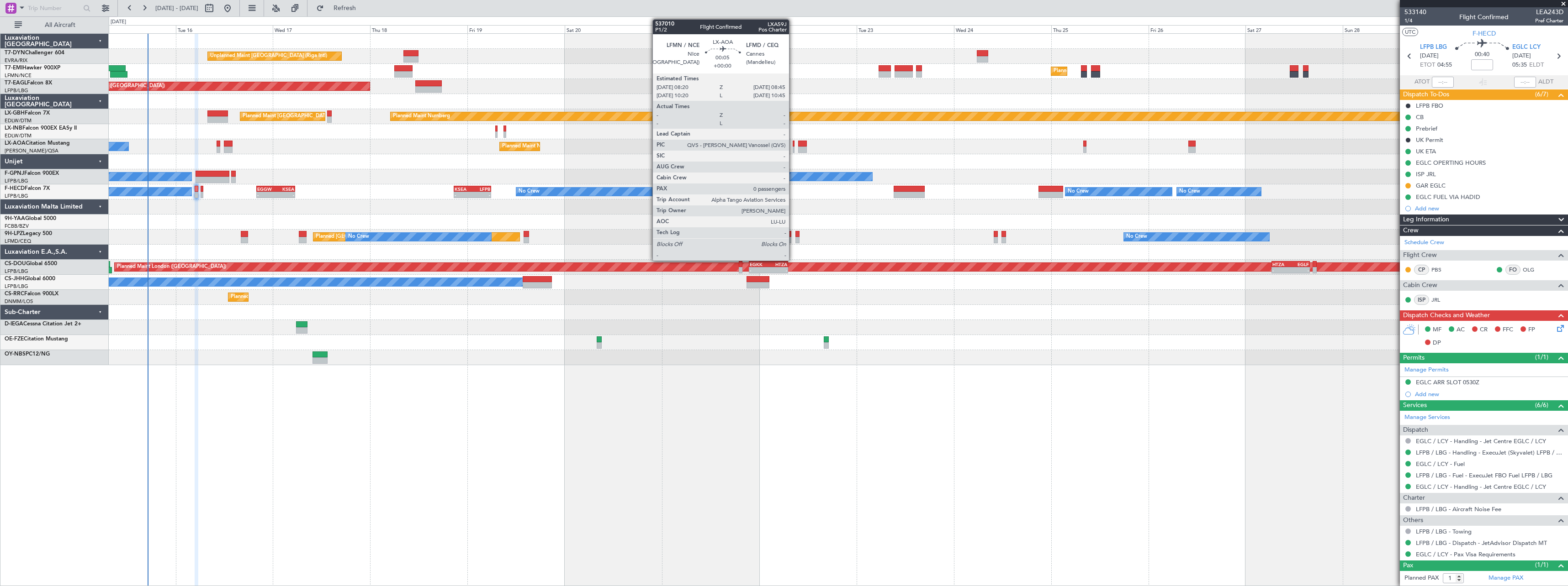
click at [793, 145] on div at bounding box center [793, 144] width 2 height 6
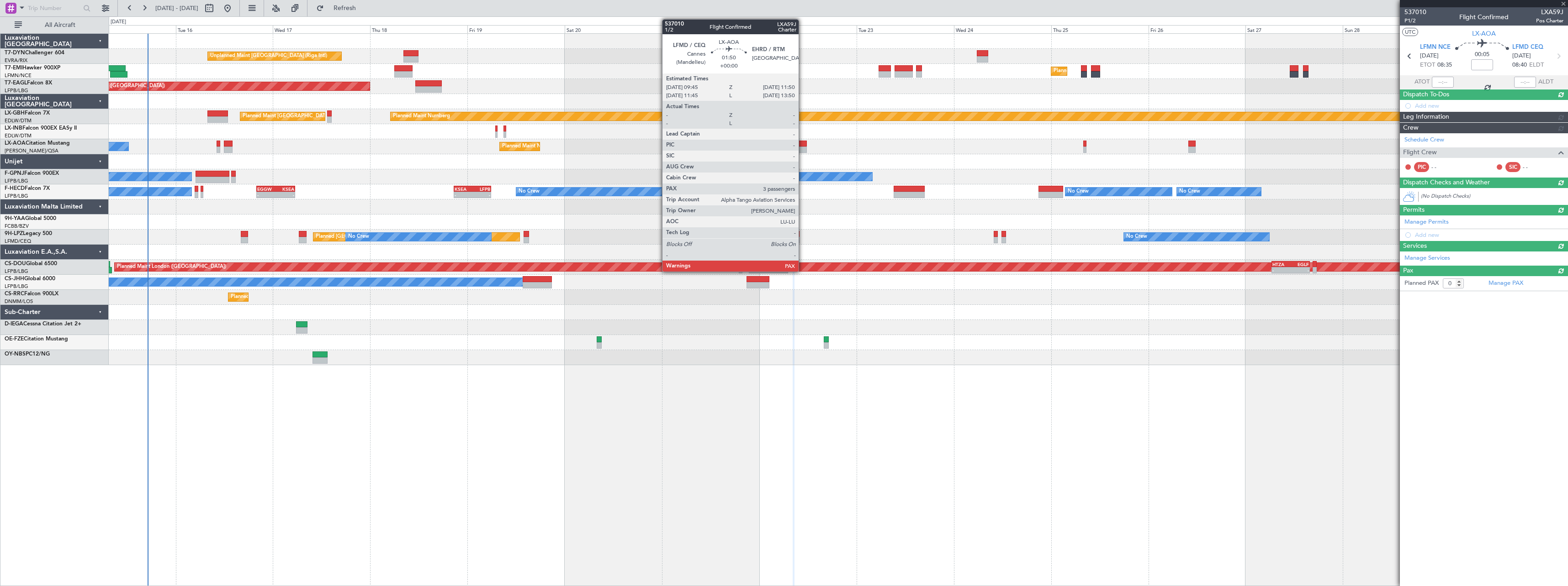
click at [802, 144] on div at bounding box center [802, 144] width 9 height 6
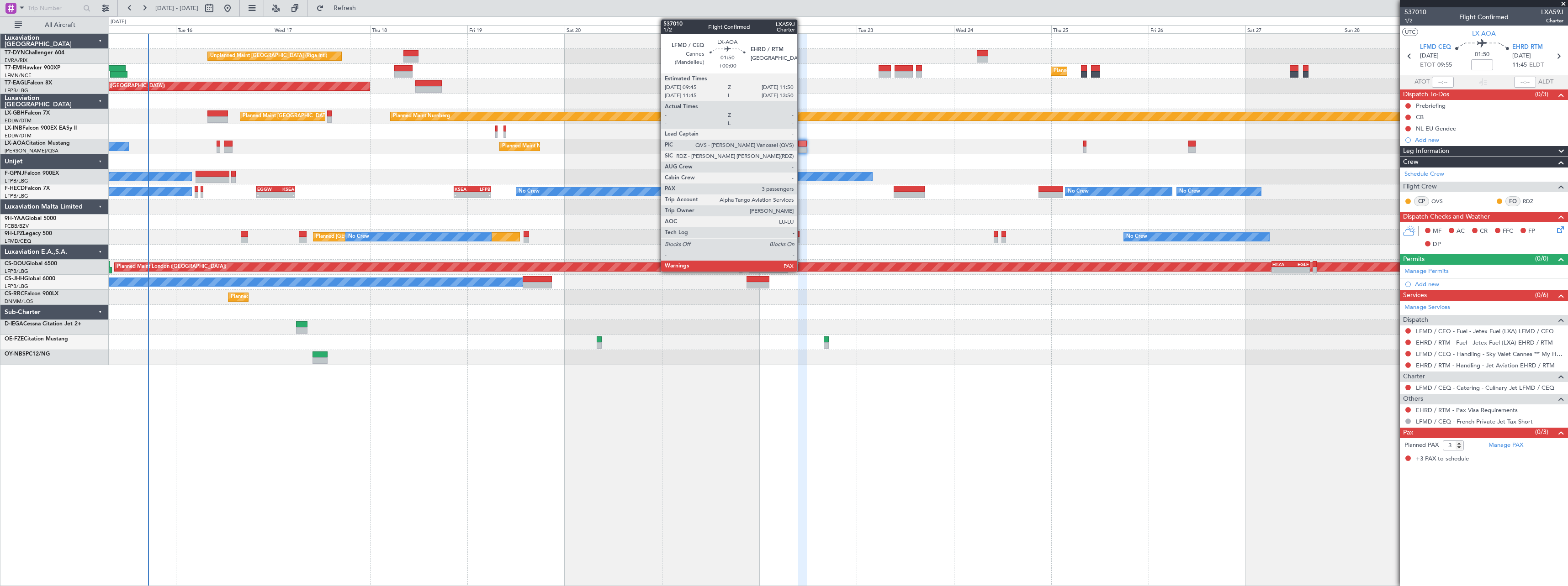
click at [801, 147] on div at bounding box center [802, 149] width 9 height 6
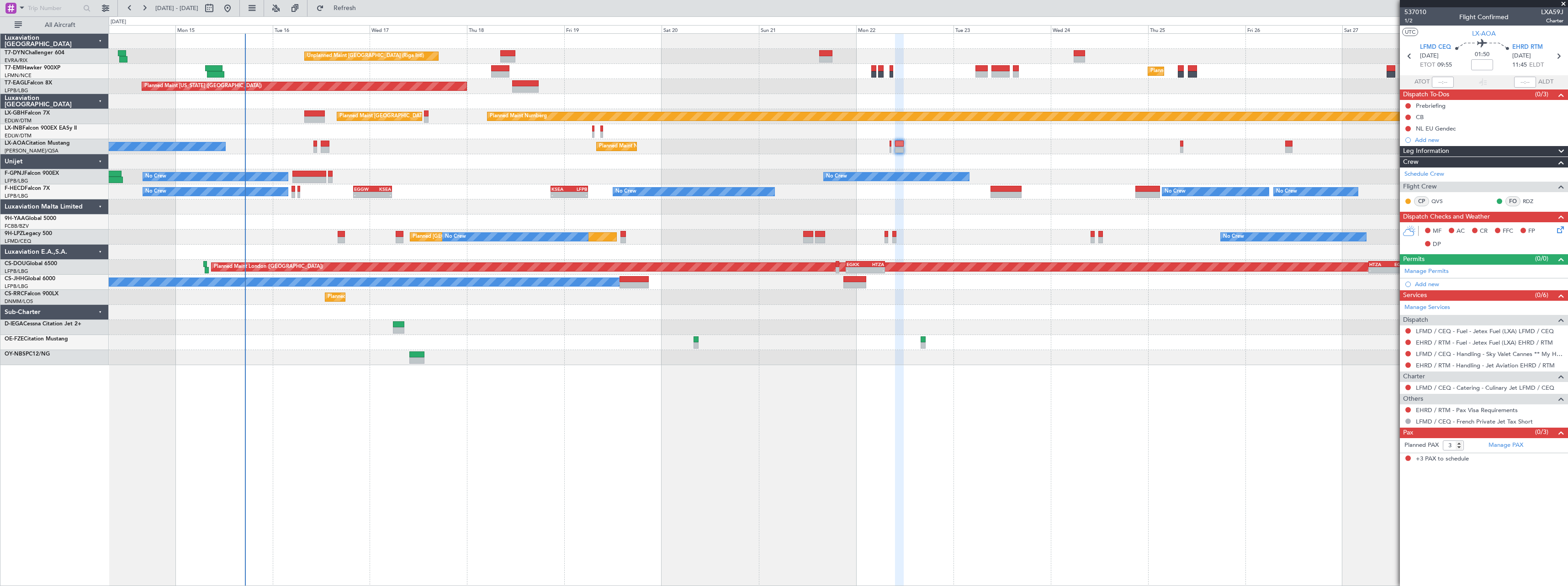
click at [745, 223] on div "AOG Maint Brazzaville (Maya-maya)" at bounding box center [838, 222] width 1458 height 15
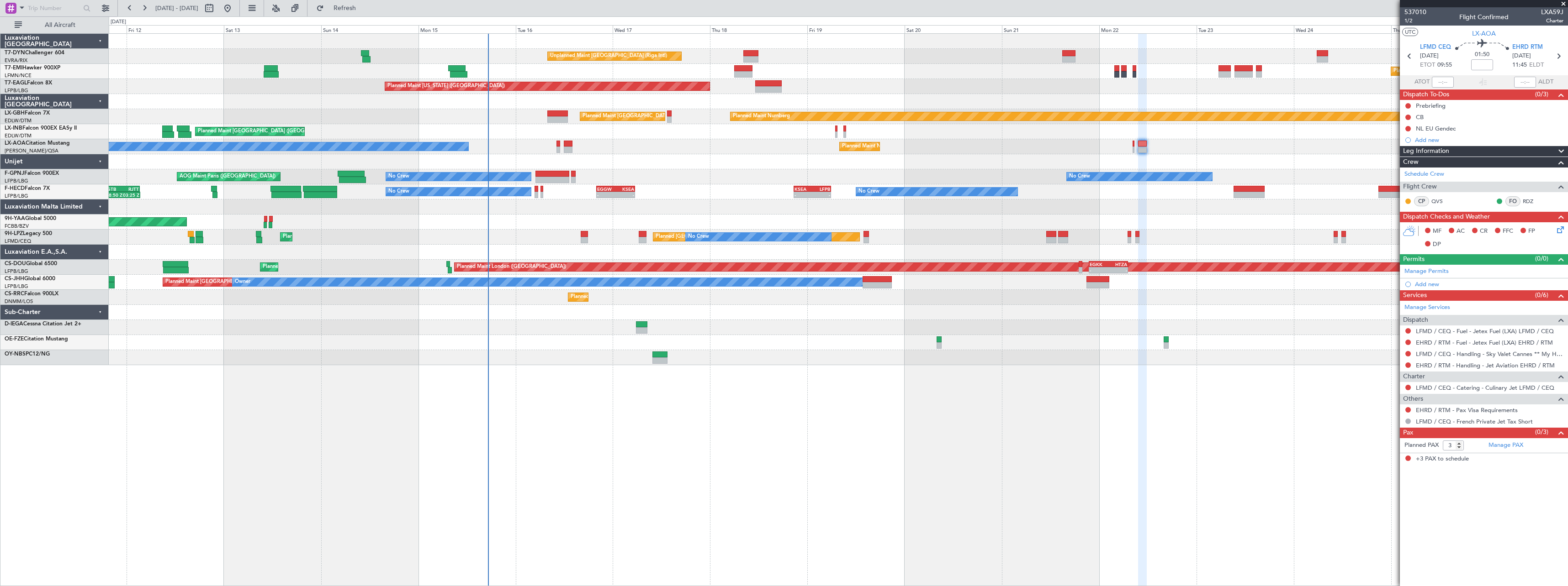
click at [845, 375] on div "Unplanned Maint Riga (Riga Intl) Planned Maint Zurich Planned Maint Zurich Plan…" at bounding box center [838, 310] width 1459 height 553
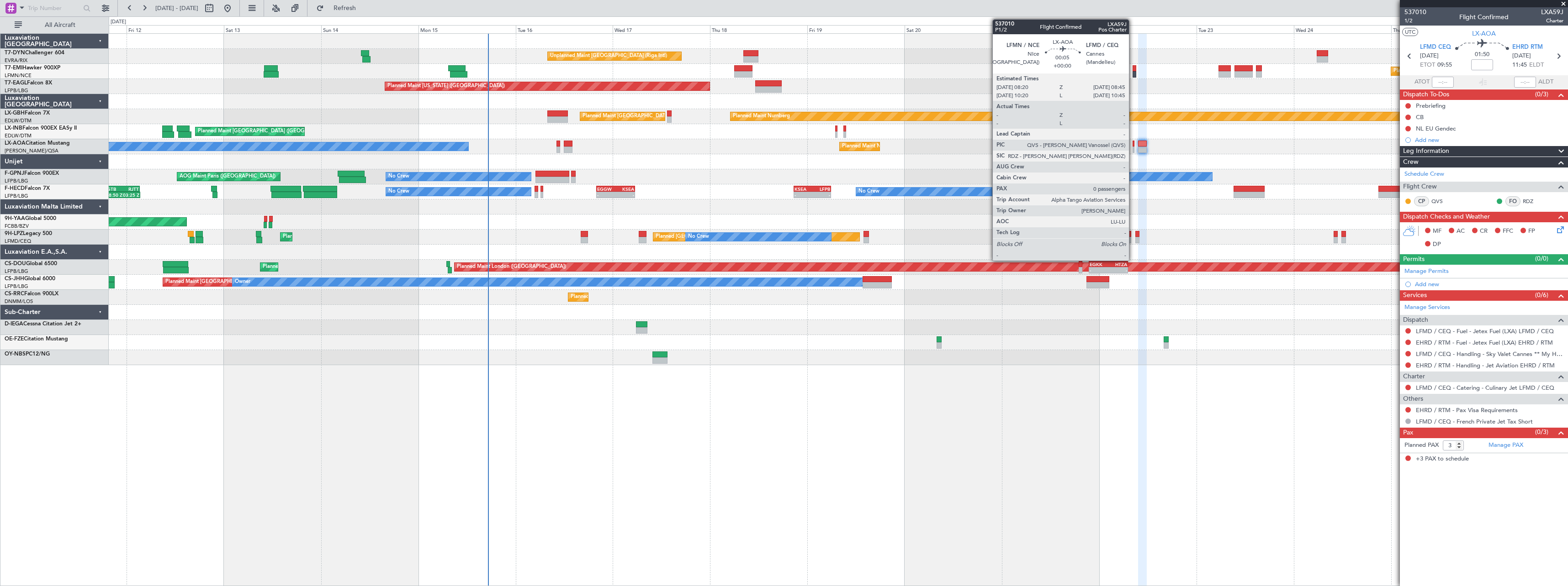
click at [1133, 146] on div at bounding box center [1133, 144] width 2 height 6
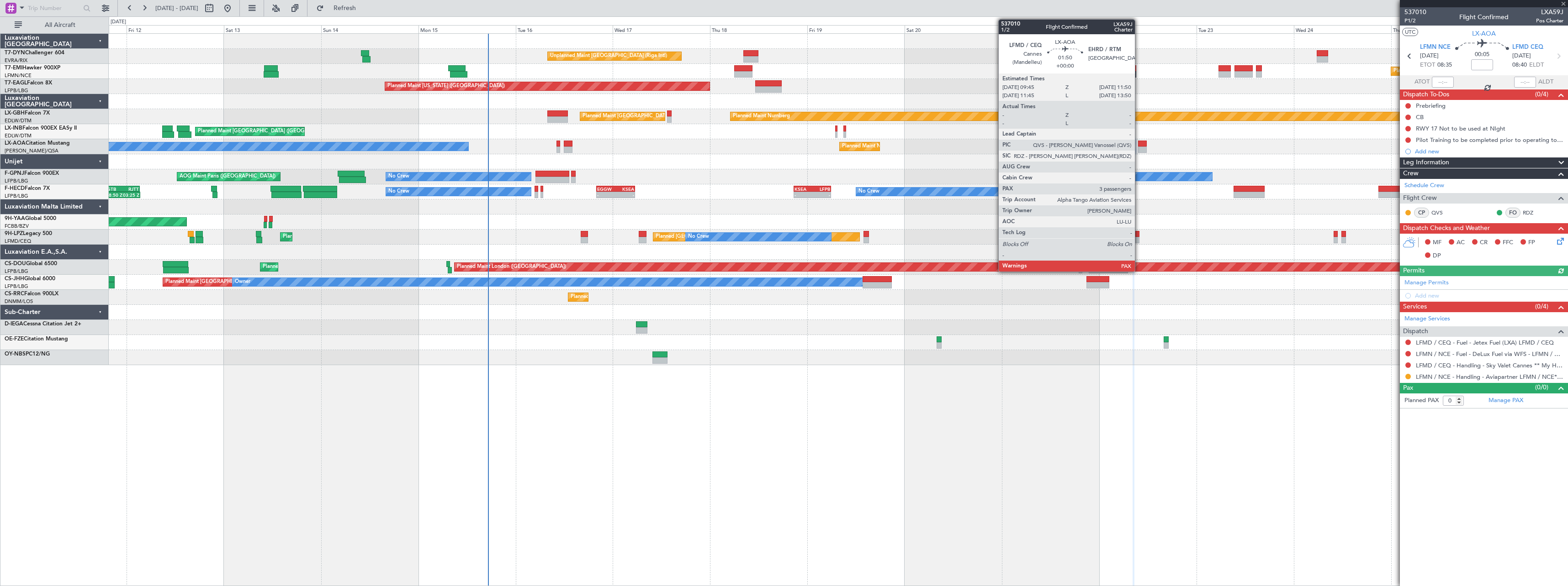
click at [1139, 144] on div at bounding box center [1142, 144] width 9 height 6
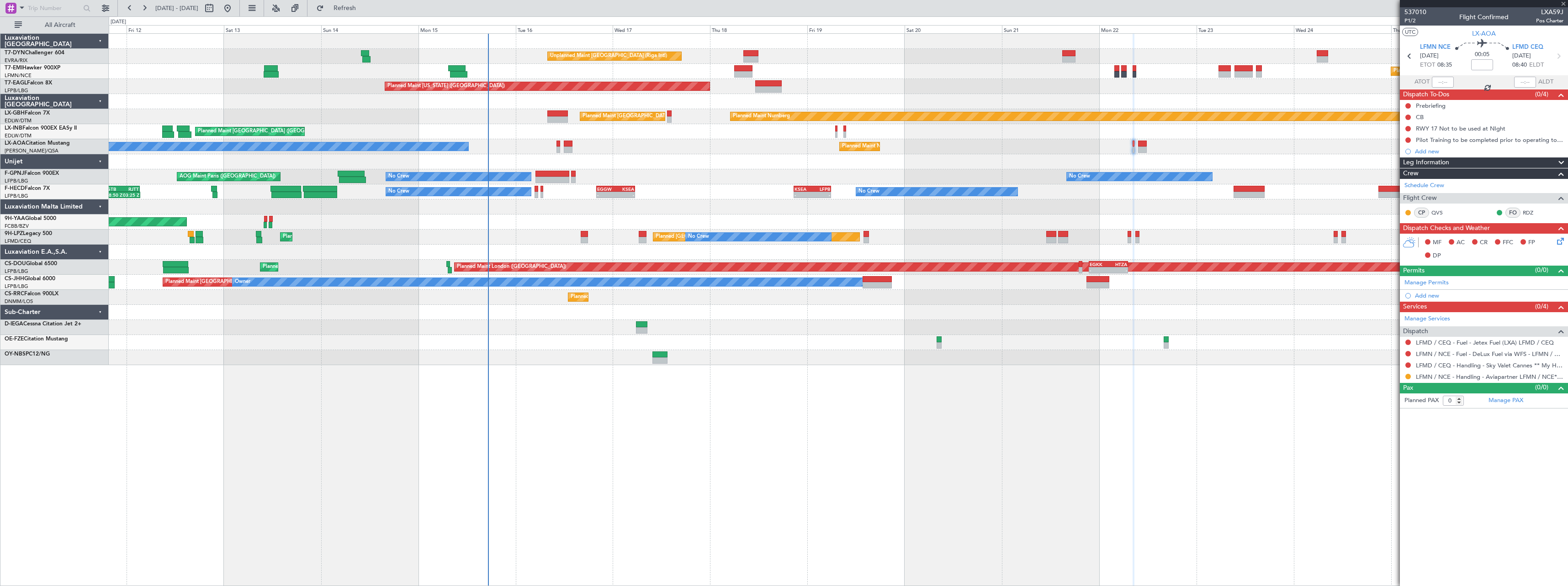
type input "3"
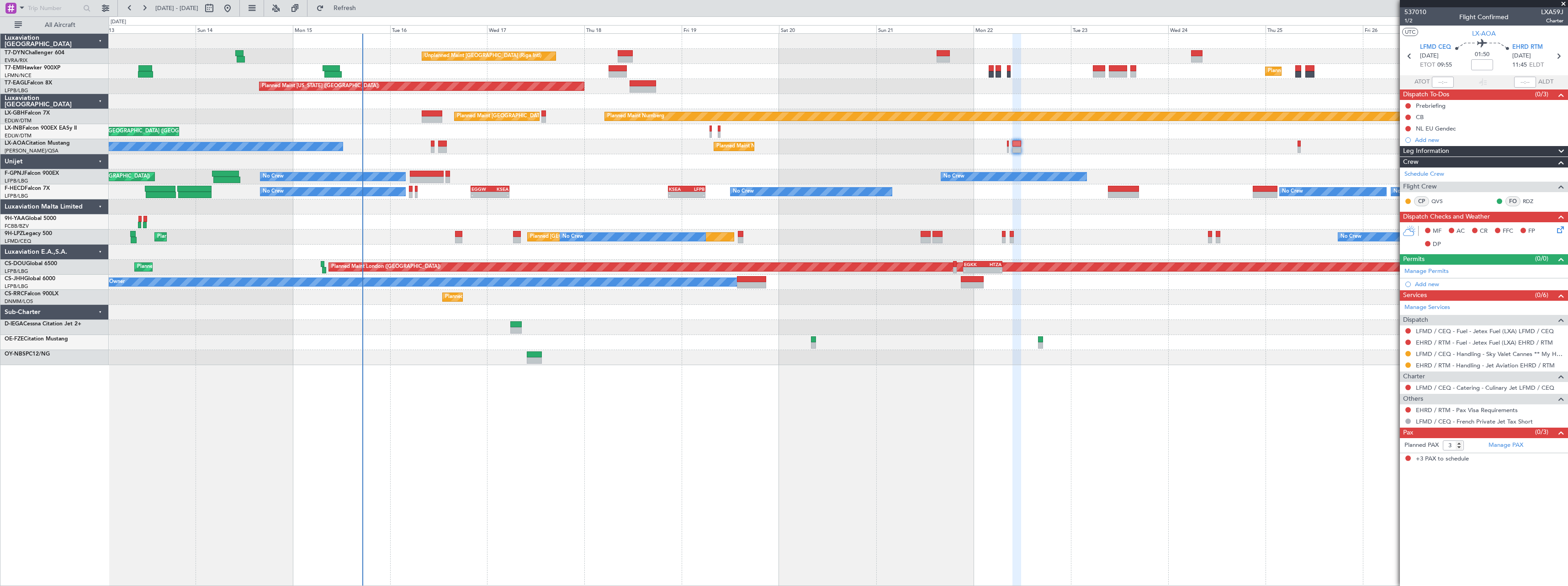
click at [823, 447] on div "Unplanned Maint Riga (Riga Intl) Planned Maint Zurich Planned Maint Zurich Plan…" at bounding box center [838, 310] width 1459 height 553
drag, startPoint x: 362, startPoint y: 6, endPoint x: 370, endPoint y: 14, distance: 11.3
click at [362, 6] on span "Refresh" at bounding box center [345, 8] width 38 height 6
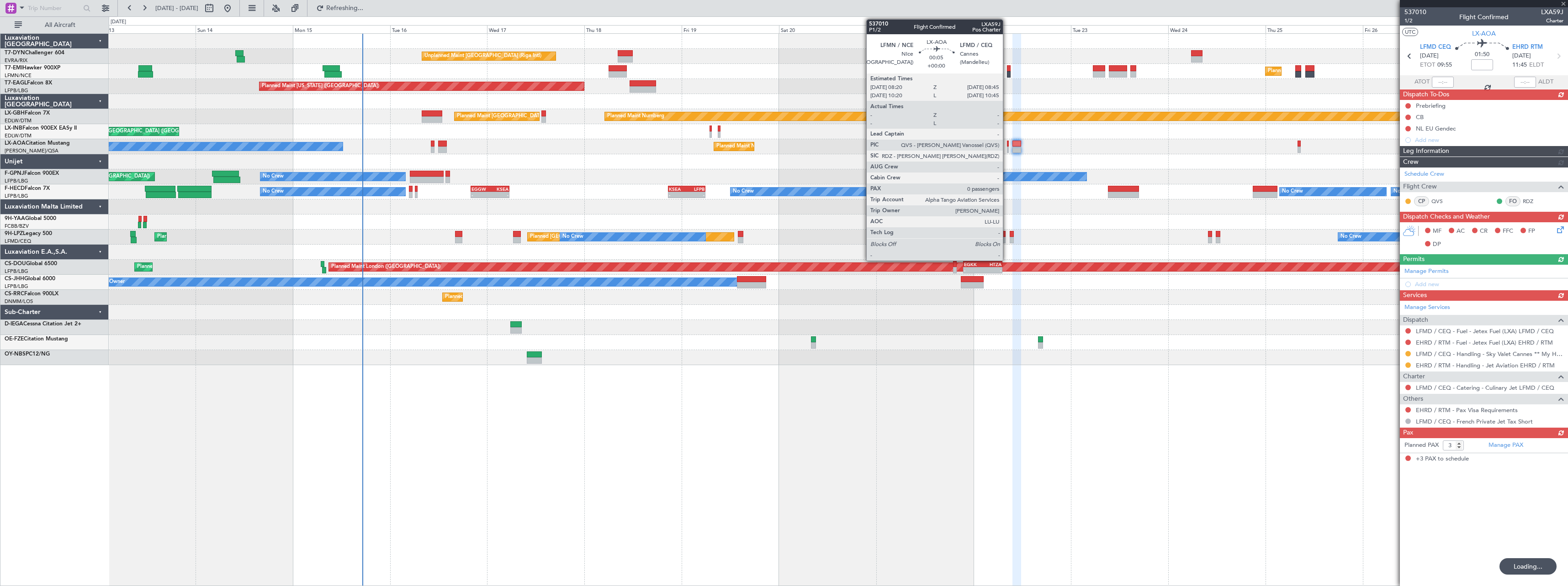
click at [1007, 149] on div at bounding box center [1007, 149] width 2 height 6
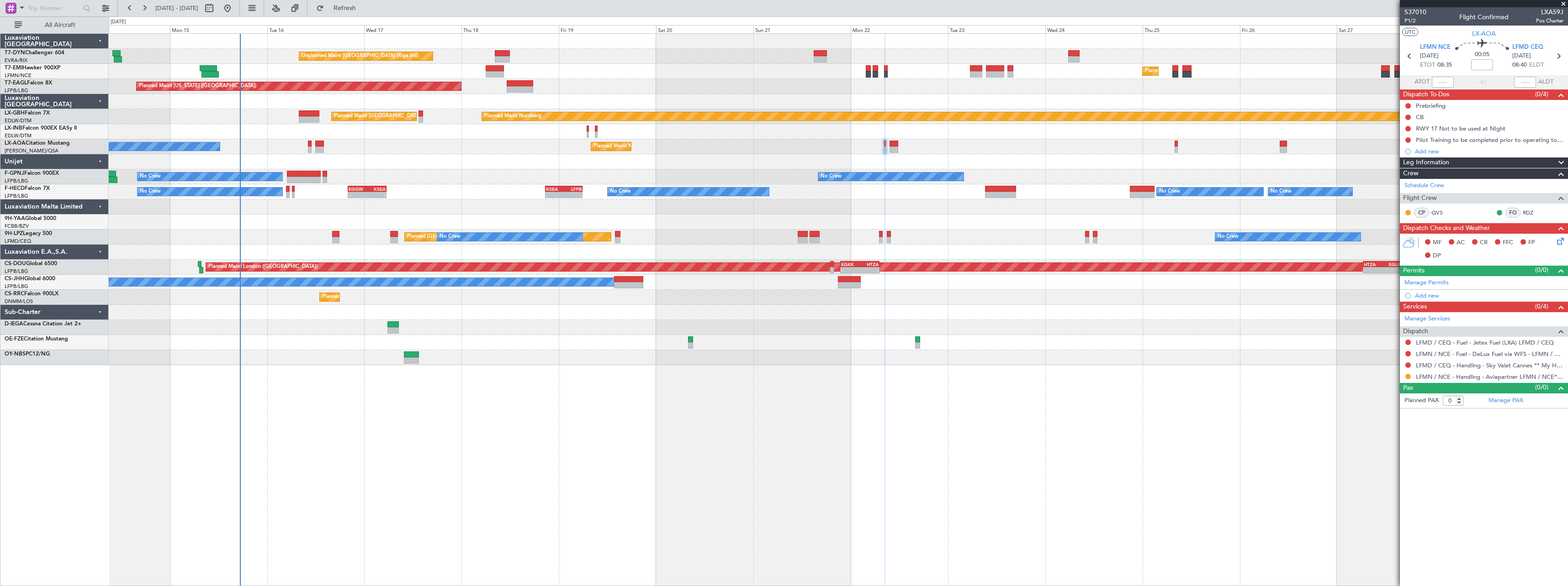
click at [741, 384] on div "Unplanned Maint Riga (Riga Intl) Planned Maint Zurich Planned Maint New York (T…" at bounding box center [838, 310] width 1459 height 553
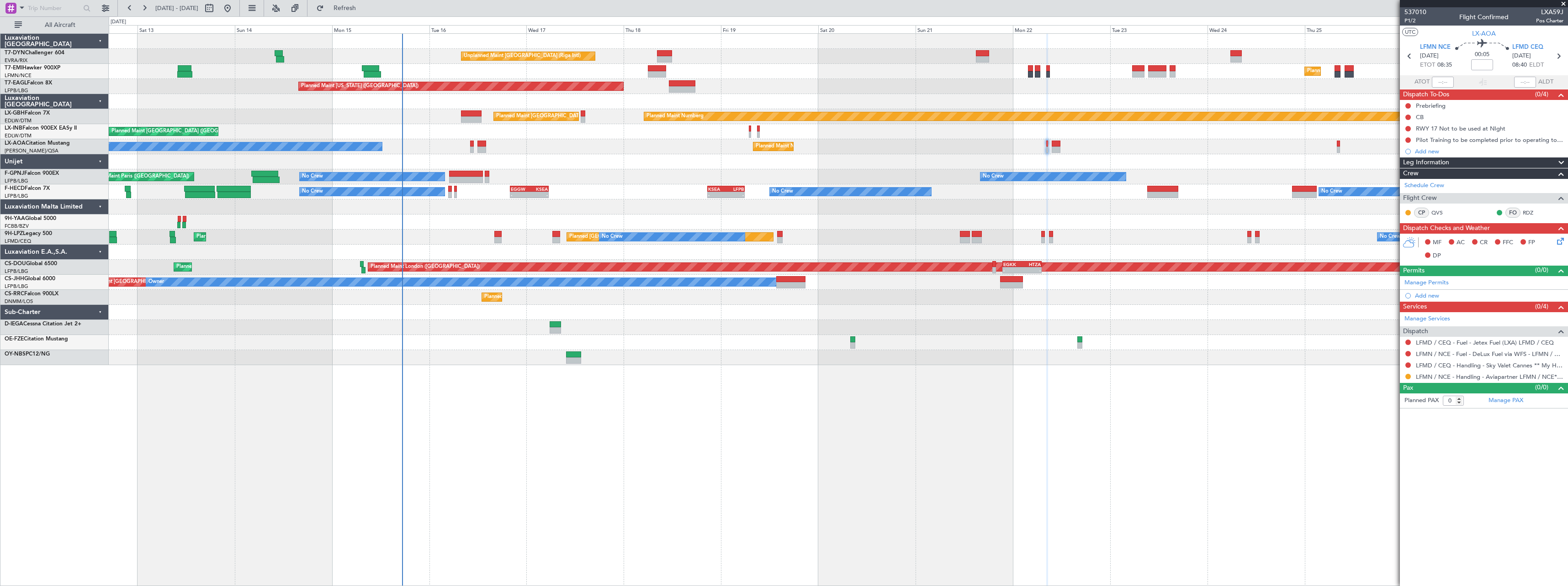
click at [805, 363] on div "Unplanned Maint Riga (Riga Intl) Planned Maint Zurich Planned Maint Zurich Plan…" at bounding box center [838, 310] width 1459 height 553
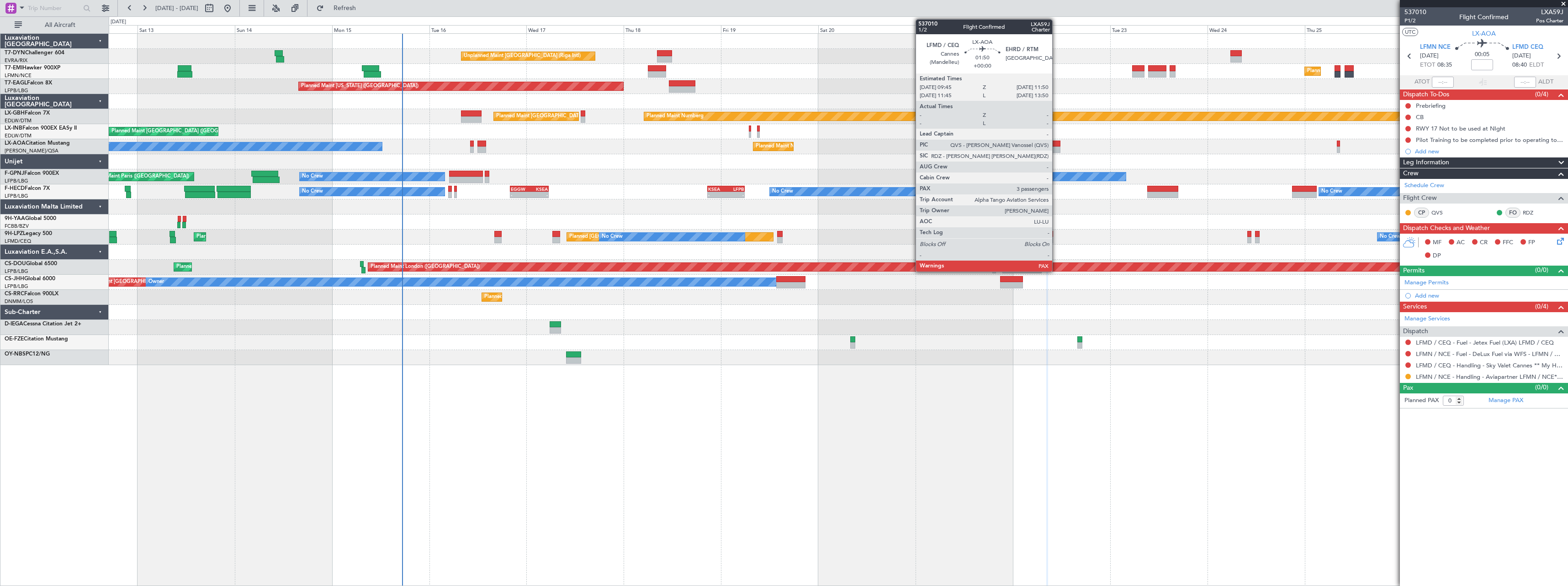
click at [1056, 147] on div at bounding box center [1056, 149] width 9 height 6
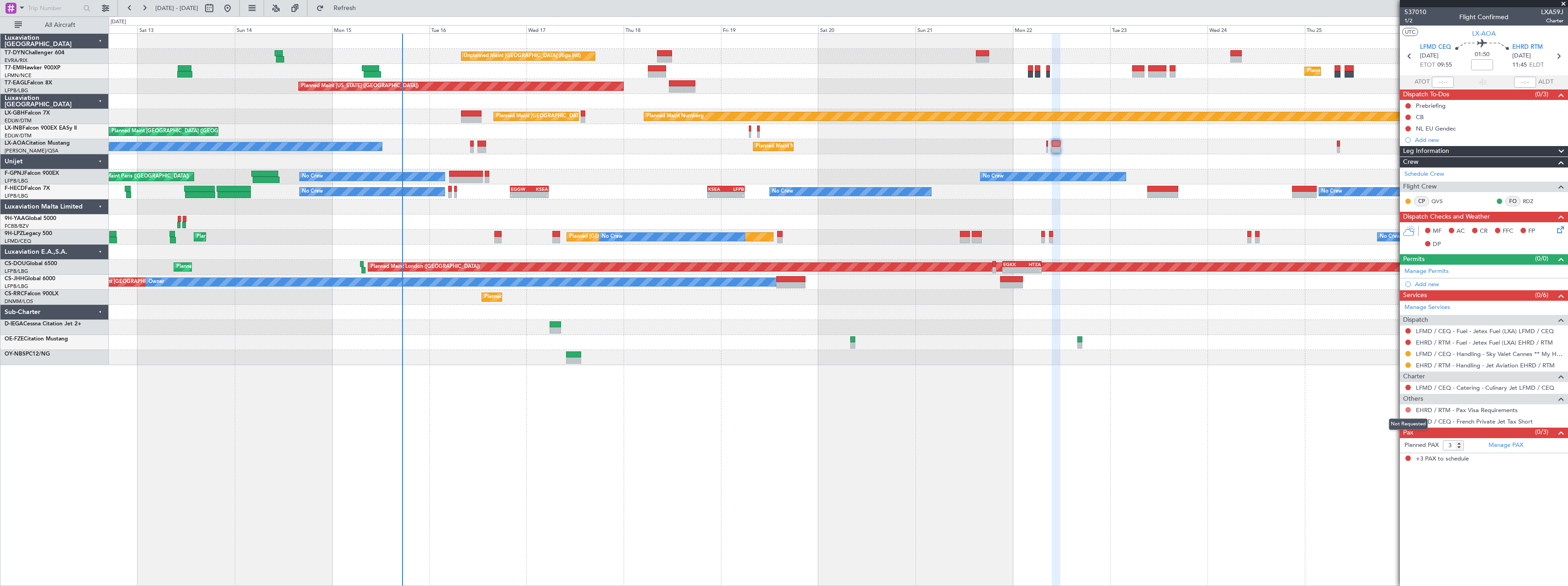
click at [1407, 409] on button at bounding box center [1408, 410] width 6 height 6
click at [1377, 422] on span "Not Required" at bounding box center [1385, 422] width 36 height 9
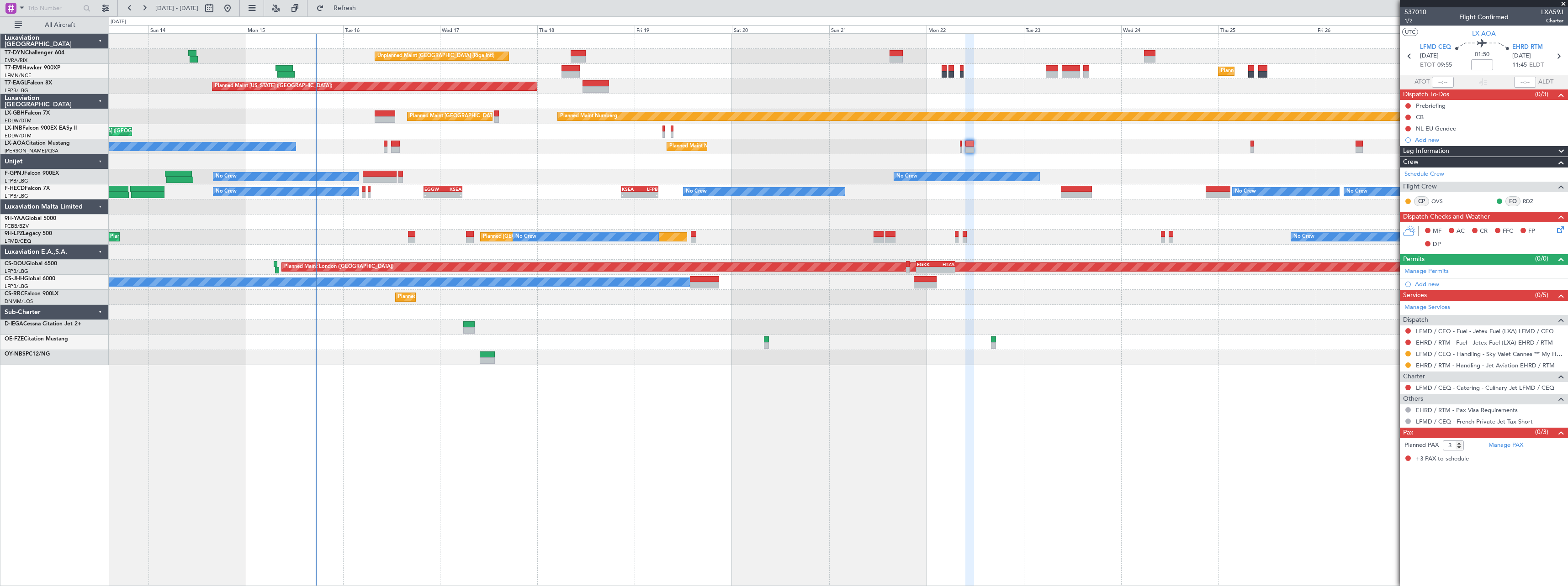
click at [876, 389] on div "Unplanned Maint Riga (Riga Intl) Planned Maint Zurich Planned Maint New York (T…" at bounding box center [838, 310] width 1459 height 553
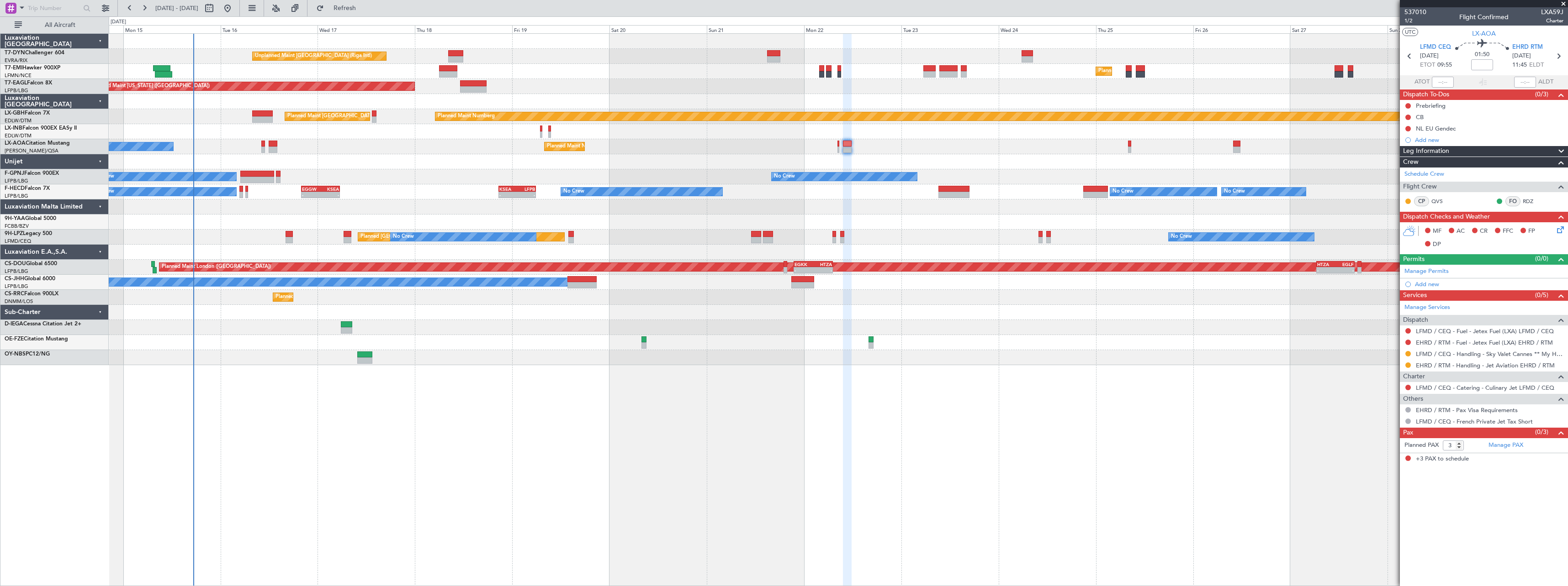
click at [777, 360] on div "Unplanned Maint Riga (Riga Intl) Planned Maint Zurich Planned Maint New York (T…" at bounding box center [838, 310] width 1459 height 553
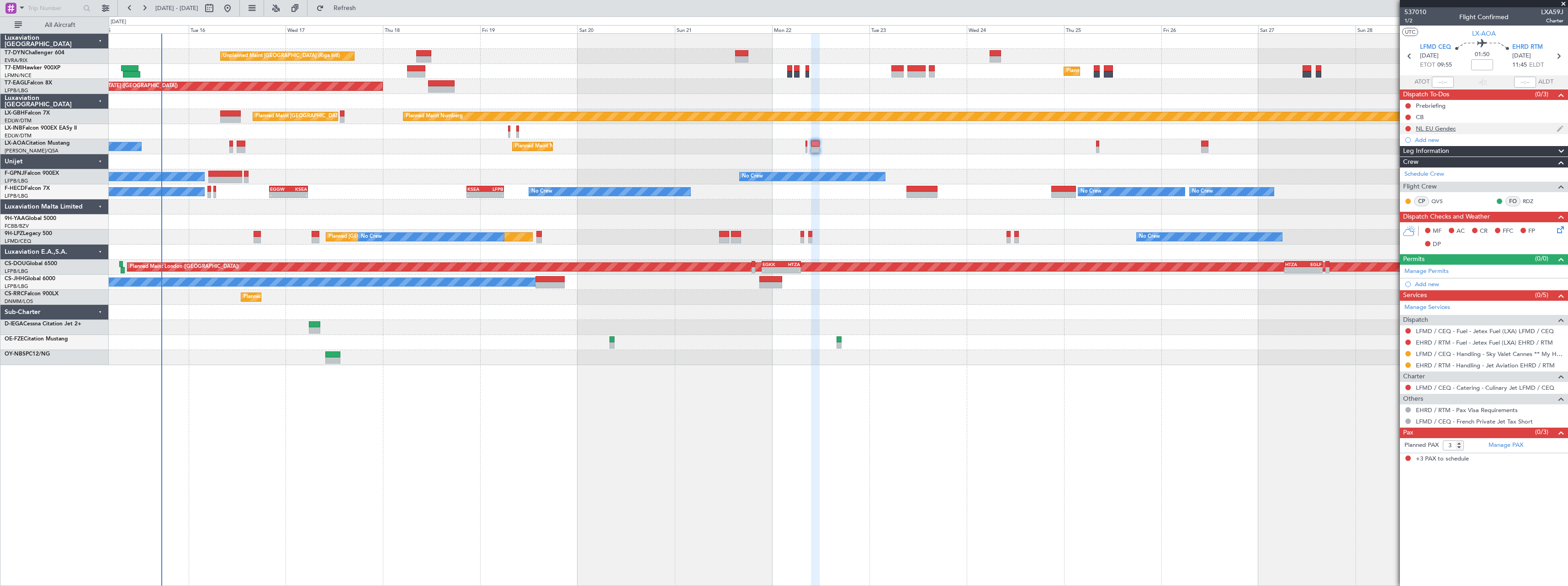
click at [1495, 129] on div "NL EU Gendec" at bounding box center [1483, 129] width 168 height 11
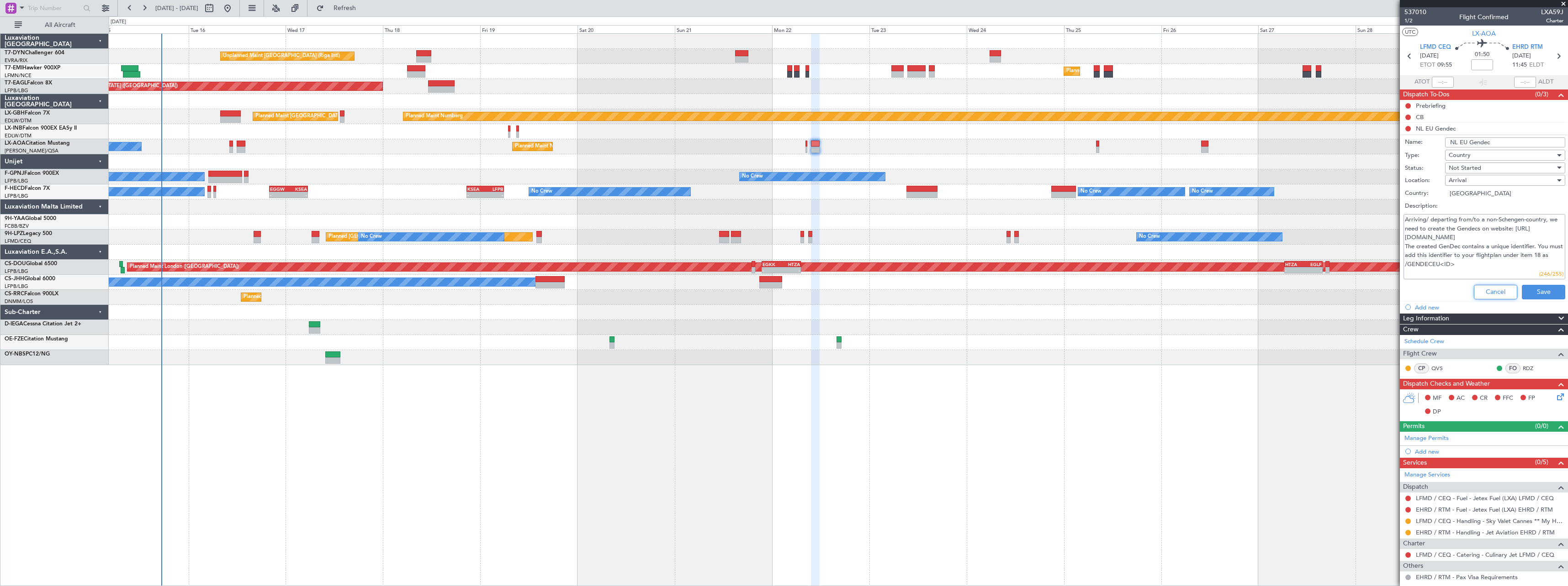
click at [1483, 292] on button "Cancel" at bounding box center [1495, 292] width 43 height 15
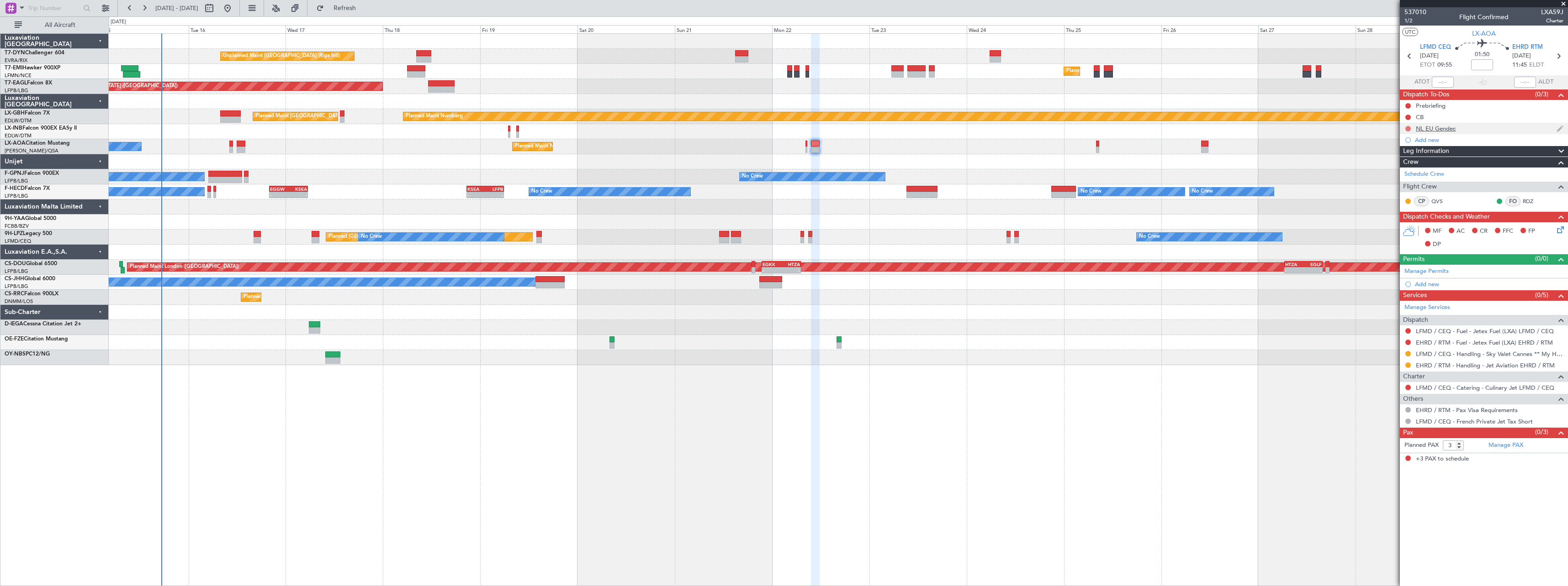
click at [1409, 129] on button at bounding box center [1408, 129] width 6 height 6
click at [1402, 183] on span "Cancelled" at bounding box center [1409, 182] width 26 height 9
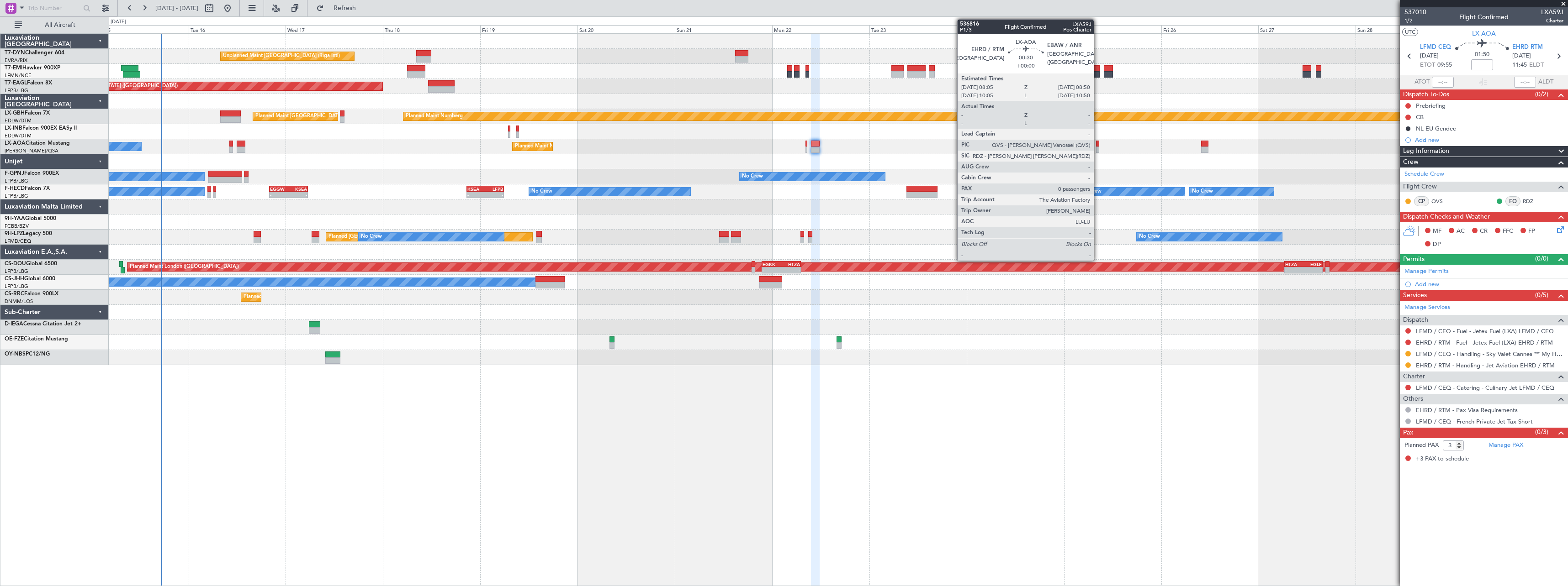
click at [1098, 145] on div at bounding box center [1097, 144] width 3 height 6
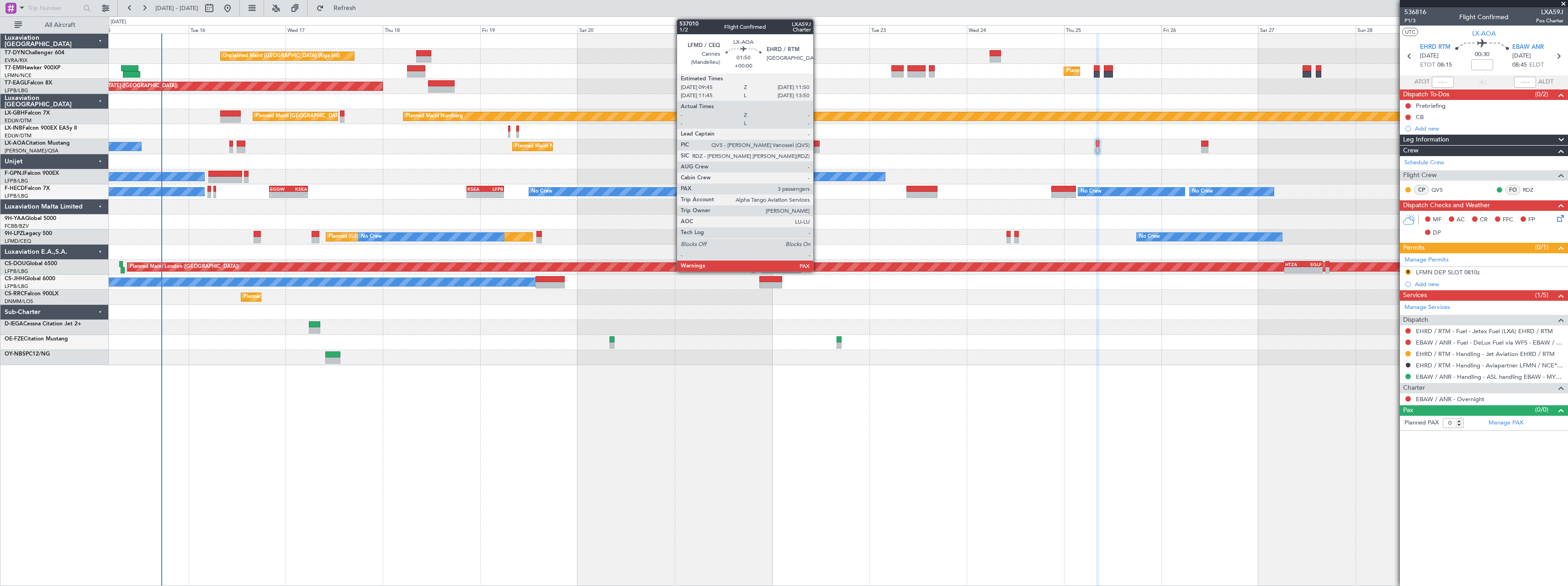
click at [817, 146] on div at bounding box center [815, 144] width 9 height 6
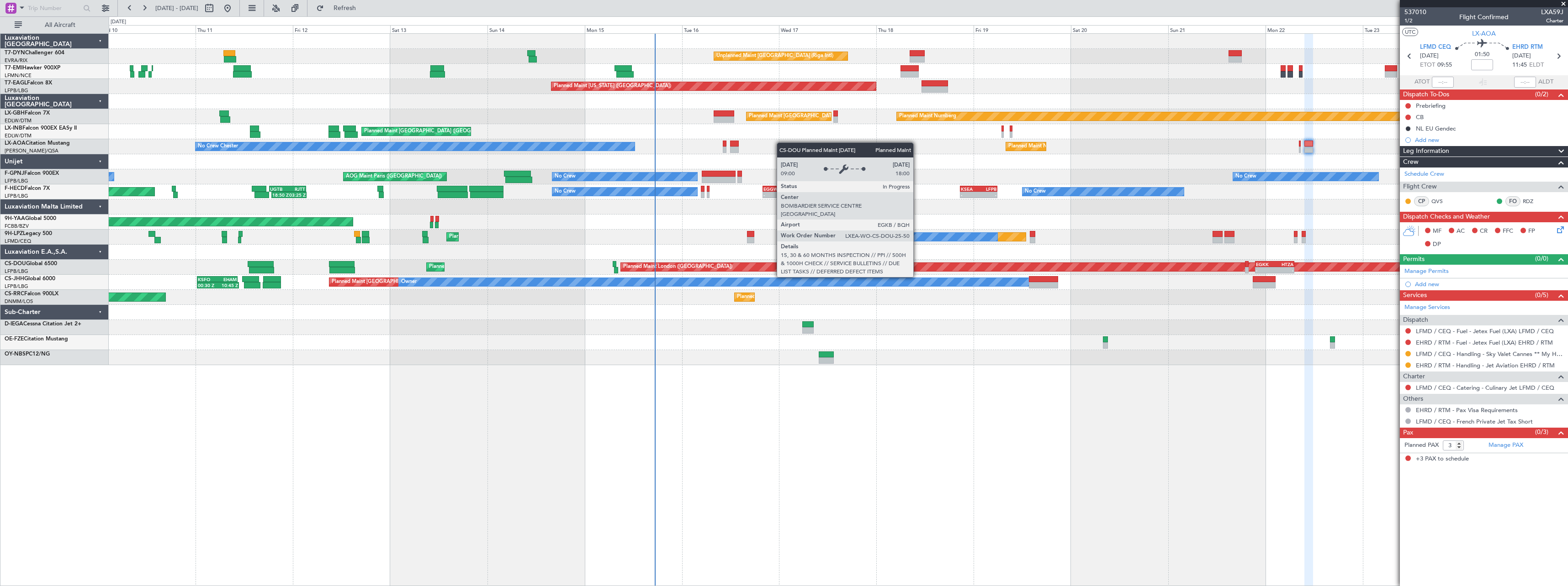
click at [1135, 350] on div "Unplanned Maint Riga (Riga Intl) Planned Maint Zurich Planned Maint Zurich Plan…" at bounding box center [838, 310] width 1459 height 553
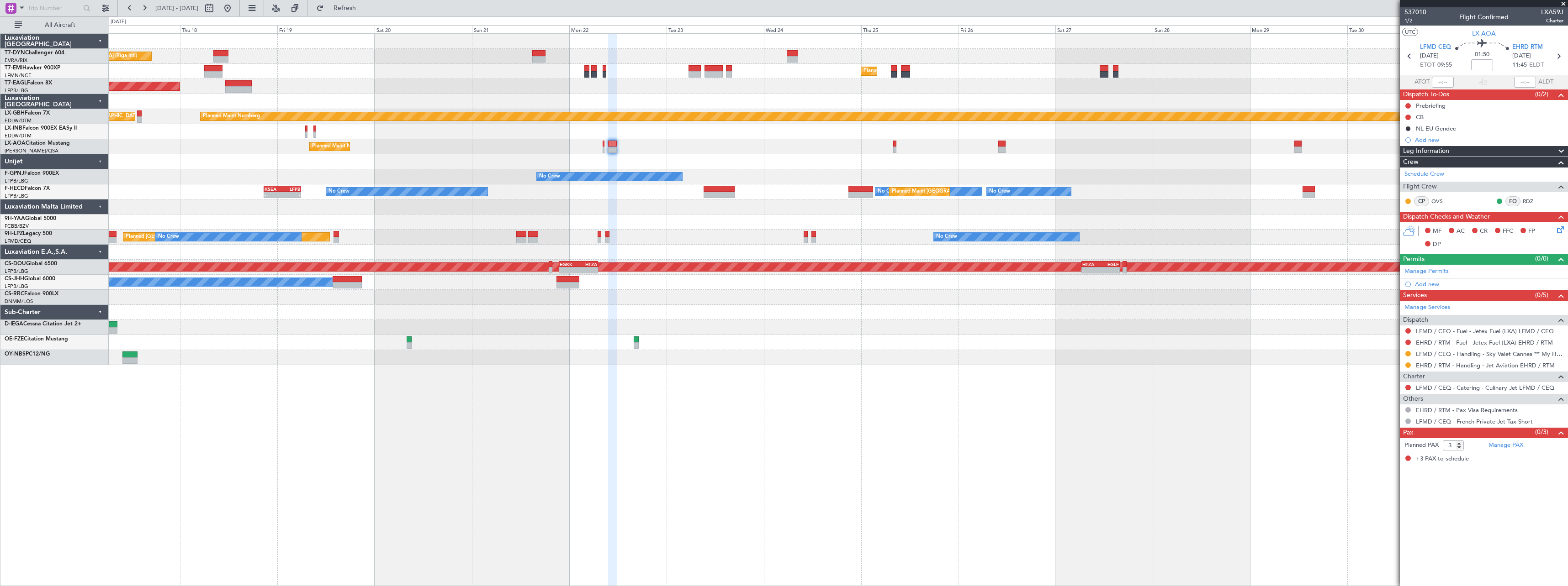
click at [385, 410] on div "Unplanned Maint Riga (Riga Intl) Planned Maint Zurich Planned Maint New York (T…" at bounding box center [838, 310] width 1459 height 553
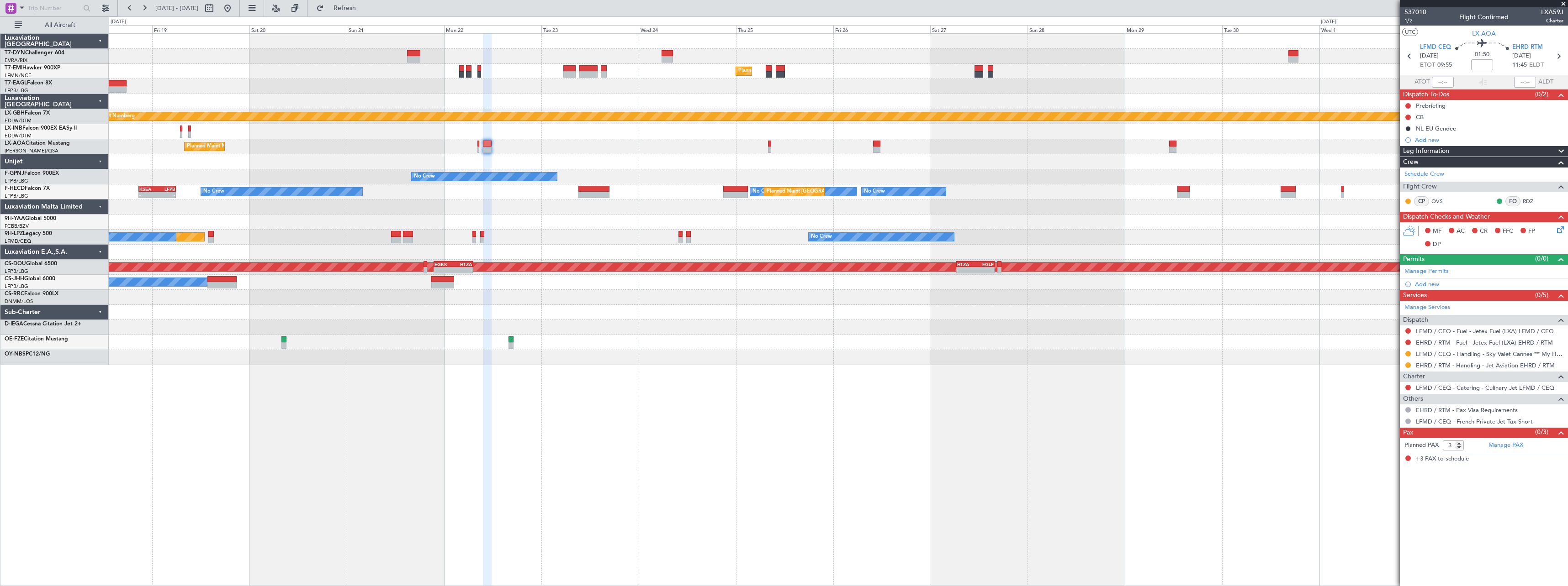
click at [975, 344] on div at bounding box center [838, 342] width 1458 height 15
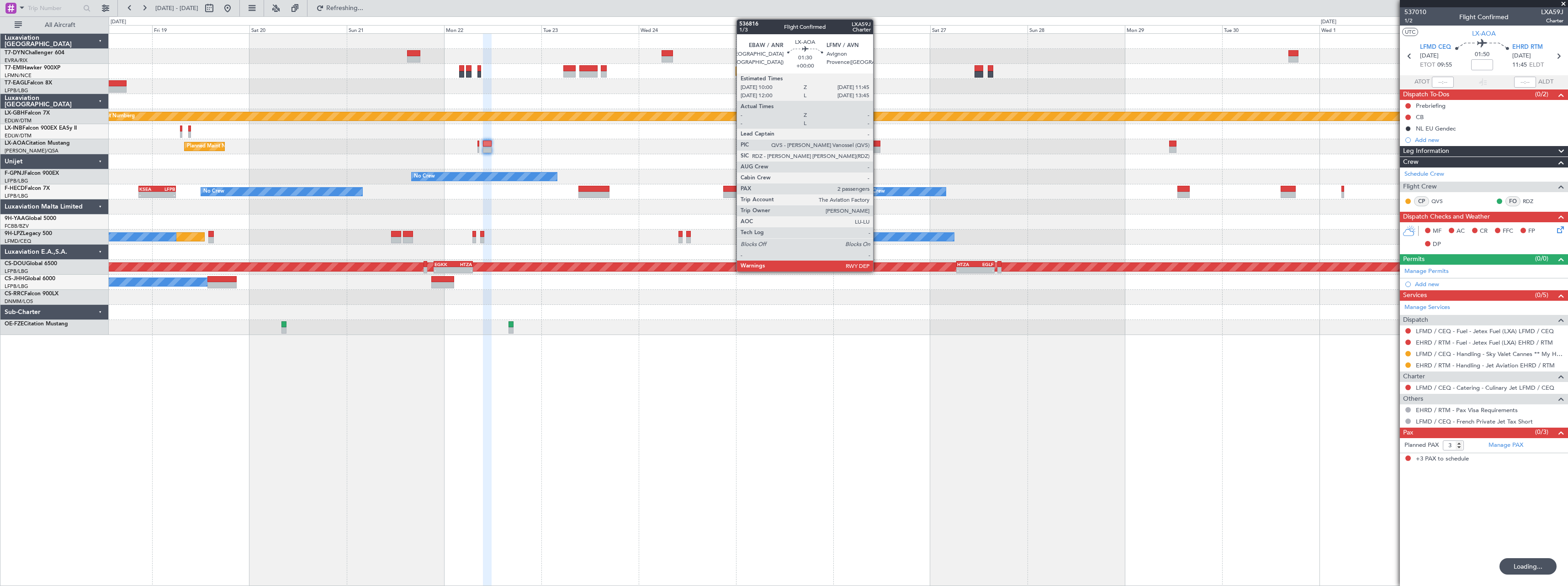
click at [877, 144] on div at bounding box center [876, 144] width 7 height 6
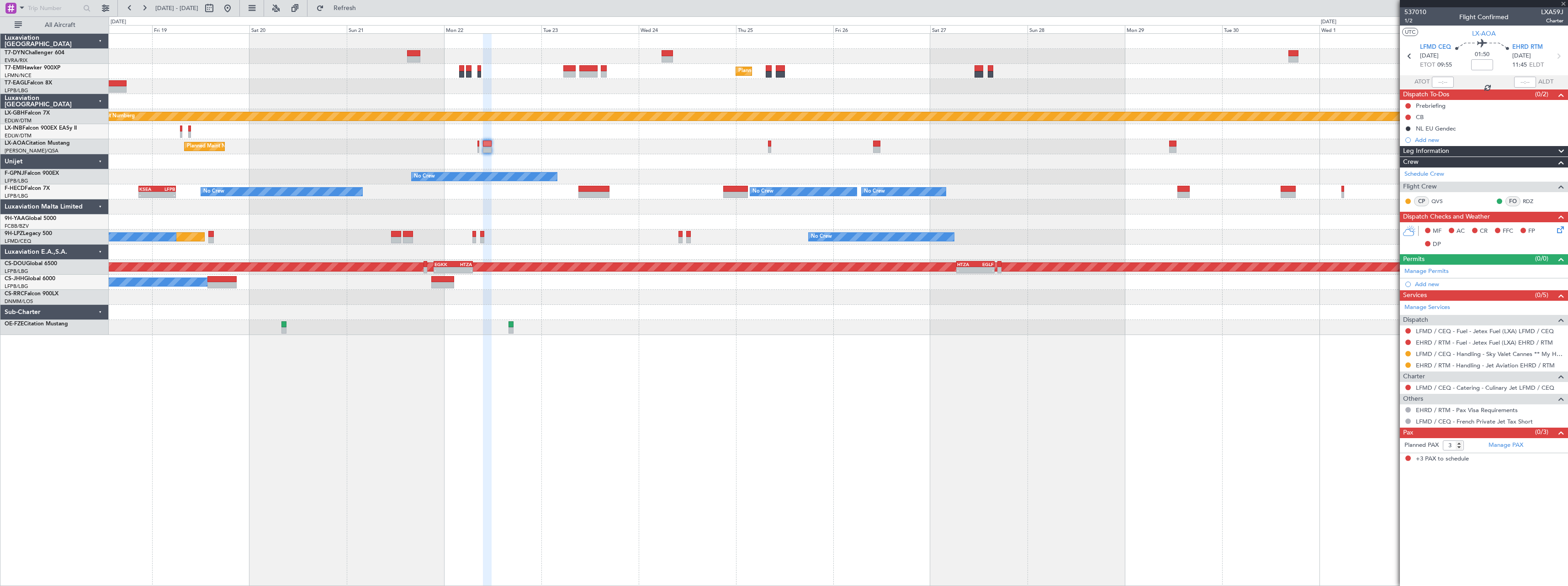
type input "2"
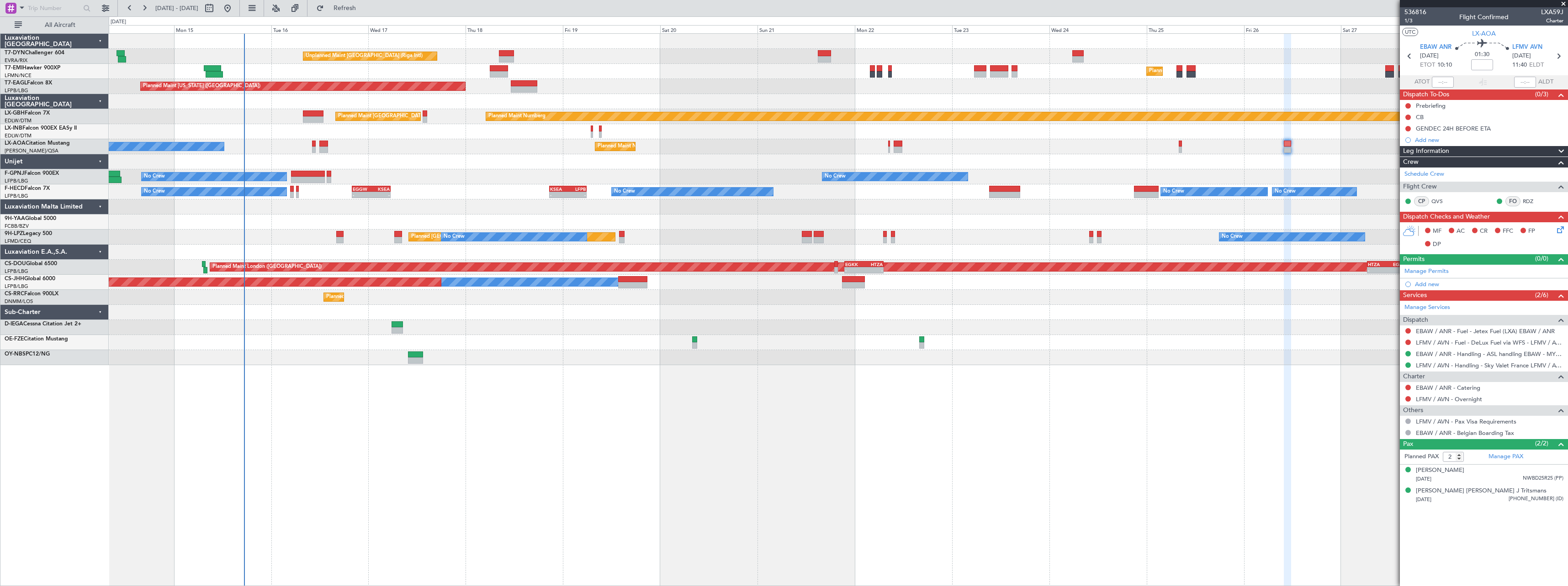
click at [826, 364] on div "Unplanned Maint Riga (Riga Intl) Planned Maint Zurich Planned Maint New York (T…" at bounding box center [838, 310] width 1459 height 553
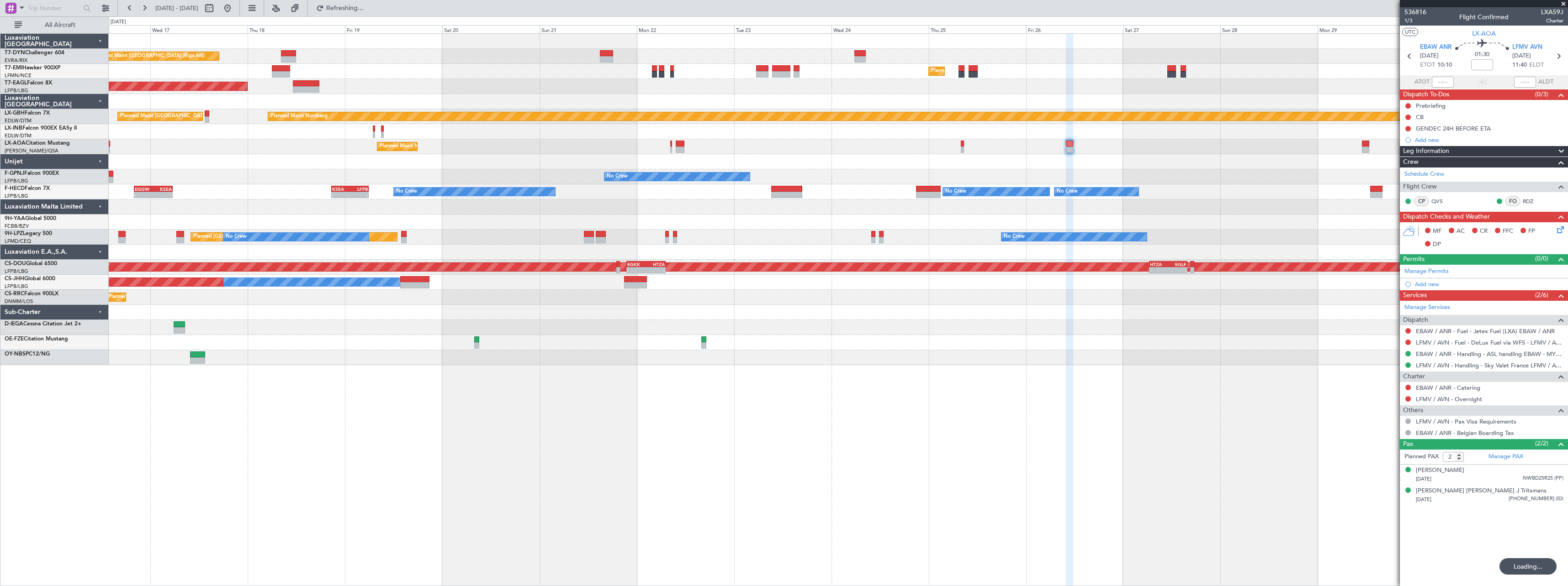
click at [1106, 157] on div at bounding box center [838, 161] width 1458 height 15
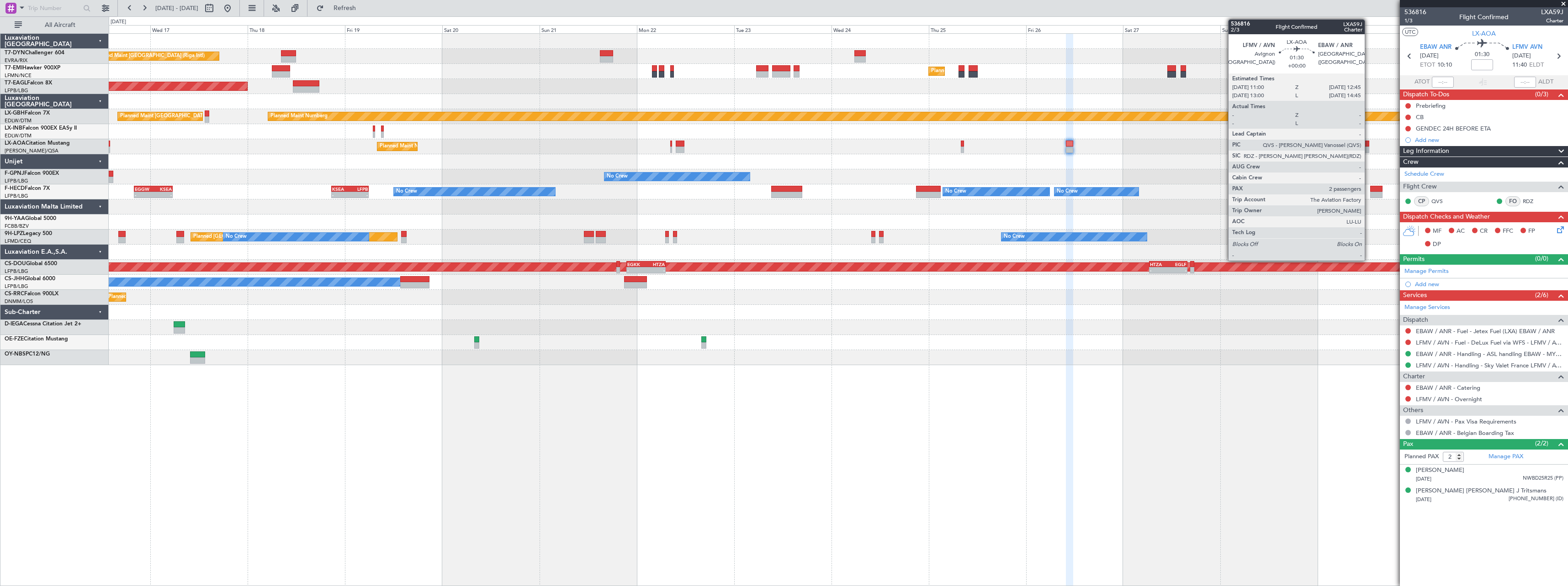
click at [1369, 150] on div at bounding box center [1365, 149] width 7 height 6
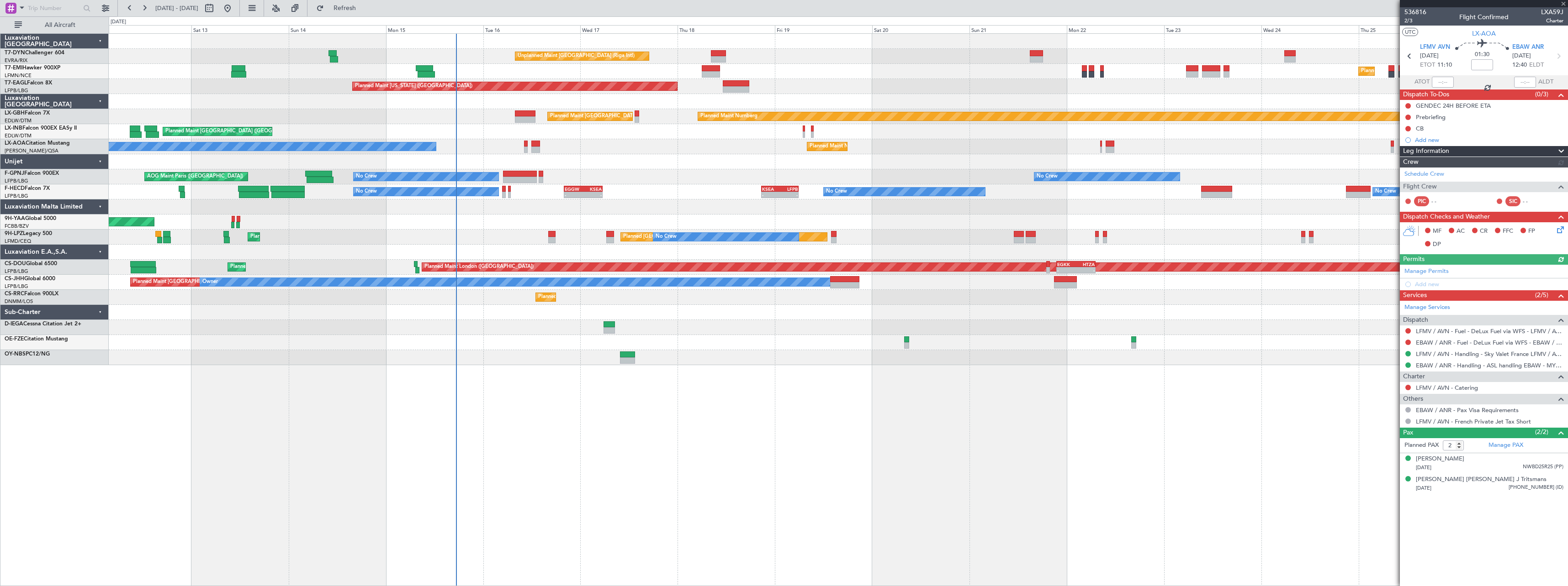
click at [876, 436] on div "Unplanned Maint Riga (Riga Intl) Planned Maint Zurich Planned Maint Zurich Plan…" at bounding box center [838, 310] width 1459 height 553
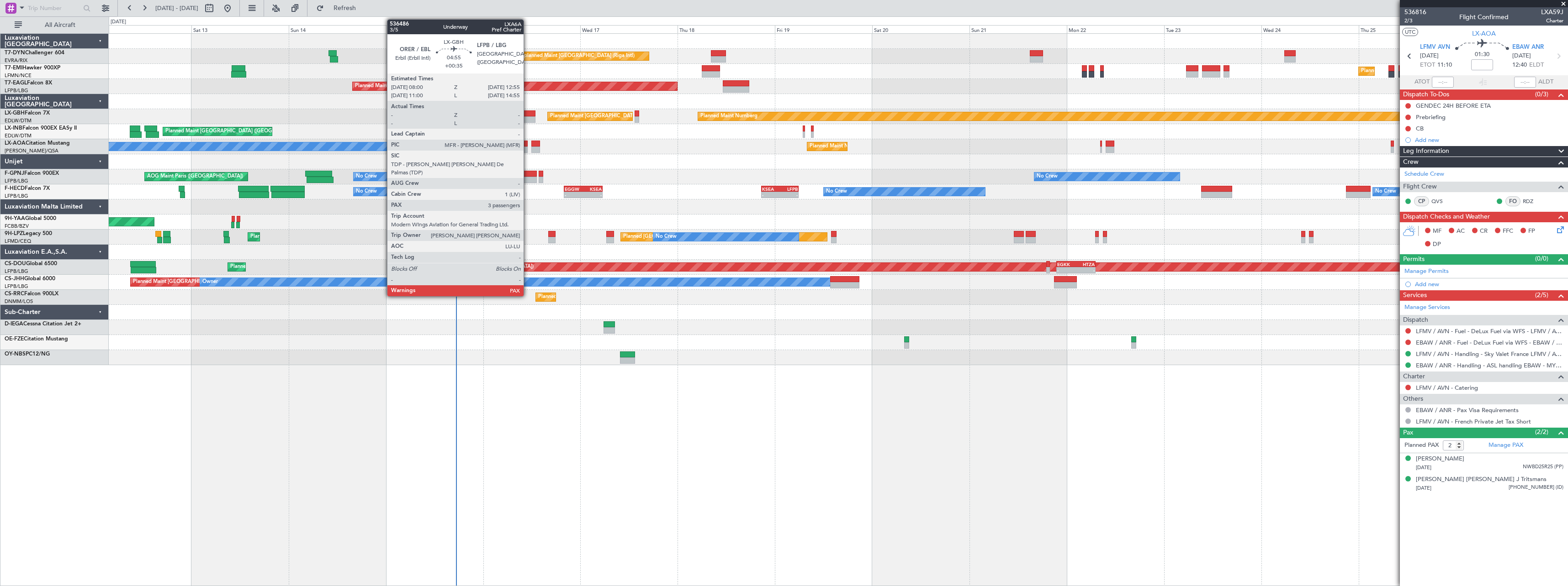
click at [528, 113] on div at bounding box center [525, 113] width 20 height 6
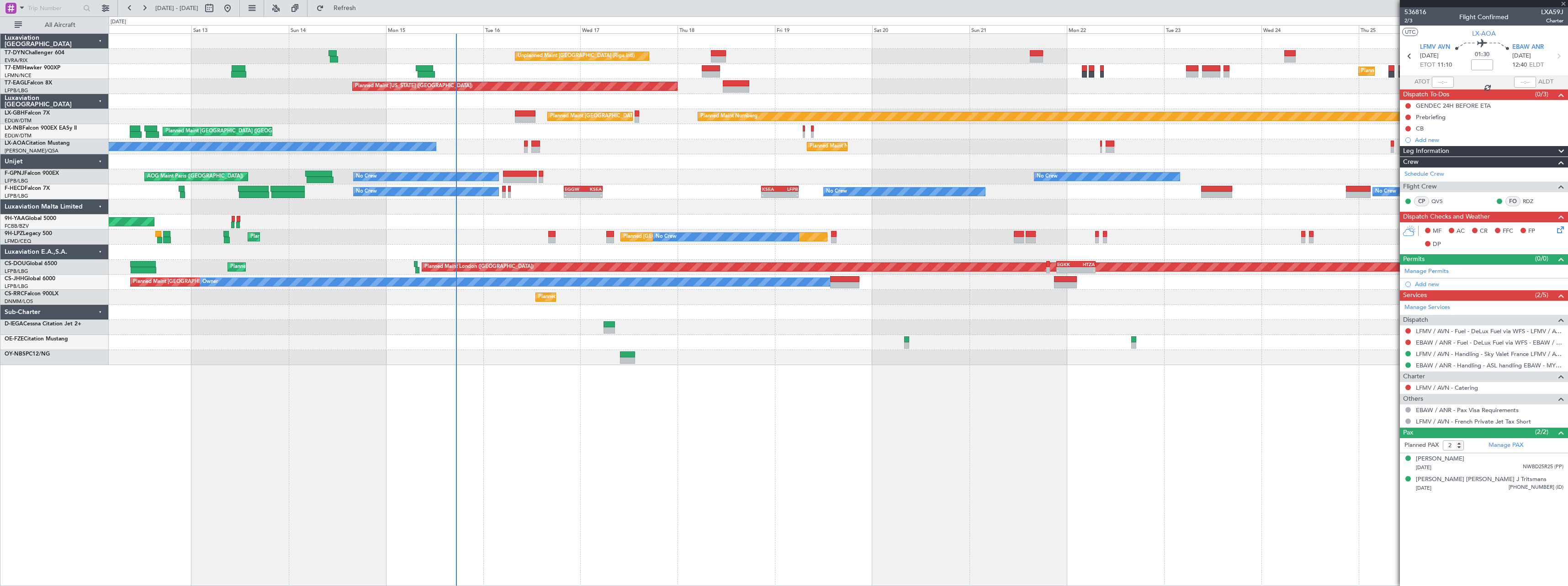
type input "+00:35"
type input "3"
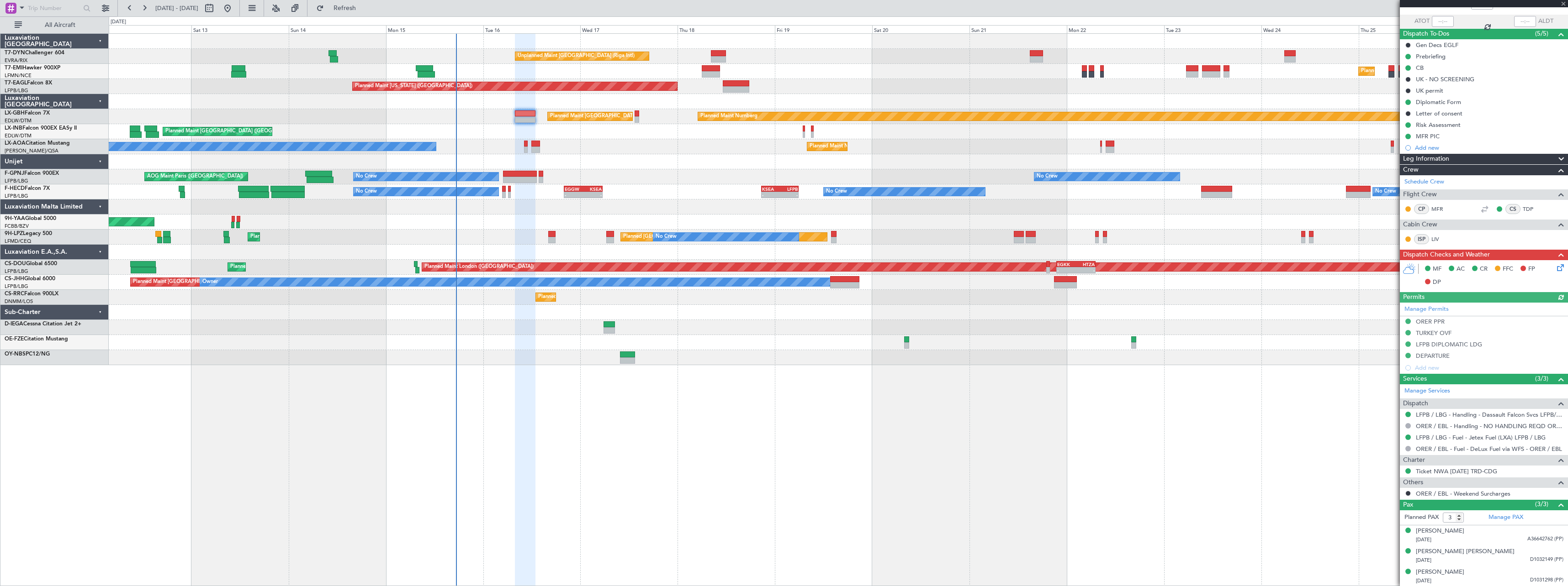
scroll to position [61, 0]
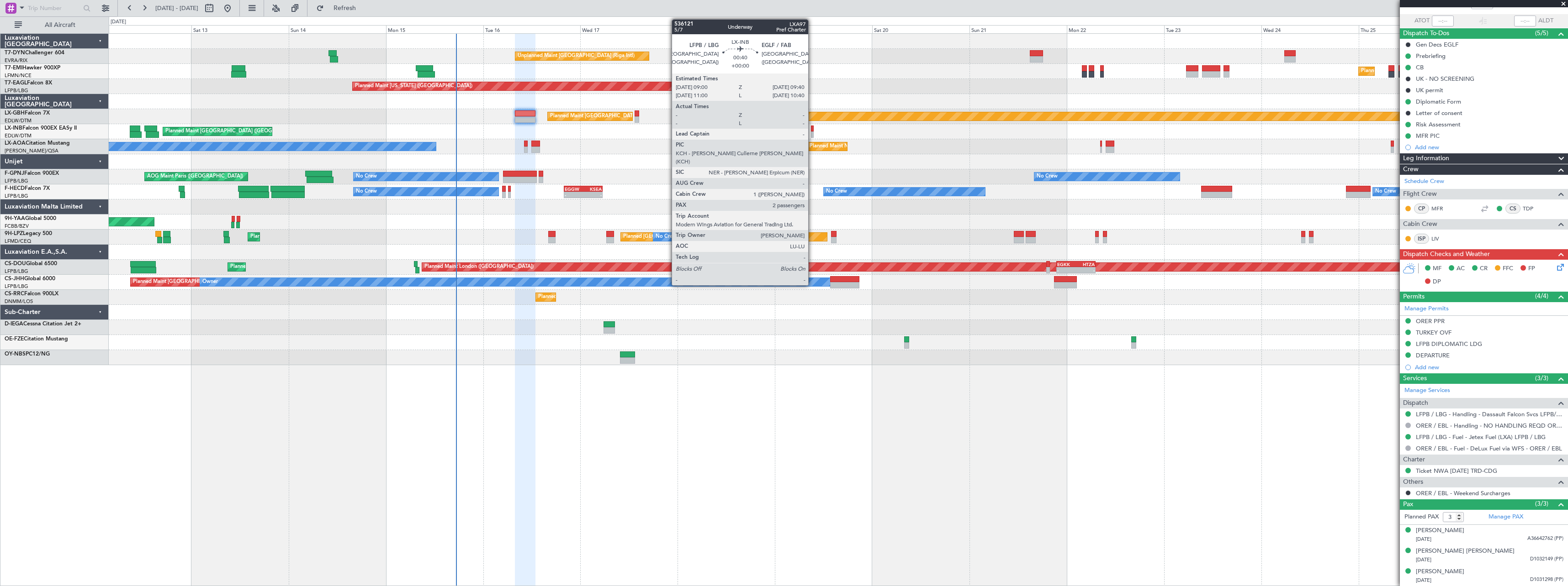
click at [812, 132] on div at bounding box center [812, 134] width 3 height 6
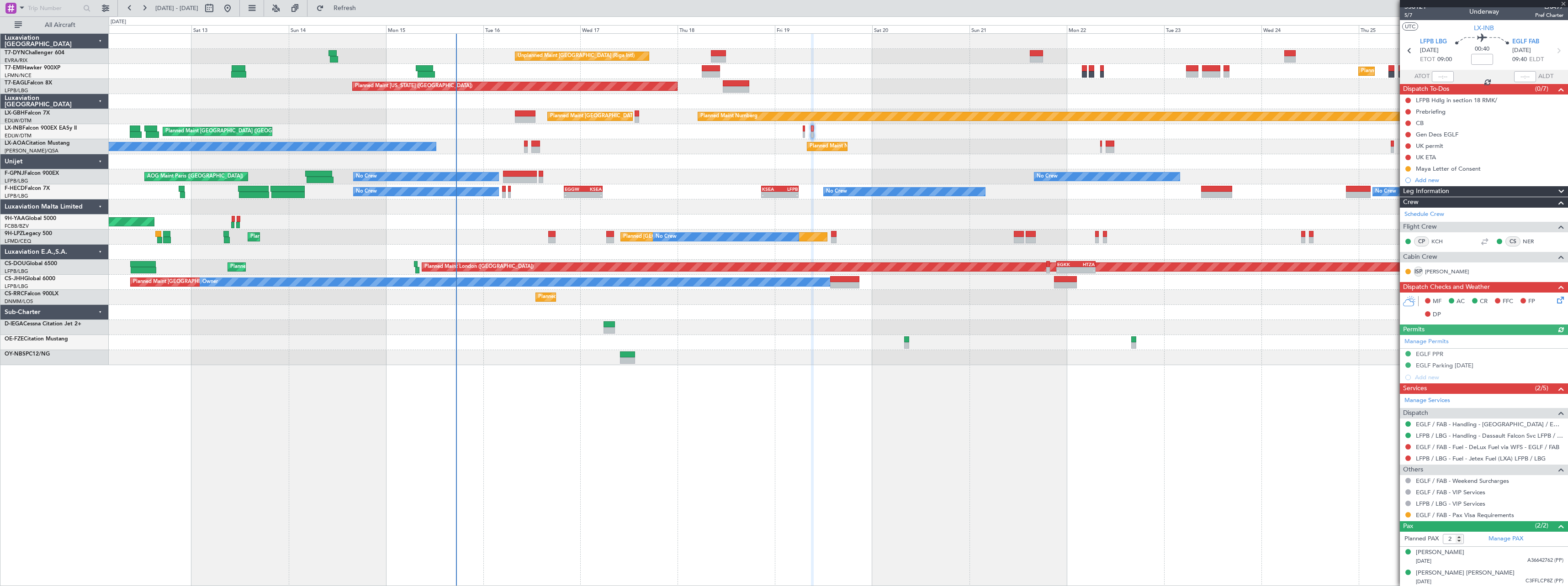
scroll to position [7, 0]
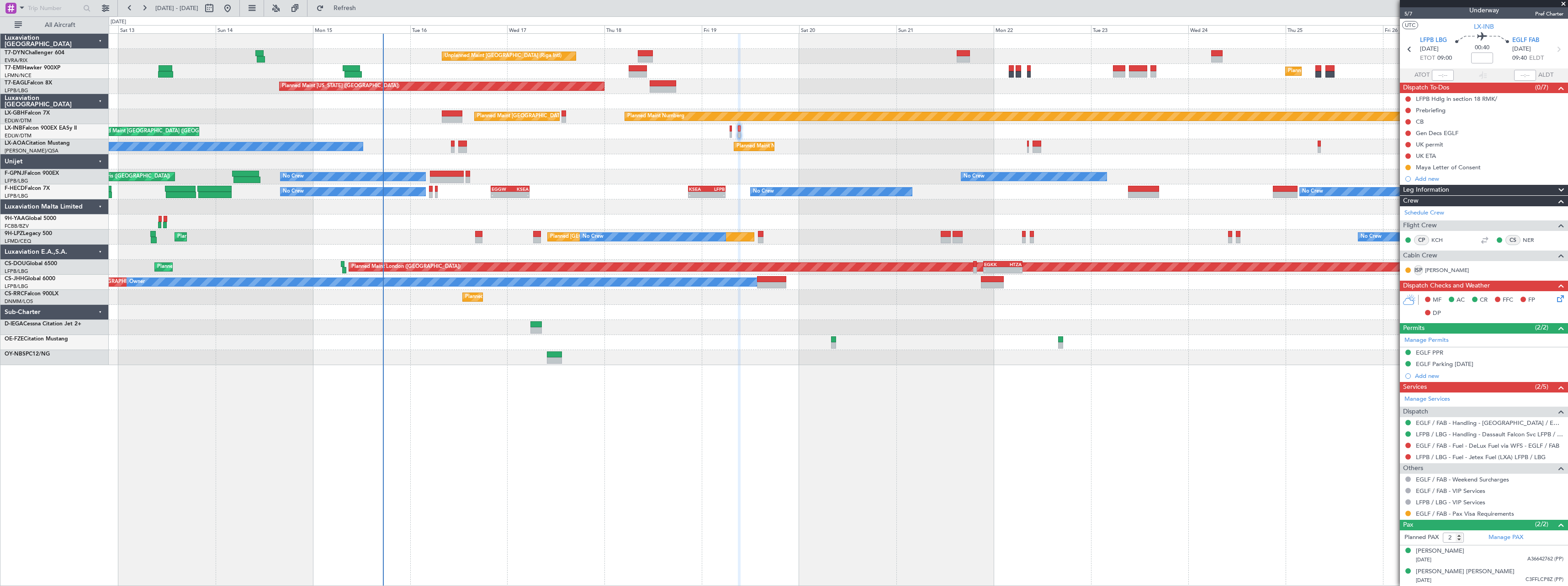
click at [666, 393] on div "Unplanned Maint Riga (Riga Intl) Planned Maint Zurich Planned Maint Zurich Plan…" at bounding box center [838, 310] width 1459 height 553
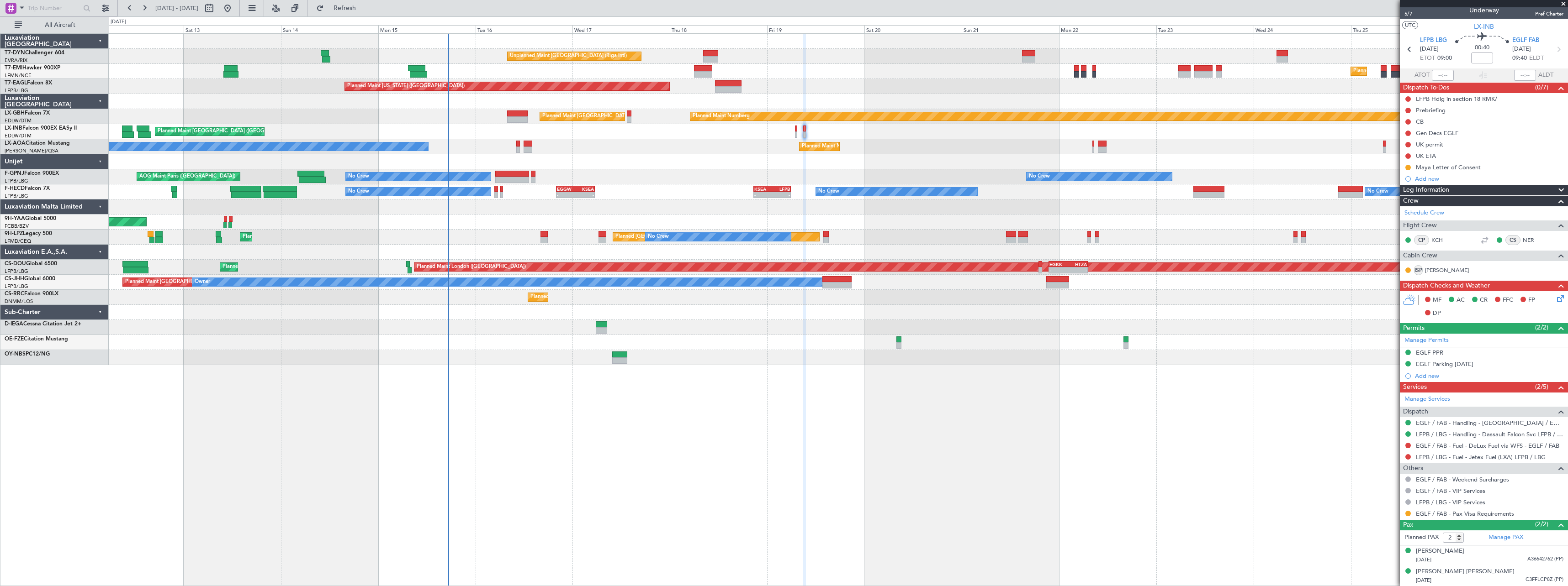
click at [870, 415] on div "Unplanned Maint Riga (Riga Intl) Planned Maint Zurich Planned Maint Zurich Plan…" at bounding box center [838, 310] width 1459 height 553
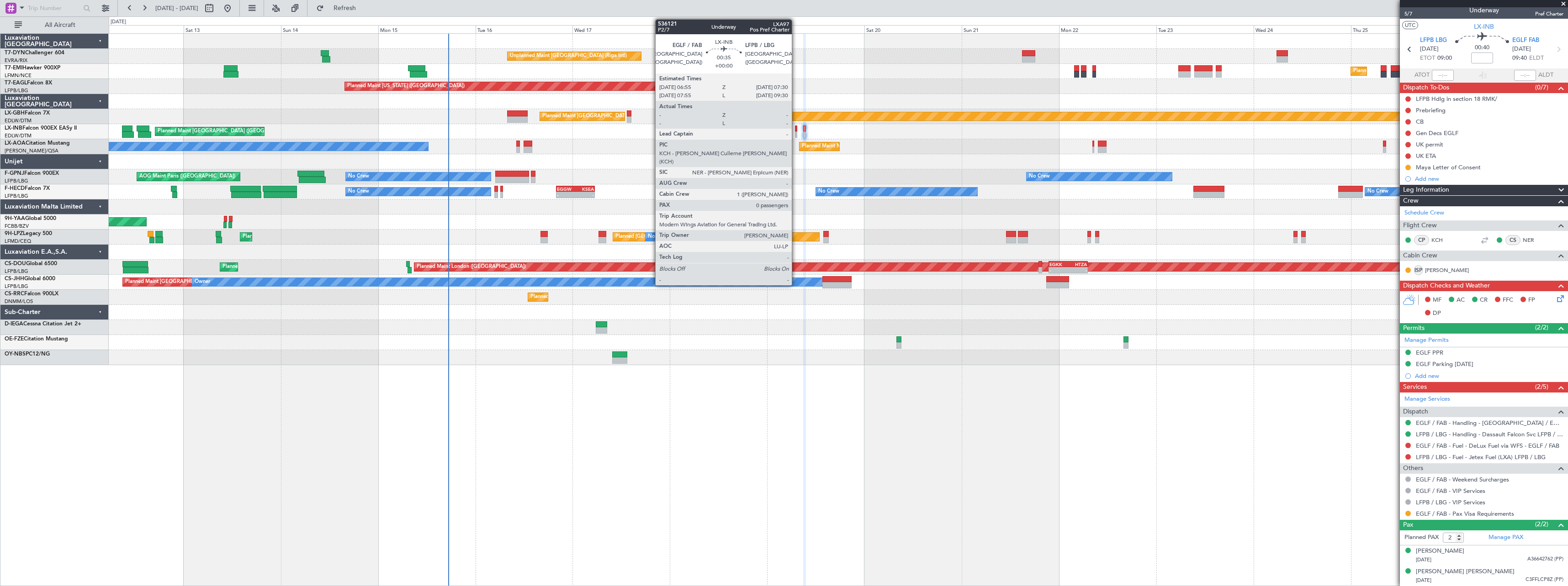
click at [795, 133] on div at bounding box center [796, 134] width 3 height 6
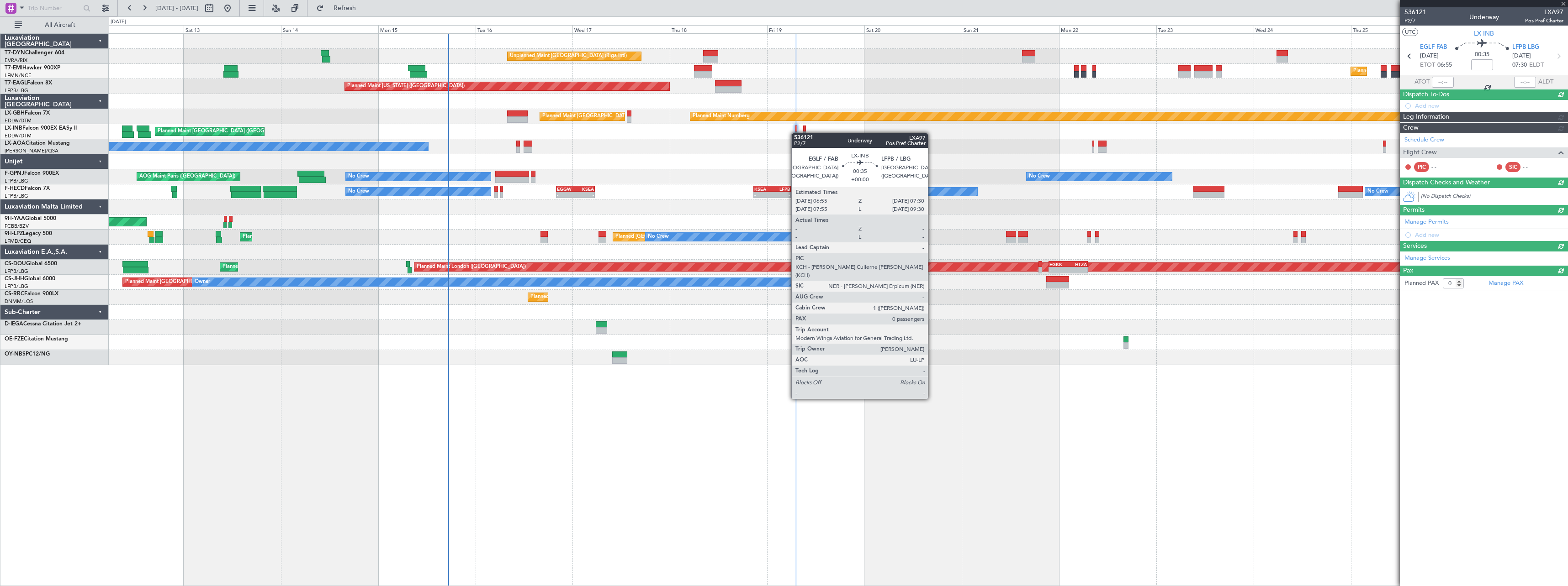
scroll to position [0, 0]
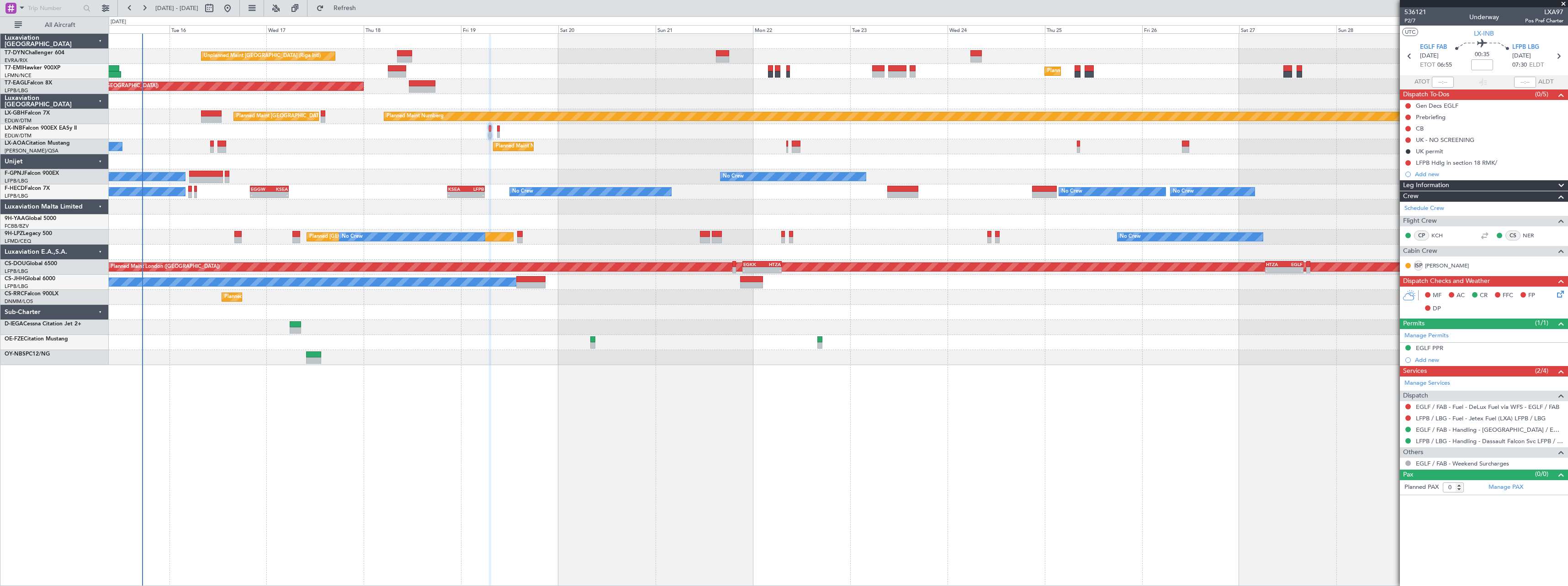
click at [691, 142] on div "Planned Maint Nice (Côte d'Azur Airport) No Crew Chester No Crew Antwerp (Deurn…" at bounding box center [838, 146] width 1458 height 15
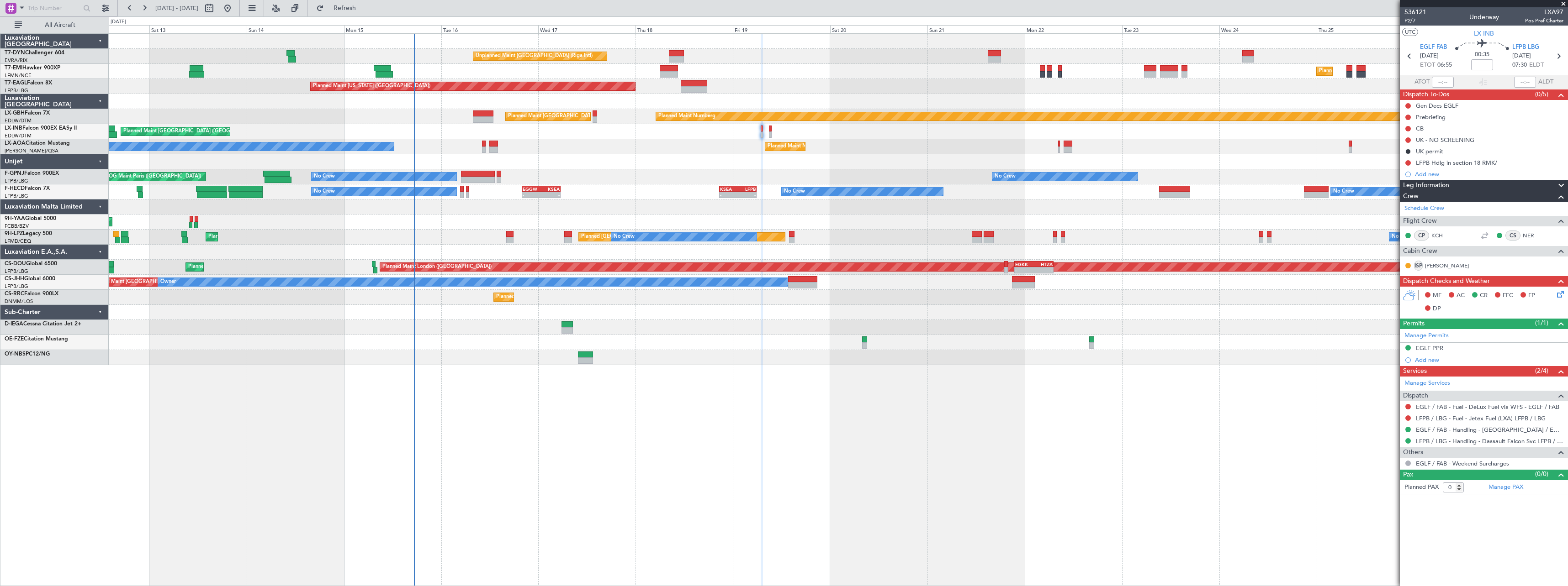
click at [846, 154] on div "Unplanned Maint Riga (Riga Intl) Planned Maint Zurich Planned Maint Zurich Plan…" at bounding box center [838, 200] width 1458 height 331
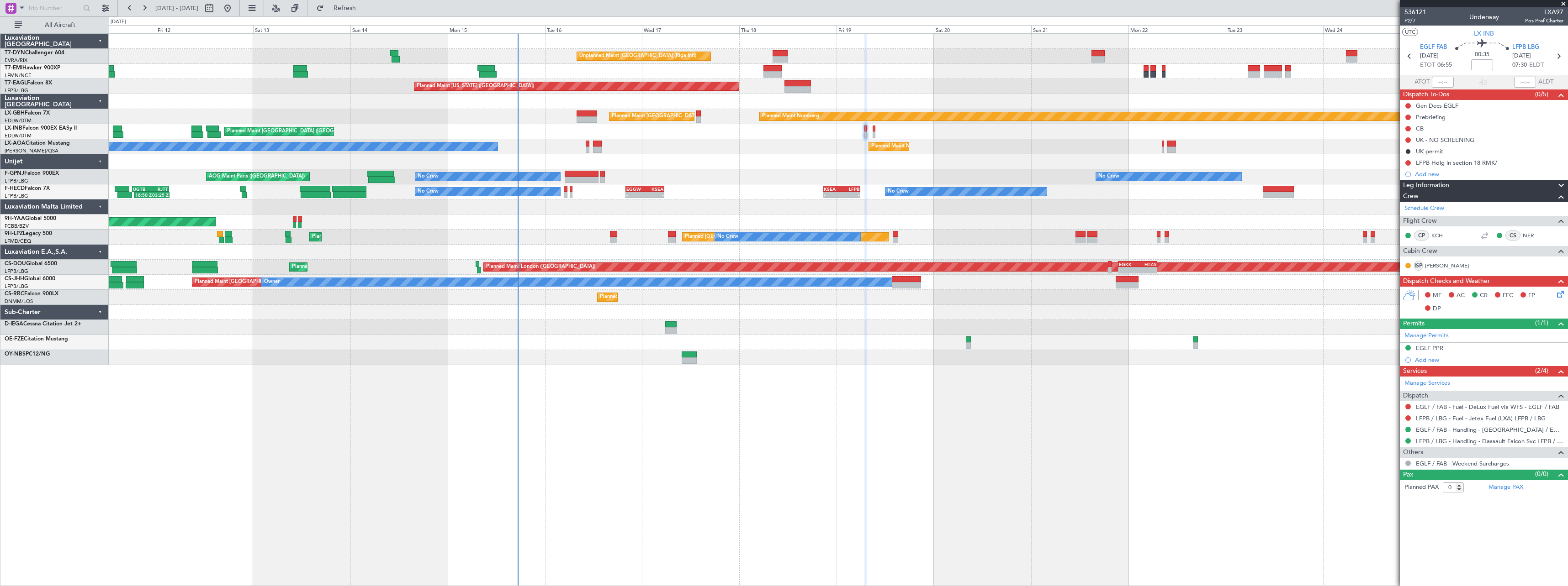
click at [783, 151] on div "Planned Maint Nice (Côte d'Azur Airport) No Crew Chester" at bounding box center [838, 146] width 1458 height 15
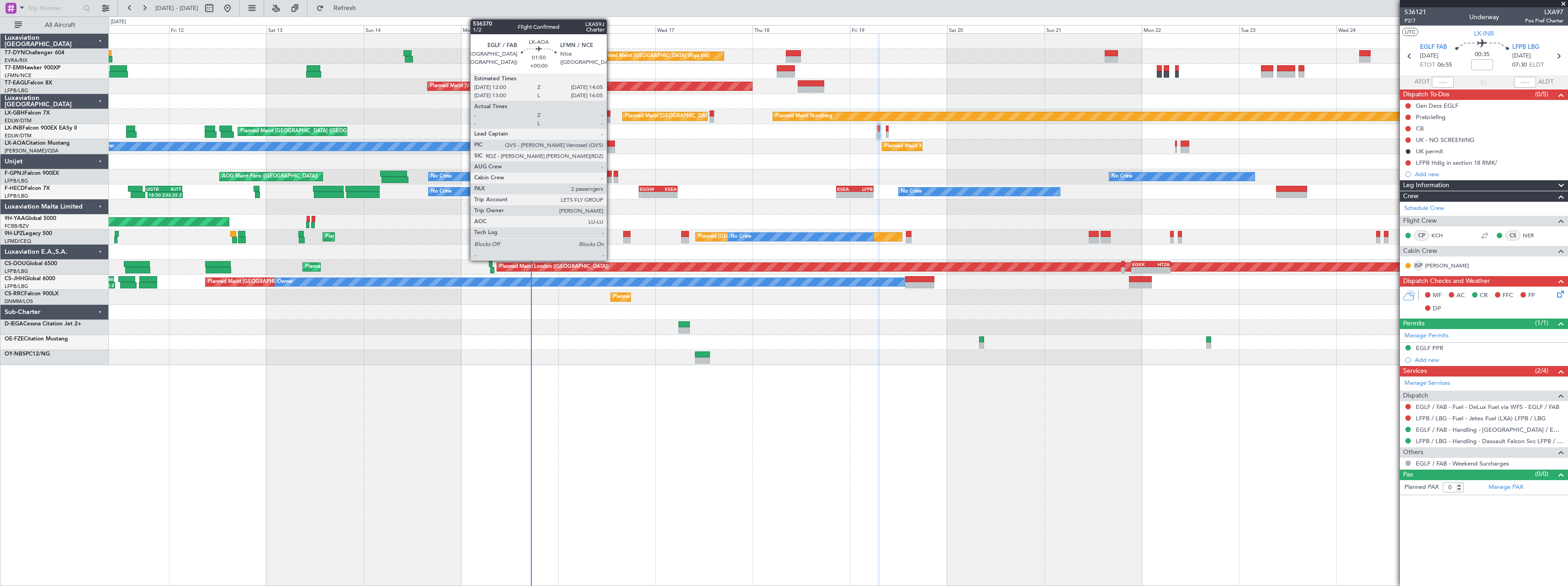
click at [610, 145] on div at bounding box center [610, 144] width 9 height 6
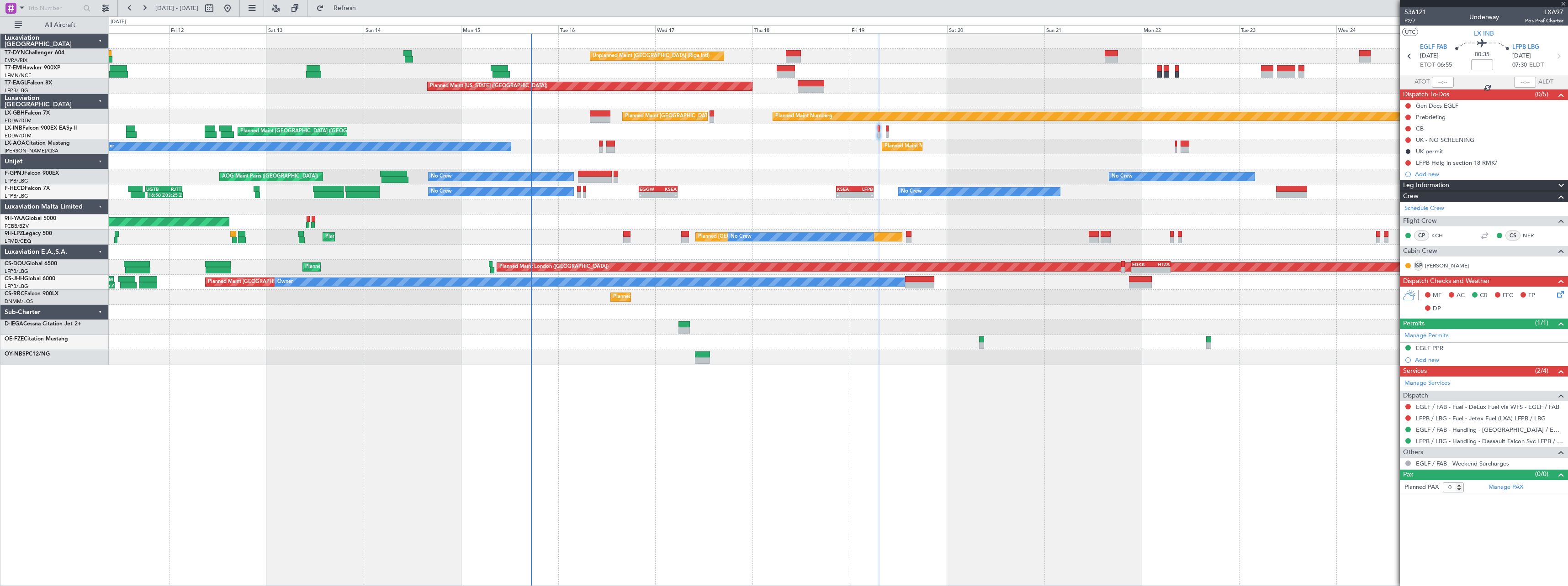
type input "2"
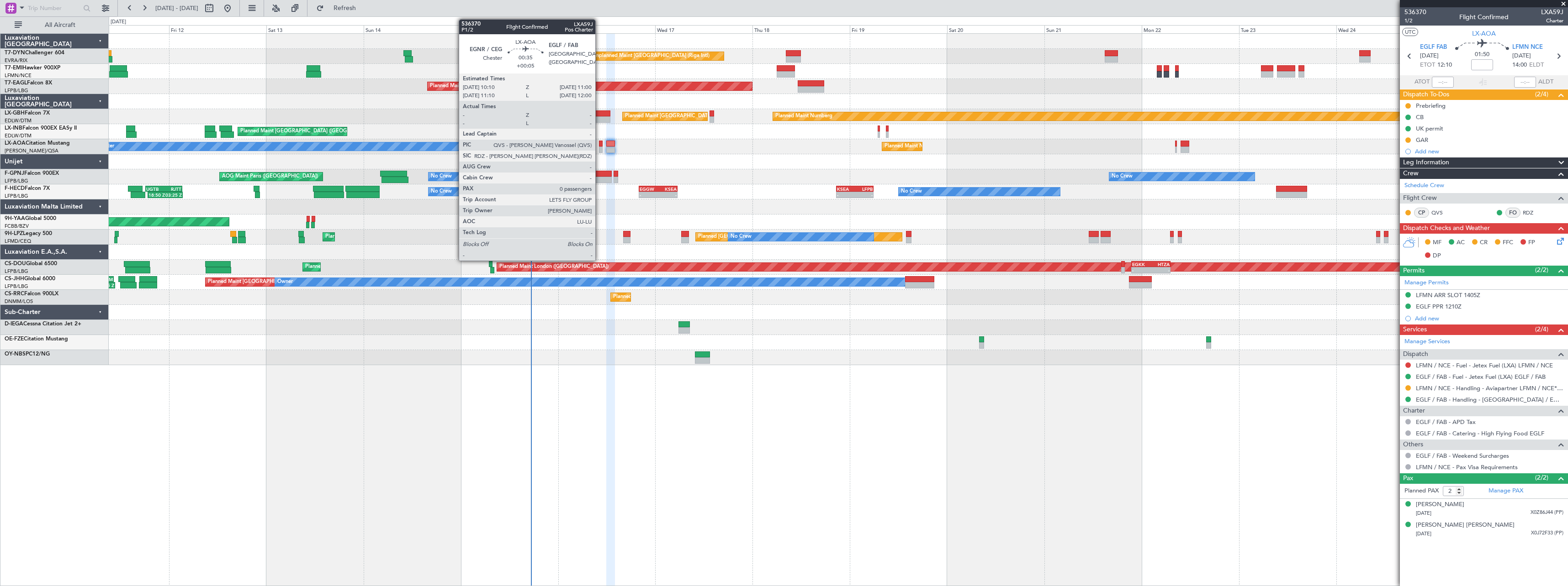
click at [599, 146] on div at bounding box center [600, 144] width 4 height 6
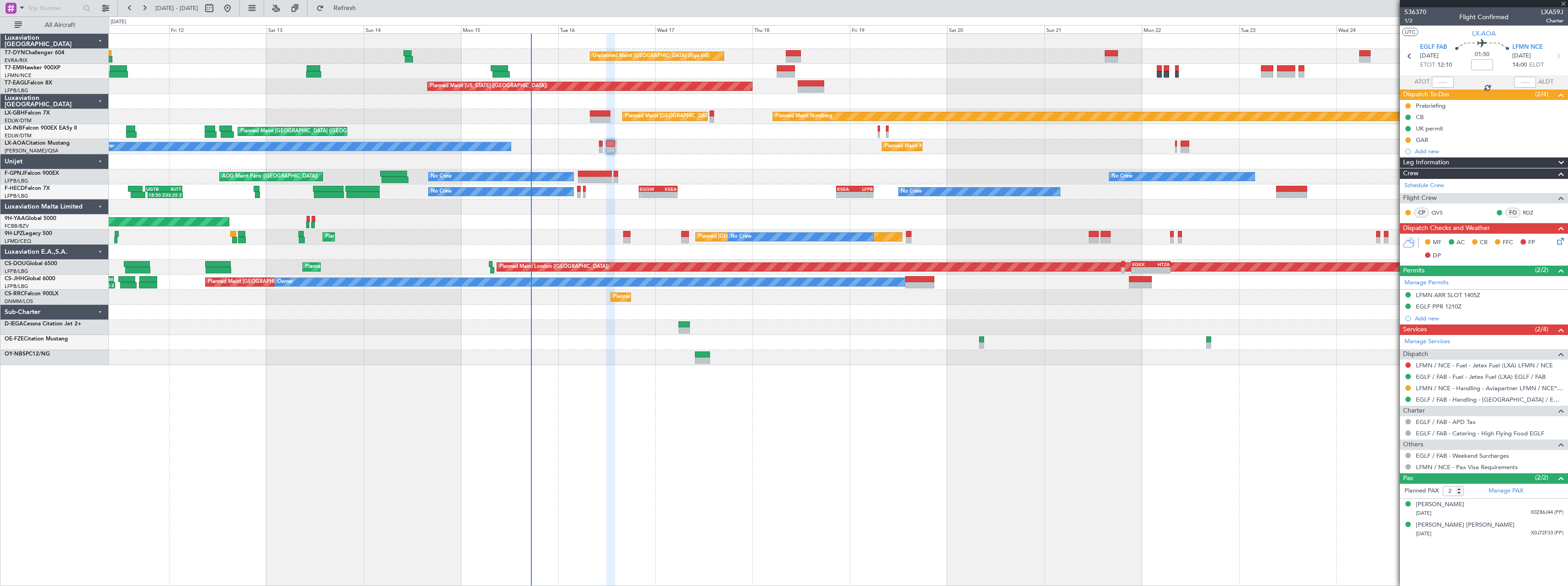
type input "+00:05"
type input "0"
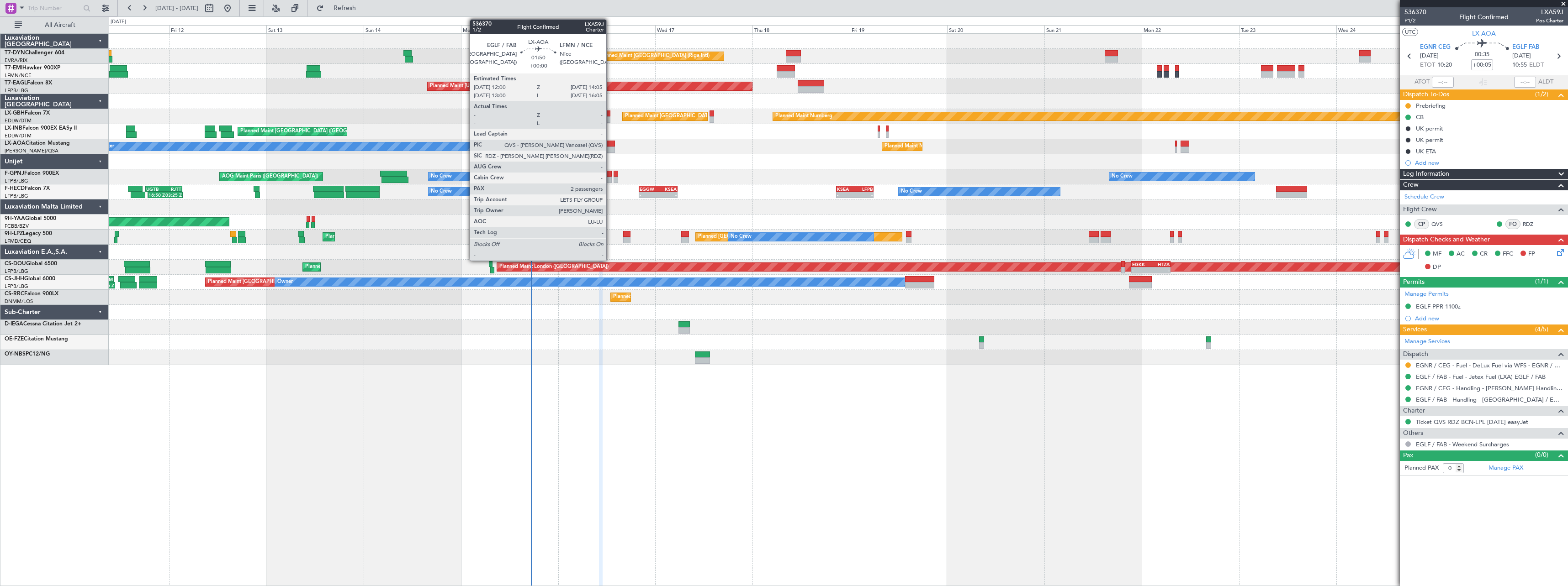
click at [610, 142] on div at bounding box center [610, 144] width 9 height 6
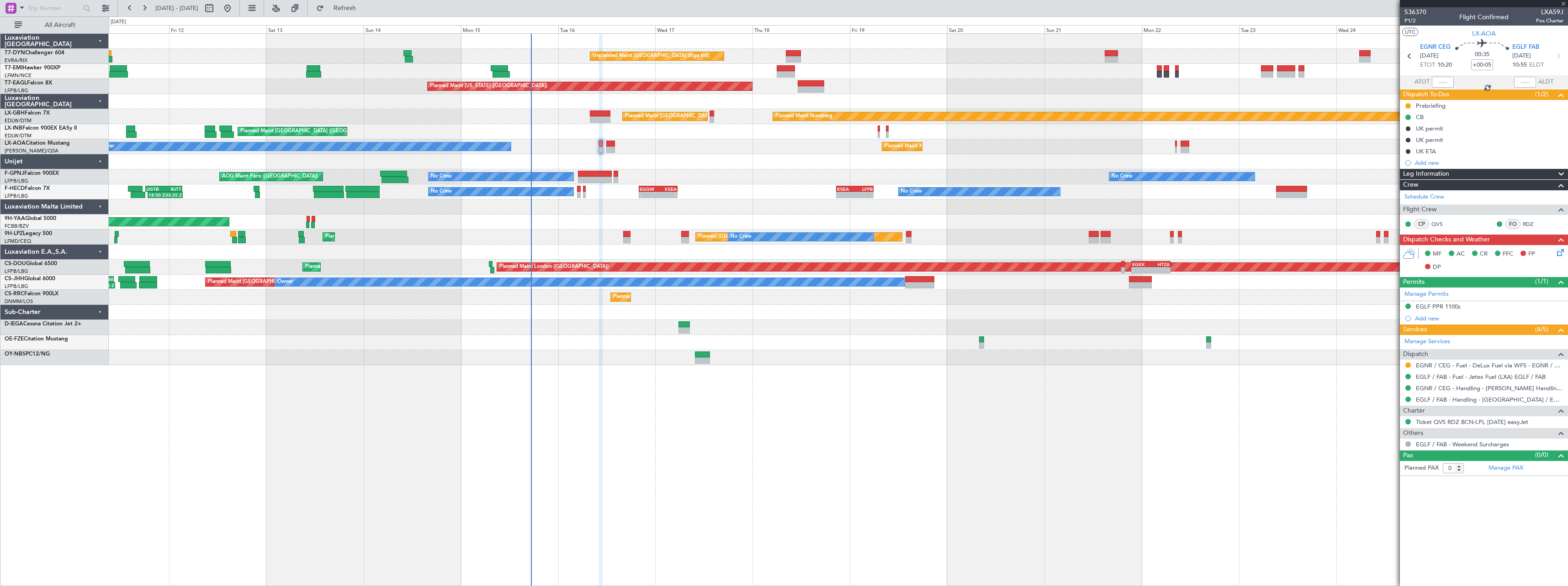
type input "2"
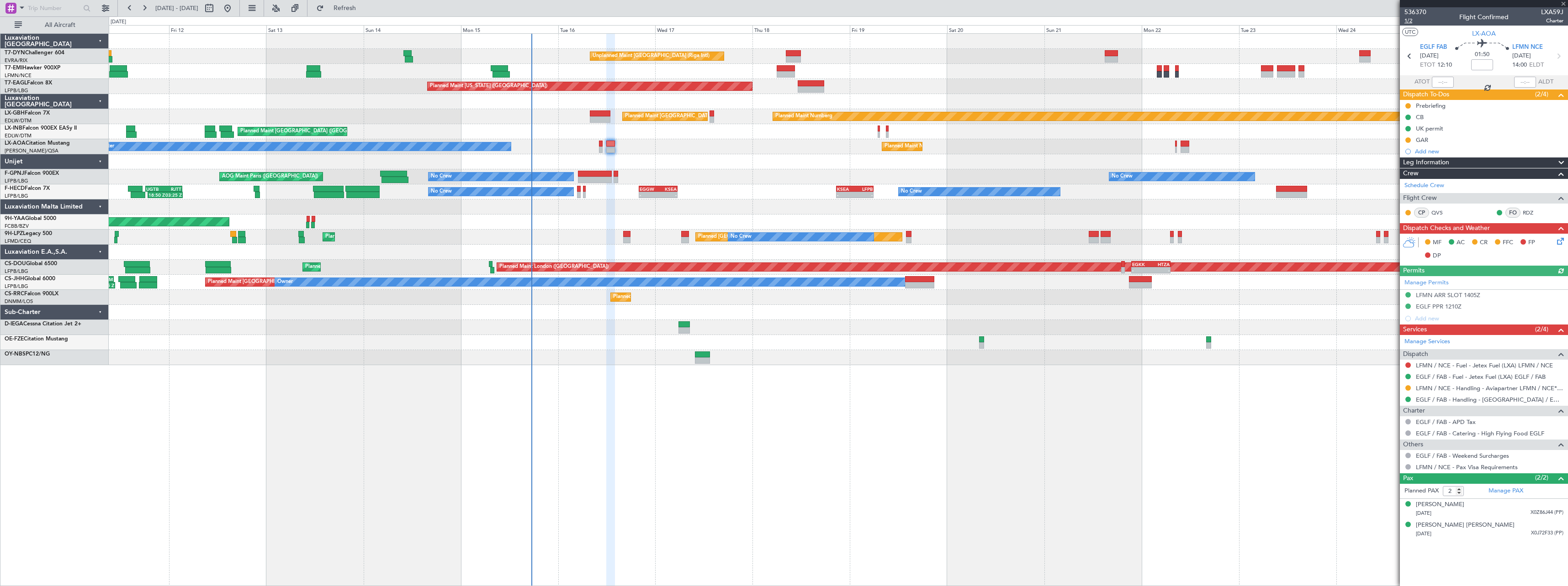
click at [1408, 20] on span "1/2" at bounding box center [1415, 21] width 22 height 8
click at [1488, 509] on div "04/03/1972 X0Z86J44 (PP)" at bounding box center [1489, 513] width 147 height 9
click at [1501, 554] on div "16/04/1957 X0J72F33 (PP)" at bounding box center [1489, 556] width 147 height 9
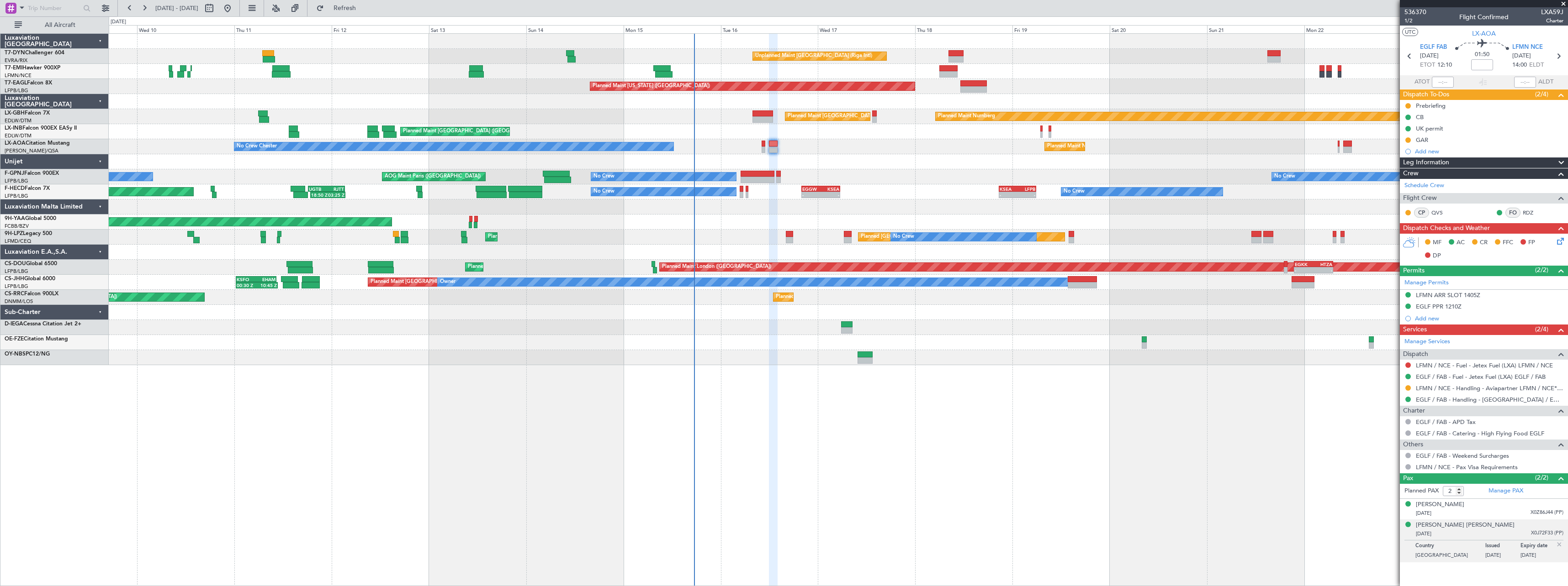
click at [610, 122] on div "Planned Maint Nurnberg Planned Maint Paris (Le Bourget) Planned Maint Dubai (Du…" at bounding box center [838, 116] width 1458 height 15
click at [1432, 507] on div "[PERSON_NAME]" at bounding box center [1440, 505] width 48 height 9
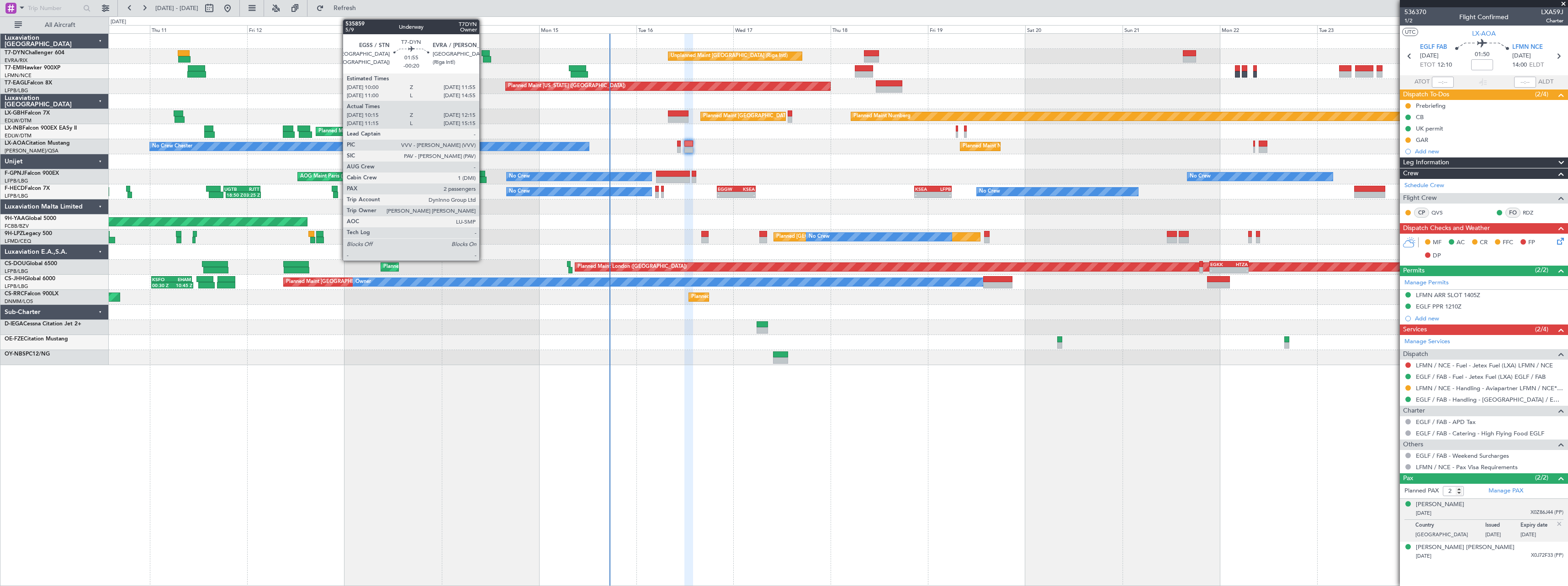
click at [484, 50] on div at bounding box center [486, 53] width 9 height 6
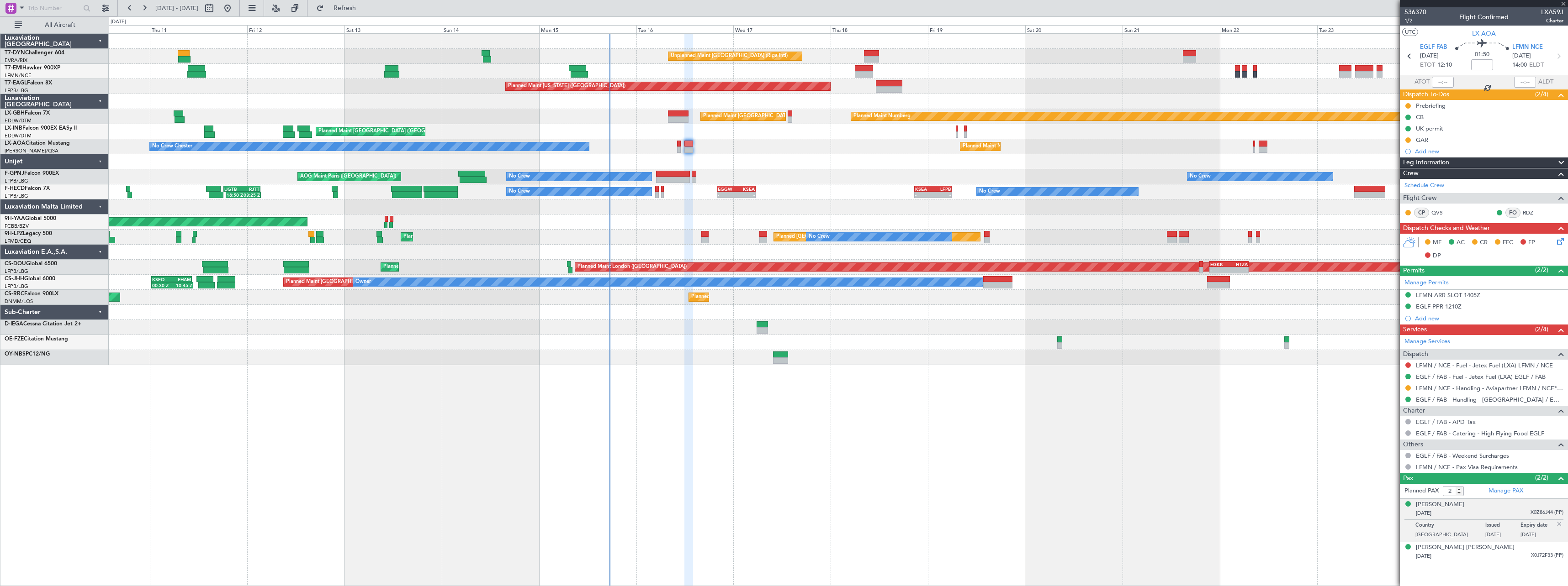
type input "-00:20"
type input "10:15"
type input "12:15"
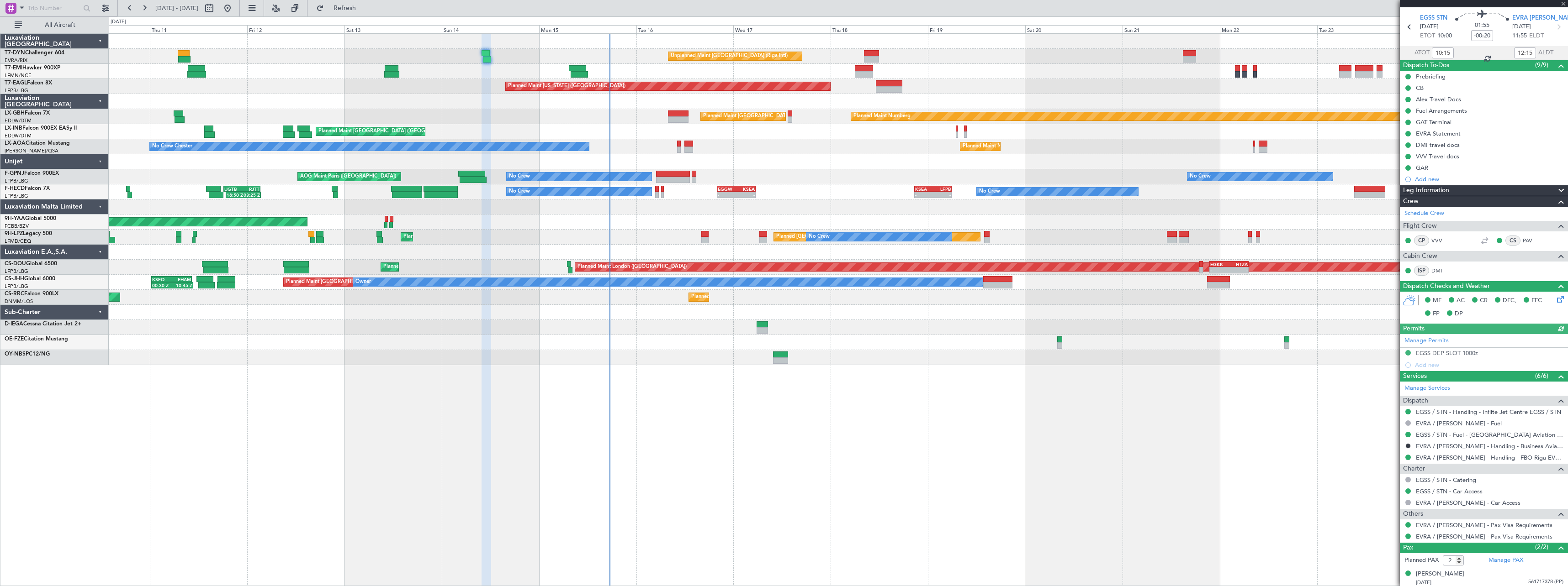
scroll to position [52, 0]
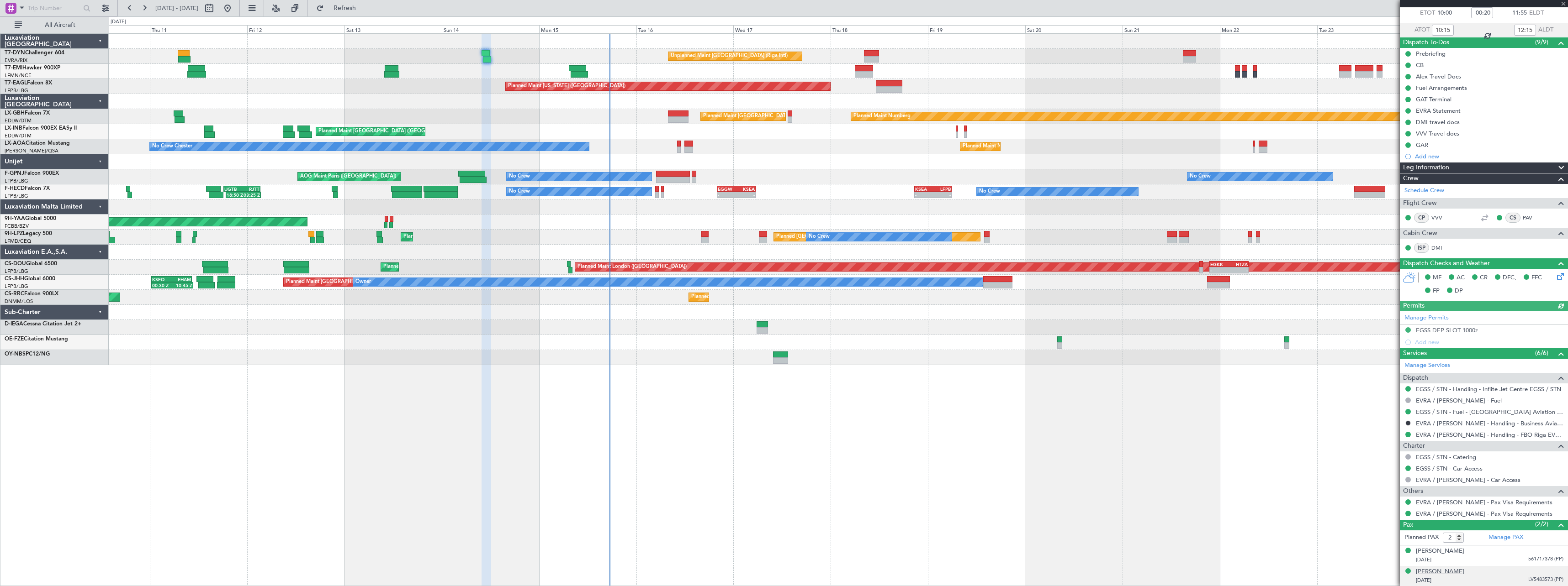
click at [1441, 572] on div "Ilze Varlamova" at bounding box center [1440, 572] width 48 height 9
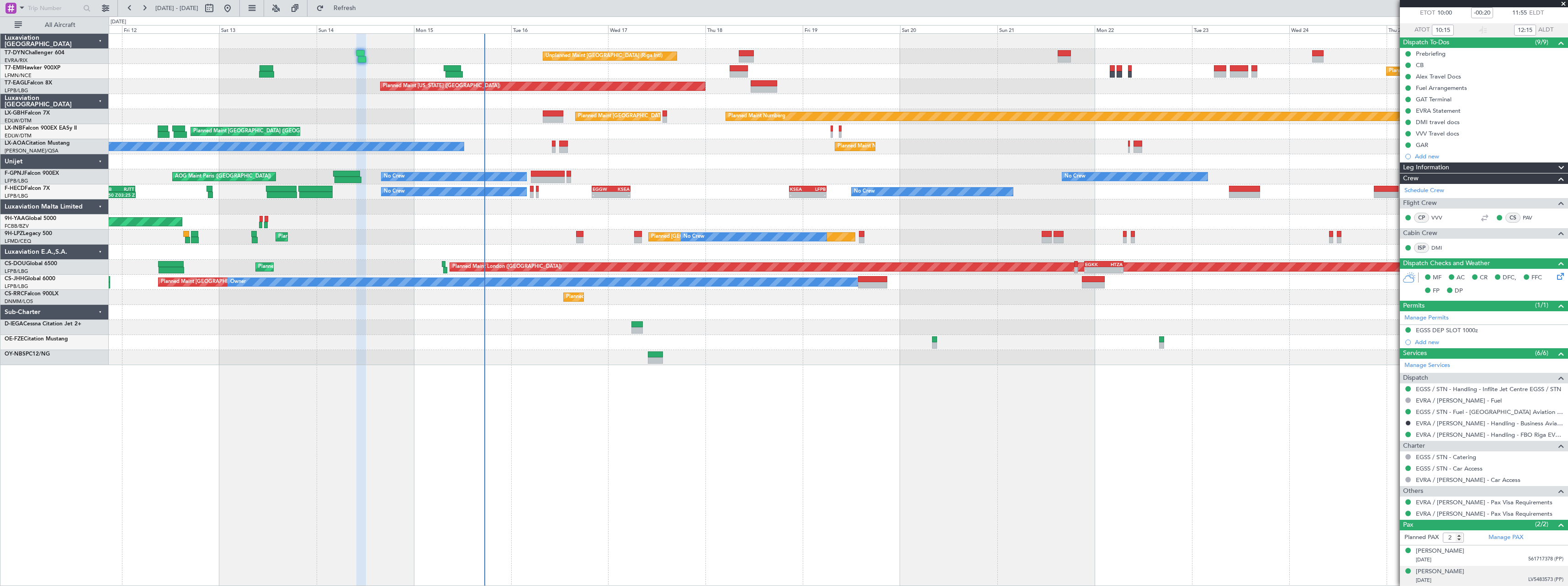
click at [1562, 5] on span at bounding box center [1563, 4] width 9 height 9
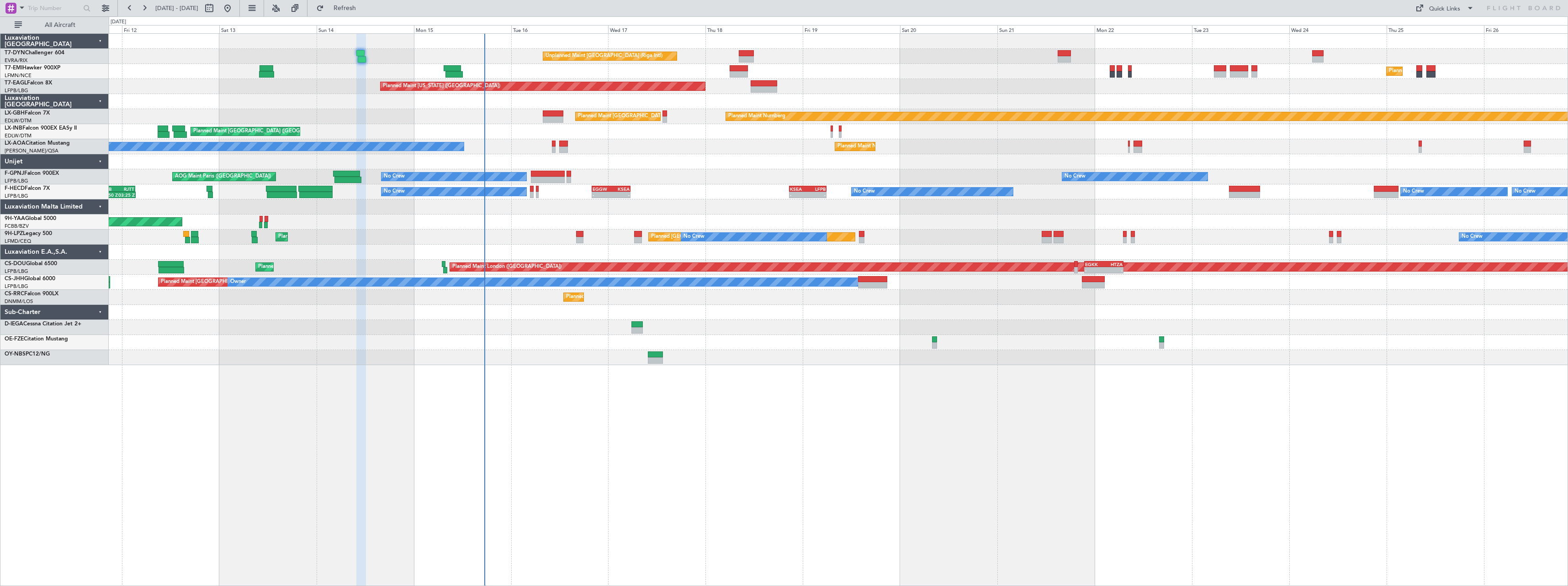
type input "0"
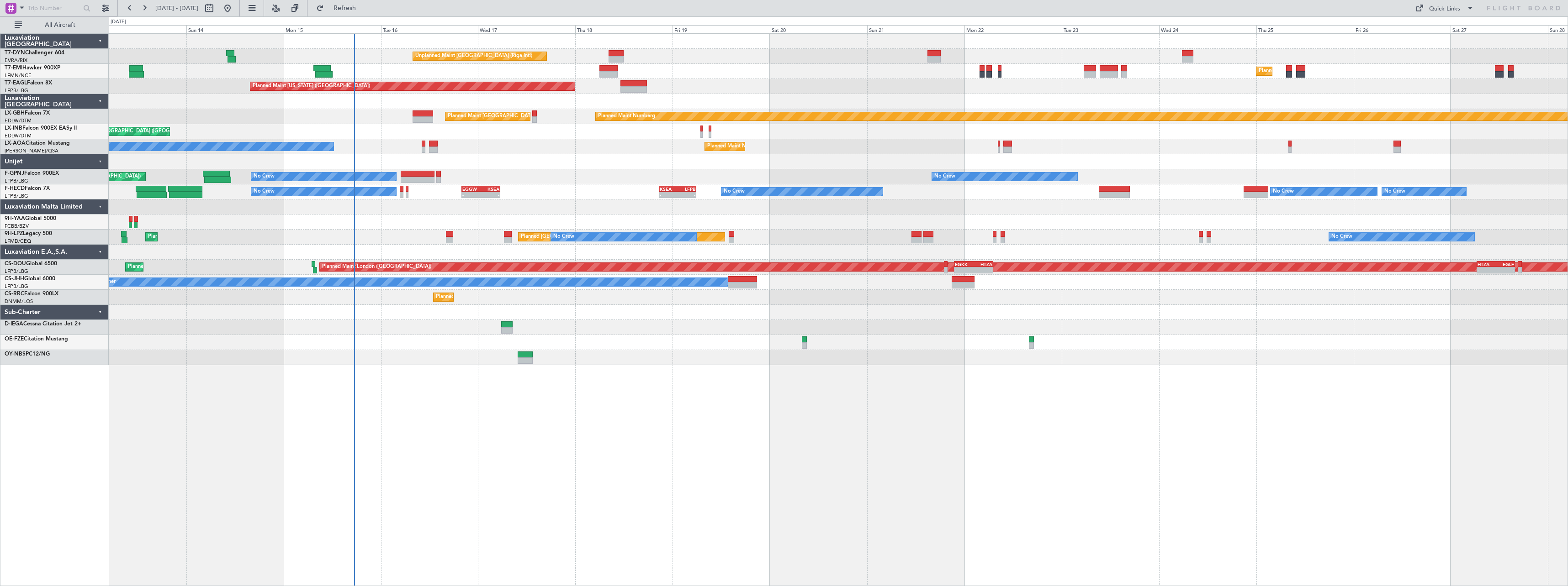
click at [980, 153] on div "No Crew [PERSON_NAME] [GEOGRAPHIC_DATA] ([GEOGRAPHIC_DATA])" at bounding box center [838, 146] width 1458 height 15
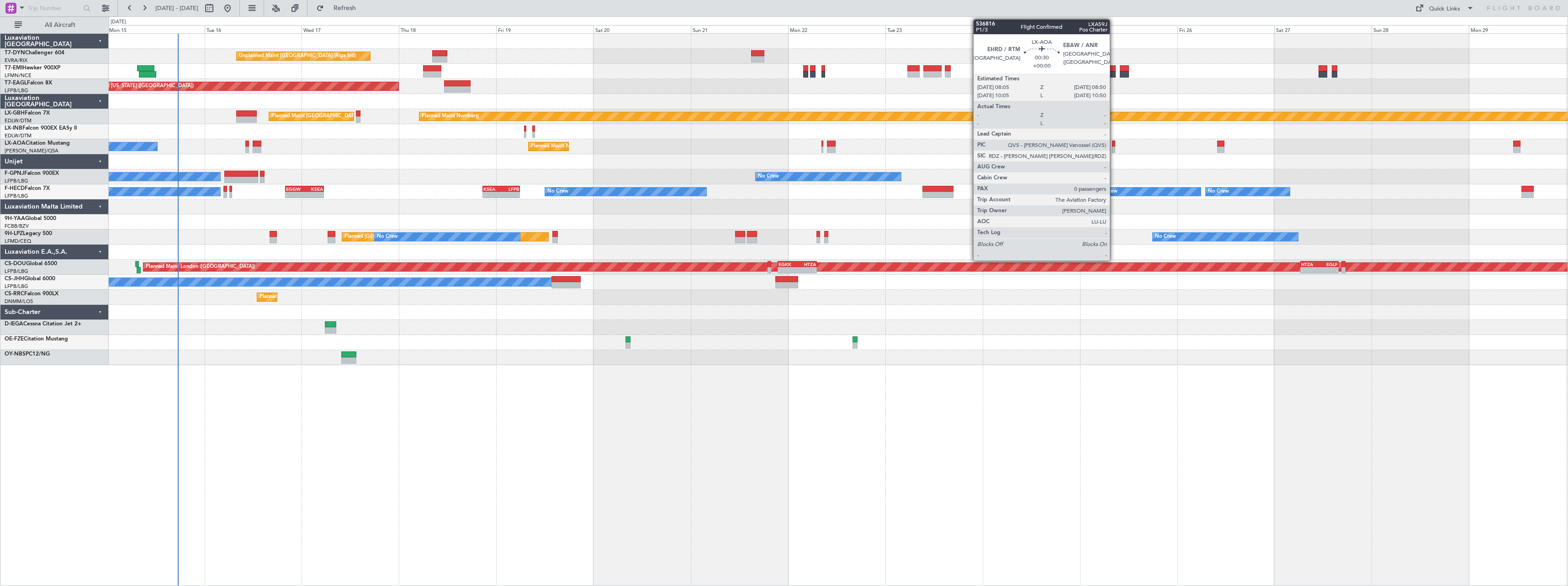
click at [1113, 145] on div at bounding box center [1113, 144] width 3 height 6
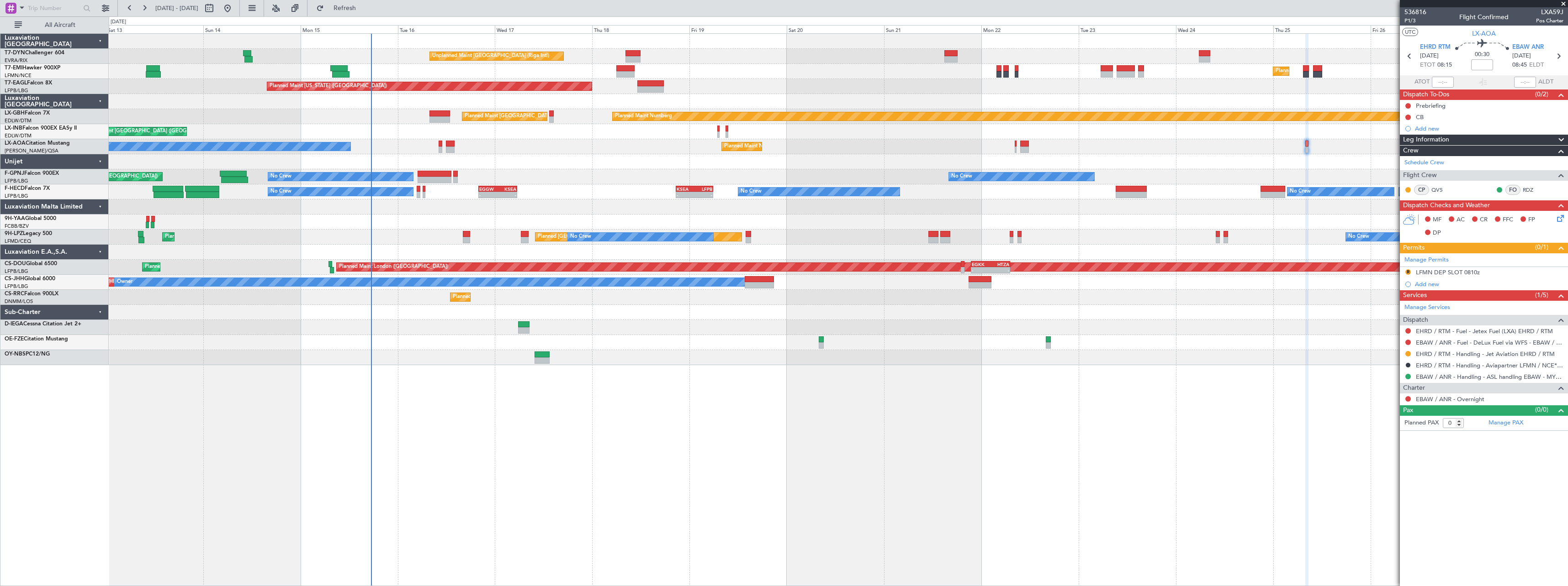
click at [799, 319] on div at bounding box center [838, 312] width 1458 height 15
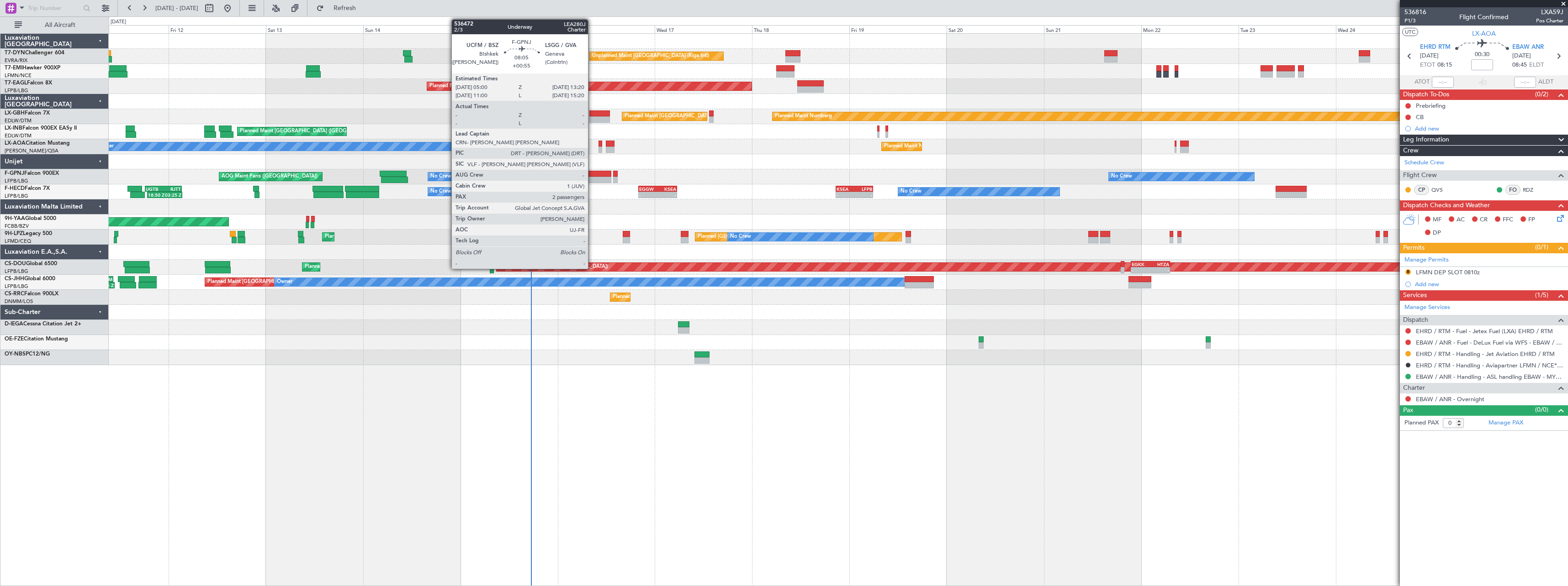
click at [588, 174] on div at bounding box center [595, 174] width 34 height 6
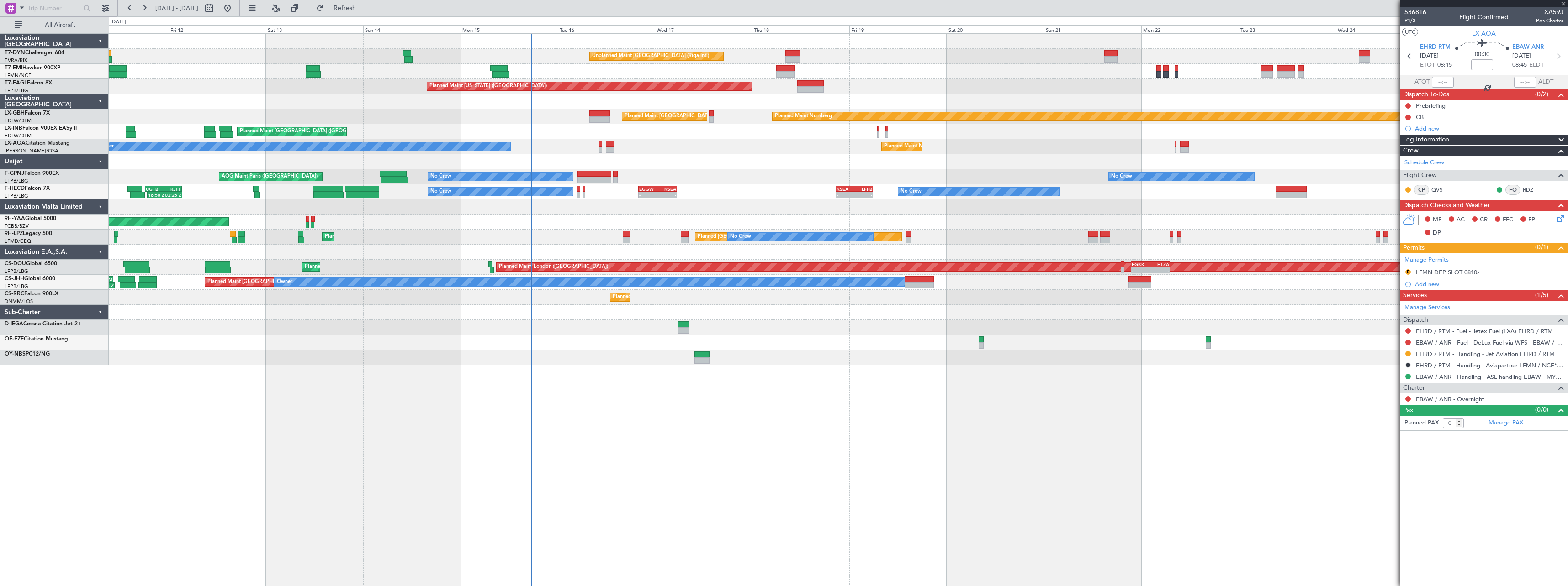
type input "+00:55"
type input "2"
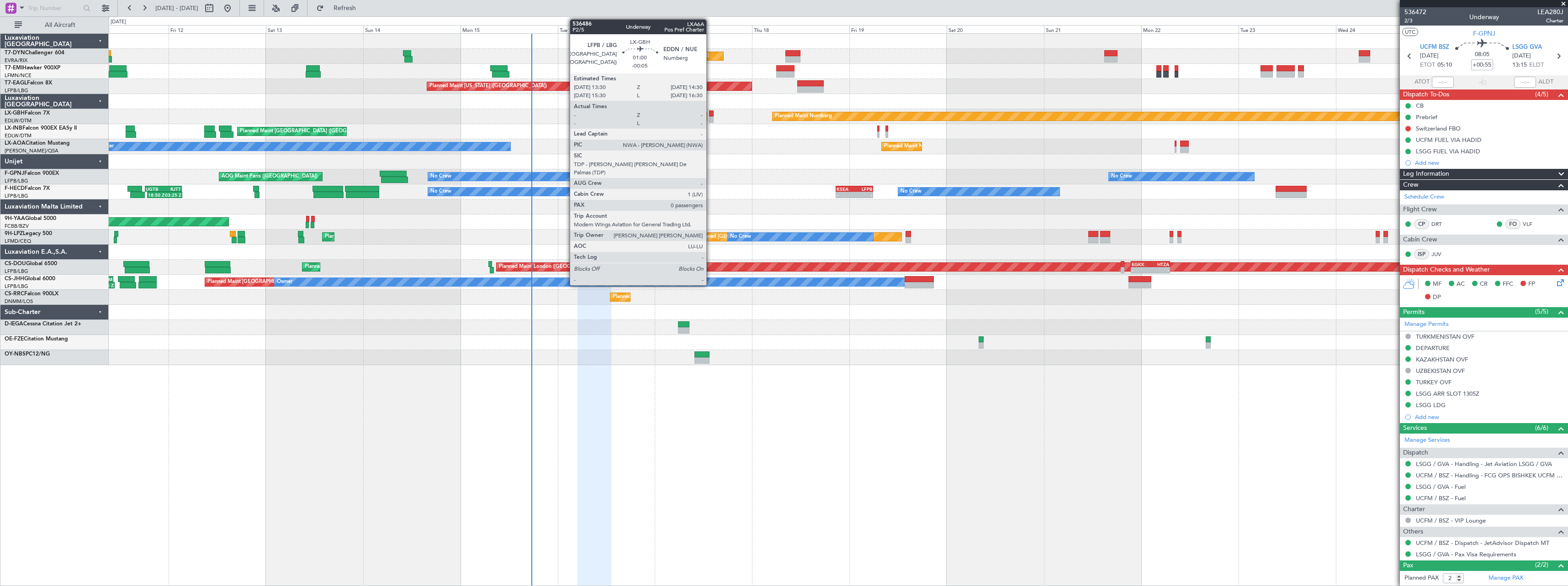
click at [710, 118] on div at bounding box center [711, 119] width 4 height 6
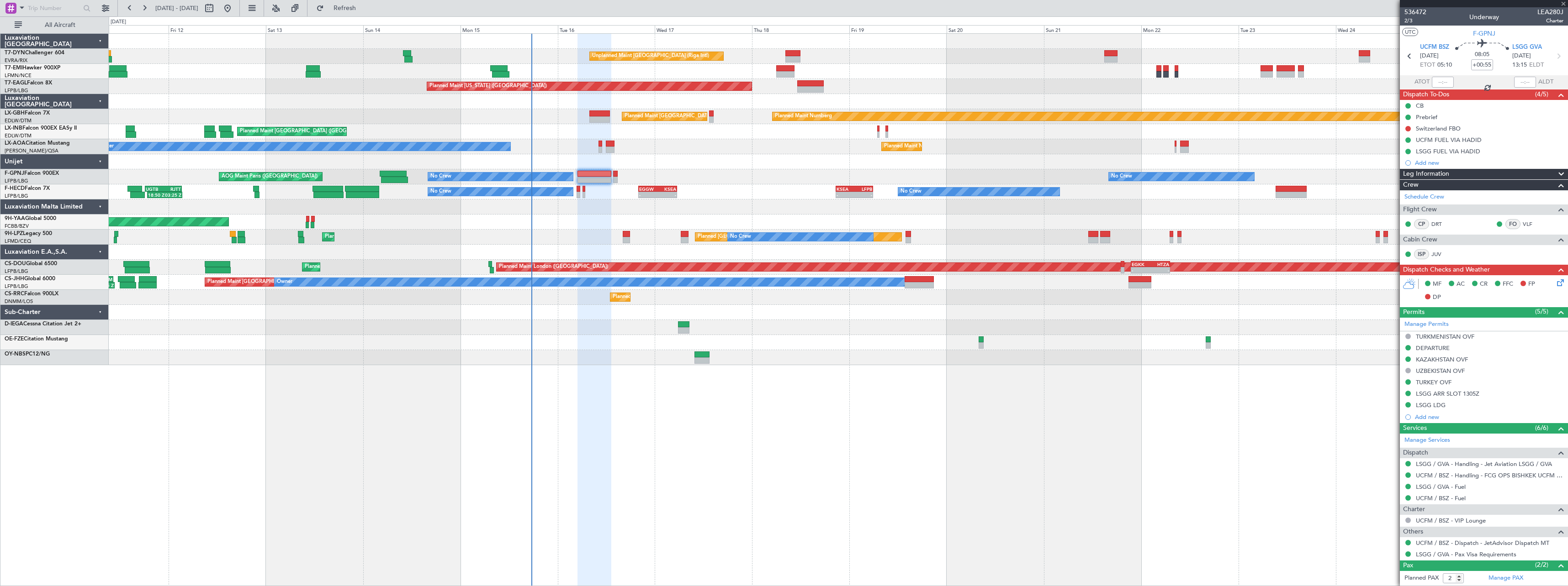
type input "-00:05"
type input "0"
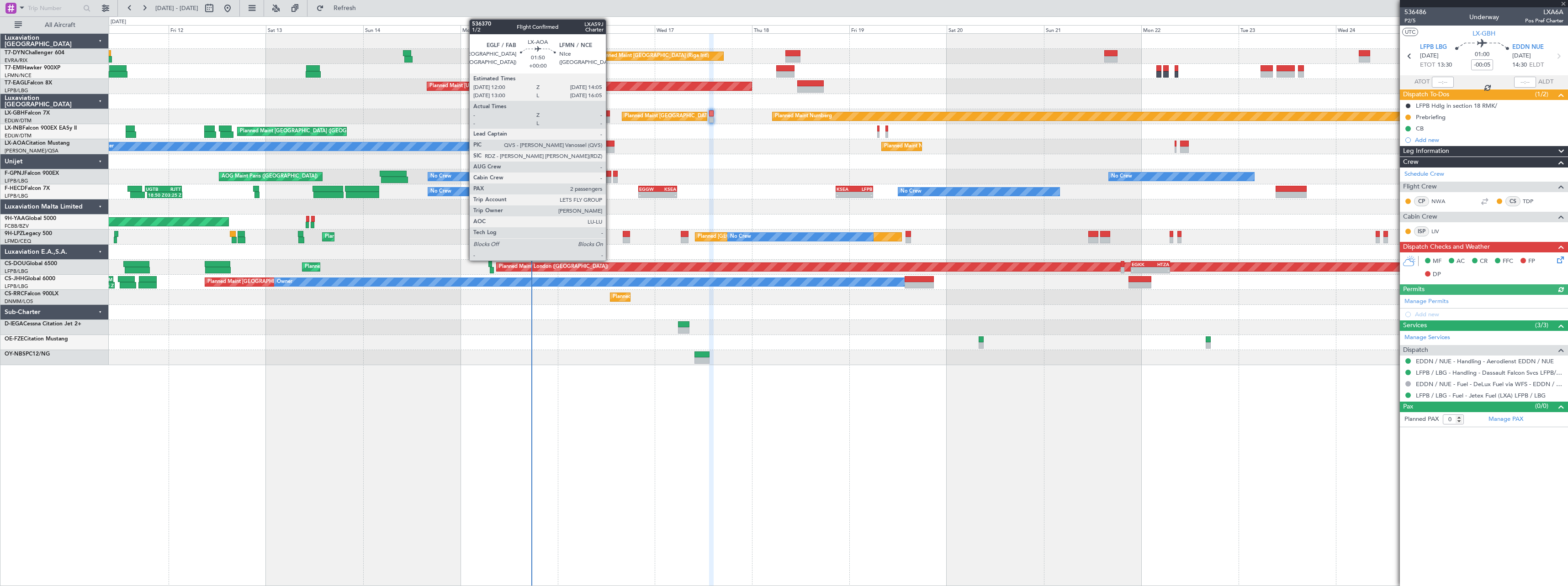
click at [610, 144] on div at bounding box center [610, 144] width 9 height 6
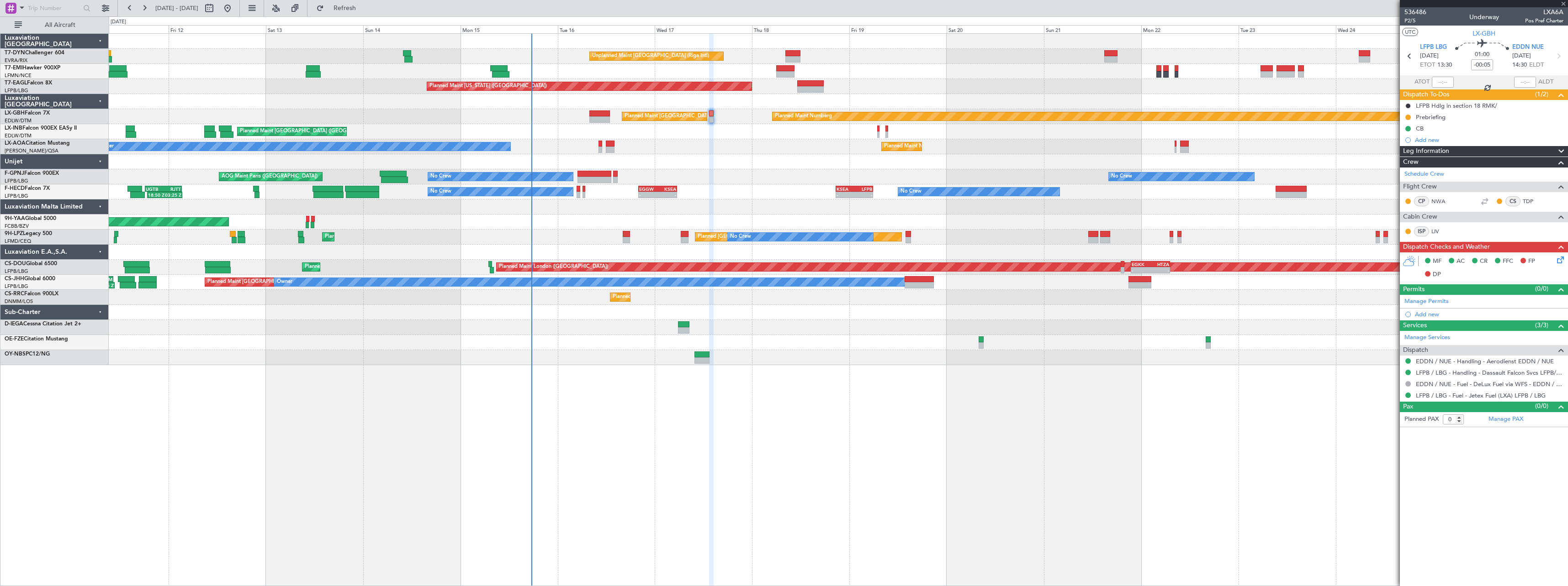
type input "2"
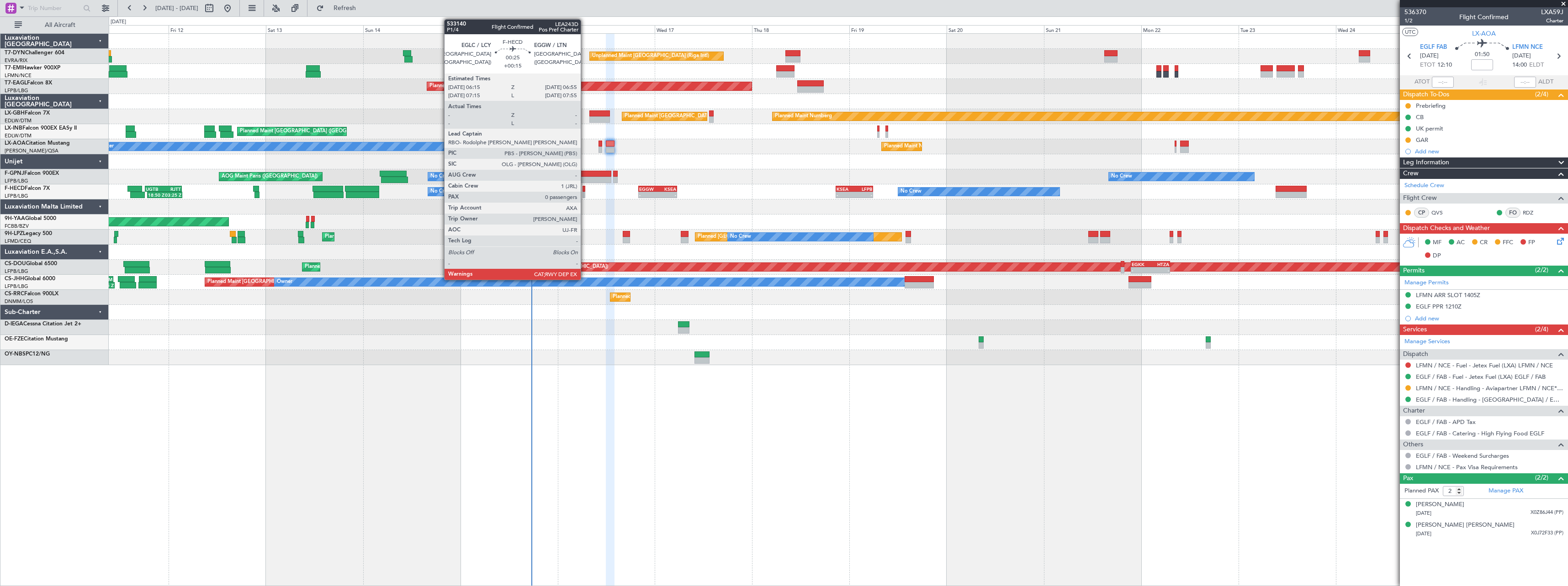
click at [585, 195] on div at bounding box center [584, 195] width 3 height 6
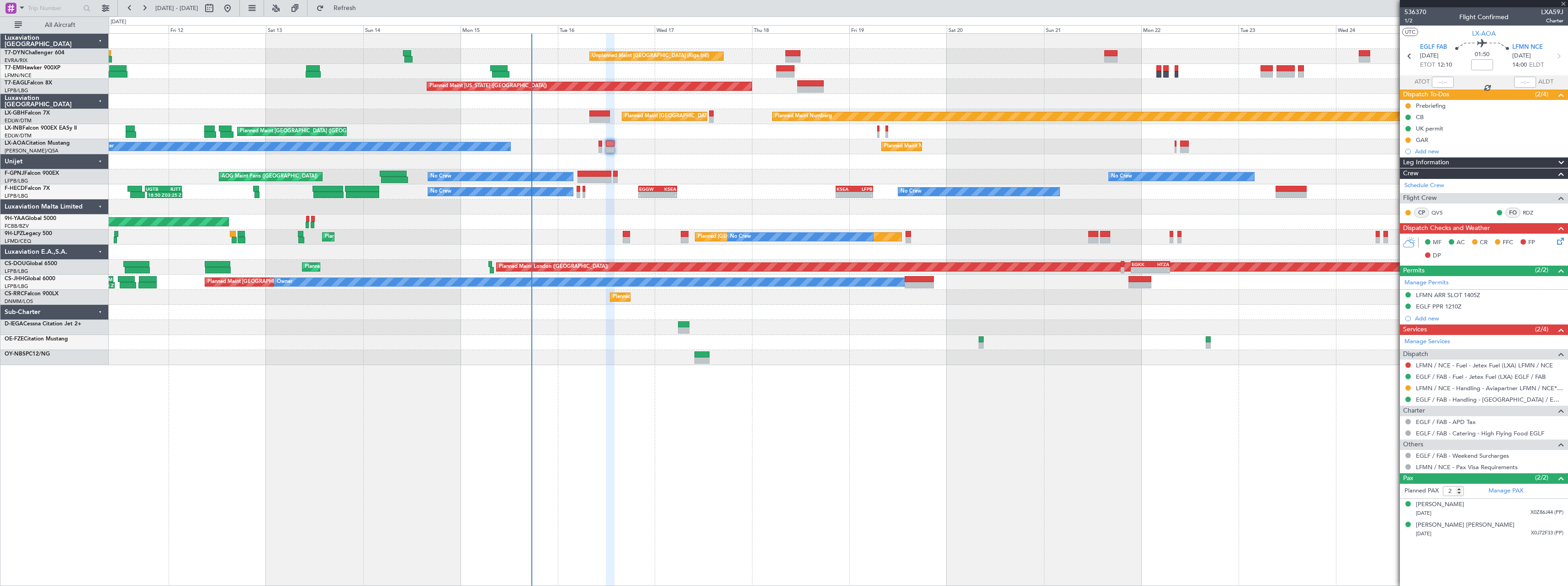
type input "+00:15"
type input "0"
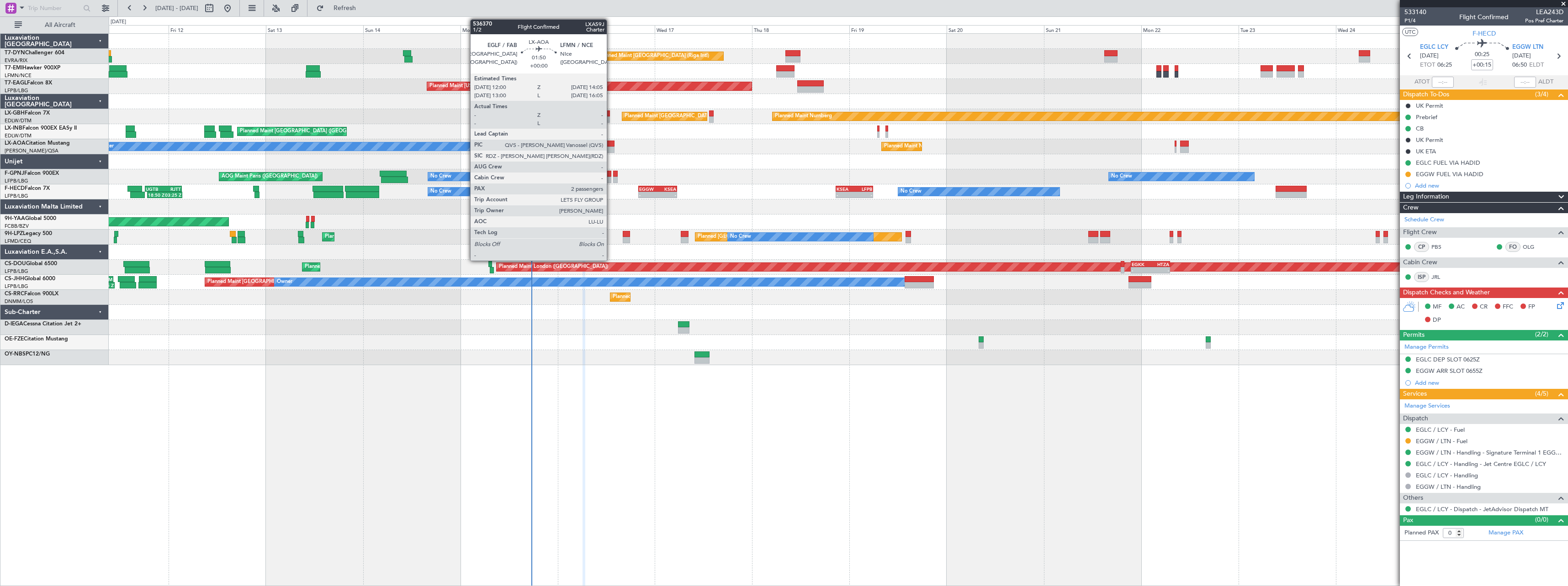
click at [611, 142] on div at bounding box center [610, 144] width 9 height 6
type input "2"
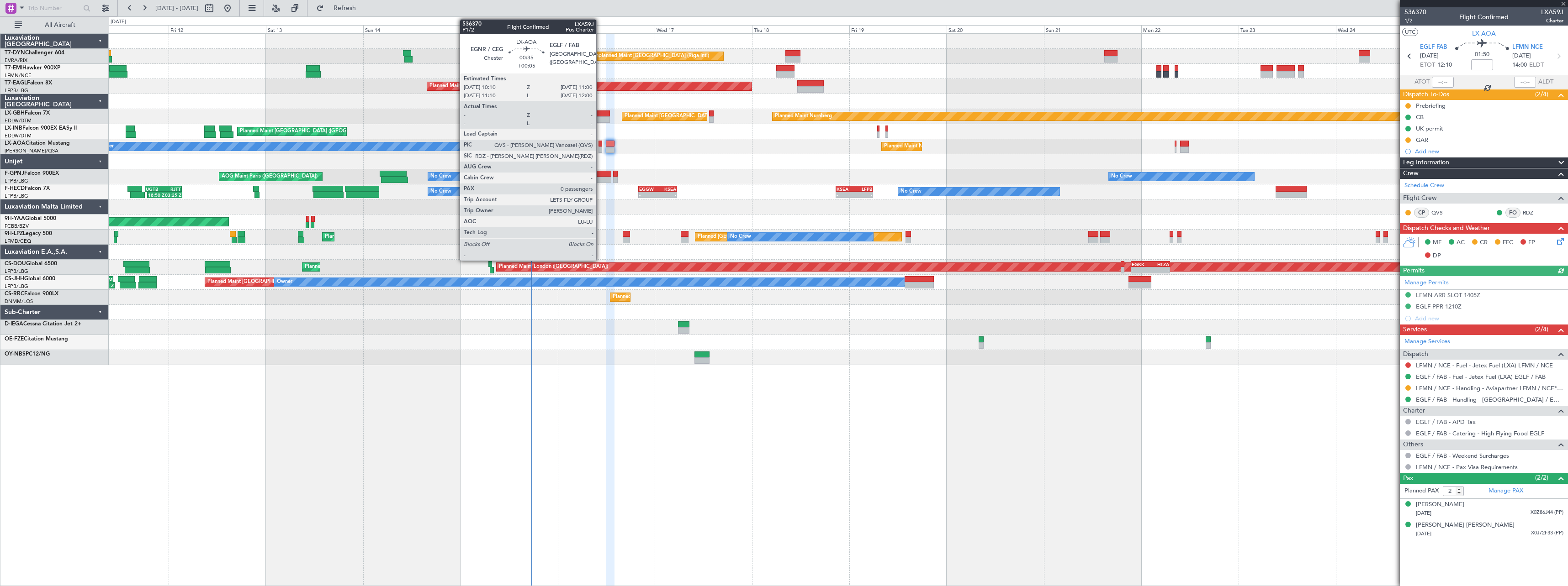
click at [600, 144] on div at bounding box center [600, 144] width 4 height 6
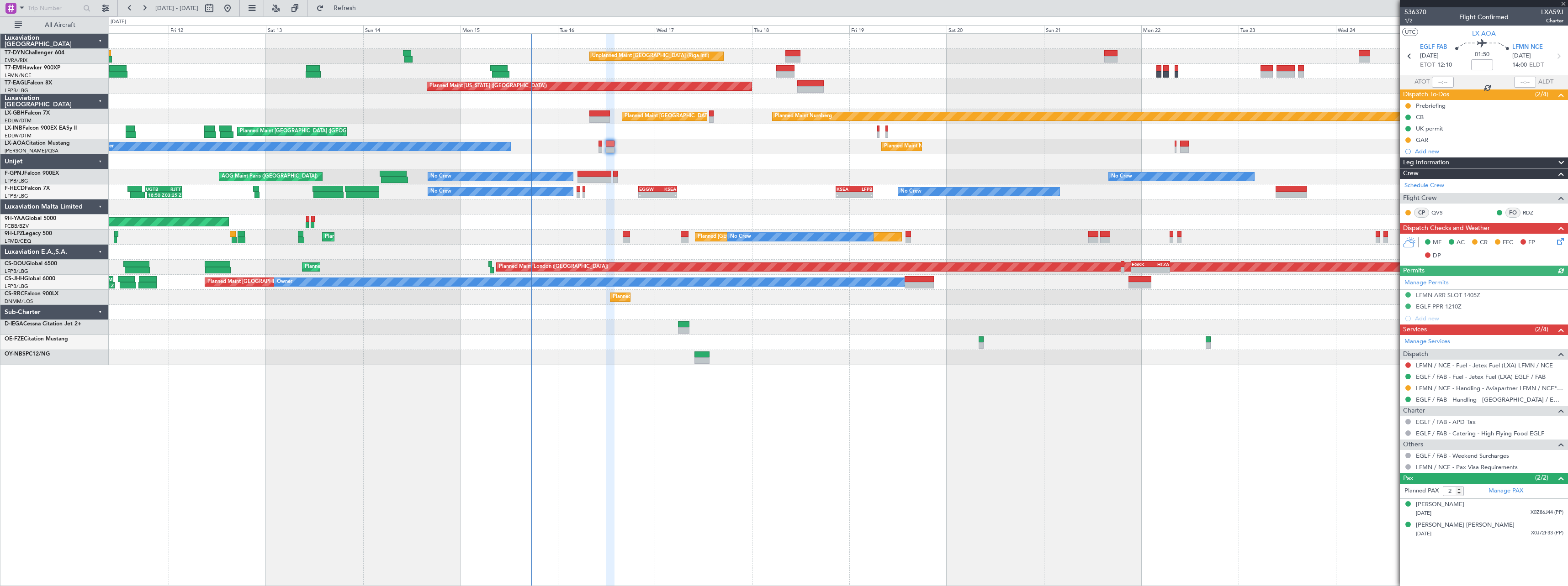
type input "+00:05"
type input "0"
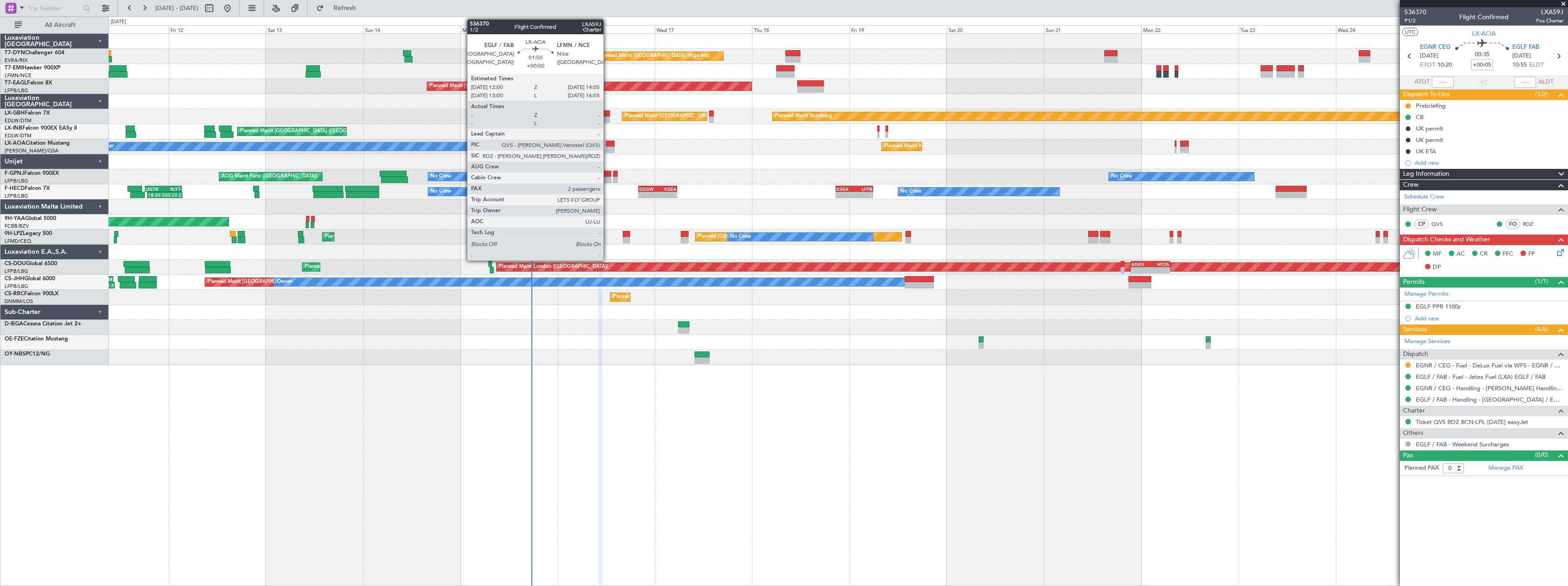
click at [608, 143] on div at bounding box center [610, 144] width 9 height 6
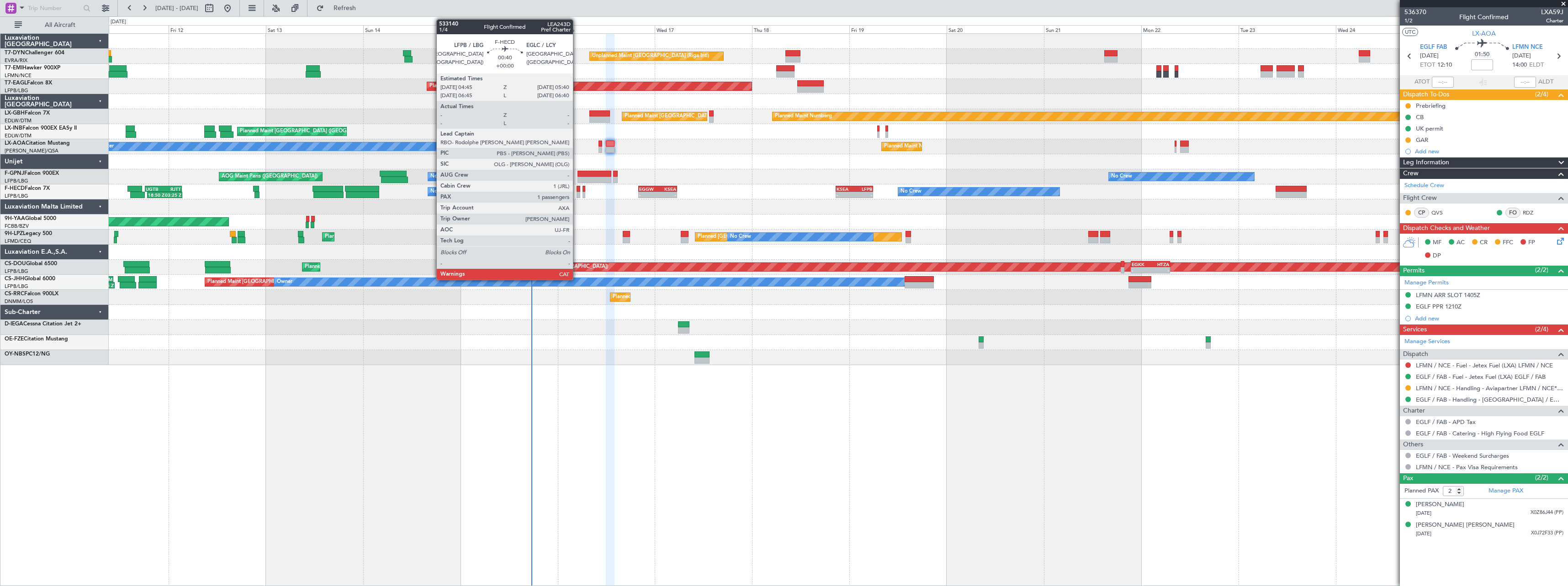
click at [577, 189] on div at bounding box center [578, 188] width 4 height 6
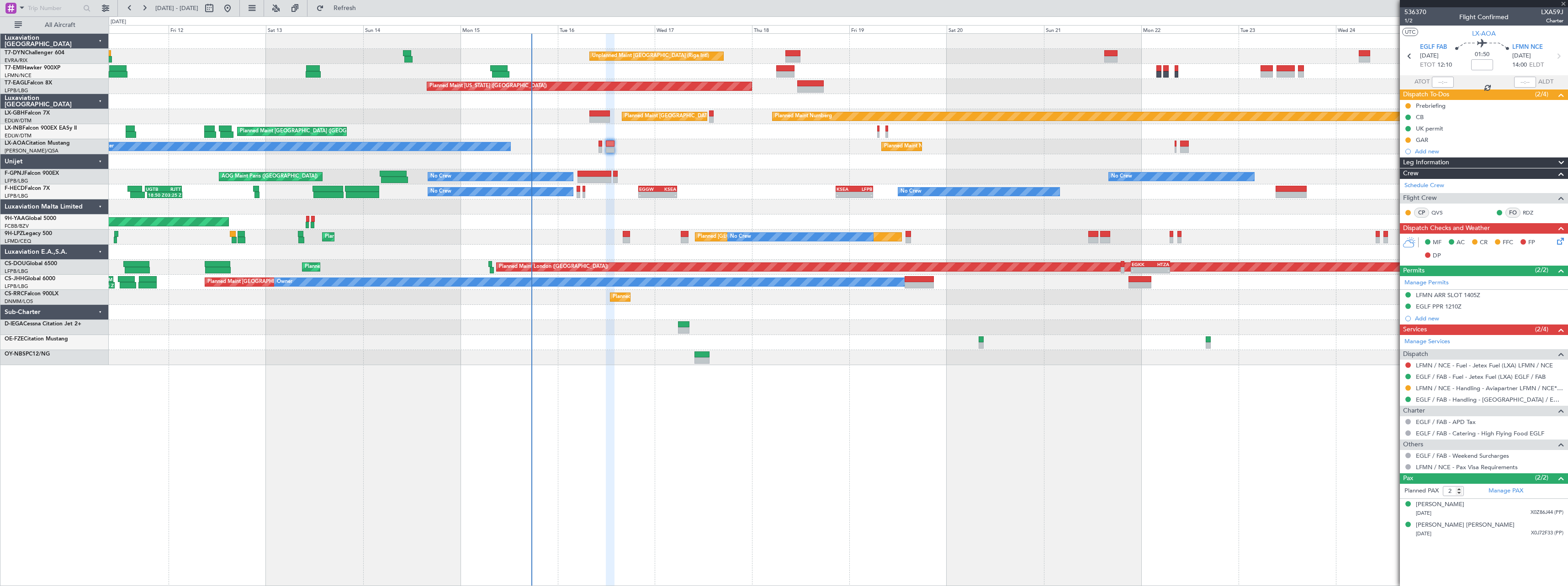
type input "1"
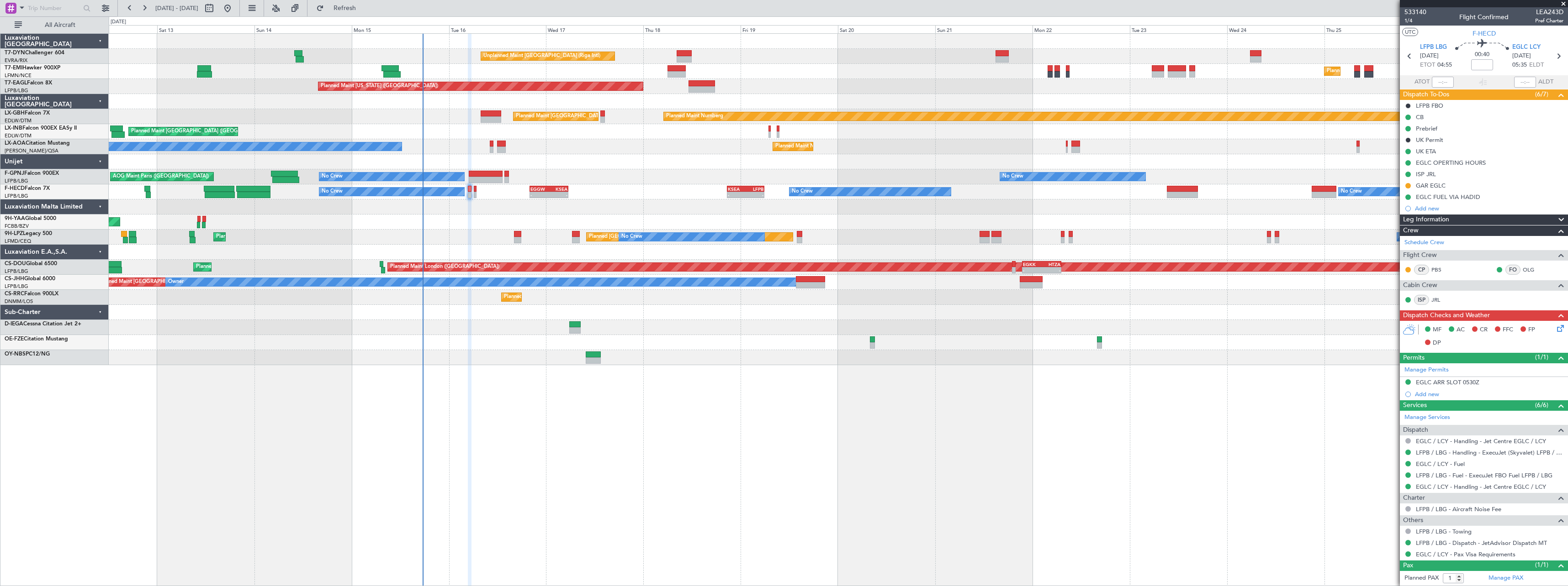
click at [721, 326] on div "Unplanned Maint Riga (Riga Intl) Planned Maint Zurich Planned Maint Zurich Plan…" at bounding box center [838, 200] width 1458 height 331
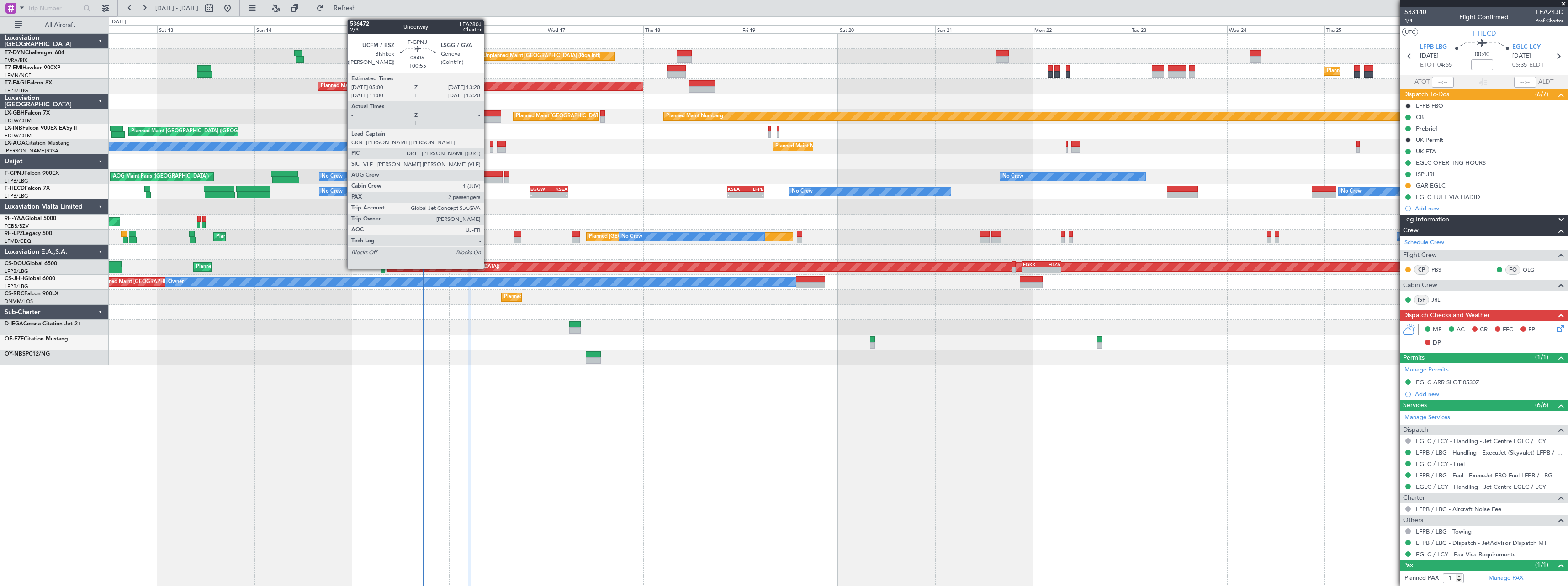
click at [488, 174] on div at bounding box center [486, 174] width 34 height 6
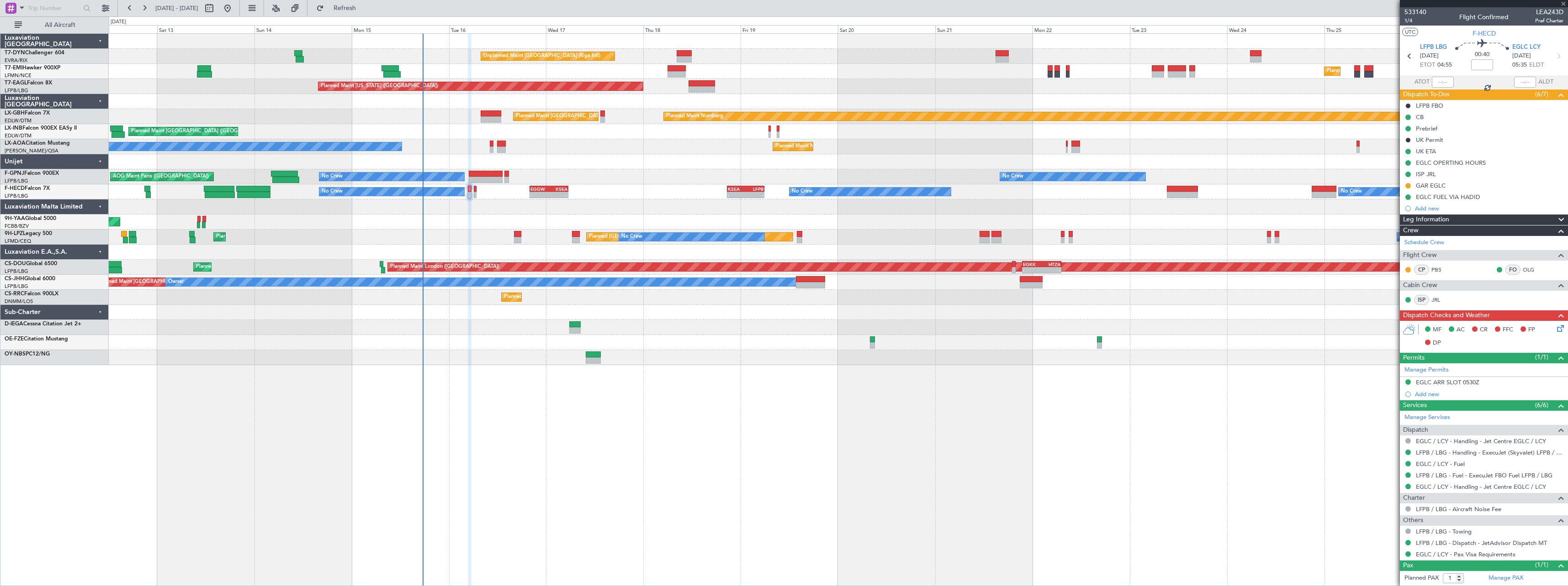
type input "+00:55"
type input "2"
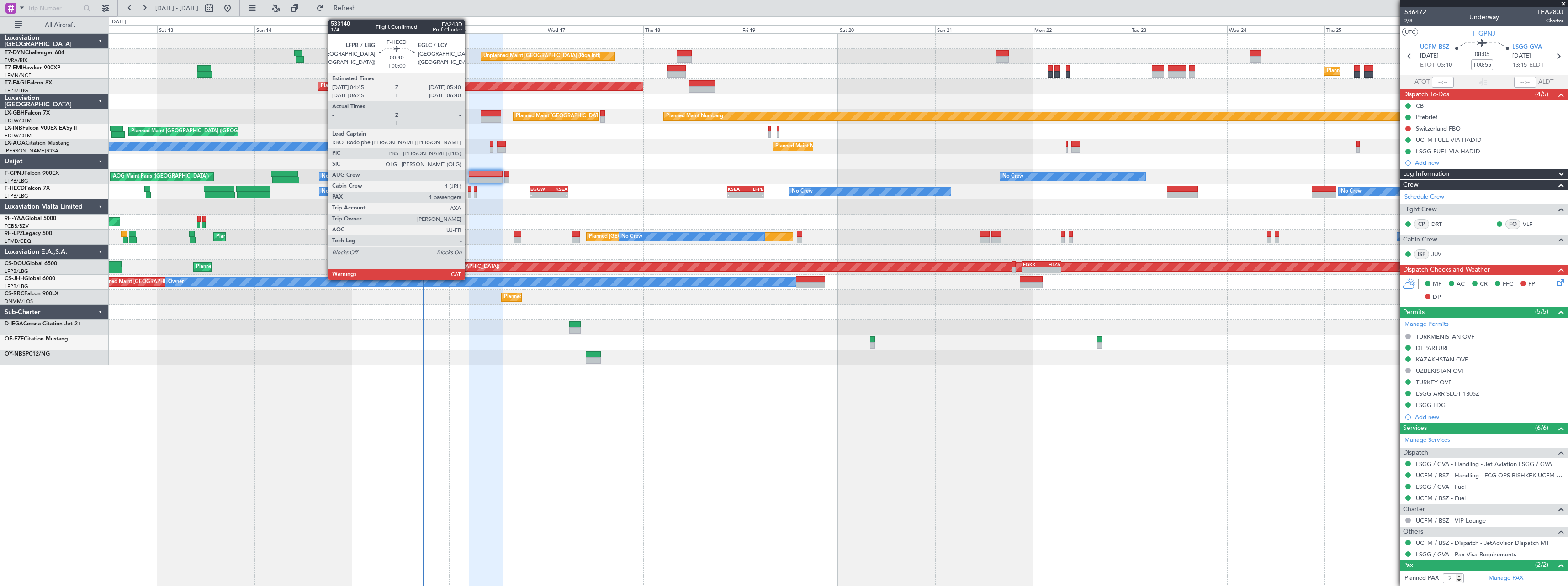
click at [469, 191] on div at bounding box center [470, 188] width 4 height 6
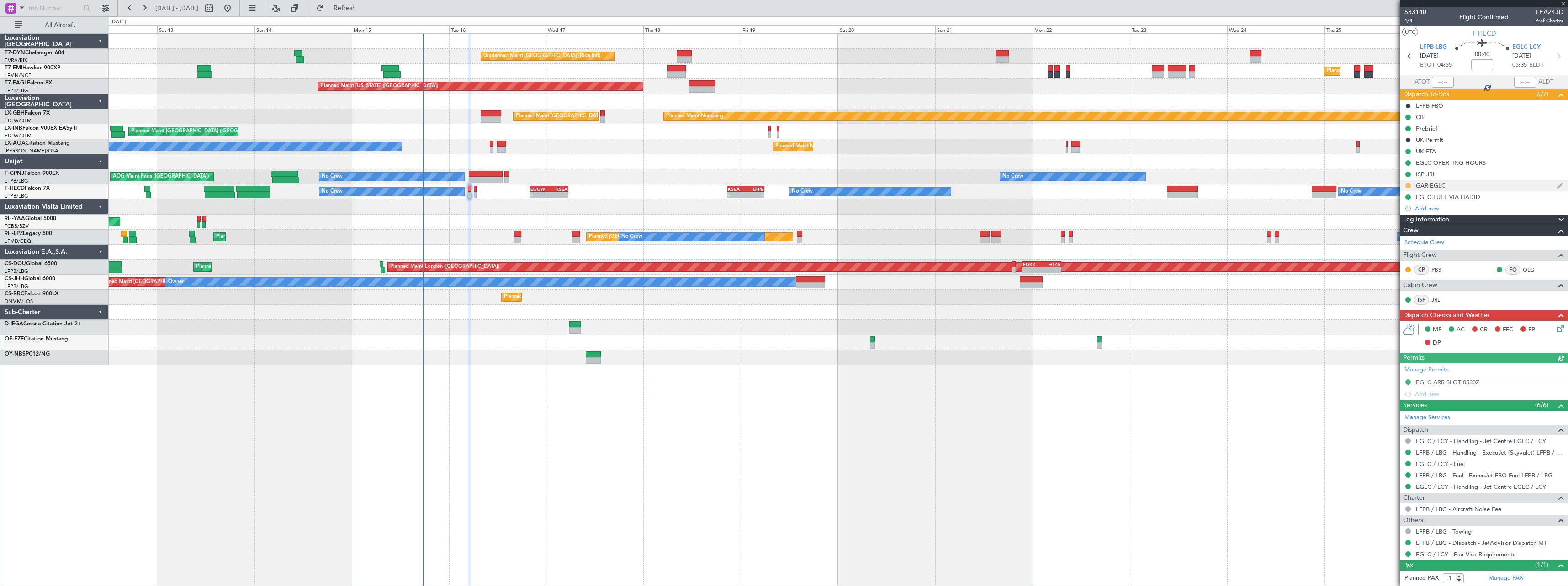
click at [1409, 187] on button at bounding box center [1408, 186] width 6 height 6
click at [1407, 225] on span "Completed" at bounding box center [1411, 225] width 30 height 9
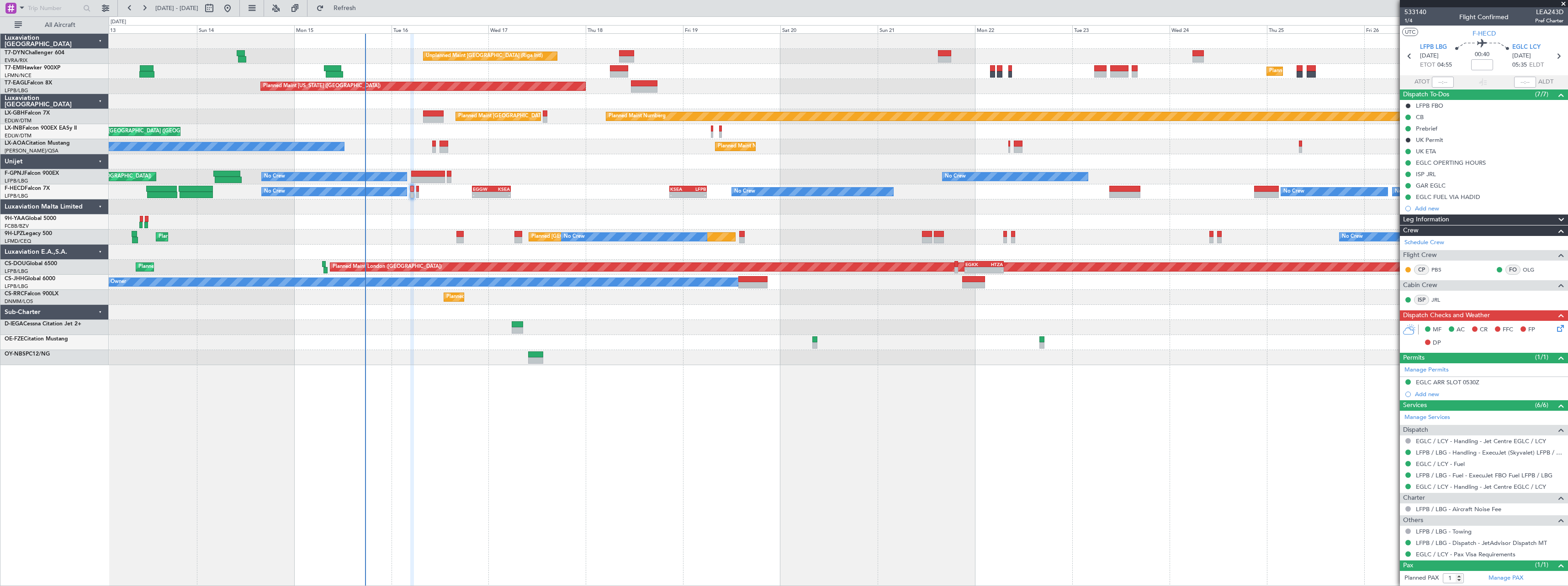
click at [465, 213] on div at bounding box center [838, 207] width 1458 height 15
click at [954, 230] on div "No Crew Planned Maint St Gallen (Altenrhein) Planned Maint Cannes (Mandelieu) N…" at bounding box center [838, 237] width 1458 height 15
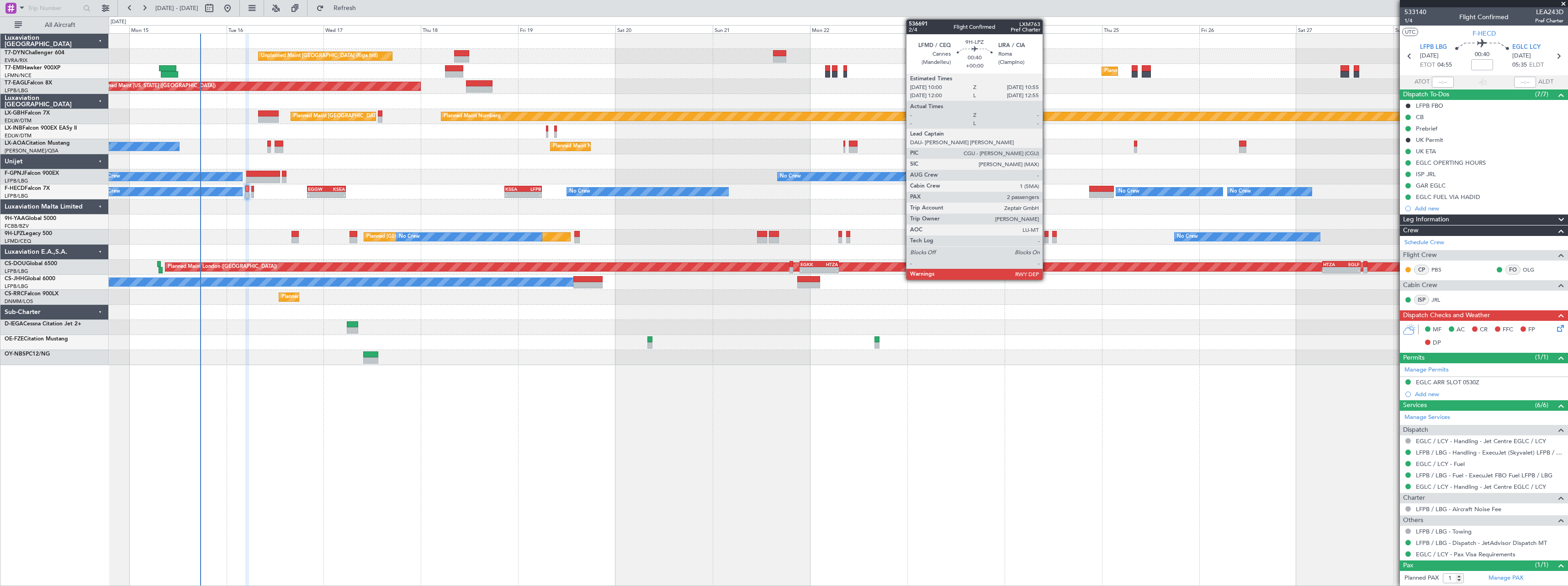
click at [1046, 234] on div at bounding box center [1047, 234] width 4 height 6
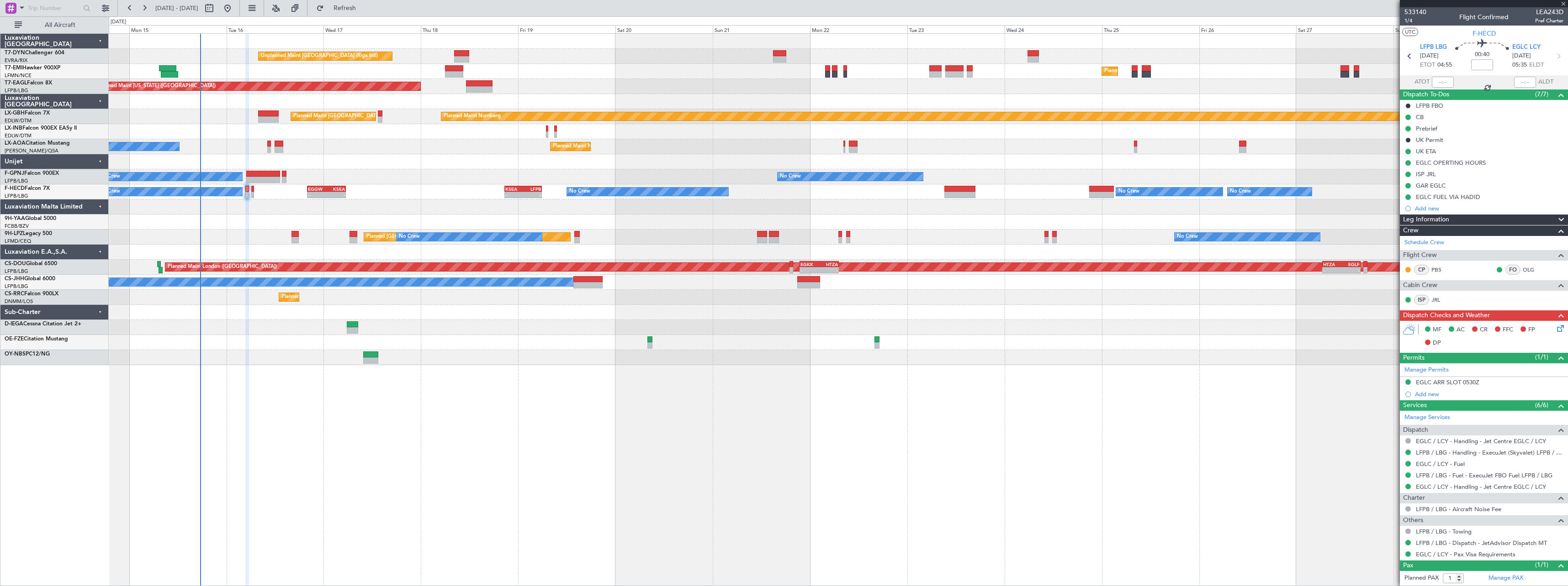
type input "2"
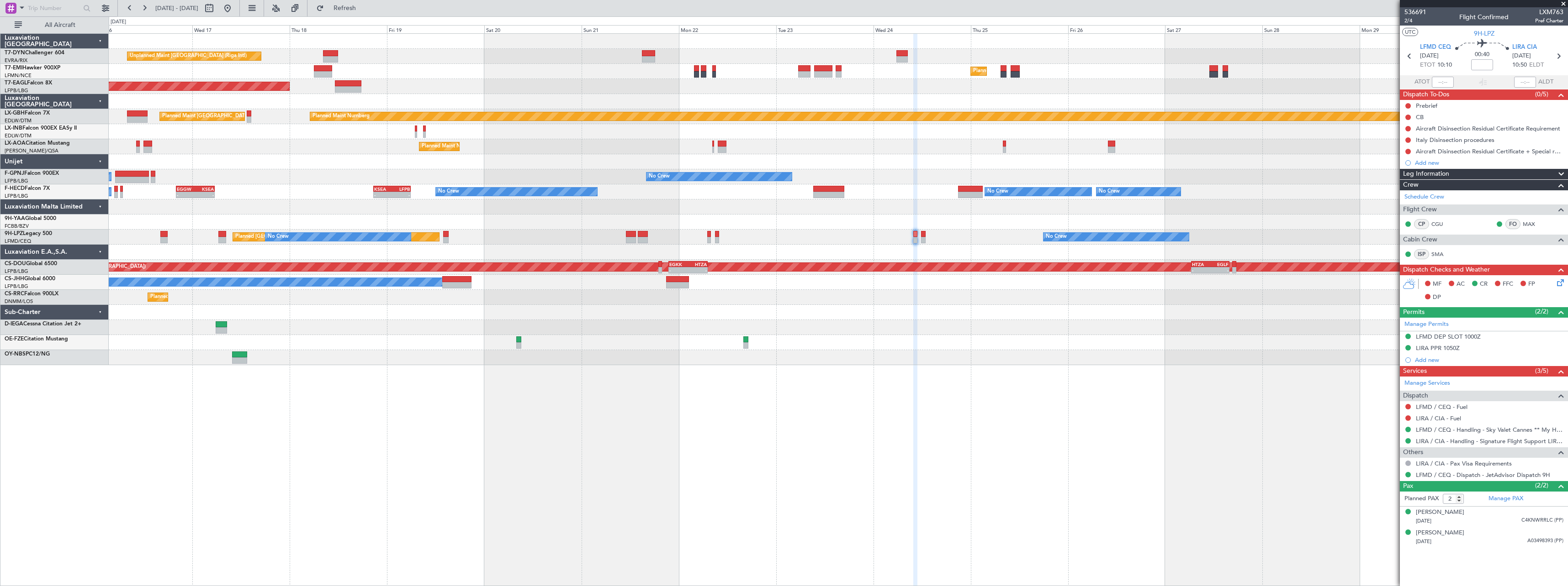
click at [461, 332] on div at bounding box center [838, 327] width 1458 height 15
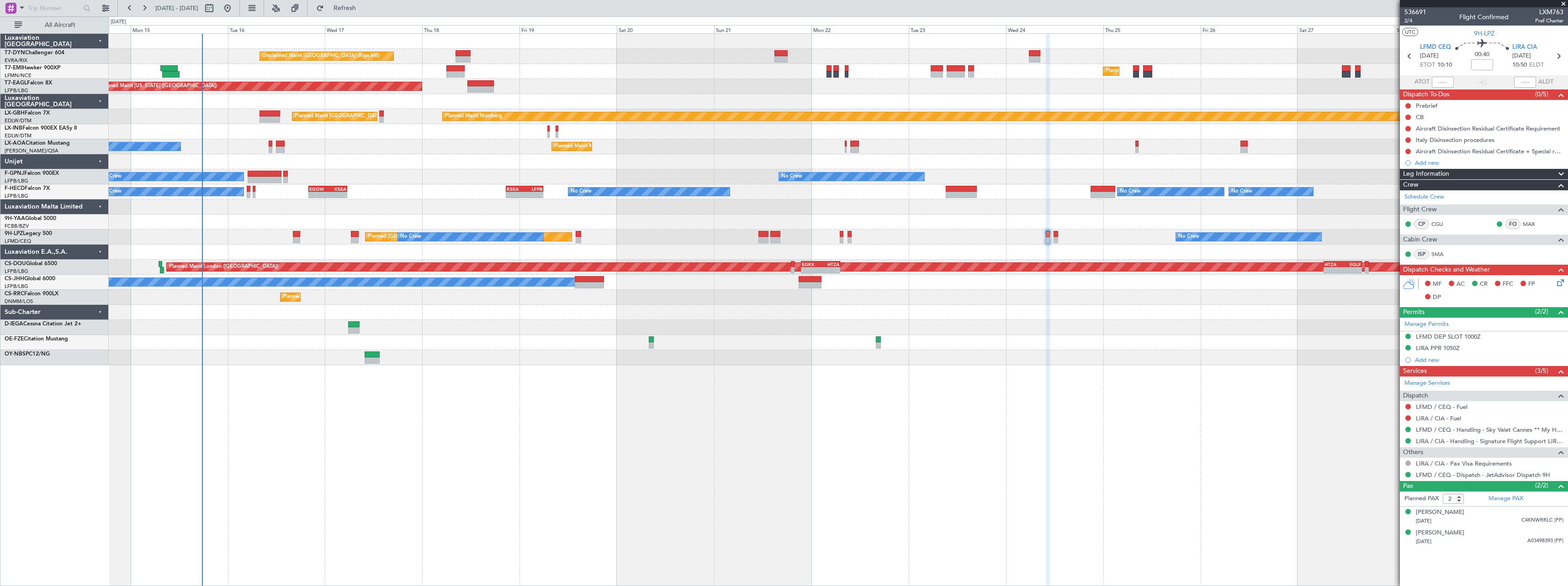
click at [396, 166] on div "Unplanned Maint Riga (Riga Intl) Planned Maint Zurich Planned Maint New York (T…" at bounding box center [838, 200] width 1458 height 331
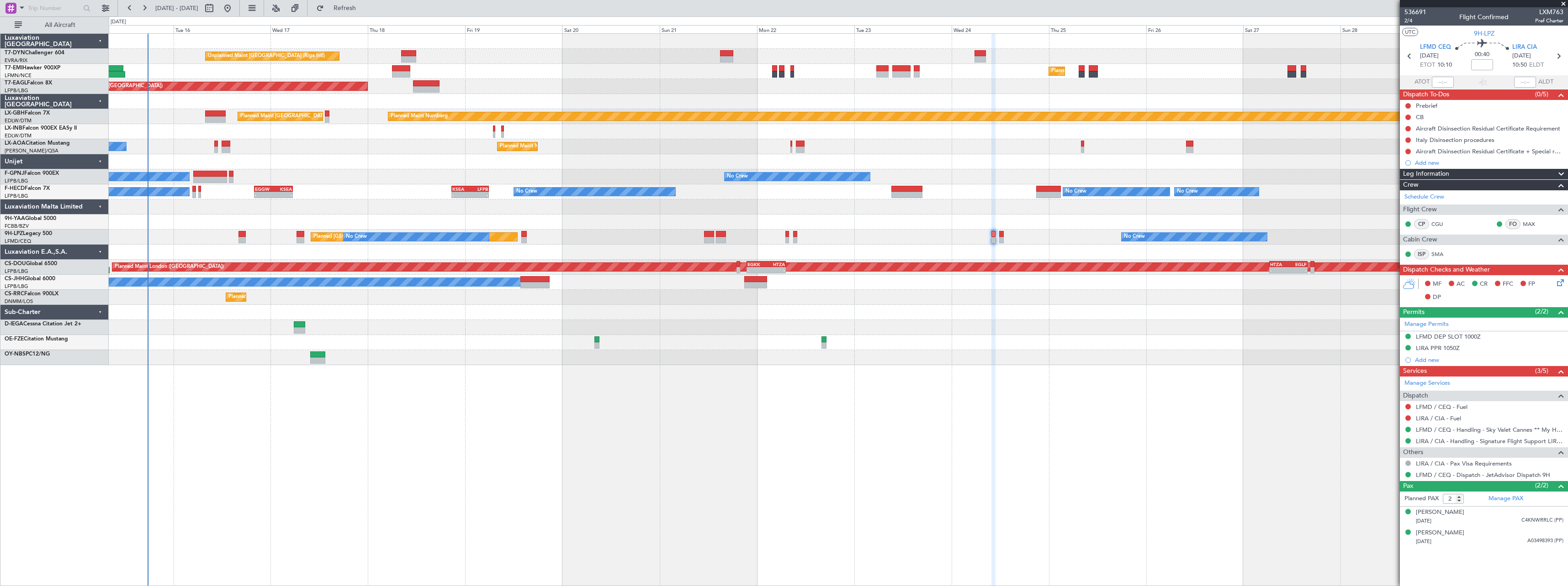
click at [261, 213] on div at bounding box center [838, 207] width 1458 height 15
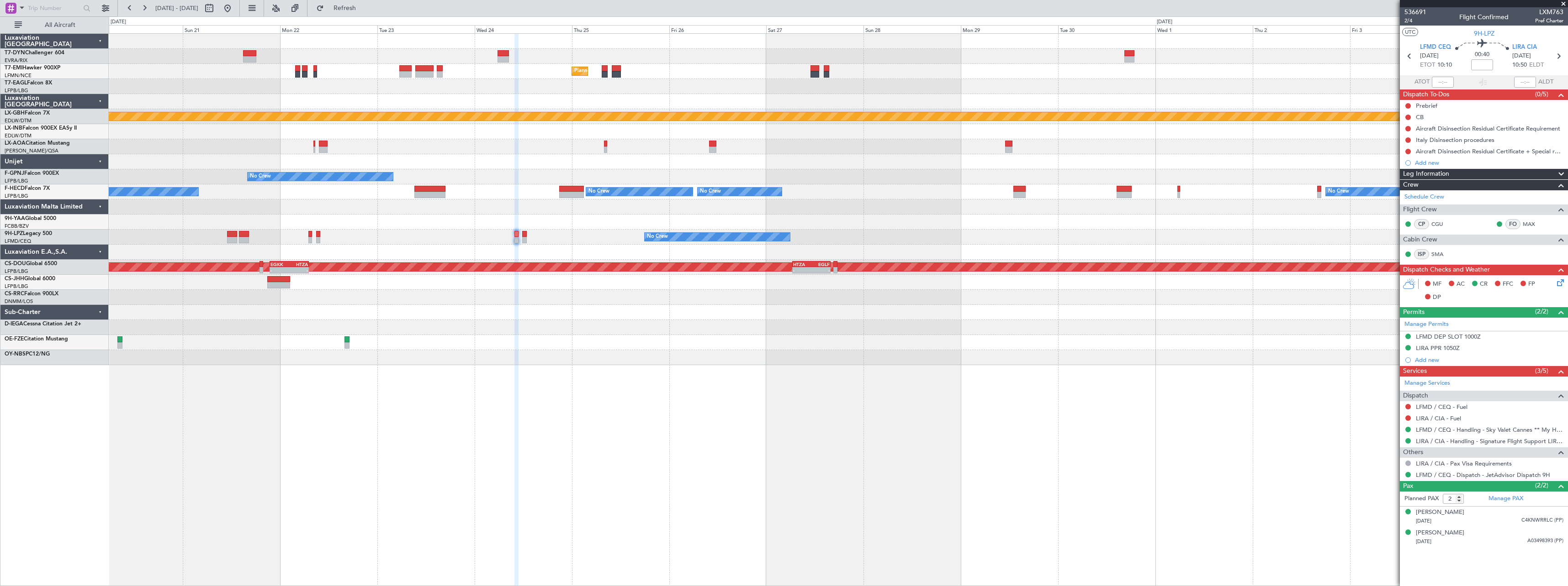
click at [211, 387] on div "Unplanned Maint Riga (Riga Intl) Planned Maint Zurich Planned Maint New York (T…" at bounding box center [838, 310] width 1459 height 553
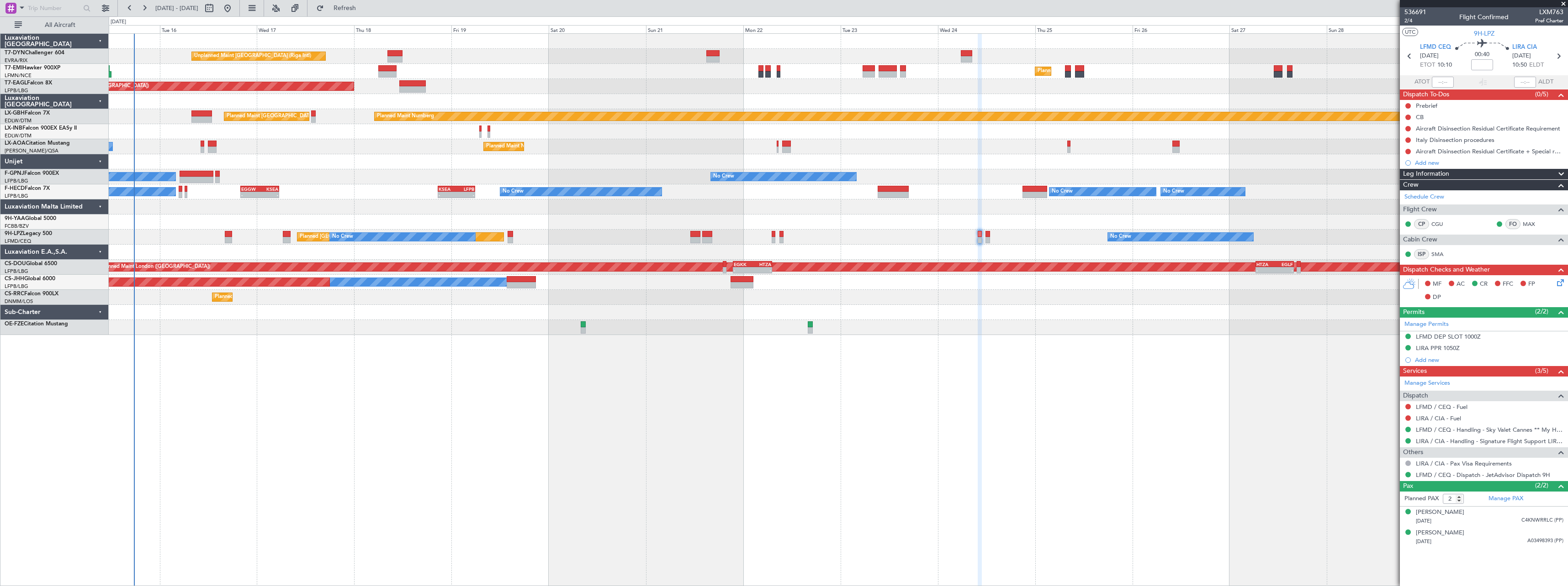
click at [1082, 300] on div "Unplanned Maint Riga (Riga Intl) Planned Maint Zurich Planned Maint New York (T…" at bounding box center [838, 310] width 1459 height 553
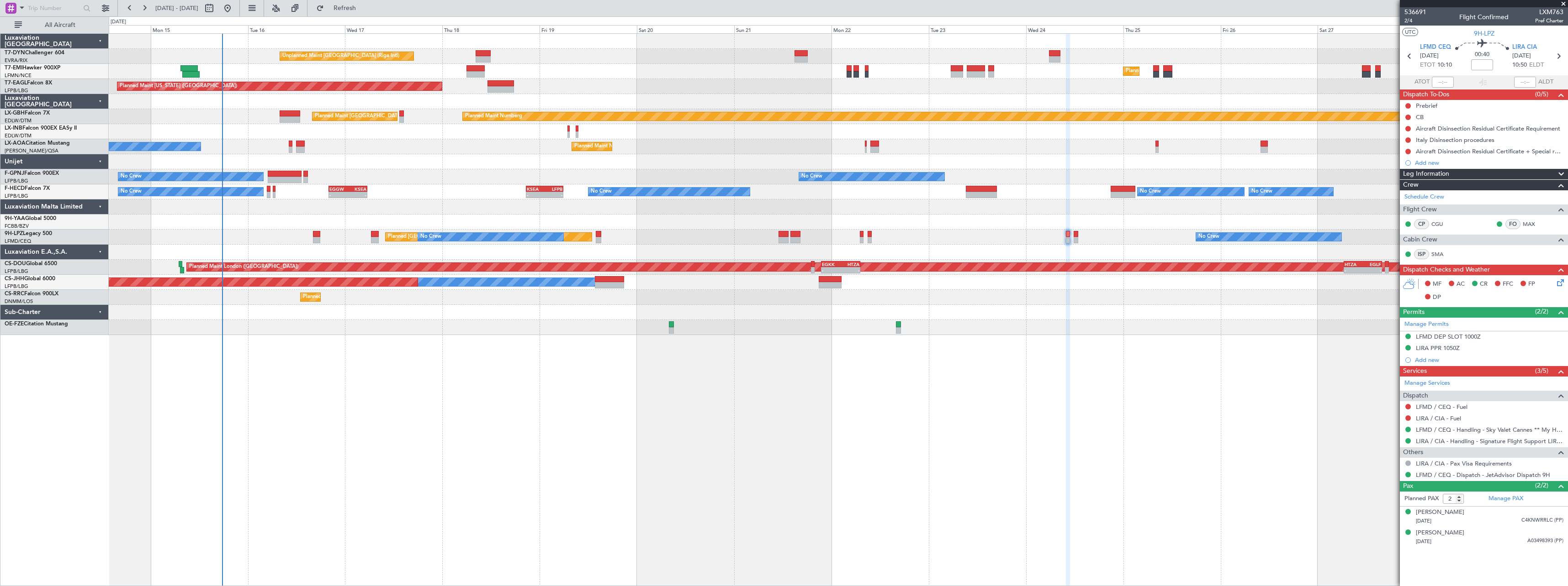
click at [522, 378] on div "Unplanned Maint Riga (Riga Intl) Planned Maint Zurich Planned Maint New York (T…" at bounding box center [838, 310] width 1459 height 553
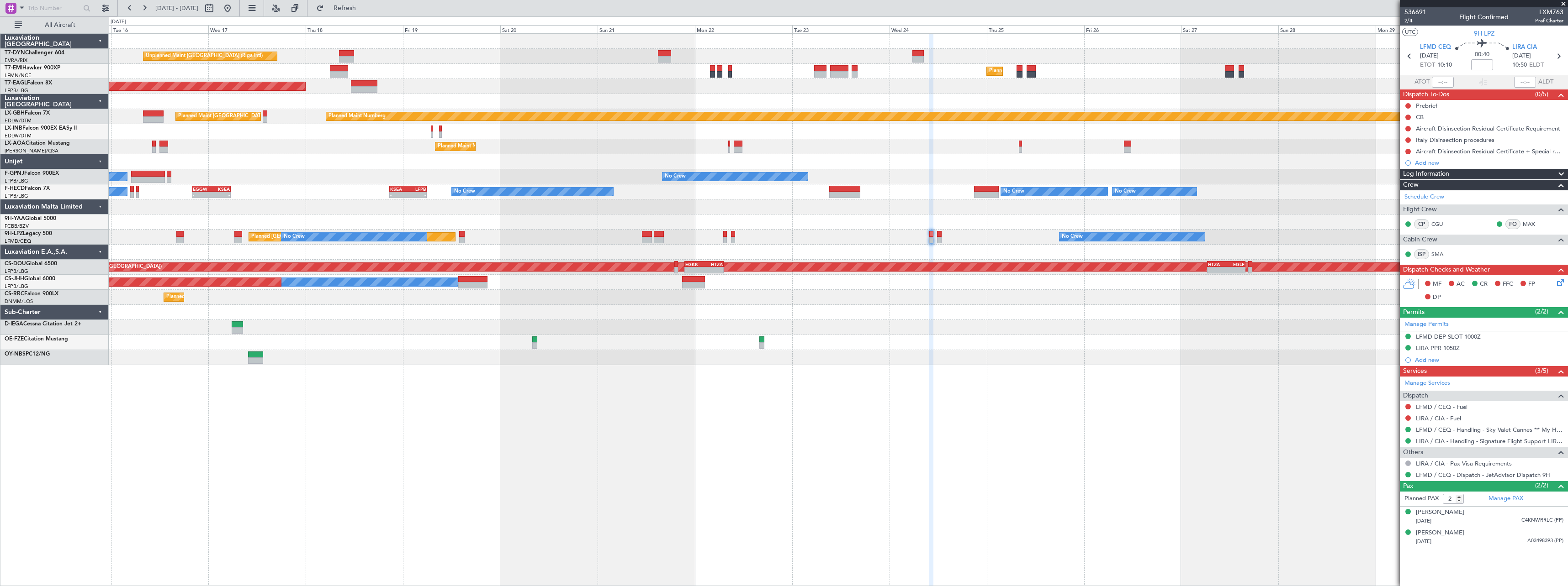
click at [962, 313] on div at bounding box center [838, 312] width 1458 height 15
click at [1477, 443] on link "LIRA / CIA - Handling - Signature Flight Support LIRA / CIA" at bounding box center [1489, 441] width 147 height 8
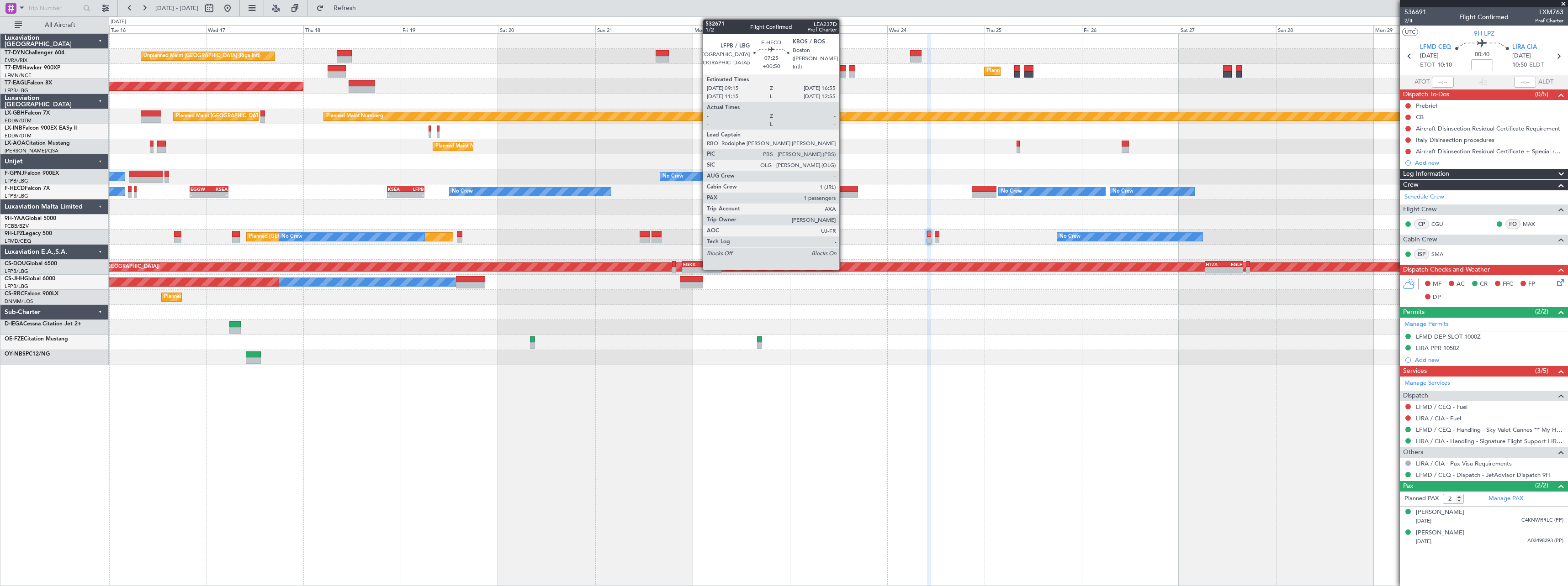
click at [843, 189] on div at bounding box center [842, 188] width 31 height 6
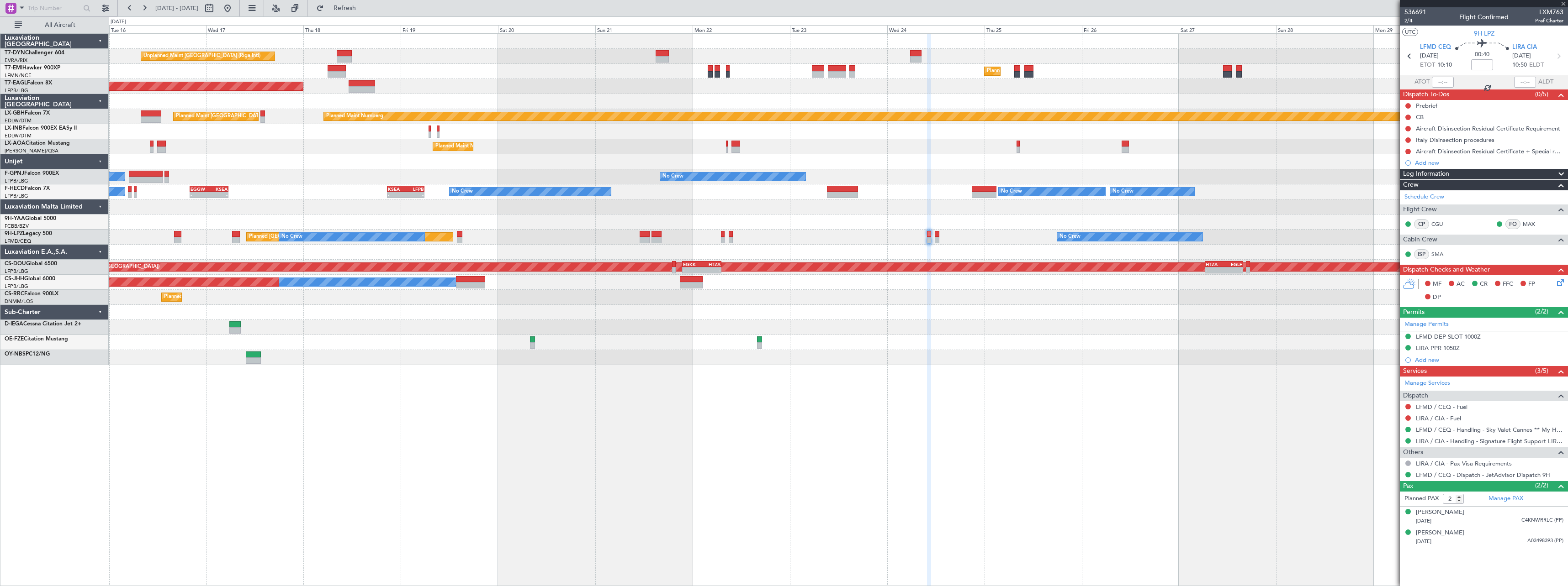
type input "+00:50"
type input "1"
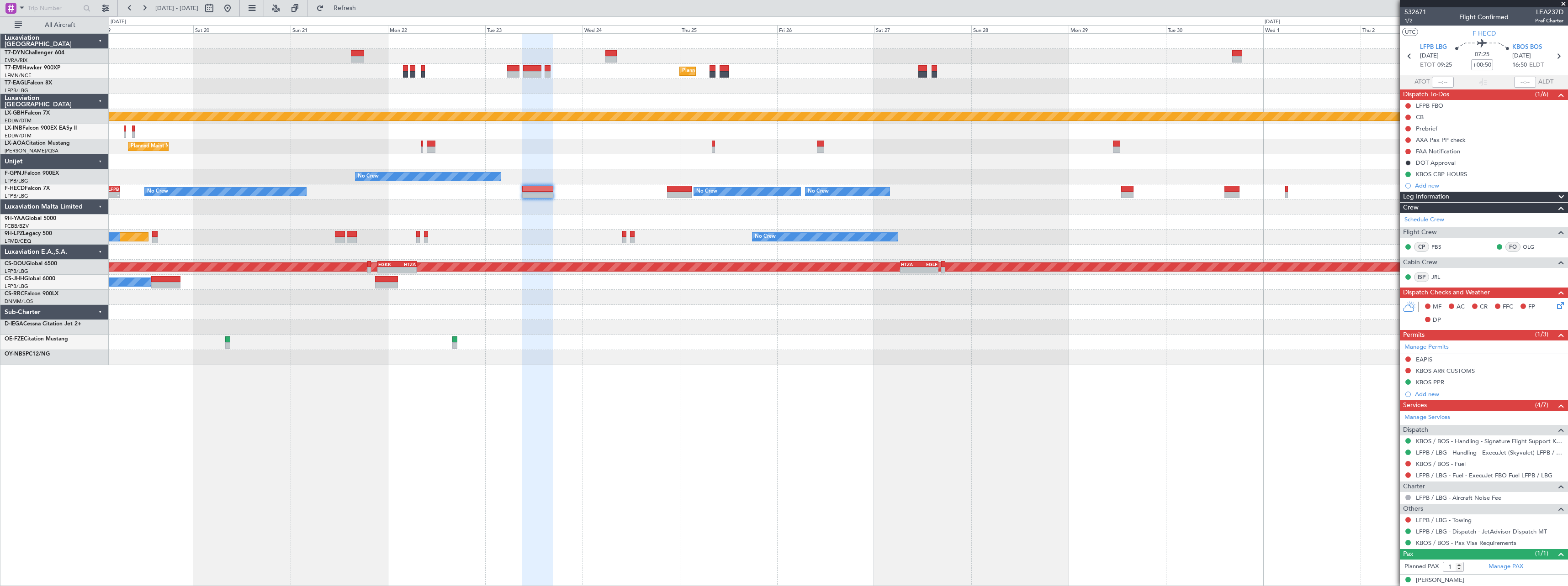
click at [818, 311] on div "Unplanned Maint Riga (Riga Intl) Planned Maint Zurich Planned Maint New York (T…" at bounding box center [838, 200] width 1458 height 331
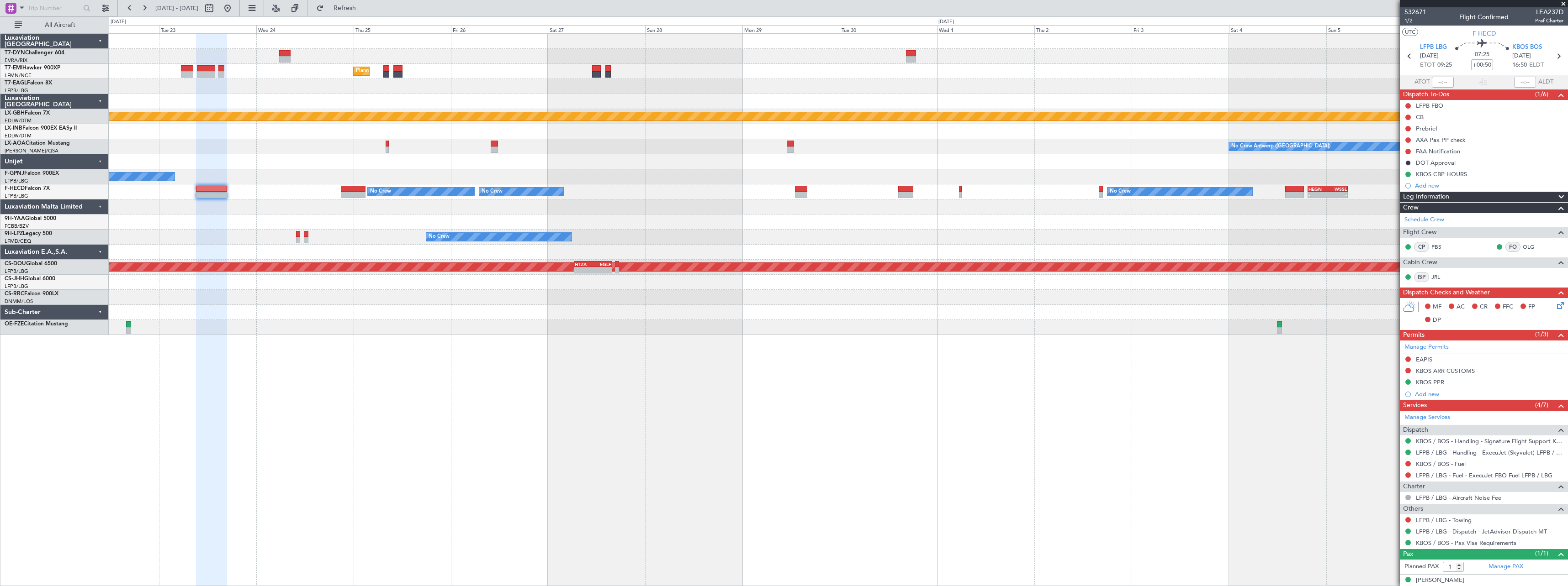
click at [418, 422] on div "Planned Maint Zurich Planned Maint Nurnberg No Crew Antwerp (Deurne) Planned Ma…" at bounding box center [838, 310] width 1459 height 553
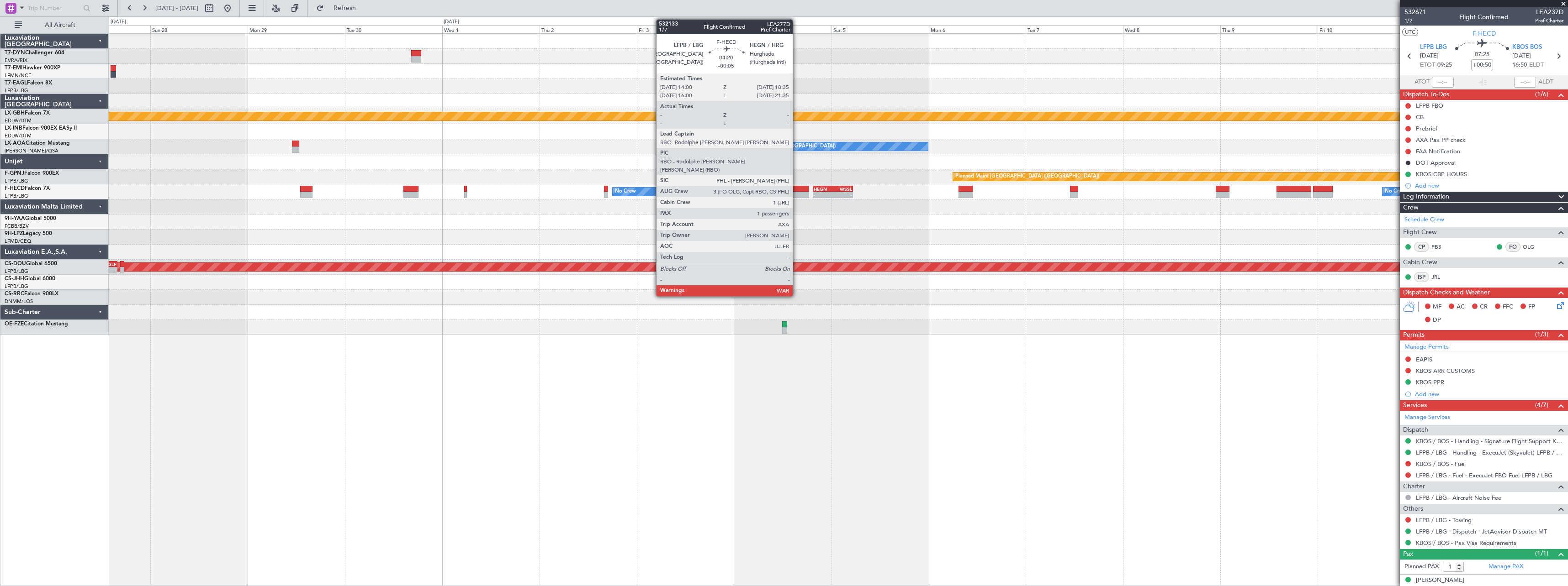
click at [797, 189] on div at bounding box center [800, 188] width 18 height 6
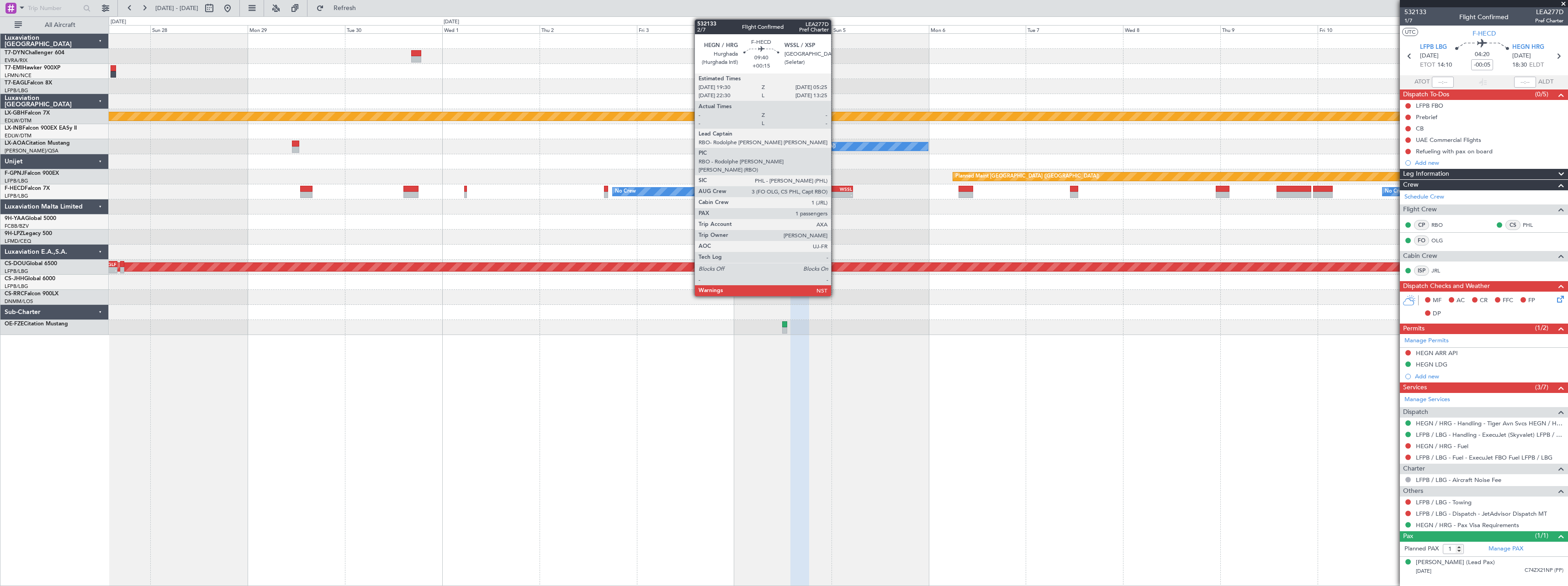
click at [835, 188] on div "WSSL" at bounding box center [842, 189] width 19 height 6
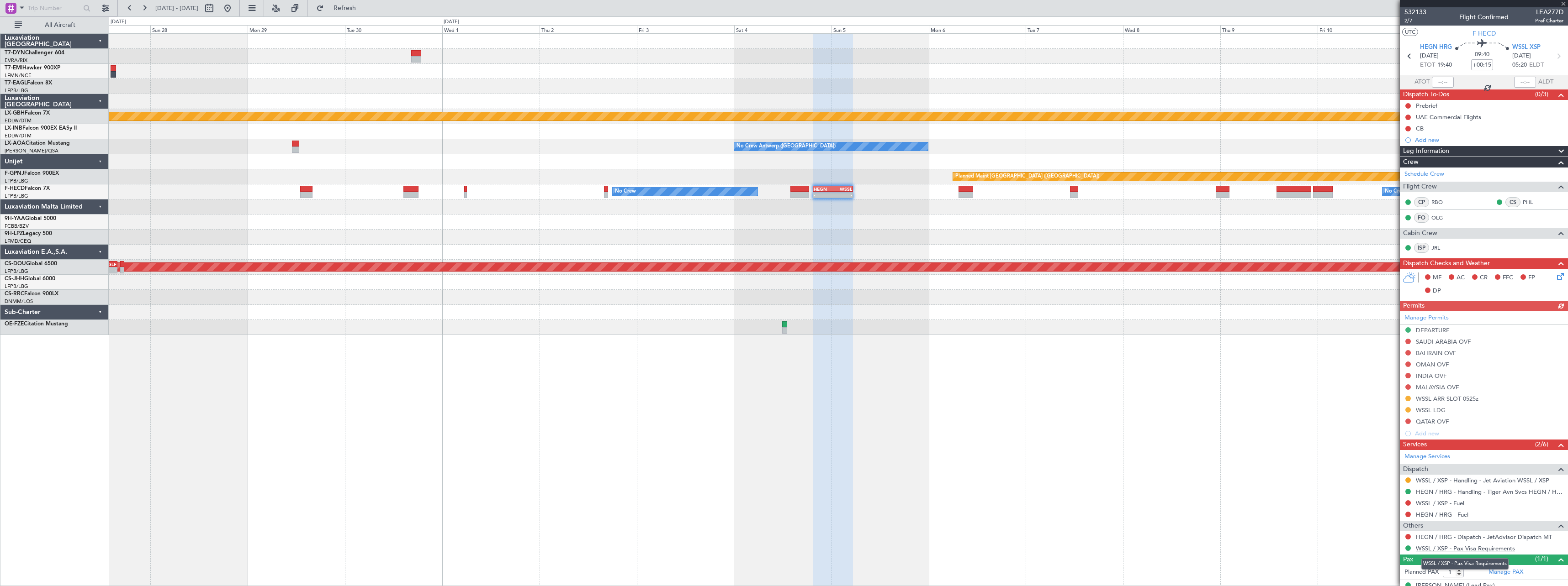
click at [1474, 545] on link "WSSL / XSP - Pax Visa Requirements" at bounding box center [1465, 548] width 99 height 8
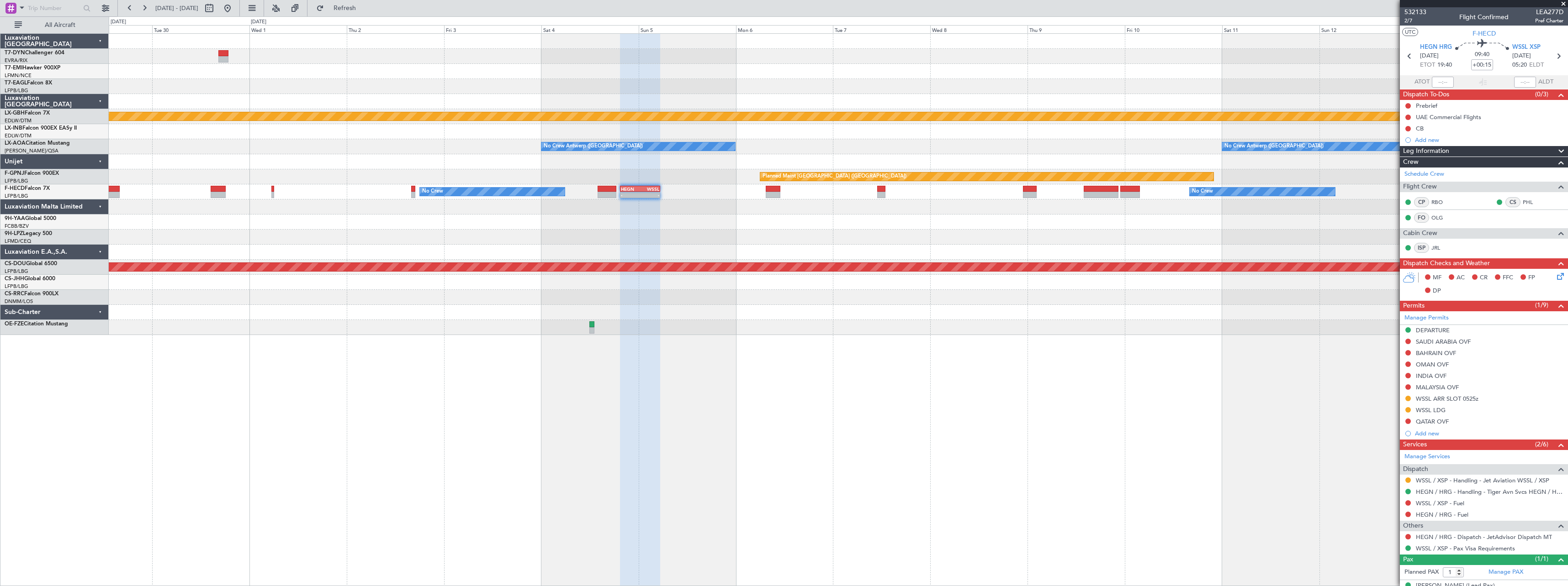
click at [677, 243] on div "Planned Maint Nurnberg No Crew Antwerp (Deurne) No Crew Antwerp (Deurne) Planne…" at bounding box center [838, 185] width 1458 height 302
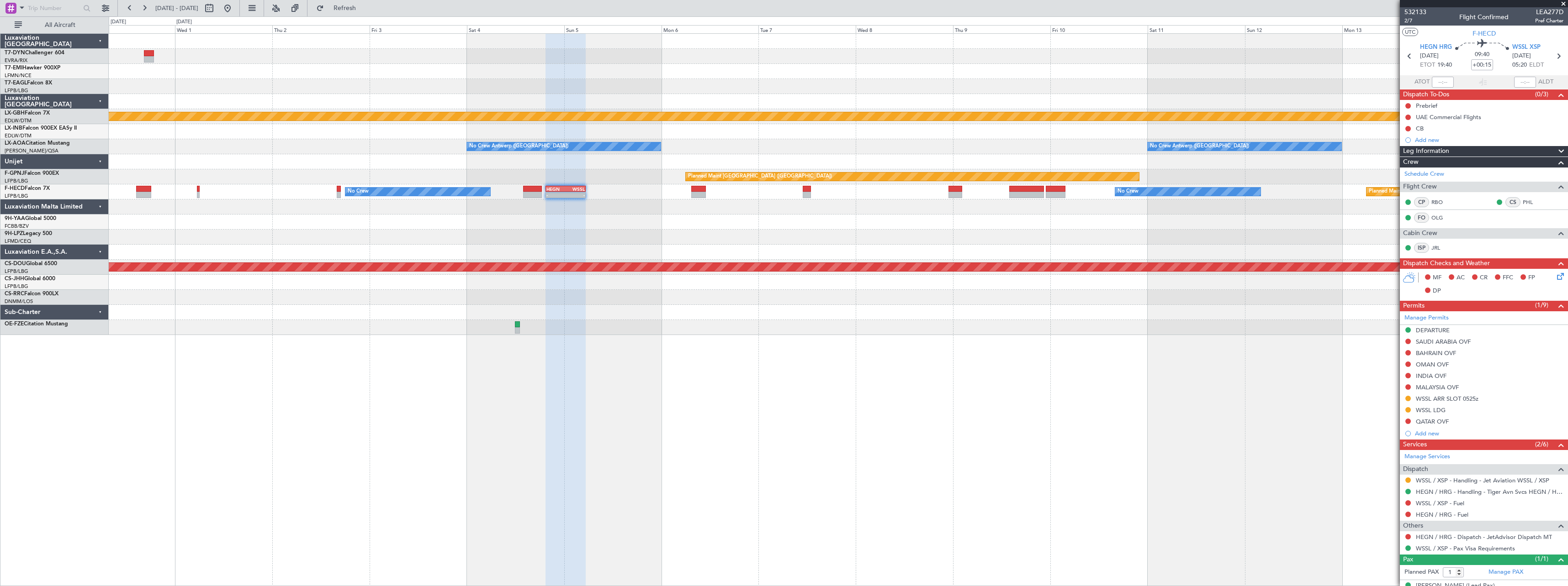
click at [612, 238] on div "No Crew" at bounding box center [838, 237] width 1458 height 15
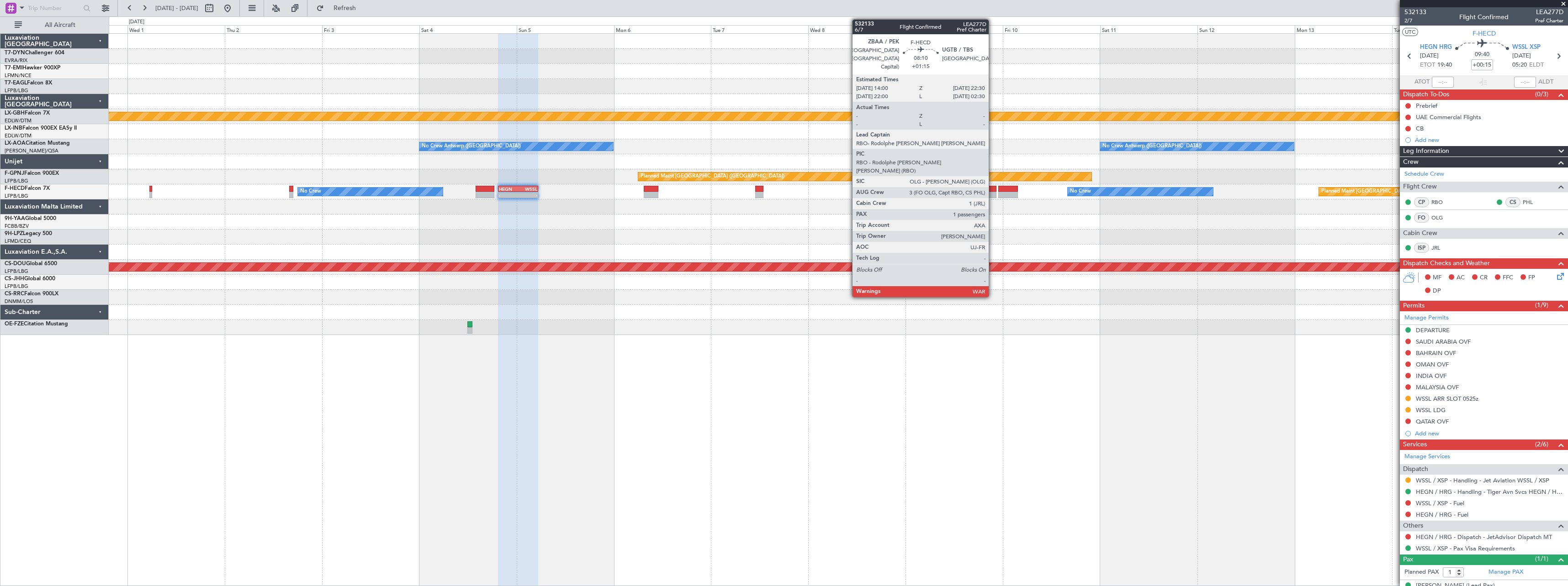
click at [992, 189] on div at bounding box center [979, 188] width 35 height 6
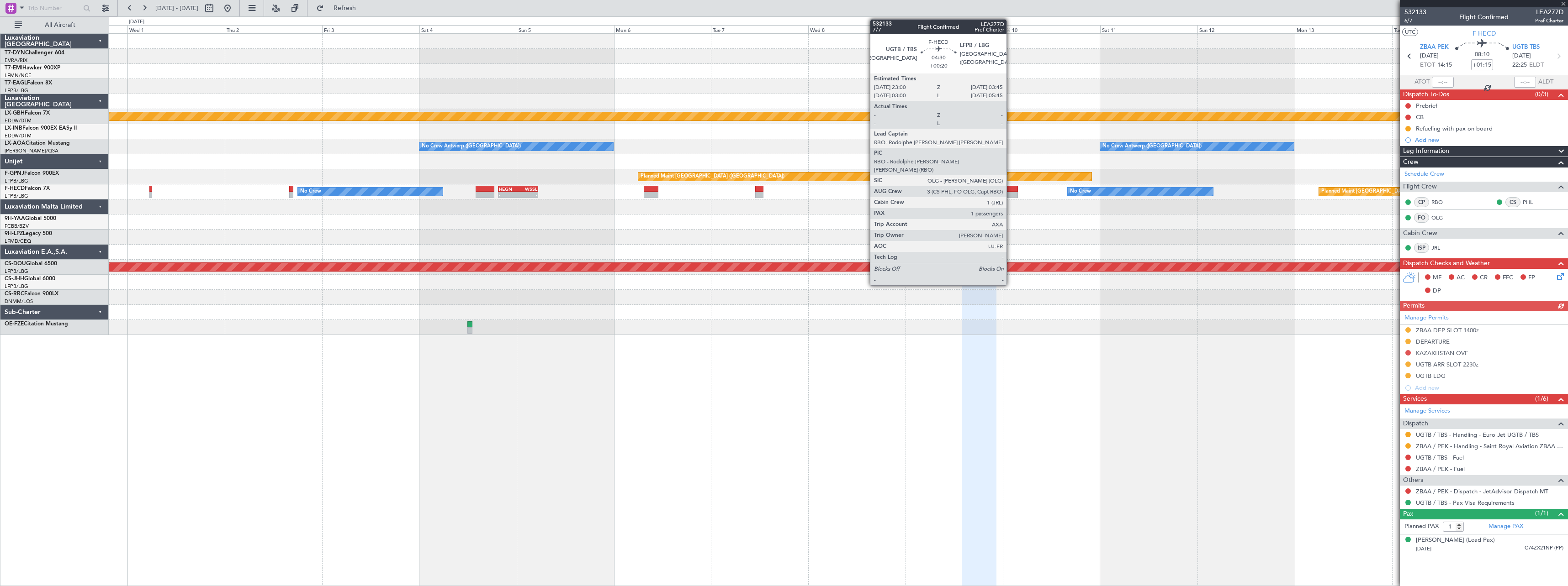
click at [1010, 191] on div at bounding box center [1008, 188] width 20 height 6
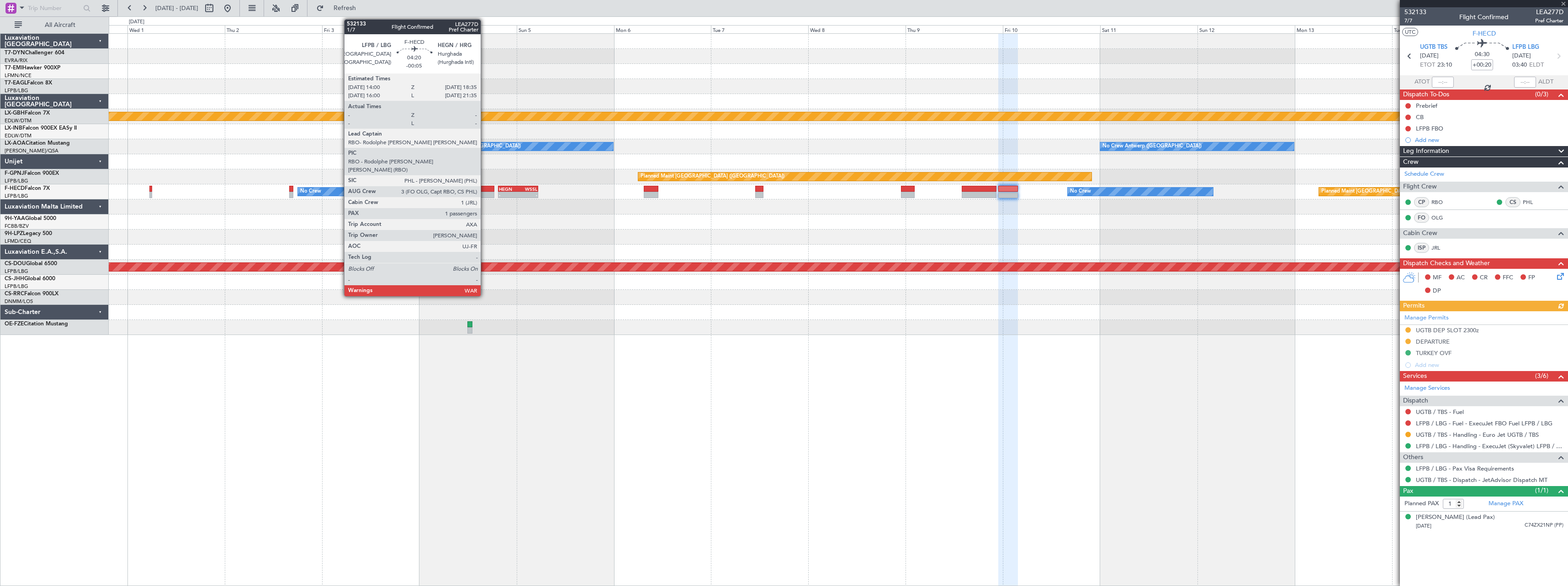
click at [484, 191] on div at bounding box center [484, 188] width 18 height 6
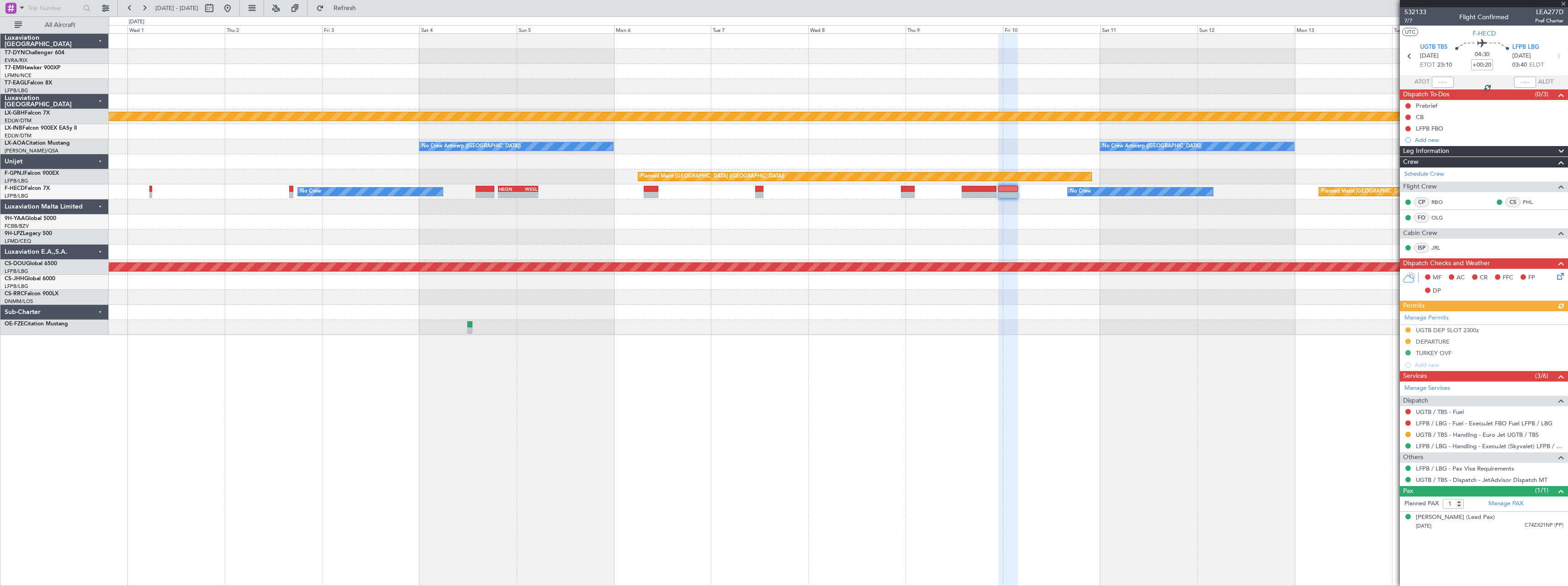
type input "-00:05"
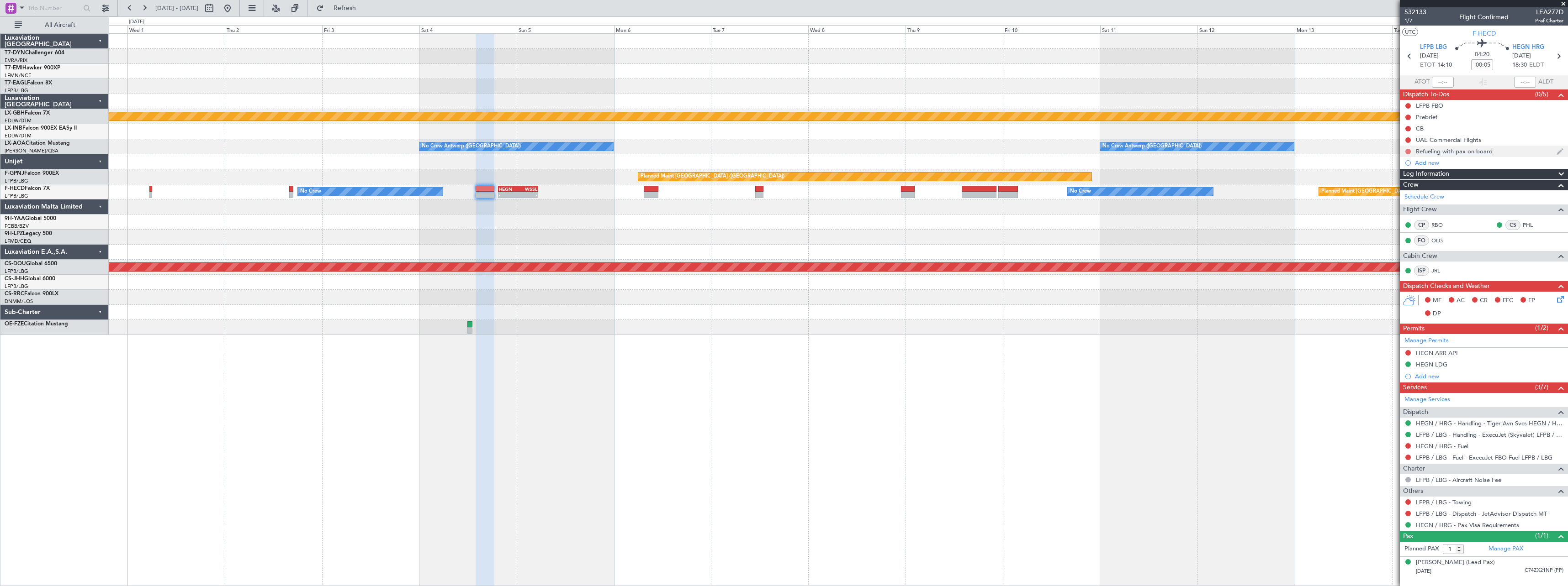
click at [1408, 149] on button at bounding box center [1408, 151] width 6 height 6
click at [1403, 177] on span "In Progress" at bounding box center [1412, 178] width 31 height 9
click at [235, 11] on button at bounding box center [227, 8] width 15 height 15
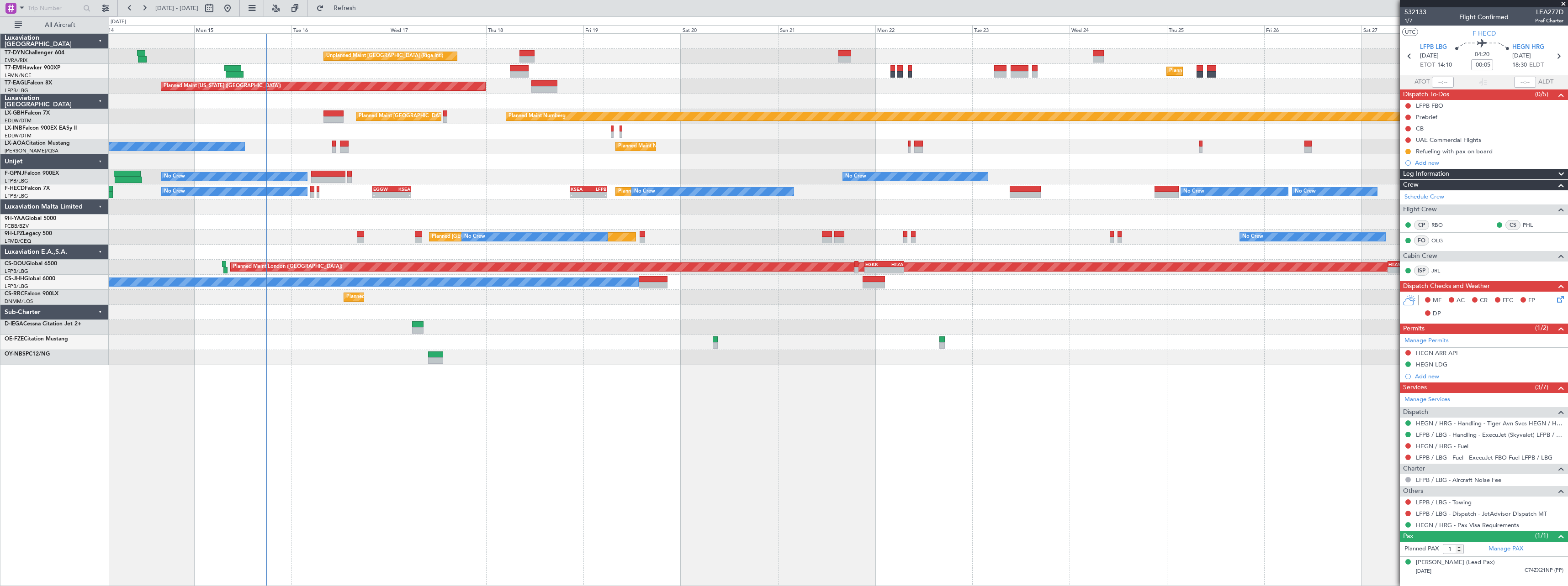
click at [485, 357] on div "Unplanned Maint Riga (Riga Intl) Planned Maint Zurich Planned Maint New York (T…" at bounding box center [838, 200] width 1458 height 331
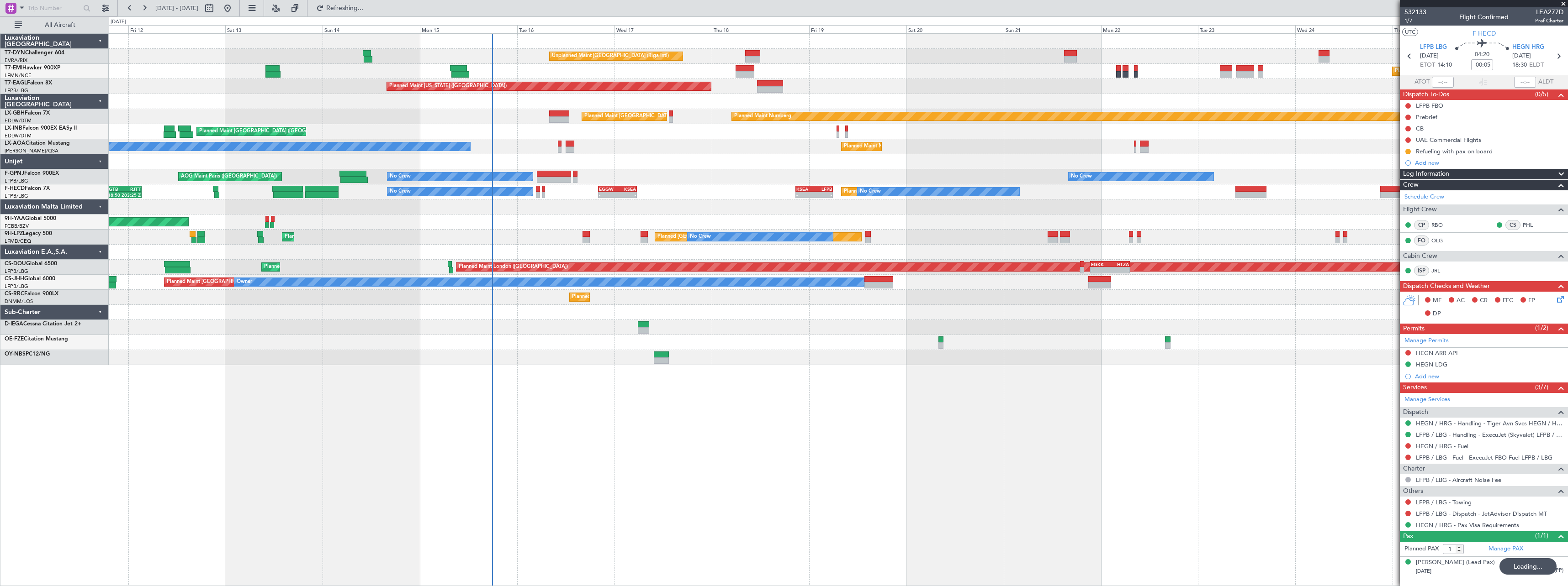
click at [866, 326] on div at bounding box center [838, 327] width 1458 height 15
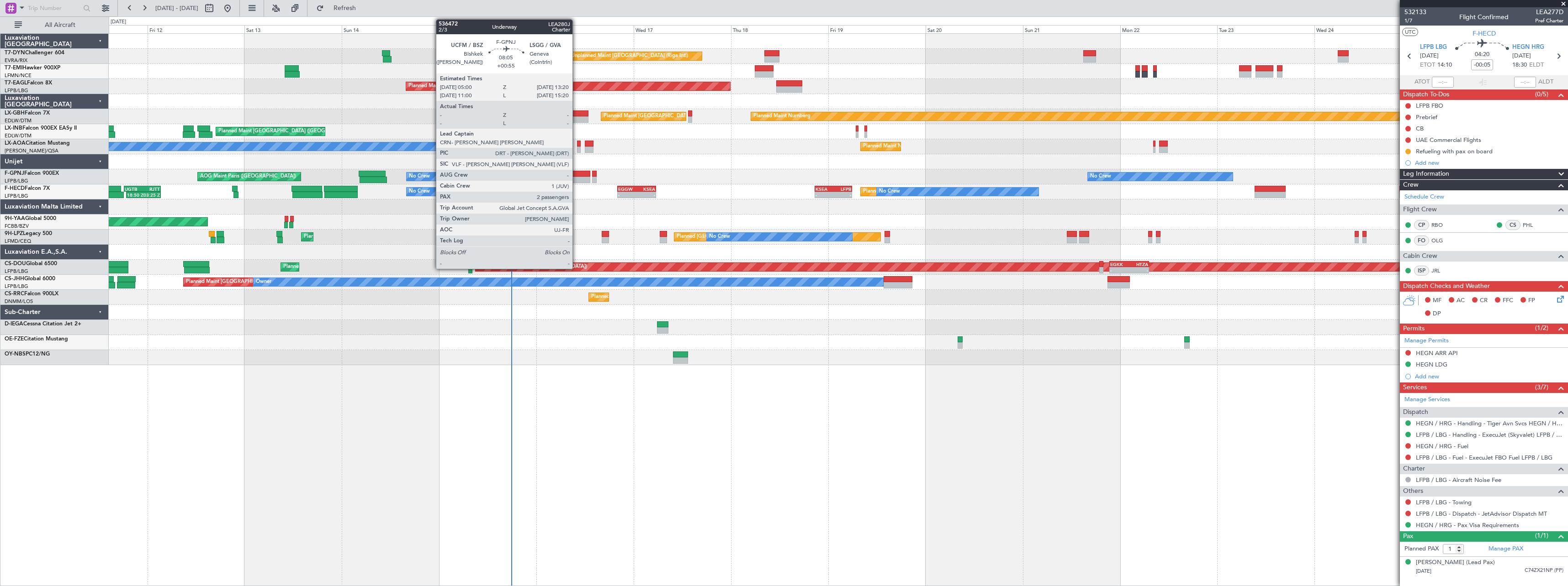
click at [576, 175] on div at bounding box center [573, 174] width 34 height 6
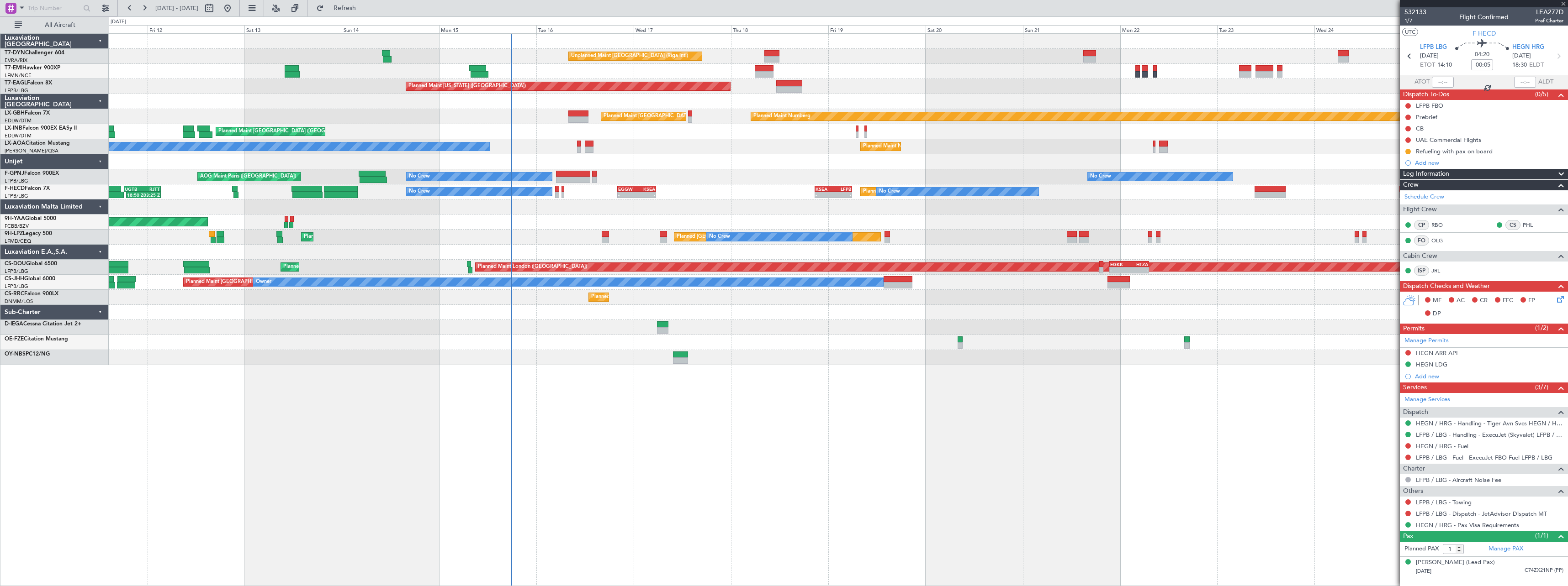
type input "+00:55"
type input "2"
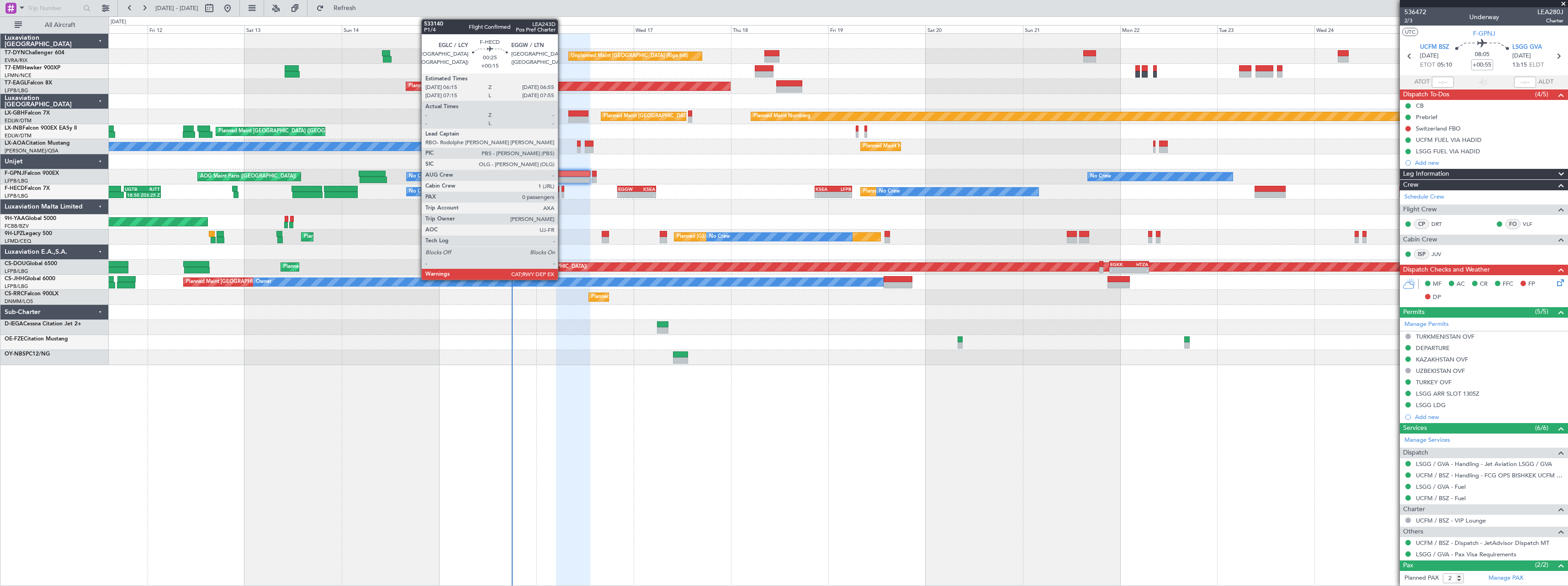
click at [562, 190] on div at bounding box center [563, 188] width 3 height 6
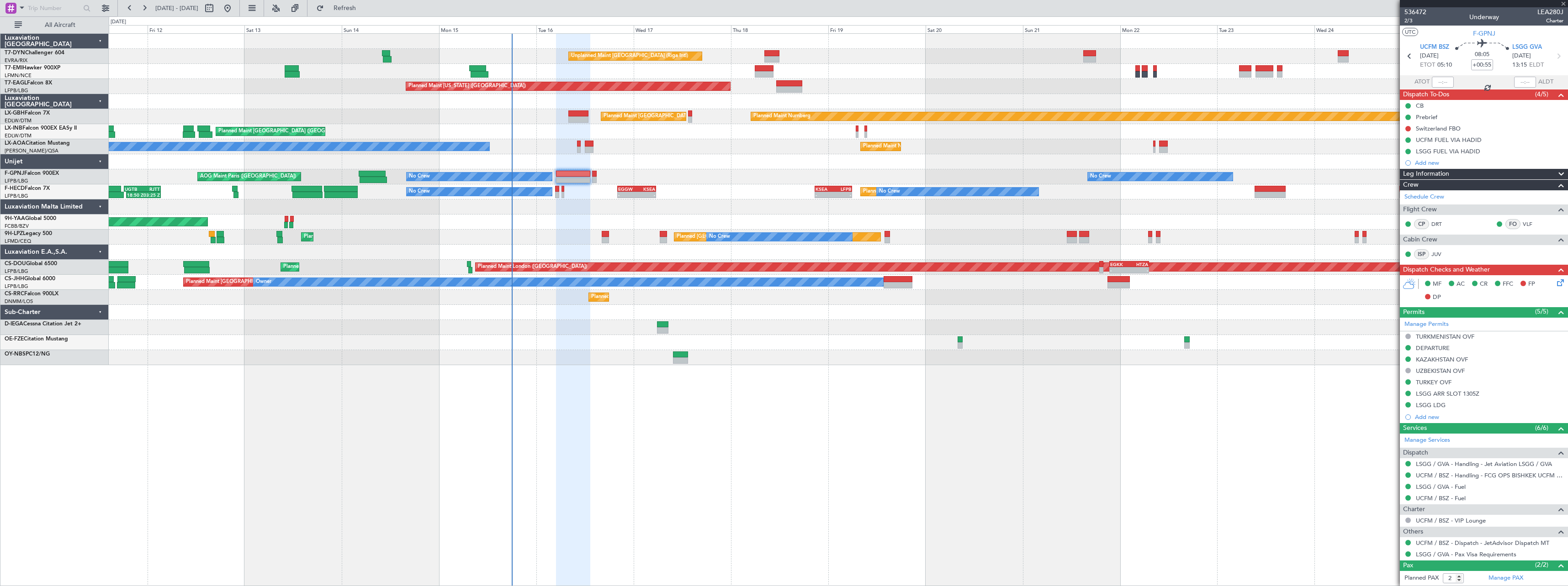
type input "+00:15"
type input "0"
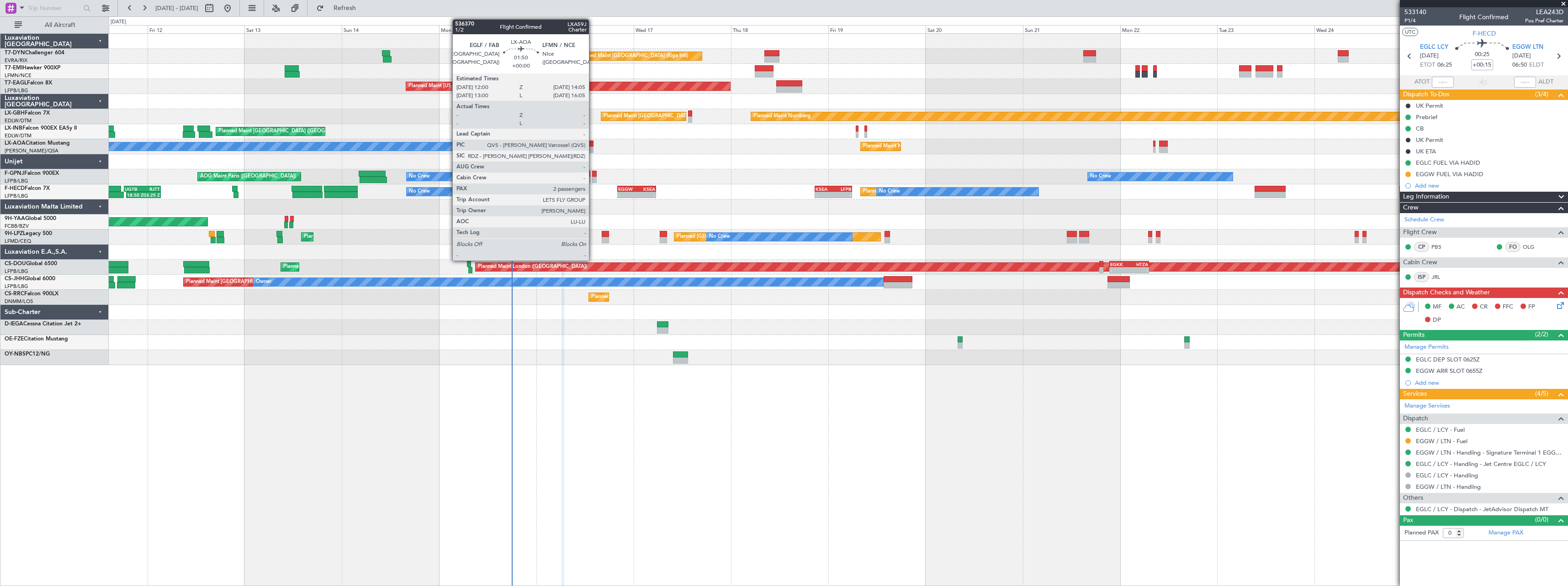
click at [593, 149] on div at bounding box center [589, 149] width 9 height 6
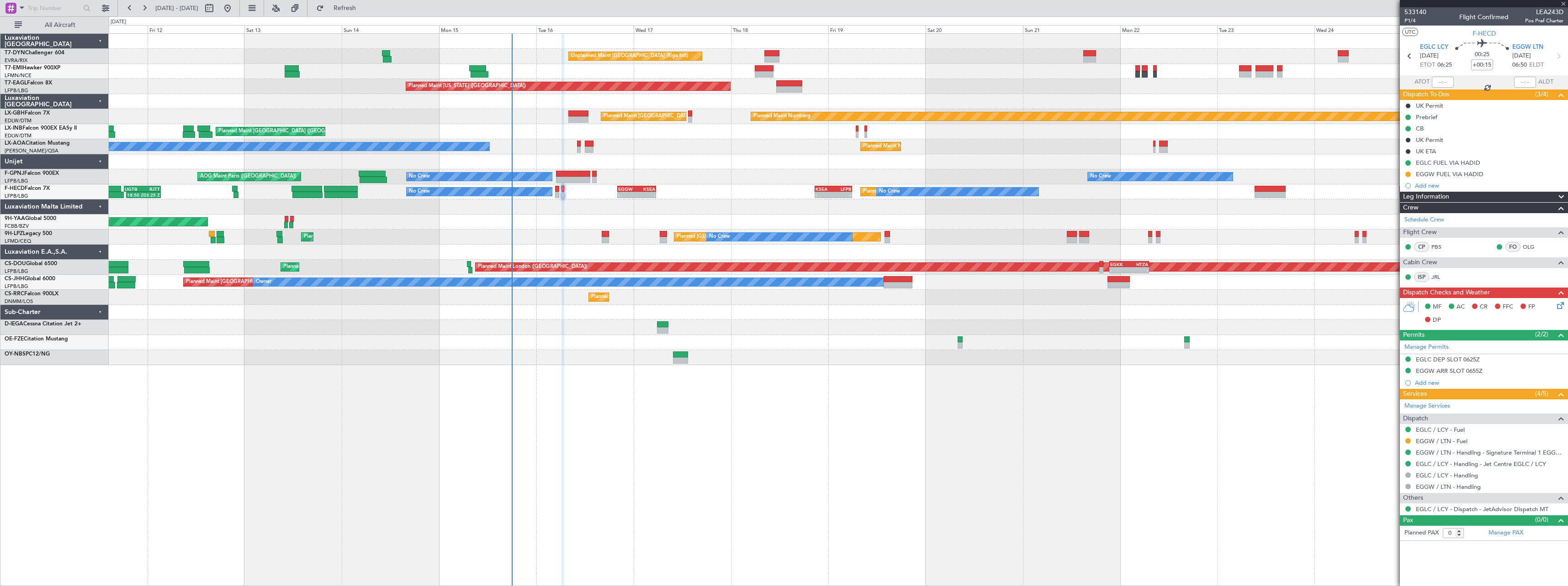
type input "2"
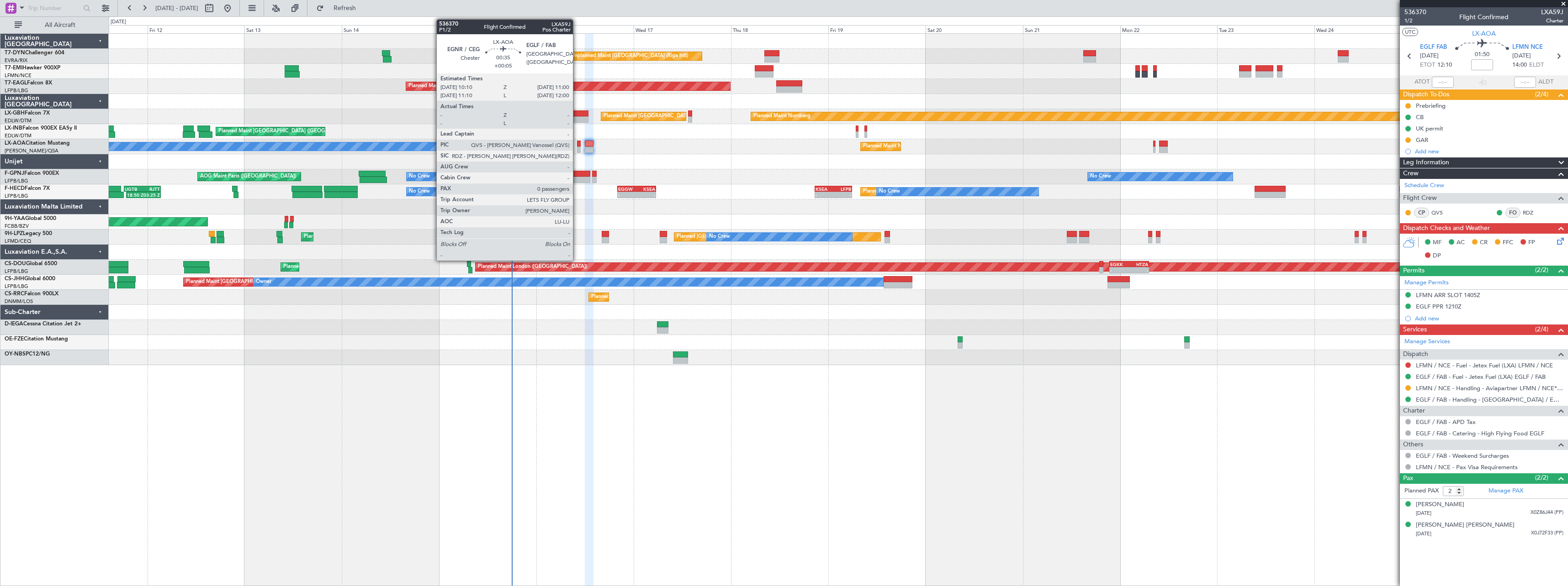
click at [577, 147] on div at bounding box center [578, 149] width 4 height 6
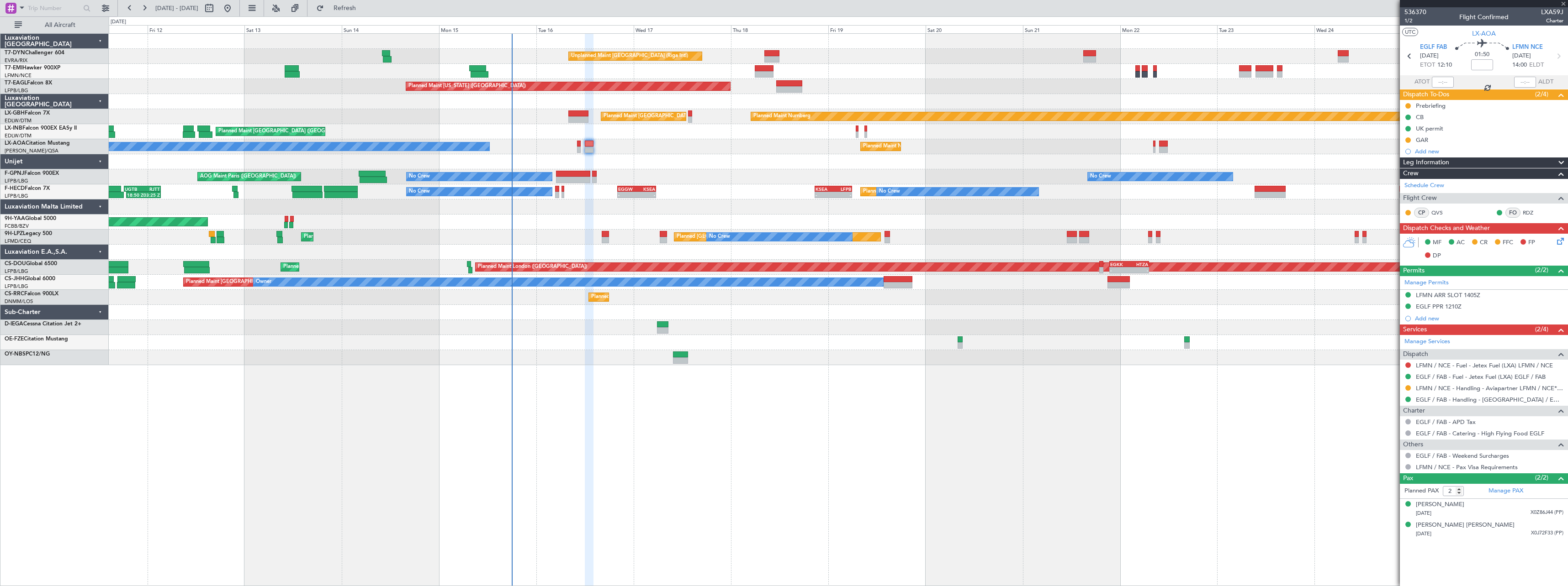
type input "+00:05"
type input "0"
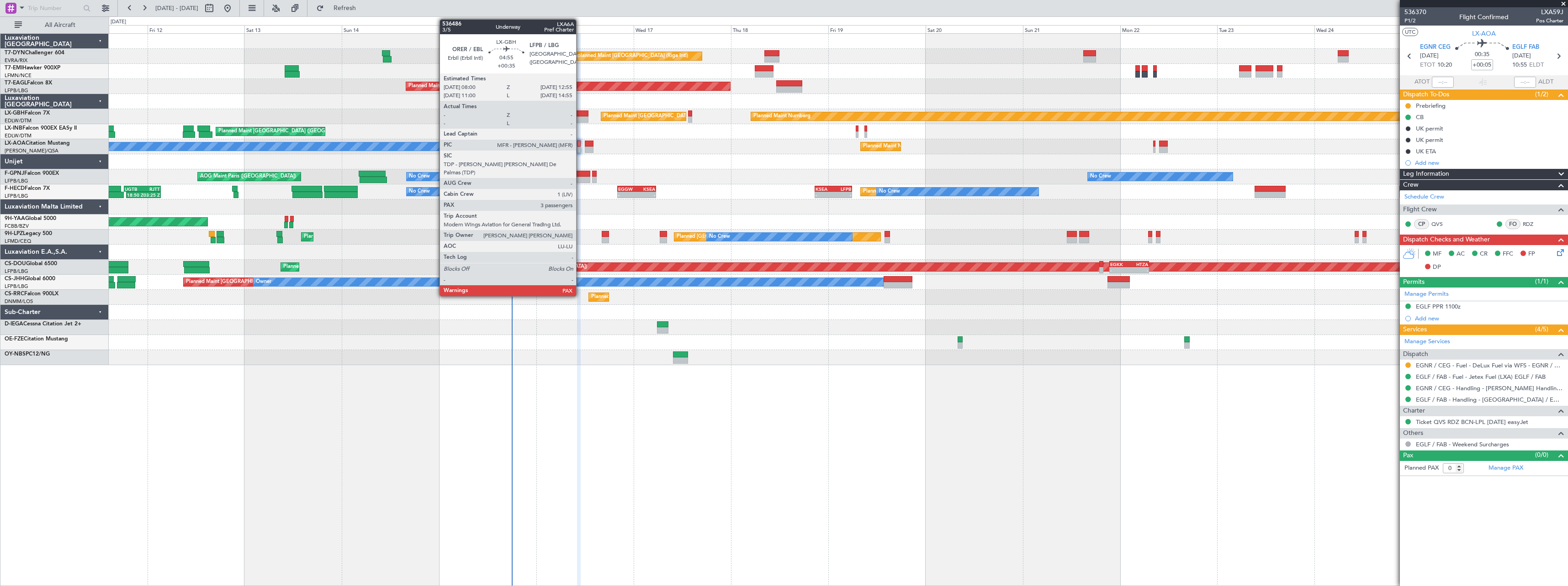
click at [580, 113] on div at bounding box center [578, 113] width 20 height 6
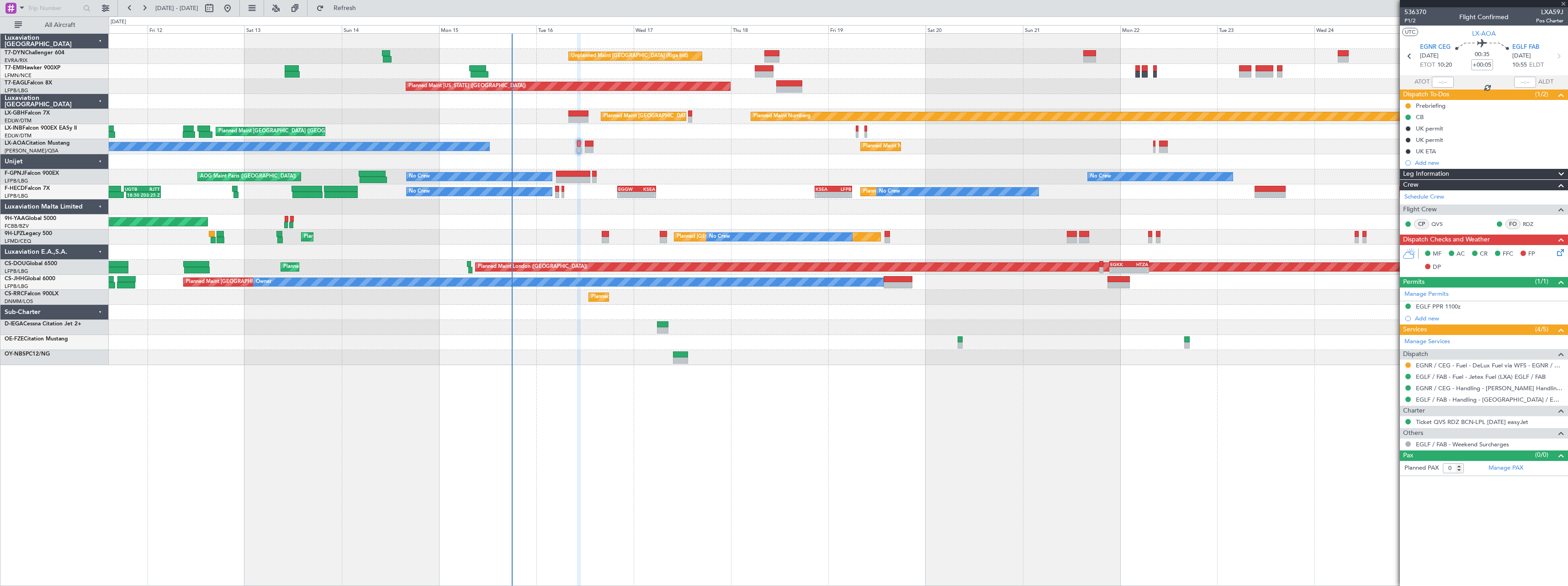
type input "+00:35"
type input "3"
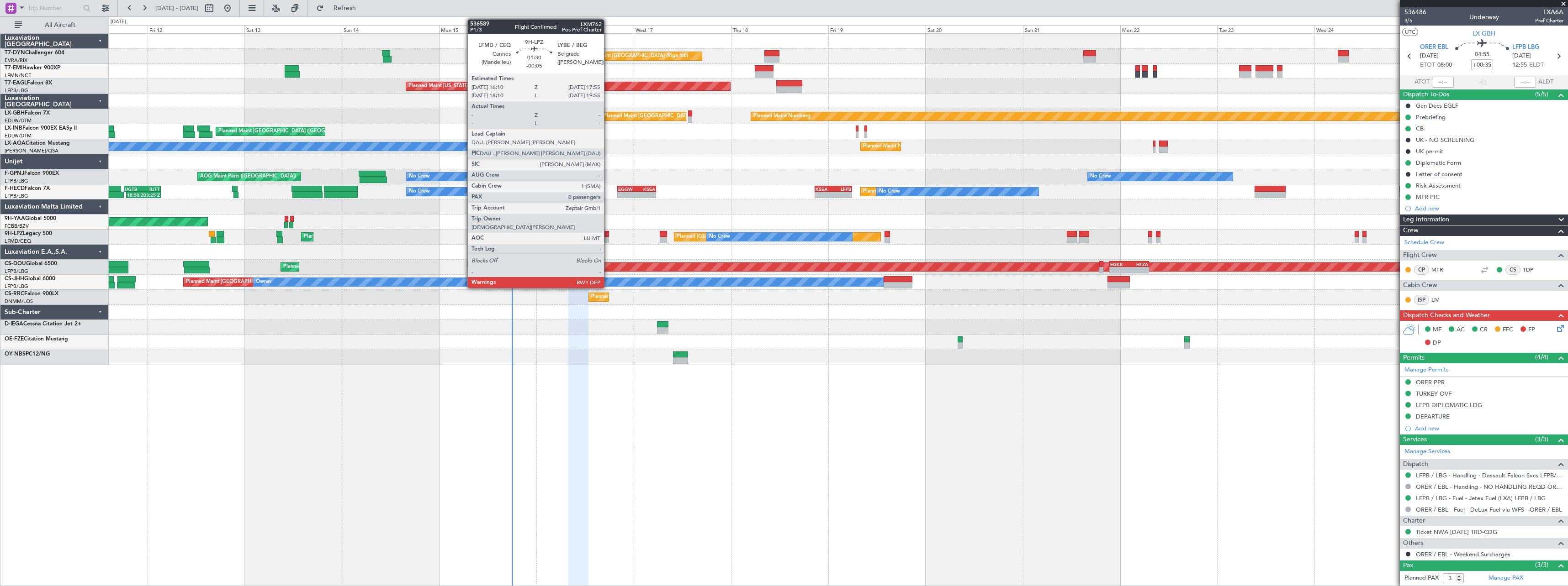
click at [608, 237] on div at bounding box center [605, 240] width 7 height 6
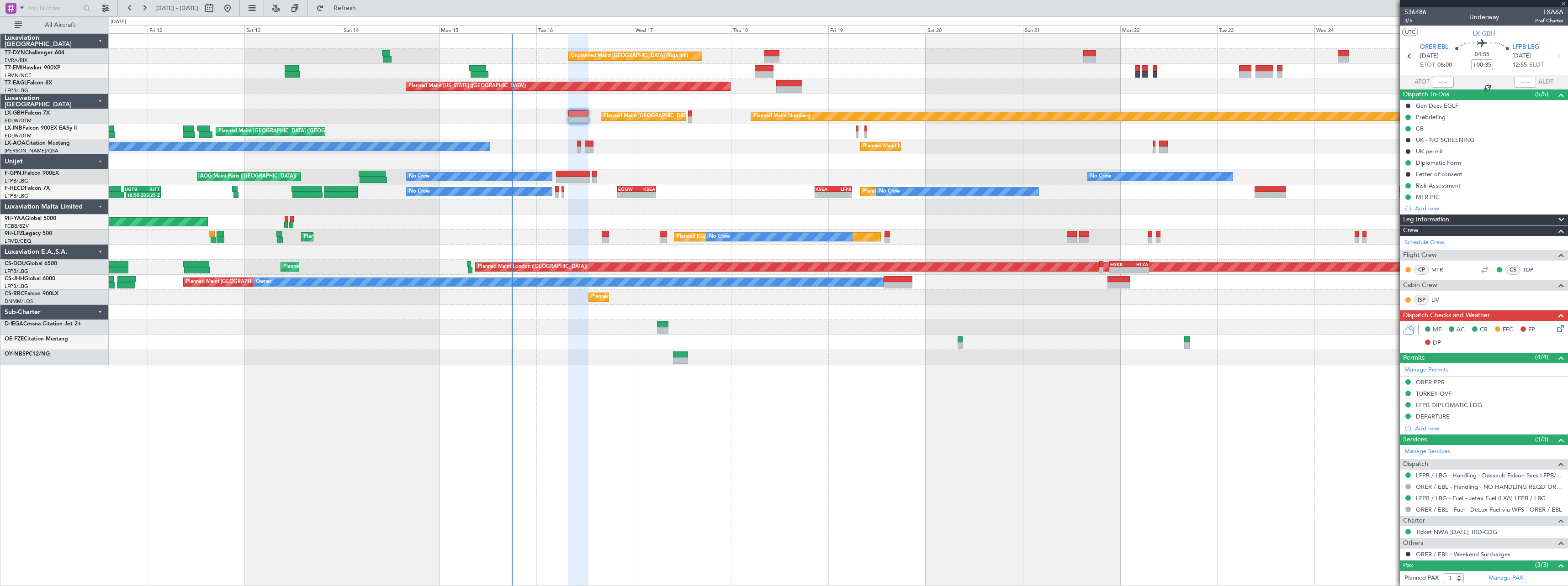
type input "-00:05"
type input "0"
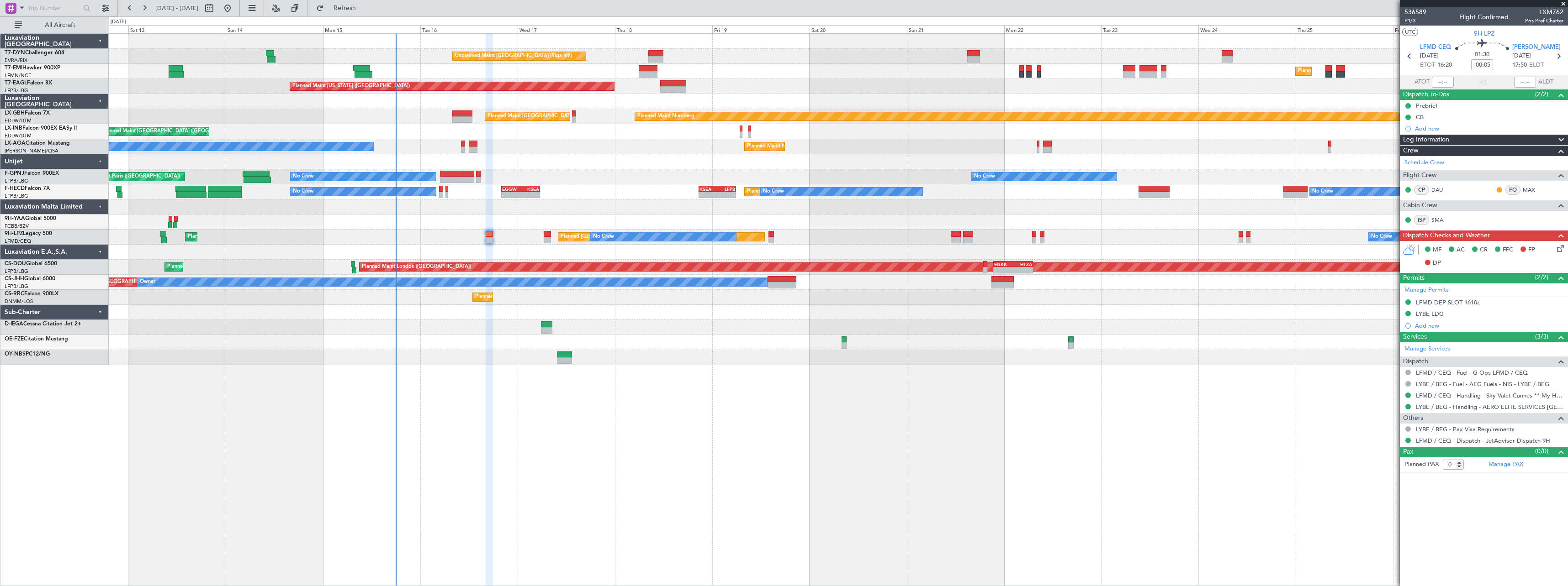
click at [636, 393] on div "Unplanned Maint [GEOGRAPHIC_DATA] (Riga Intl) Planned Maint [GEOGRAPHIC_DATA] P…" at bounding box center [838, 310] width 1459 height 553
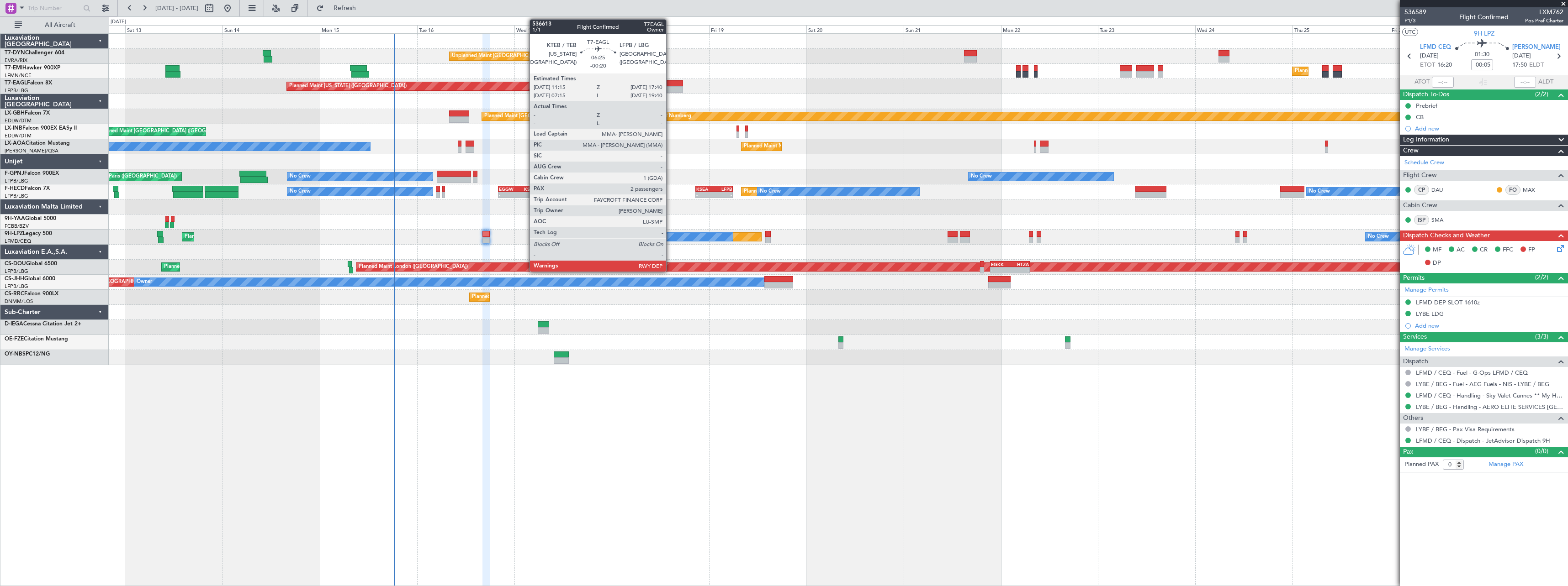
click at [670, 82] on div at bounding box center [669, 83] width 26 height 6
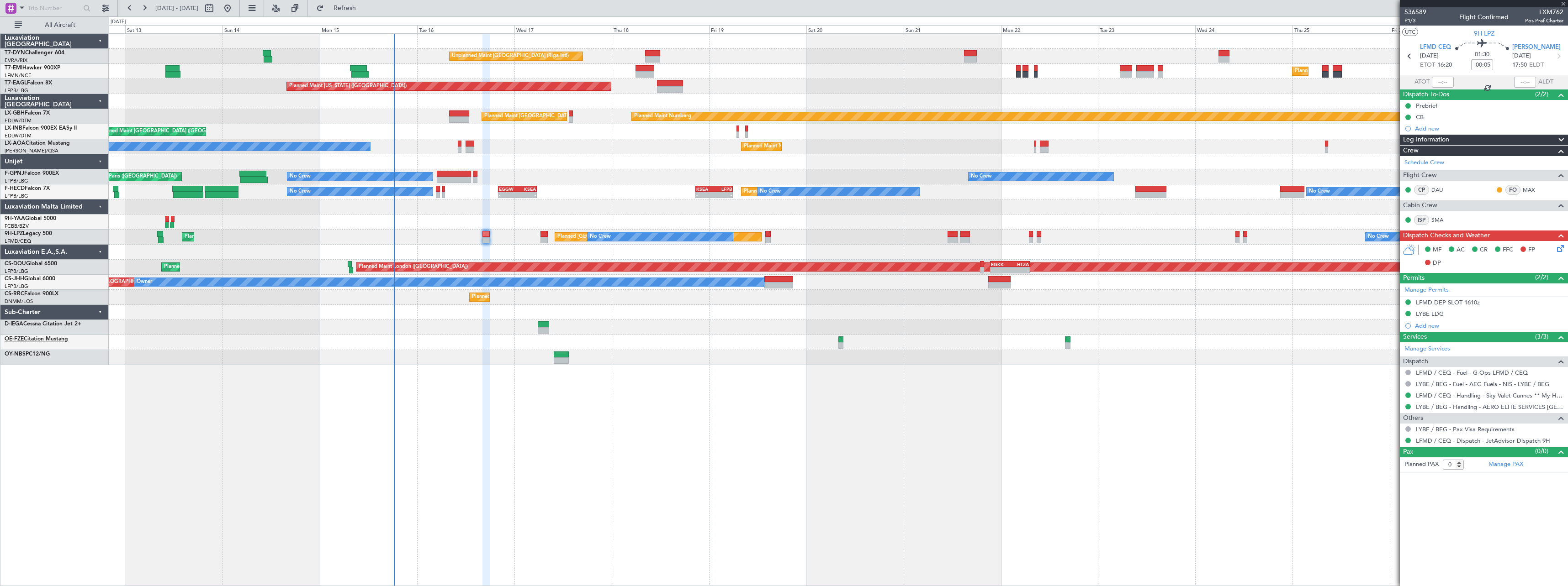
type input "-00:20"
type input "2"
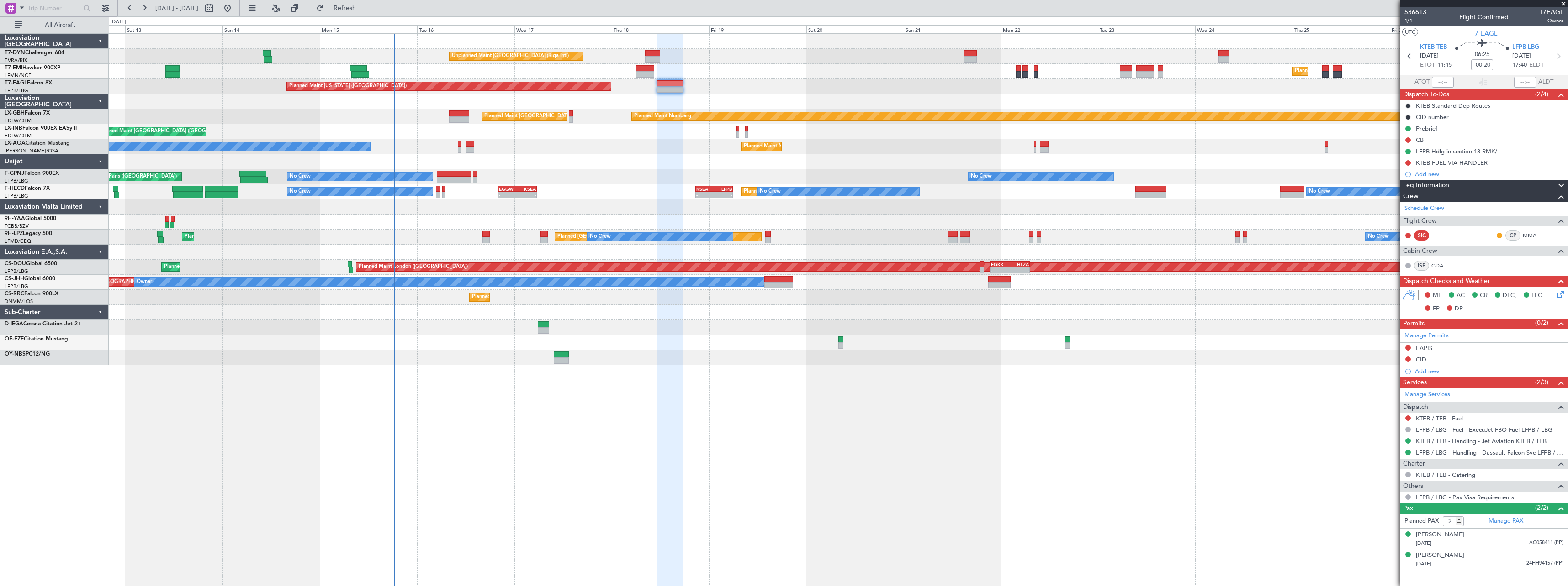
click at [44, 53] on link "T7-DYN Challenger 604" at bounding box center [34, 53] width 60 height 6
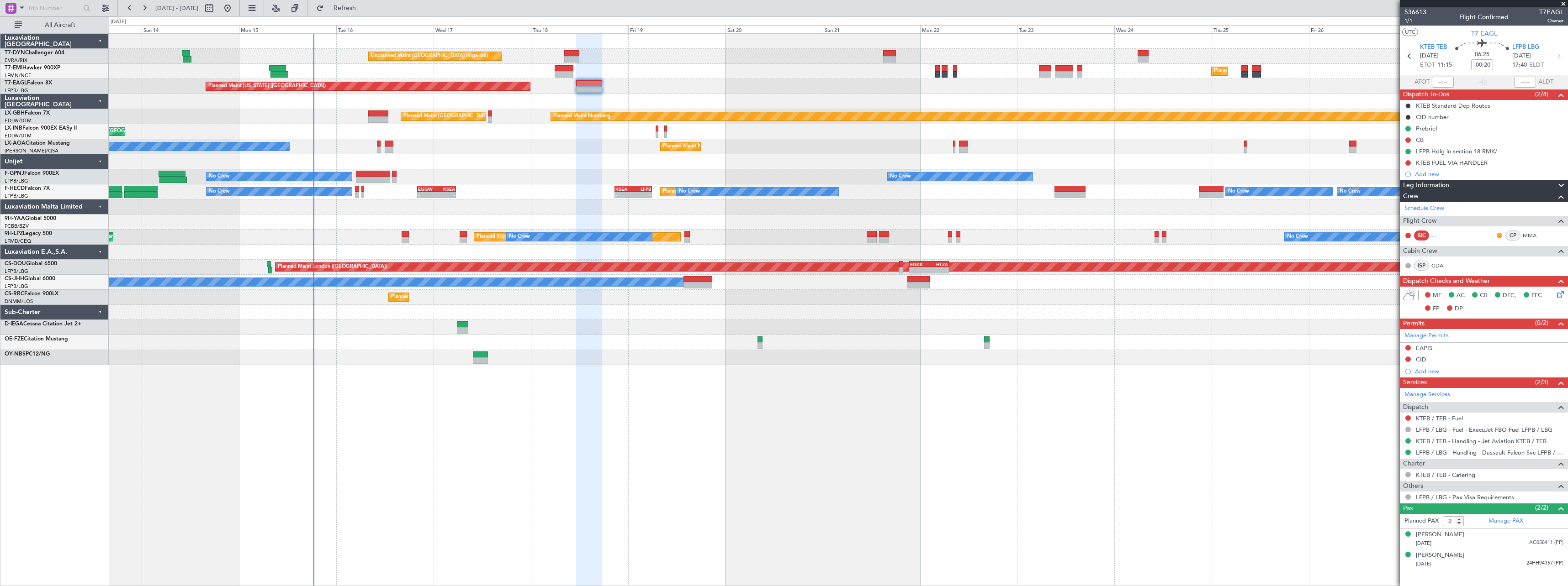
click at [867, 153] on div "No Crew [PERSON_NAME] [GEOGRAPHIC_DATA] ([GEOGRAPHIC_DATA])" at bounding box center [838, 146] width 1458 height 15
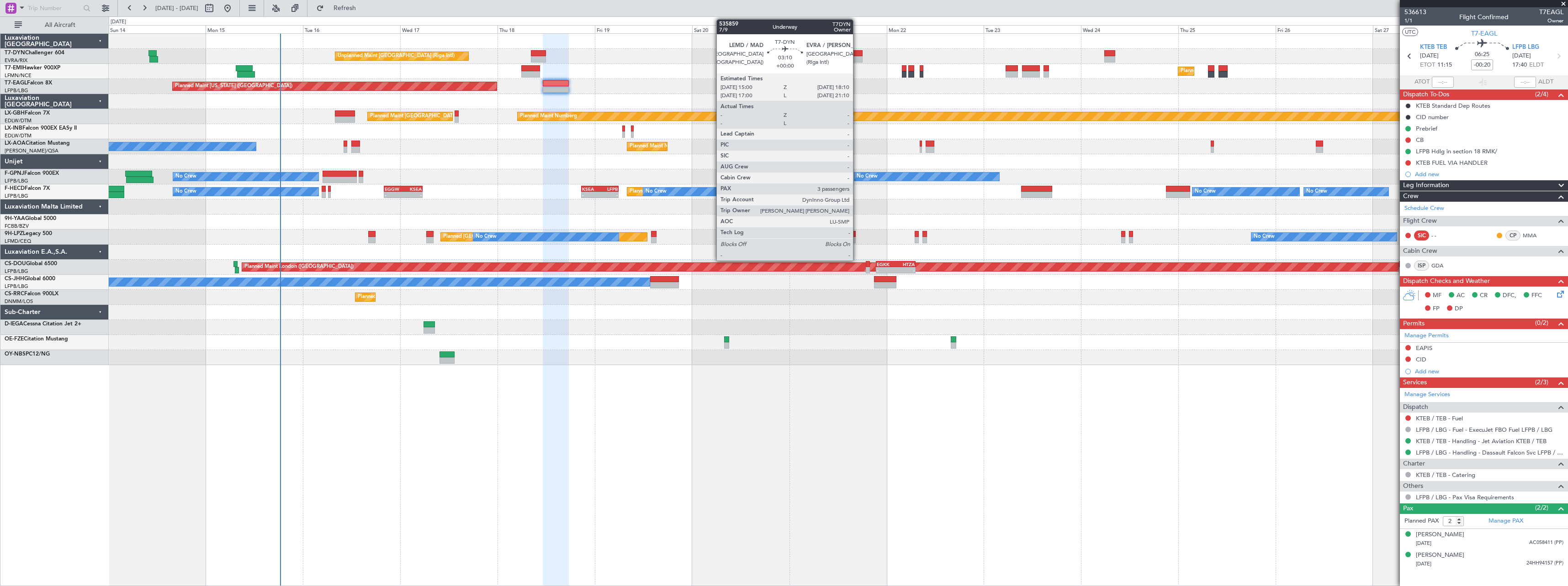
click at [857, 55] on div at bounding box center [856, 53] width 14 height 6
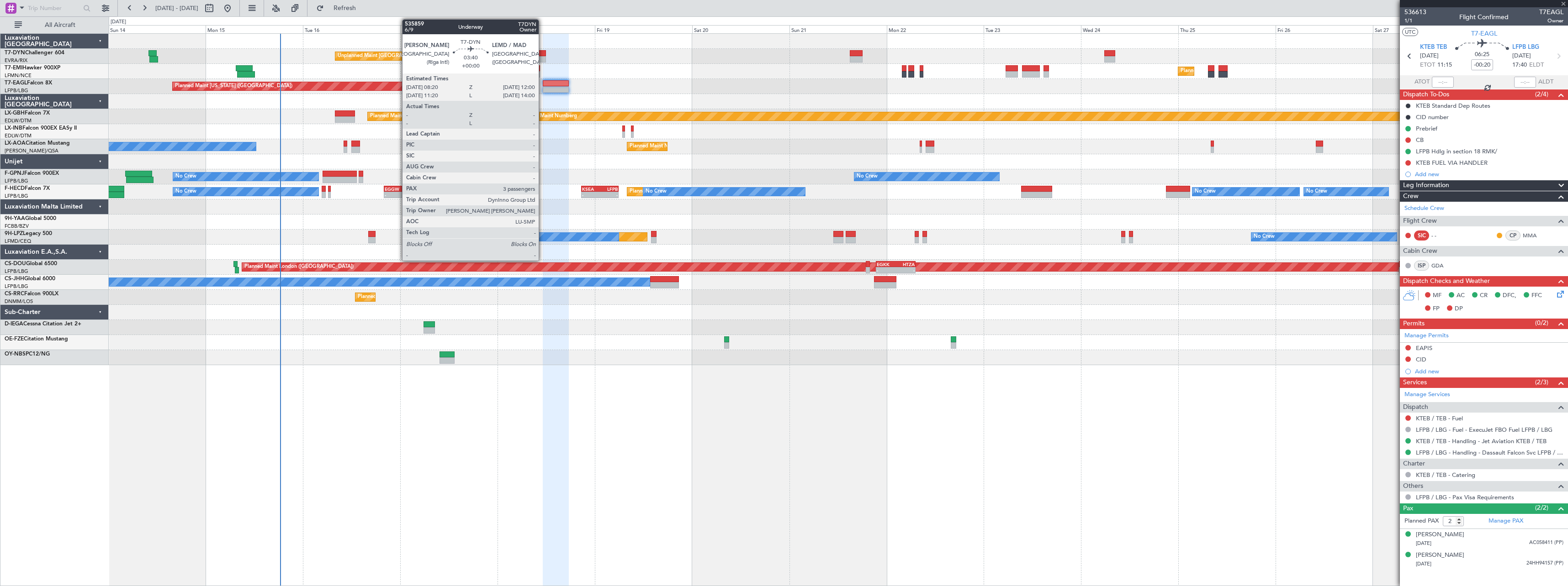
type input "3"
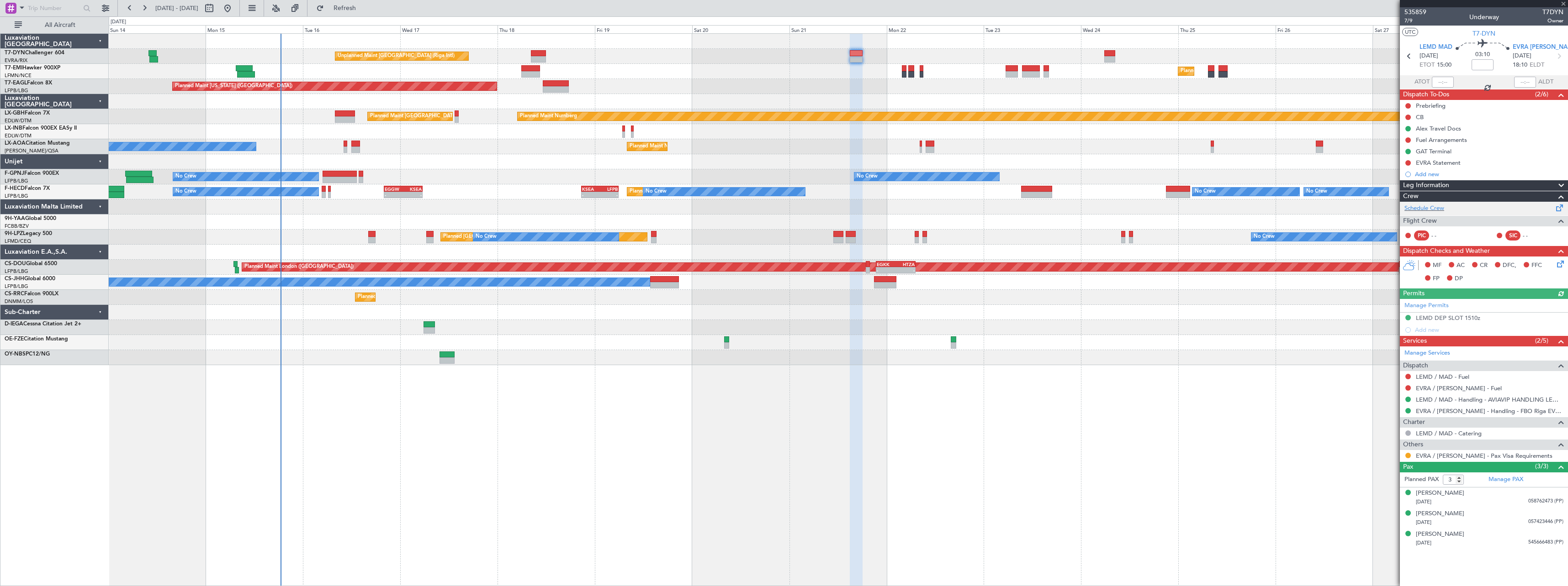
click at [1559, 208] on span at bounding box center [1559, 206] width 11 height 7
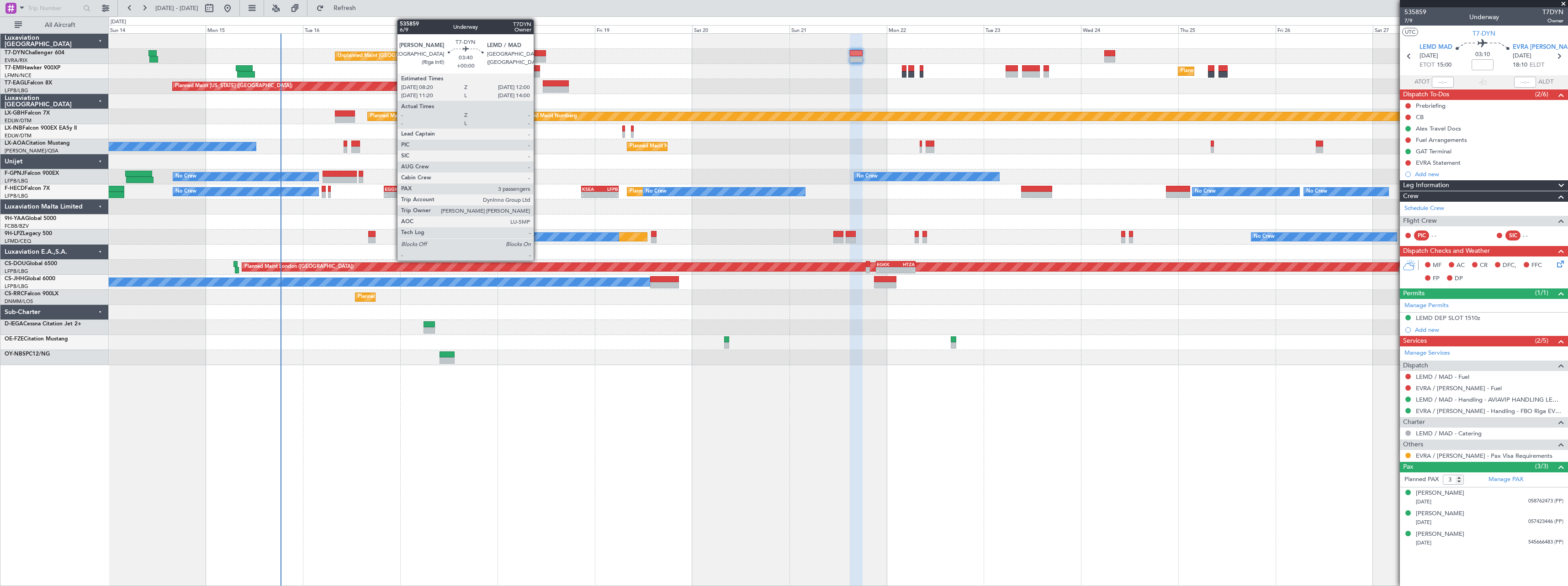
click at [538, 58] on div at bounding box center [538, 59] width 15 height 6
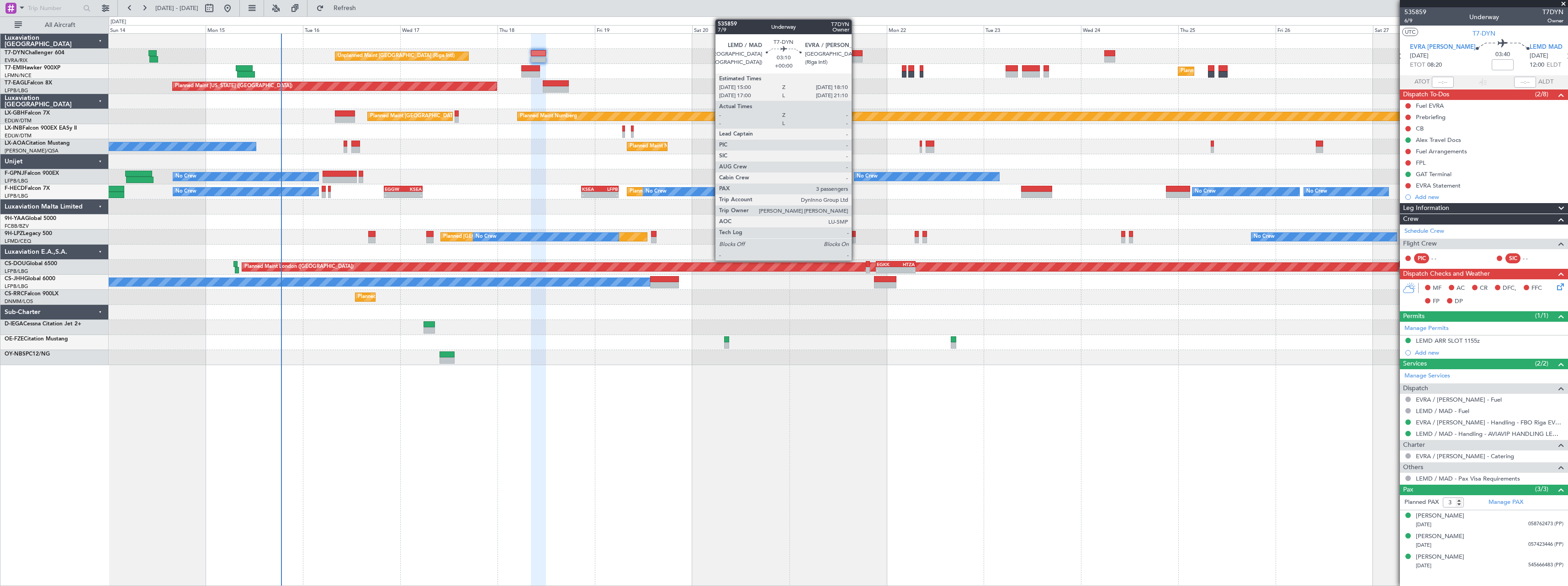
click at [856, 55] on div at bounding box center [856, 53] width 14 height 6
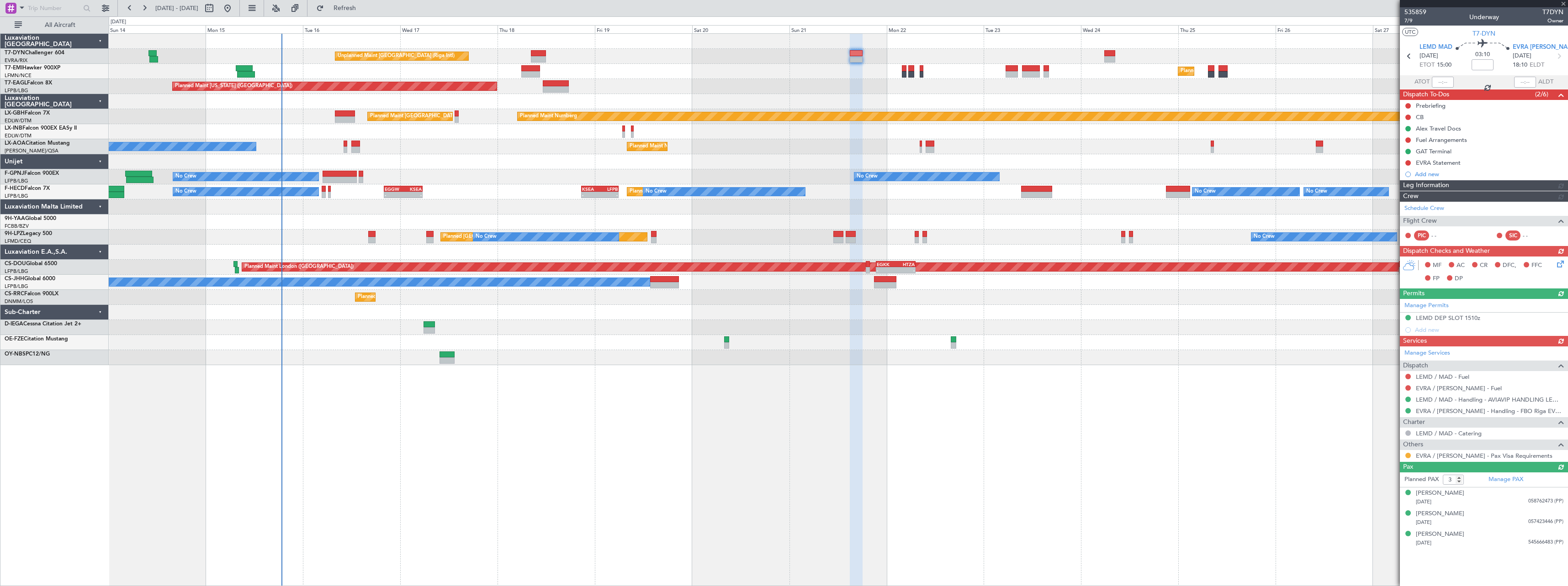
click at [617, 340] on div at bounding box center [838, 342] width 1458 height 15
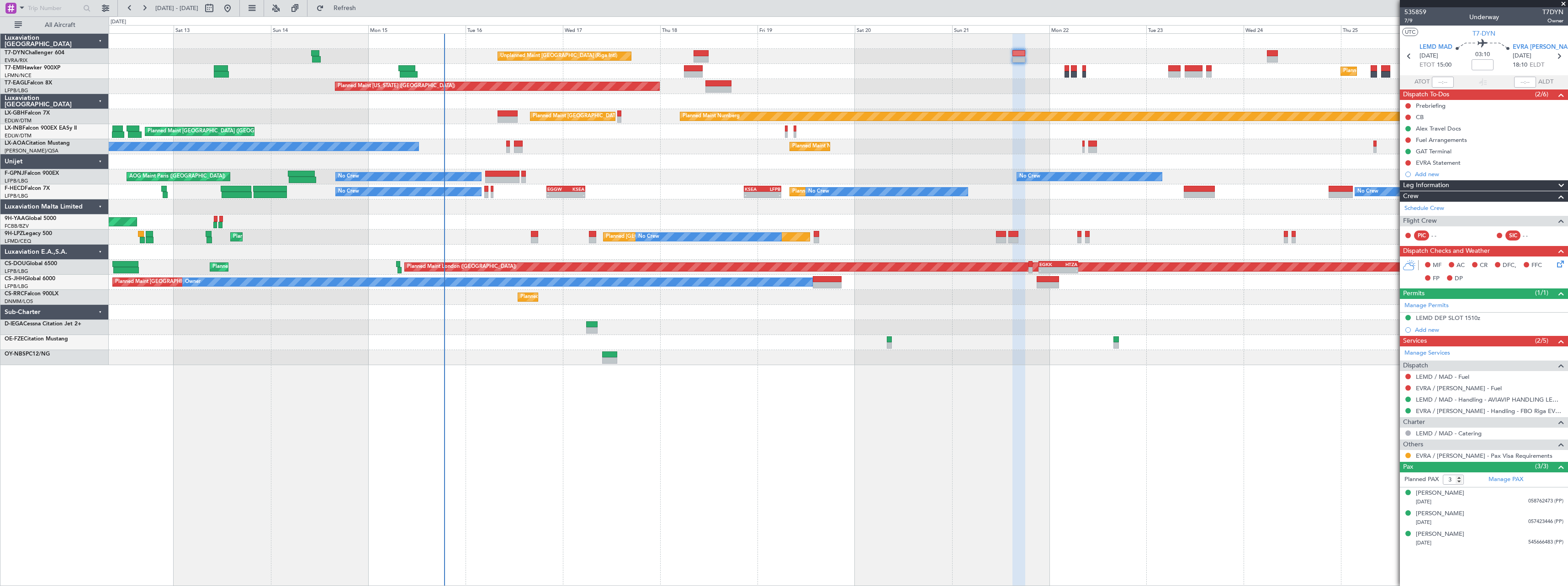
click at [755, 329] on div at bounding box center [838, 327] width 1458 height 15
